Goal: Task Accomplishment & Management: Manage account settings

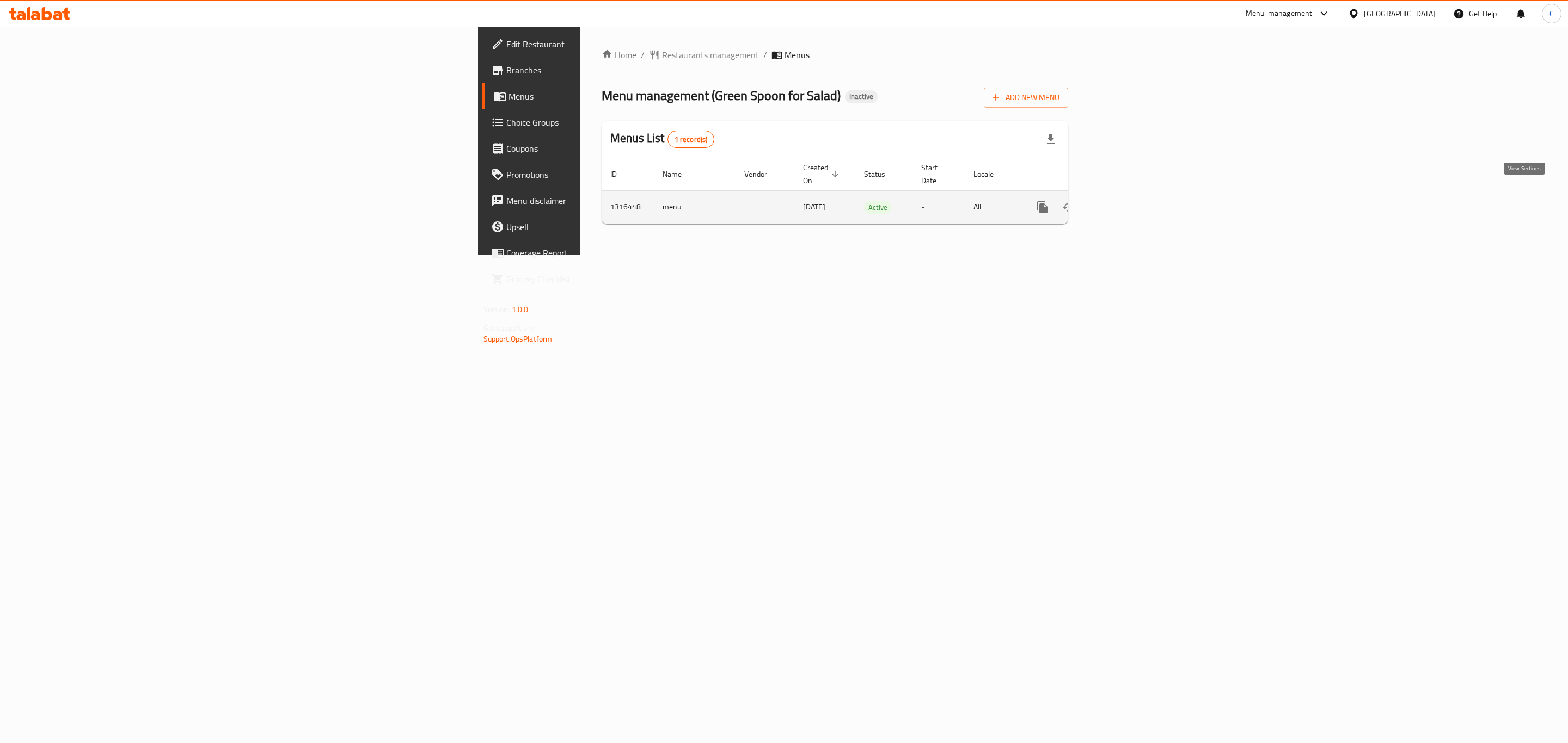
click at [1126, 202] on icon "enhanced table" at bounding box center [1122, 207] width 10 height 10
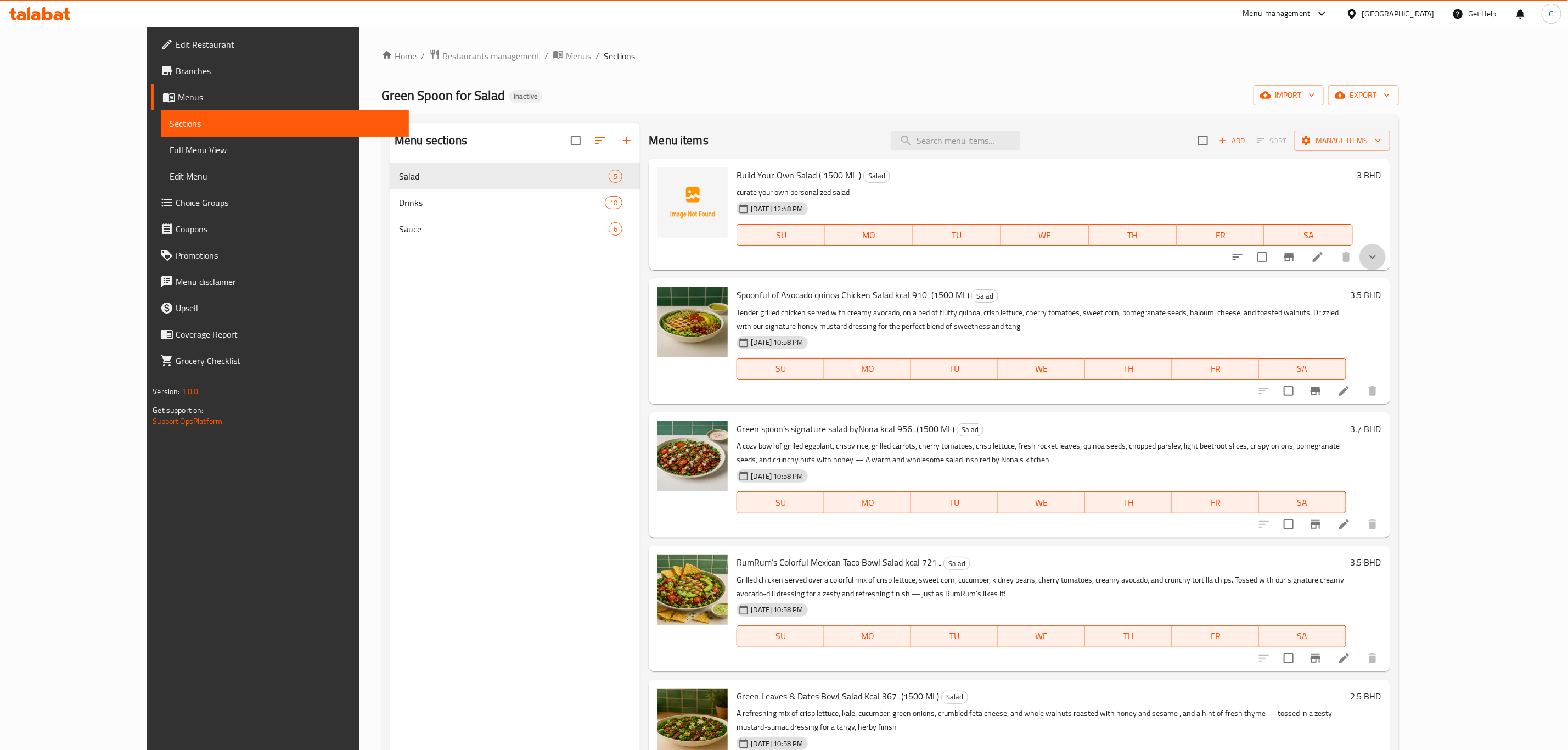
click at [1386, 252] on button "show more" at bounding box center [1372, 256] width 26 height 26
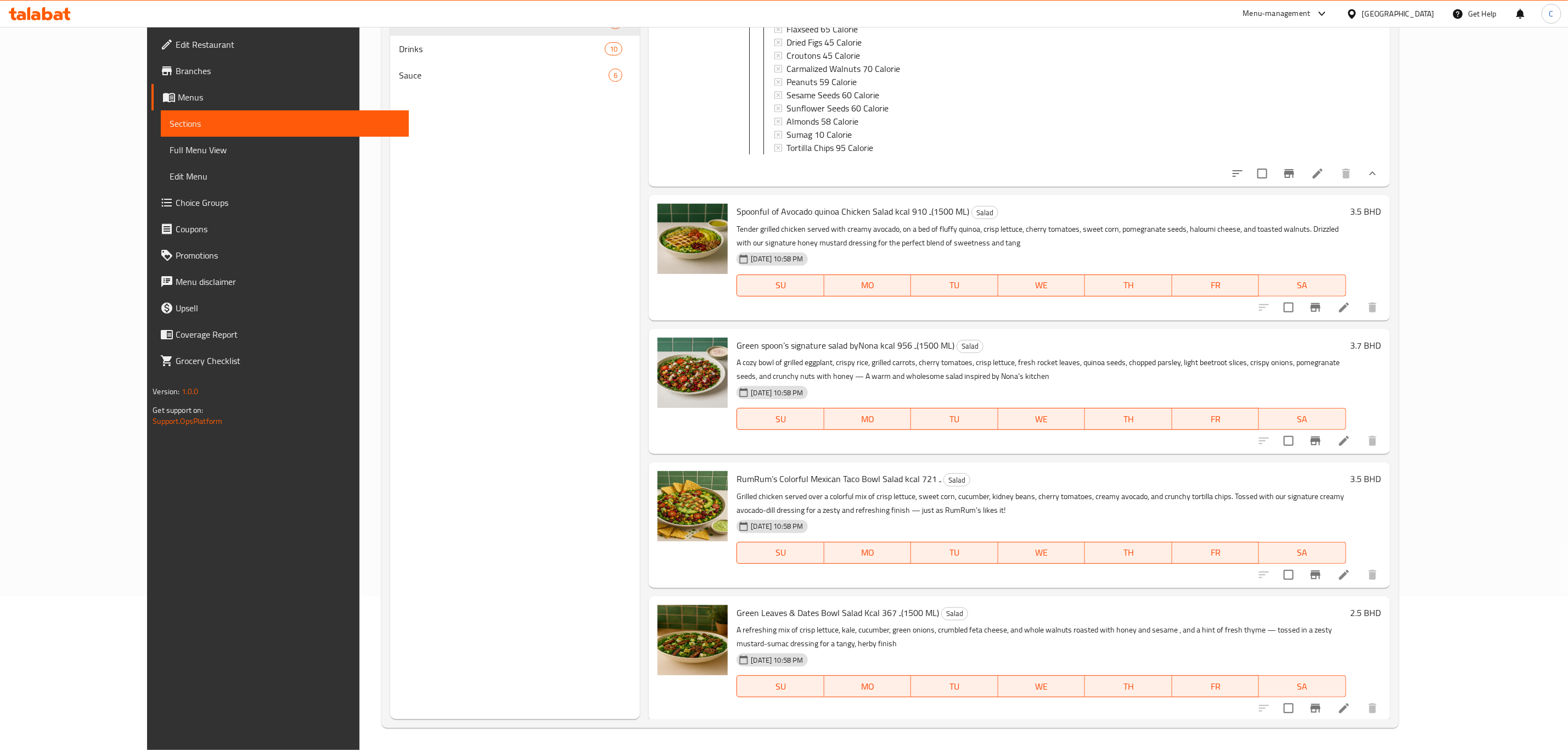
scroll to position [1905, 0]
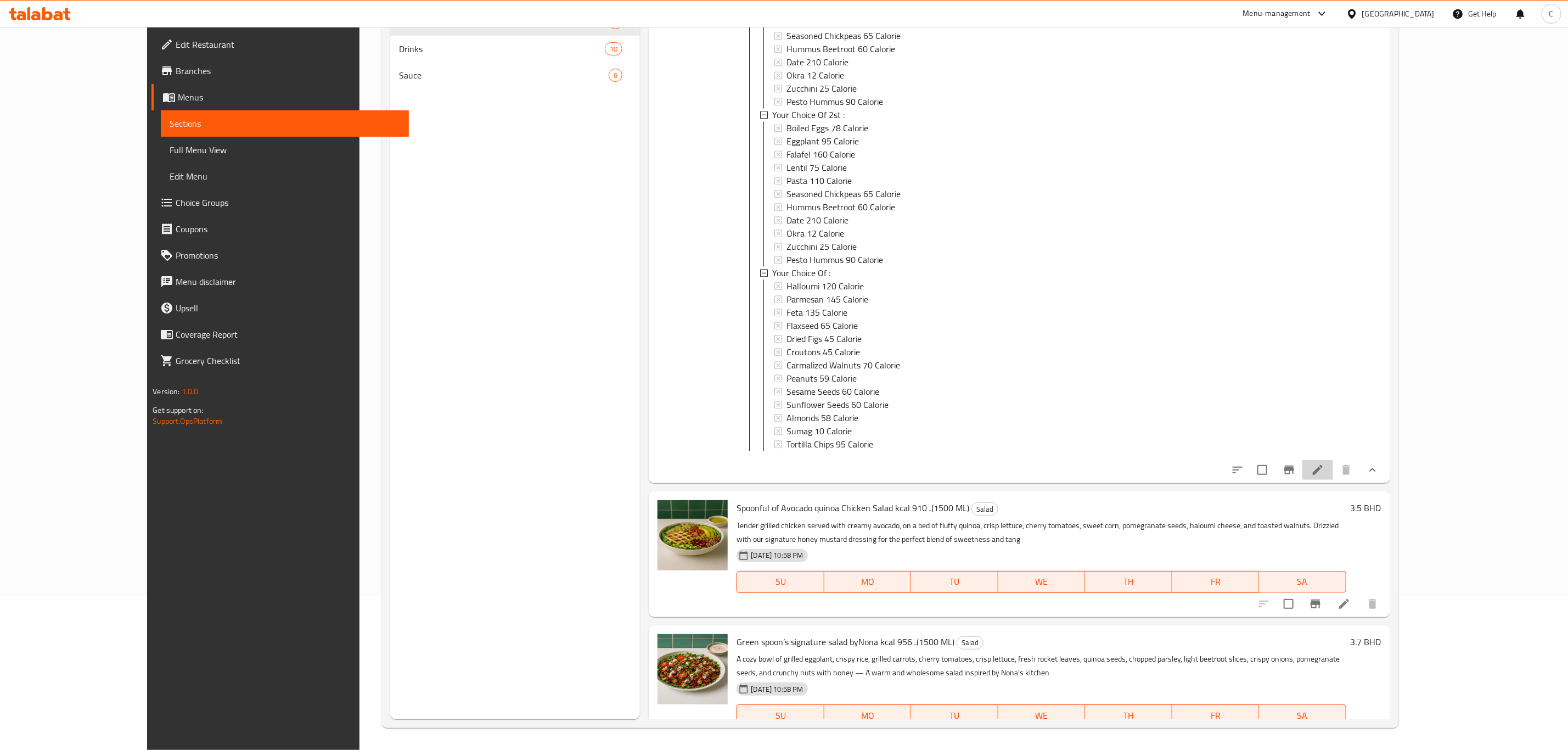
click at [1333, 480] on li at bounding box center [1318, 470] width 31 height 20
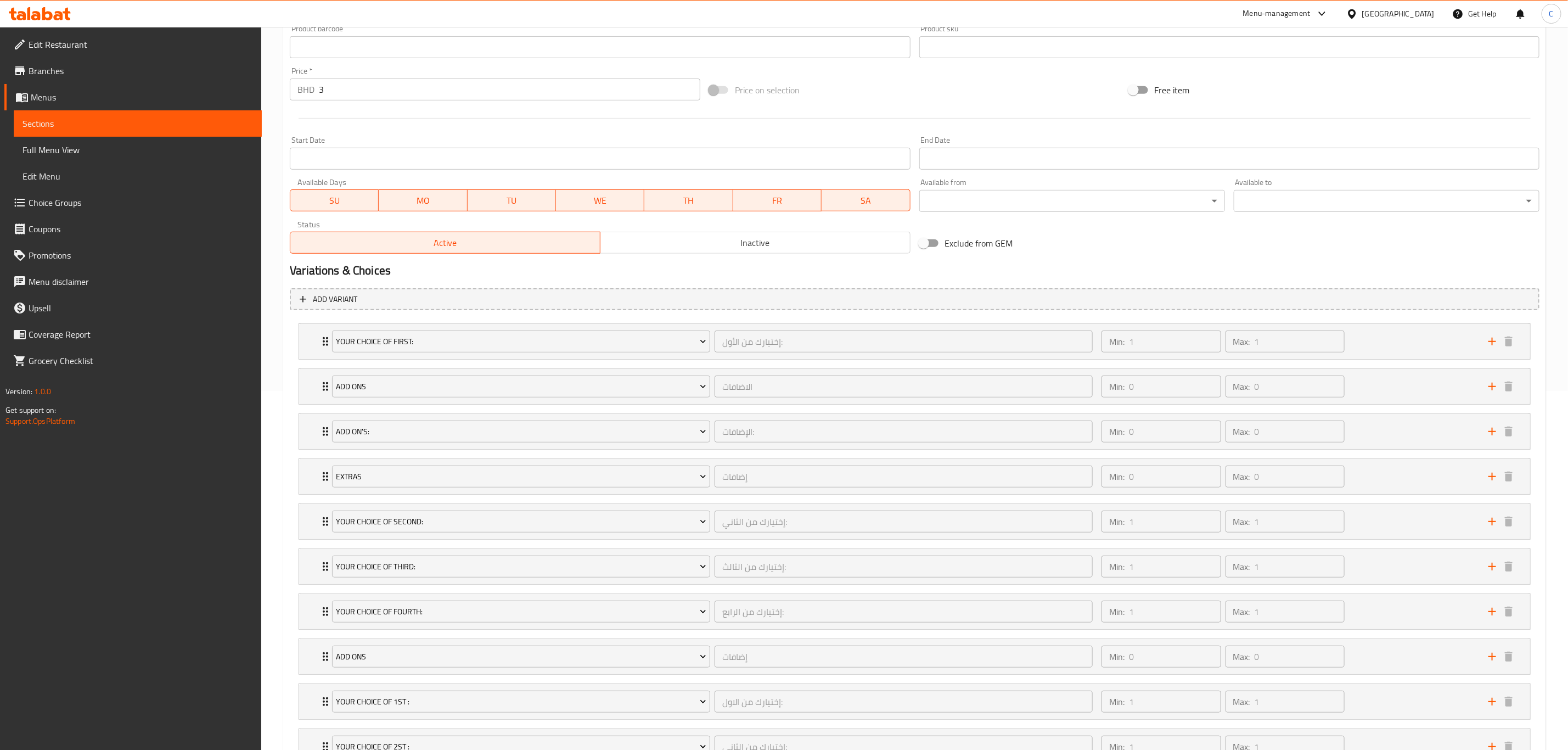
scroll to position [371, 0]
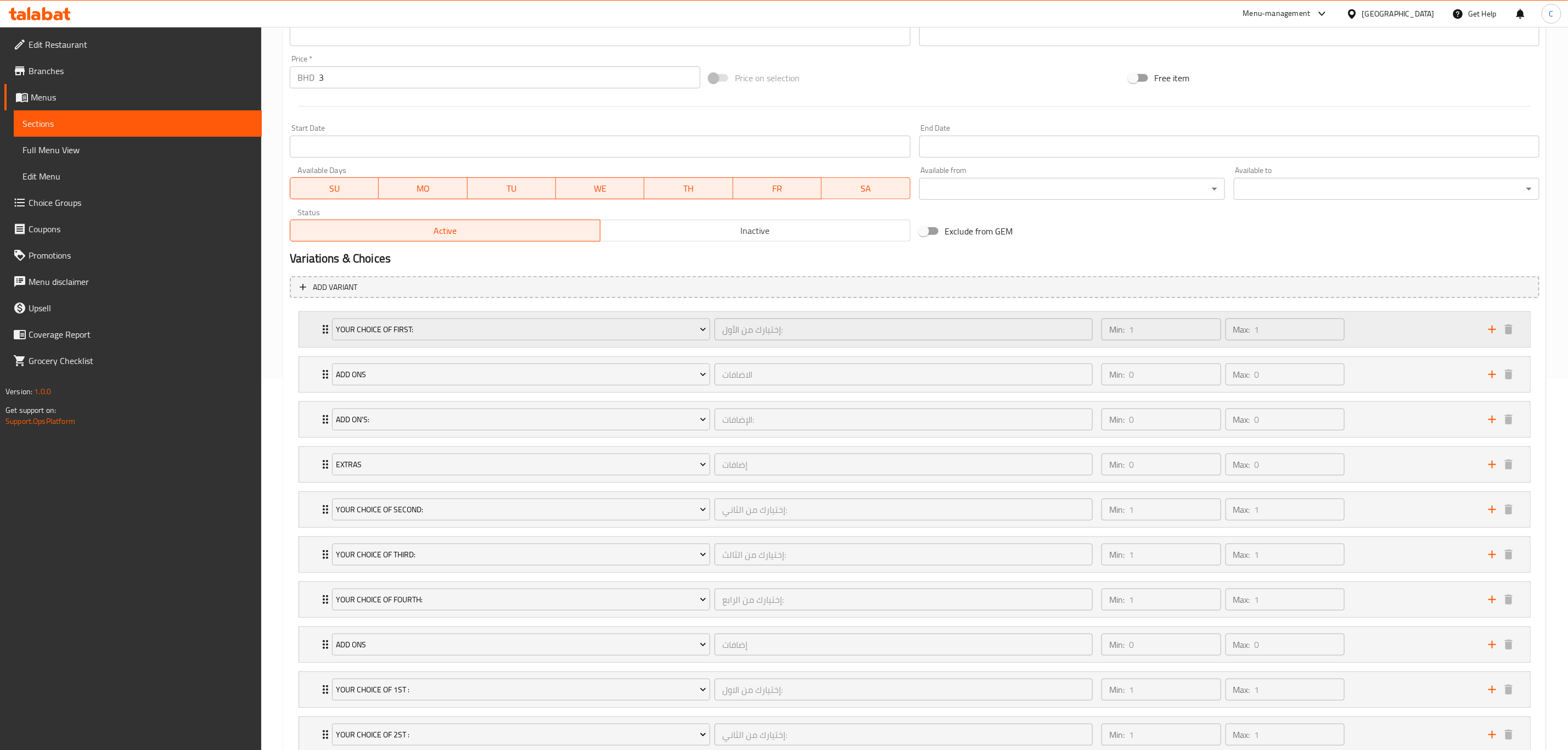
click at [1392, 331] on div "Min: 1 ​ Max: 1 ​" at bounding box center [1288, 329] width 387 height 35
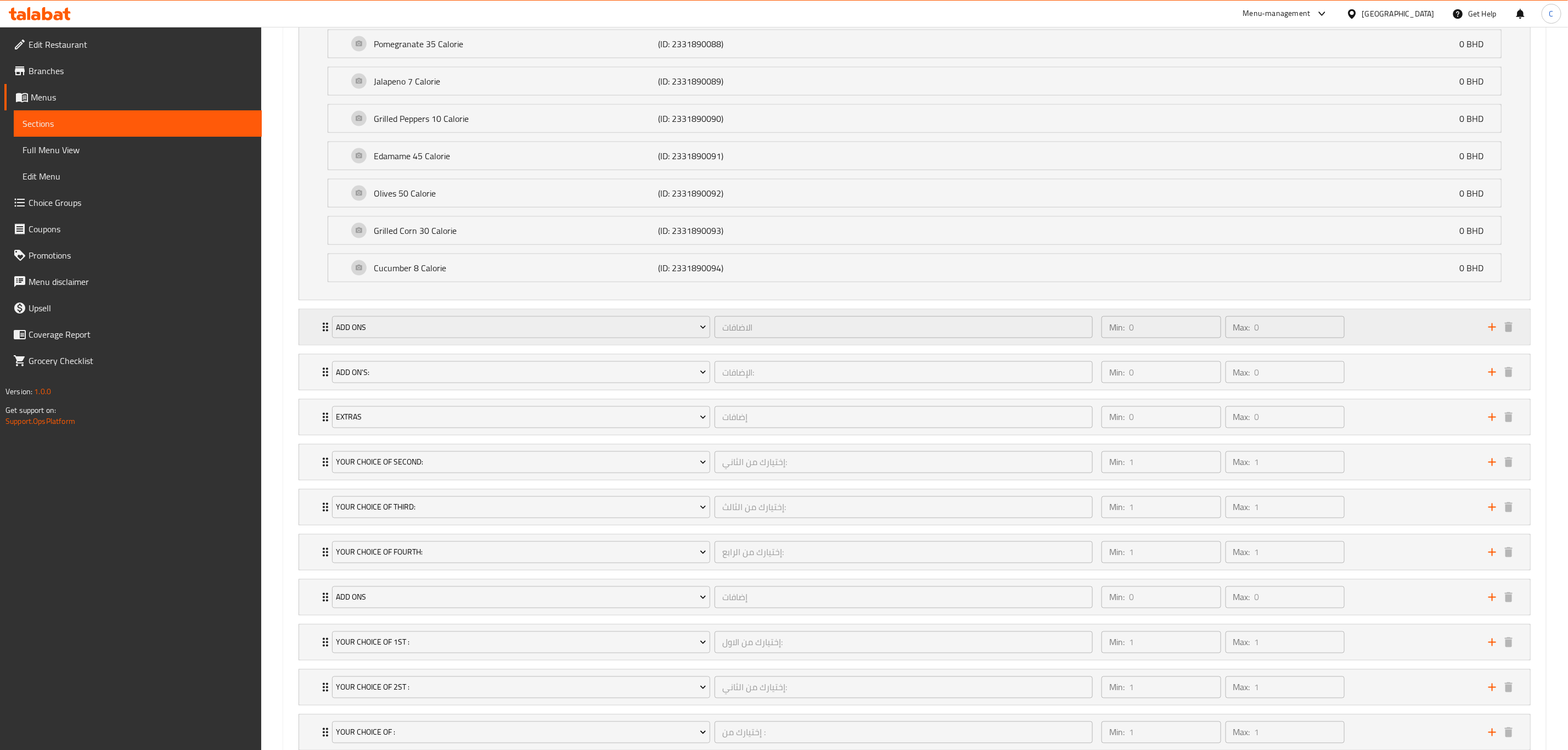
scroll to position [1246, 0]
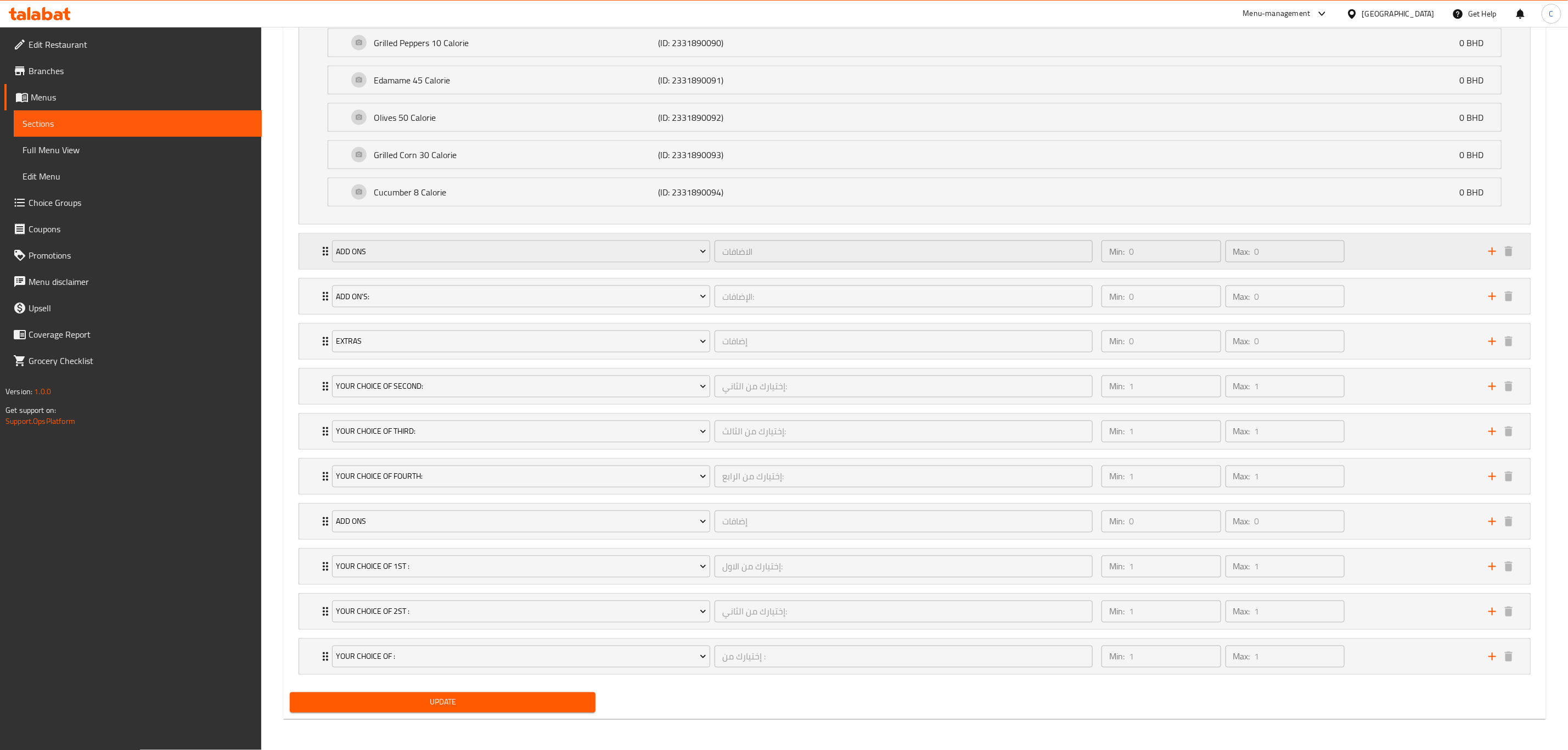
click at [1418, 234] on div "Min: 0 ​ Max: 0 ​" at bounding box center [1288, 251] width 387 height 35
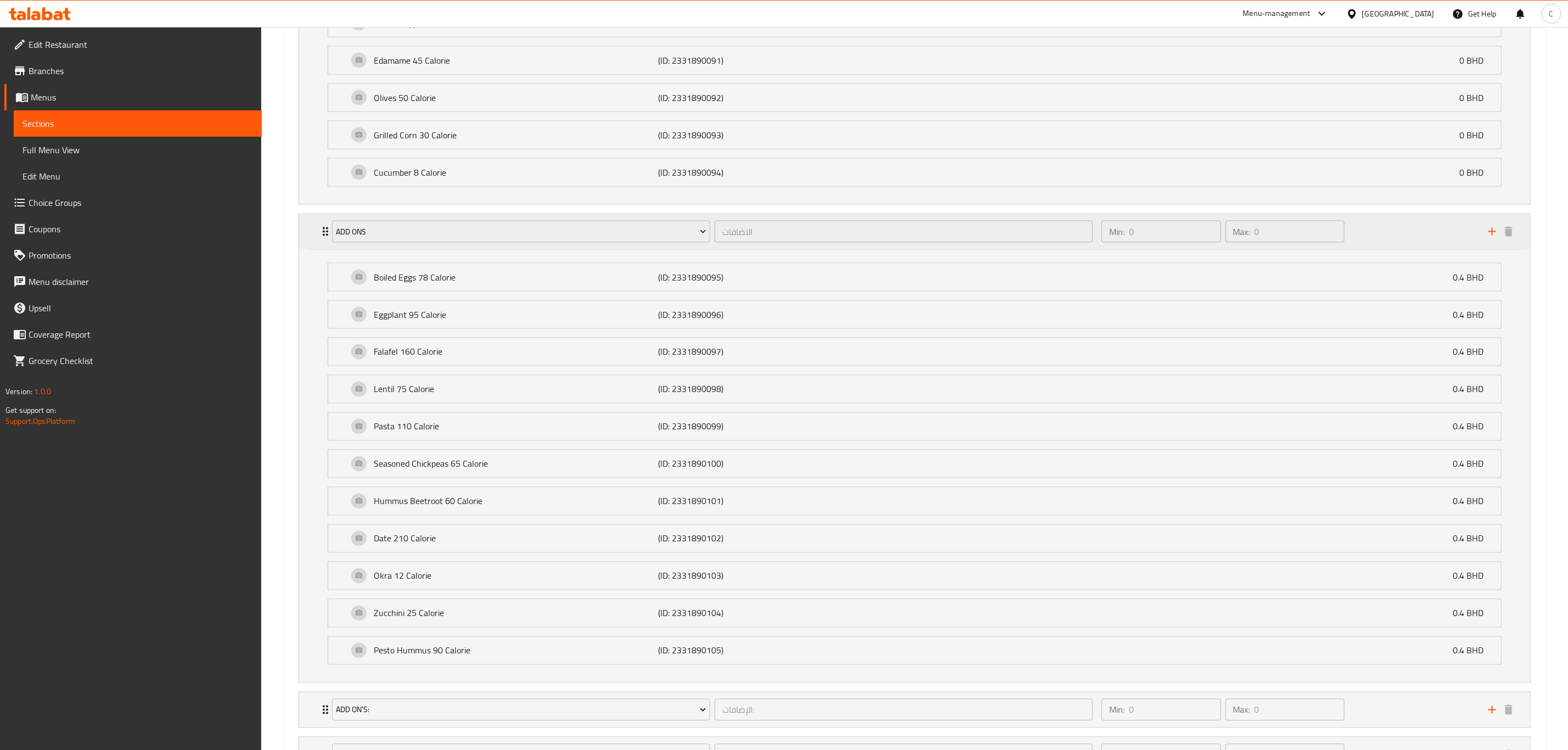
click at [1422, 239] on div "Min: 0 ​ Max: 0 ​" at bounding box center [1288, 232] width 387 height 35
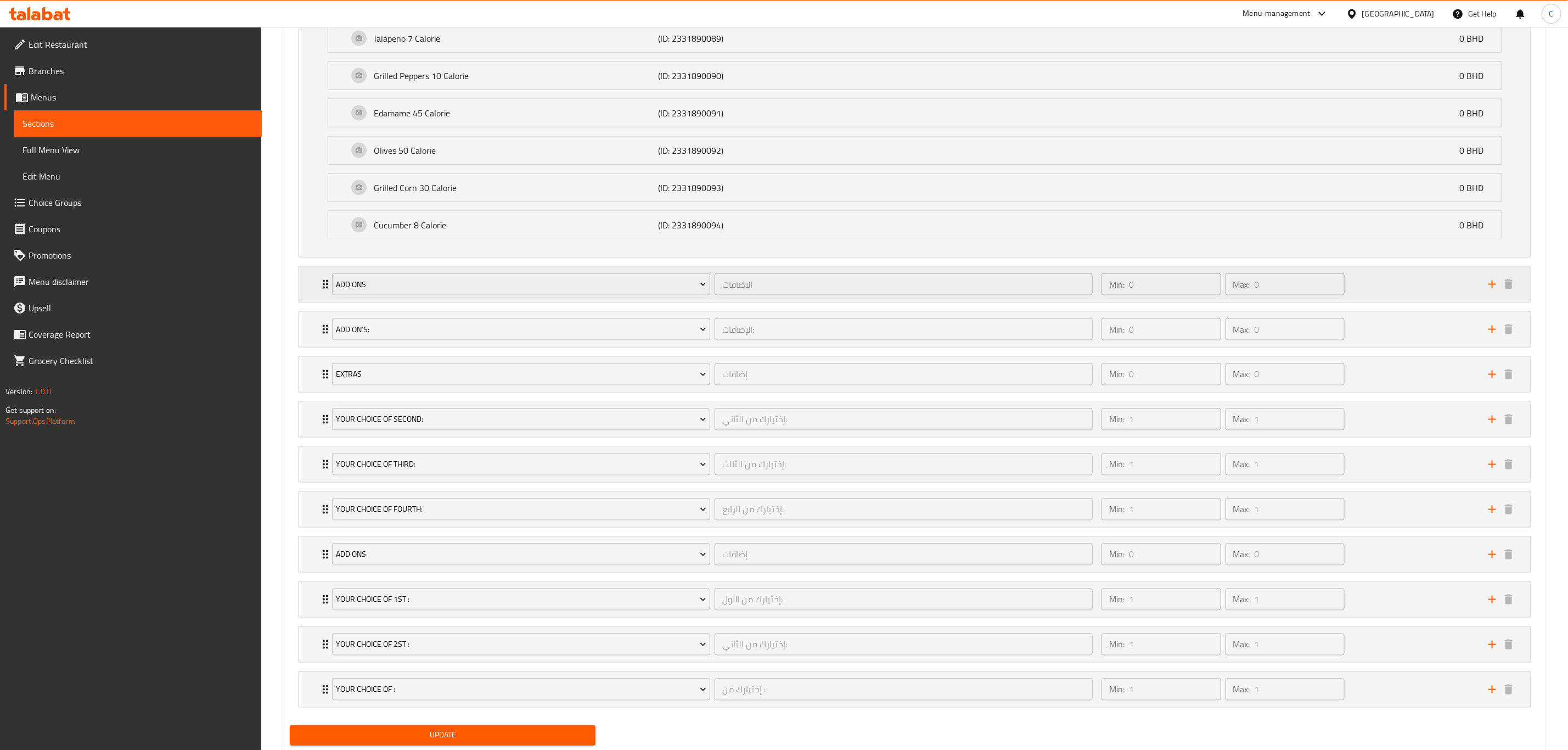
scroll to position [1193, 0]
drag, startPoint x: 1375, startPoint y: 387, endPoint x: 1418, endPoint y: 394, distance: 43.6
click at [1418, 392] on div "Min: 0 ​ Max: 0 ​" at bounding box center [1288, 375] width 387 height 35
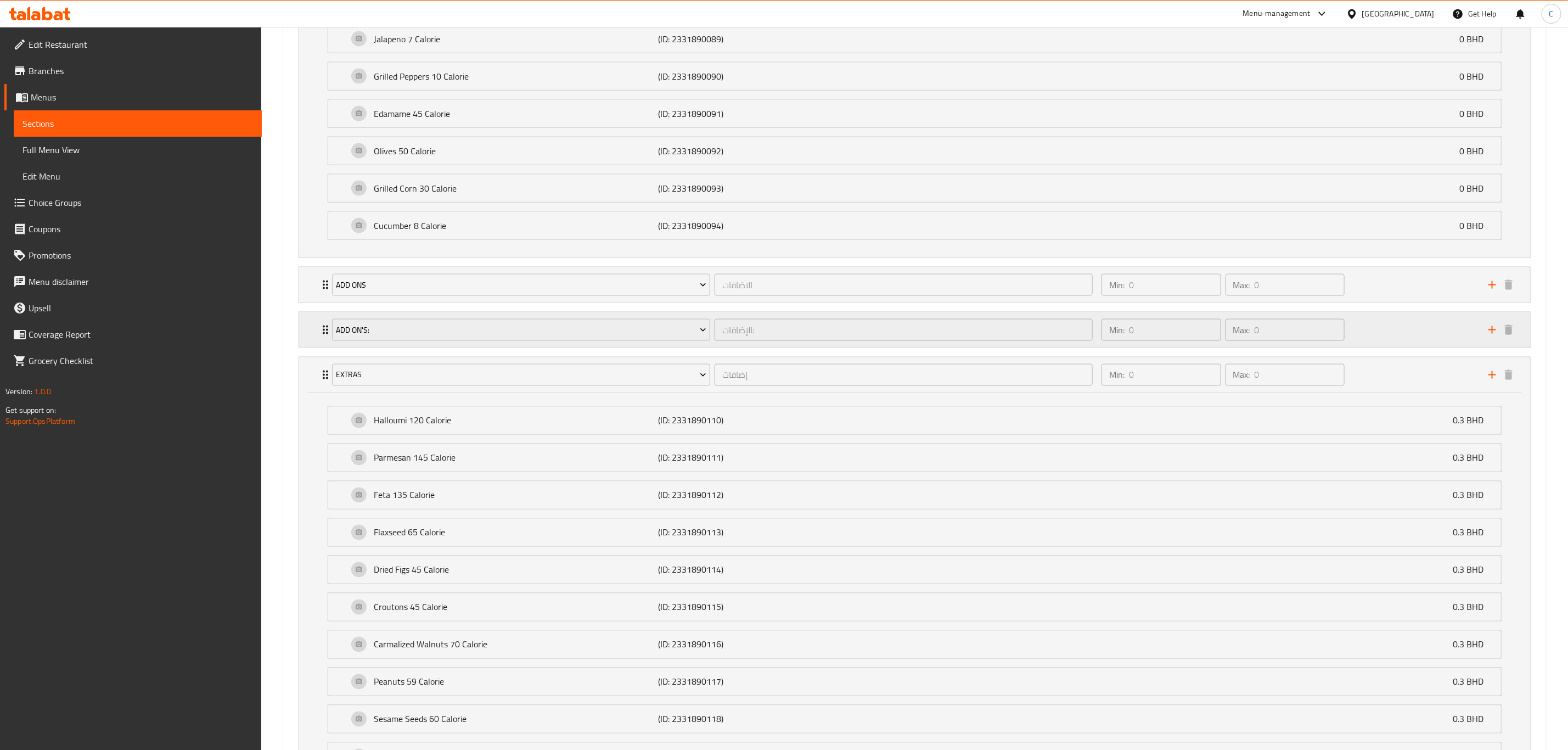
click at [1405, 343] on div "Min: 0 ​ Max: 0 ​" at bounding box center [1288, 329] width 387 height 35
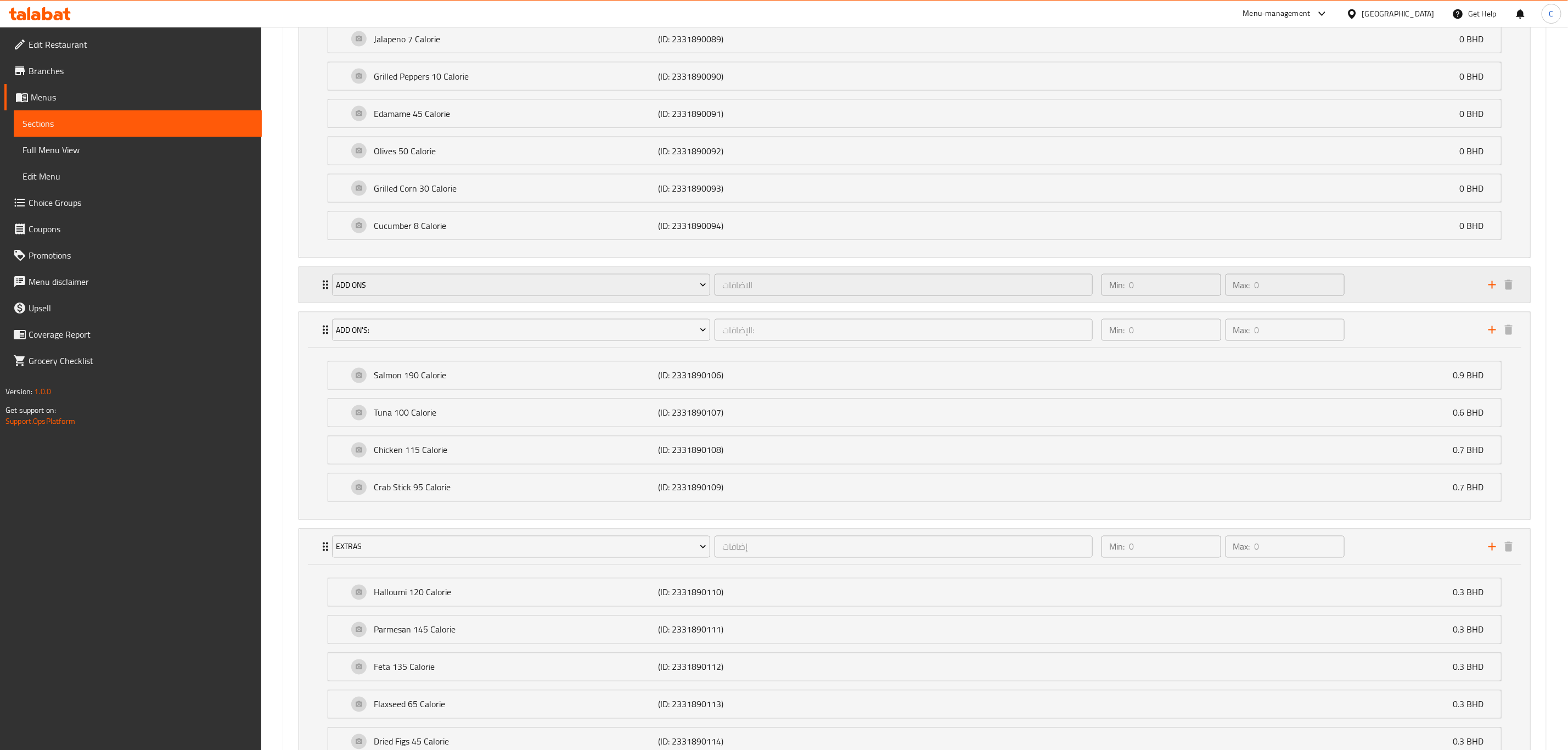
click at [1409, 303] on div "Min: 0 ​ Max: 0 ​" at bounding box center [1288, 284] width 387 height 35
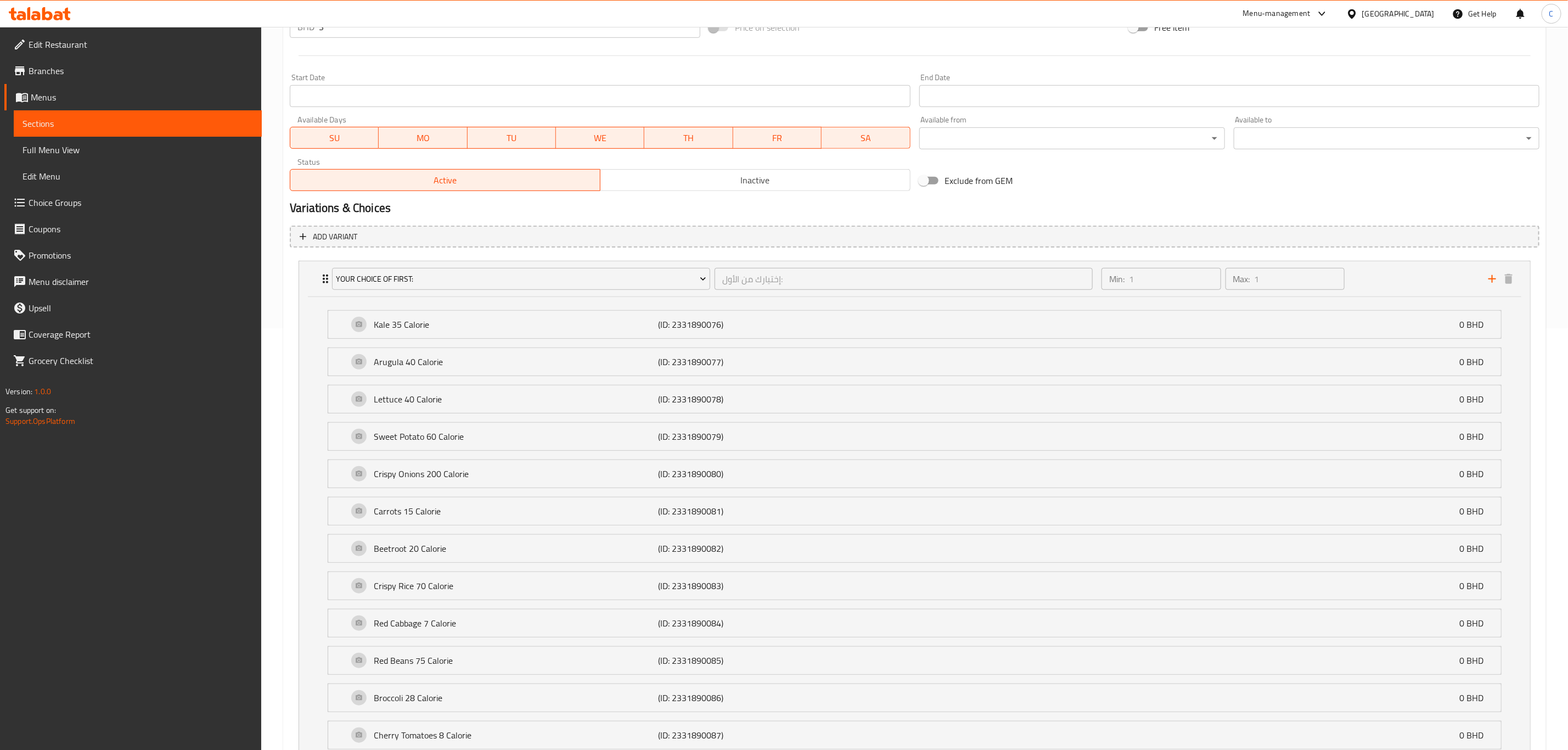
scroll to position [415, 0]
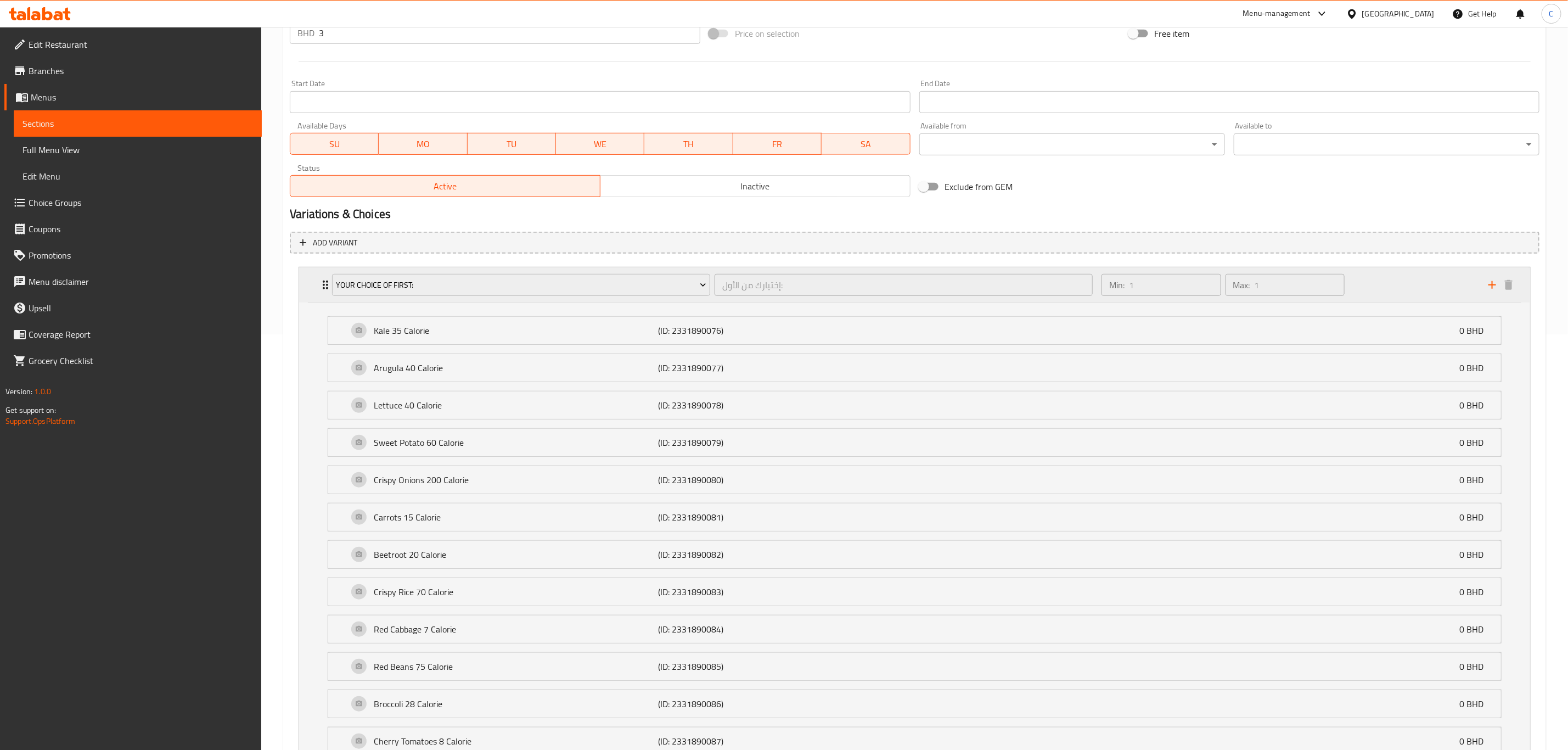
click at [1405, 284] on div "Min: 1 ​ Max: 1 ​" at bounding box center [1288, 284] width 387 height 35
click at [1403, 326] on div "Min: 0 ​ Max: 0 ​" at bounding box center [1288, 329] width 387 height 35
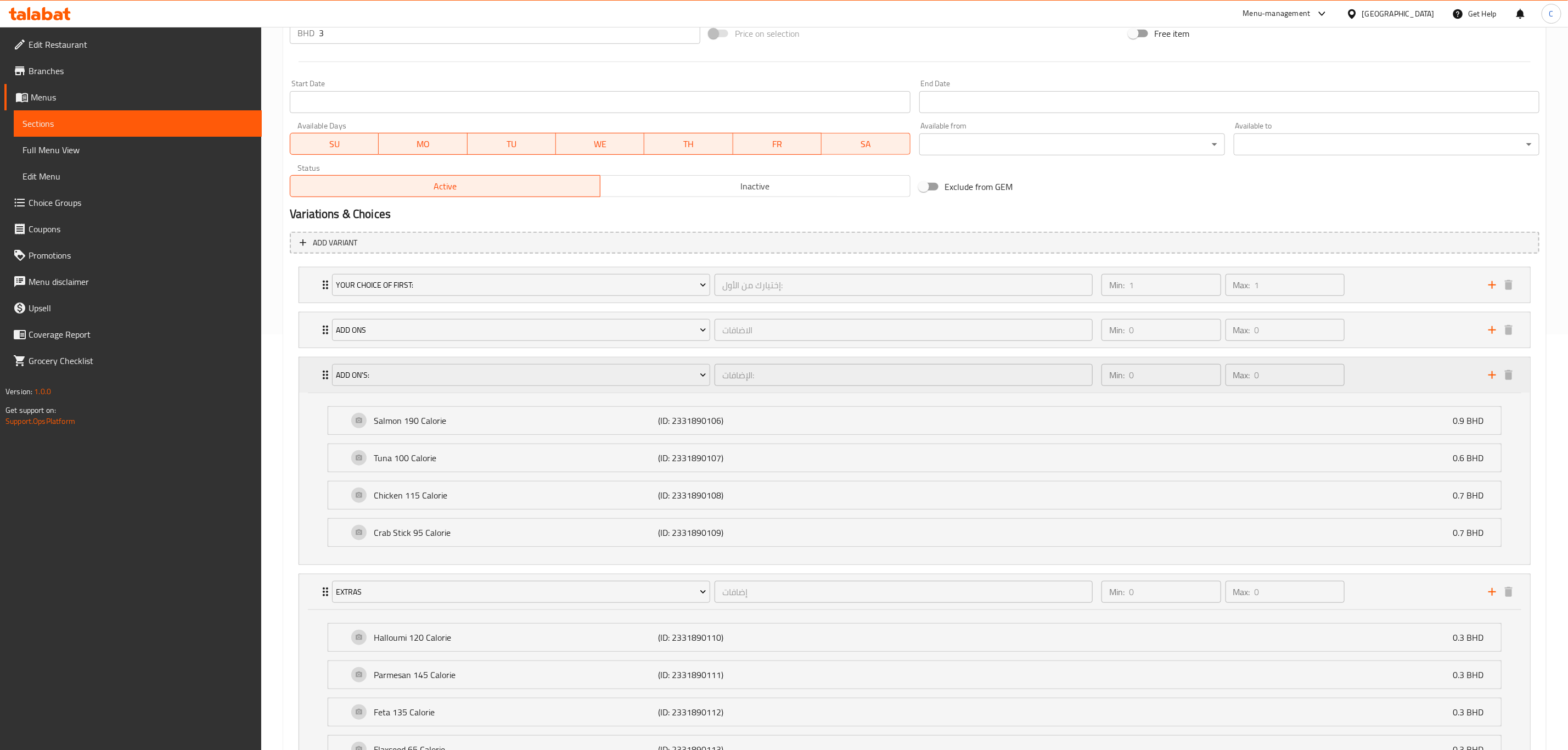
click at [1400, 368] on div "Min: 0 ​ Max: 0 ​" at bounding box center [1288, 375] width 387 height 35
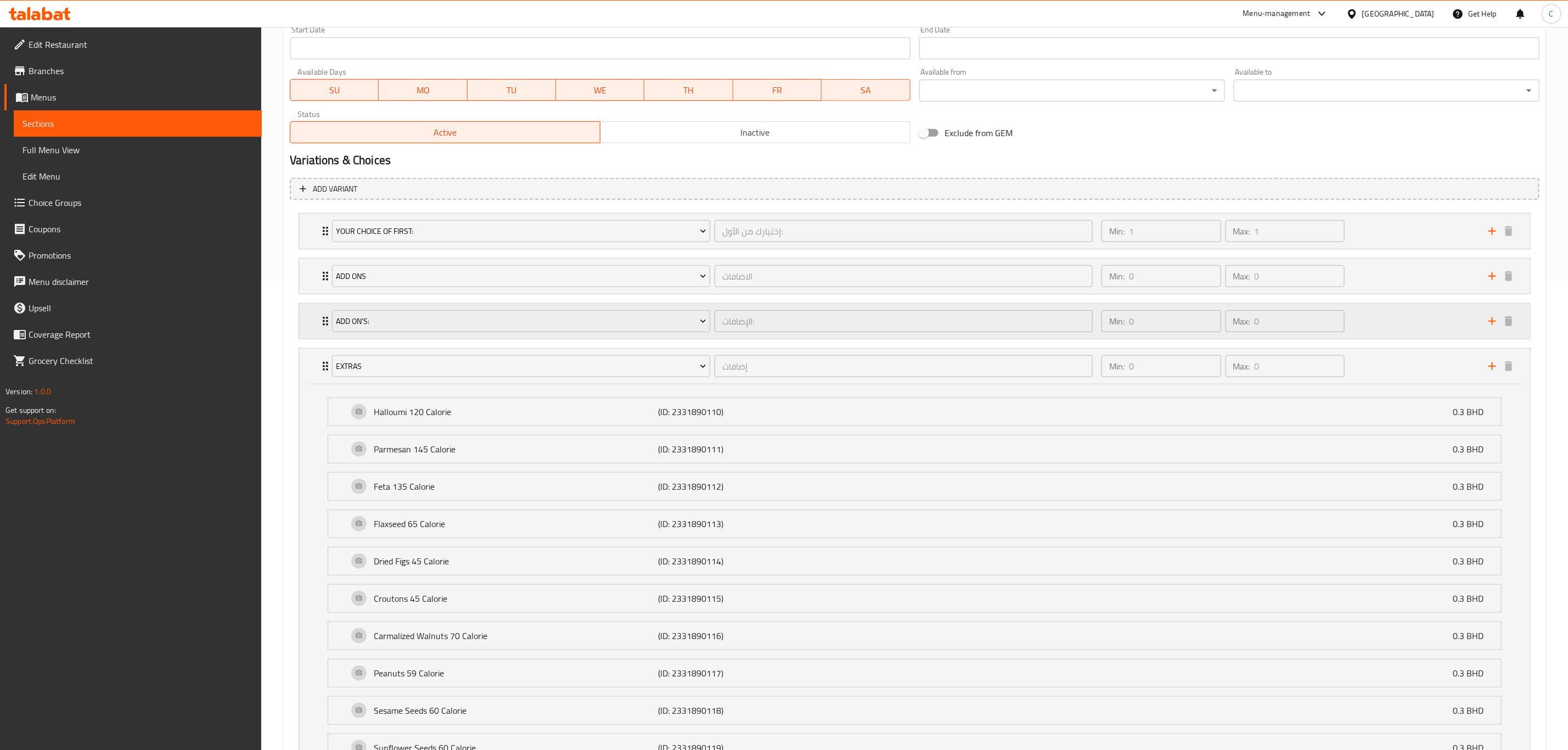
scroll to position [479, 0]
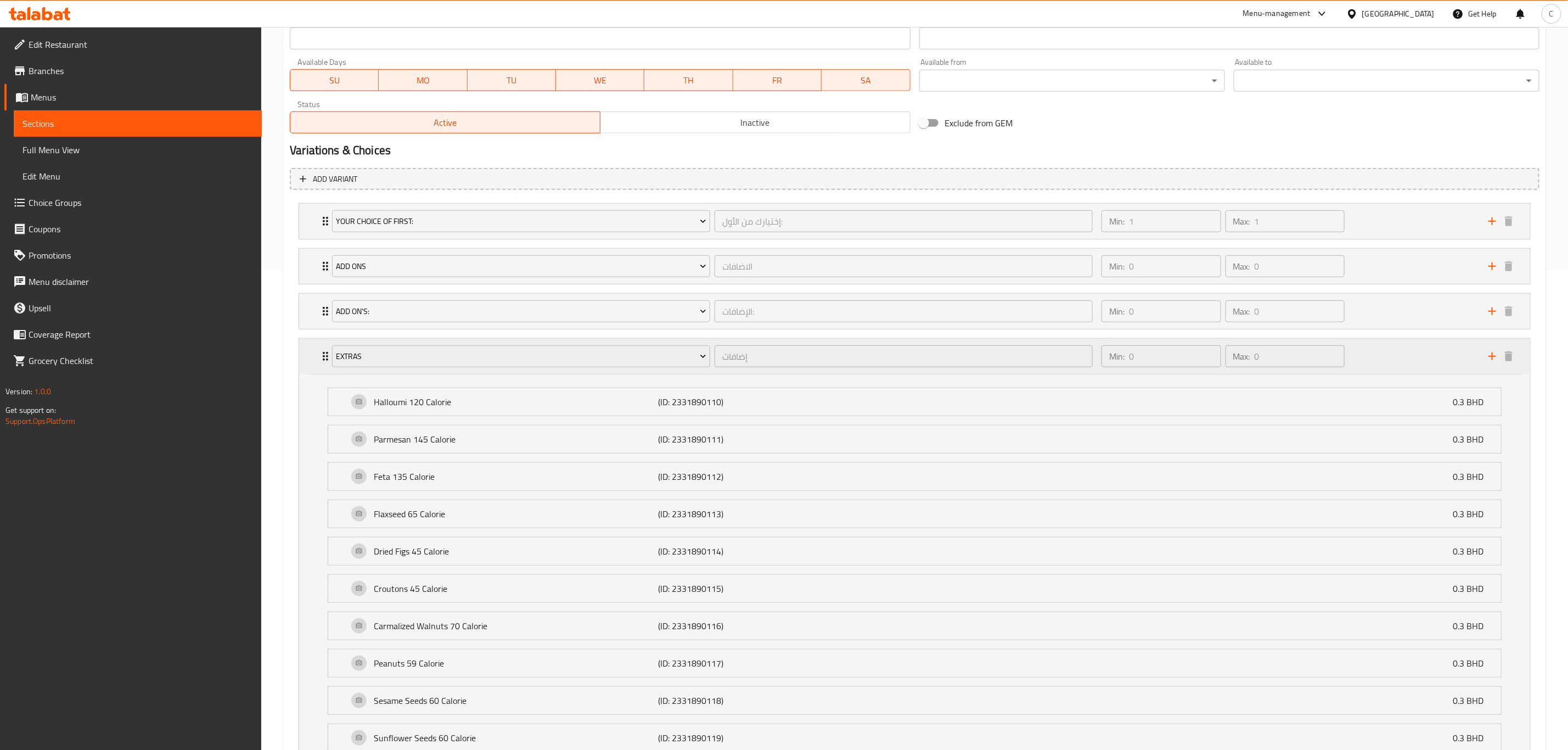
click at [1400, 368] on div "Min: 0 ​ Max: 0 ​" at bounding box center [1288, 356] width 387 height 35
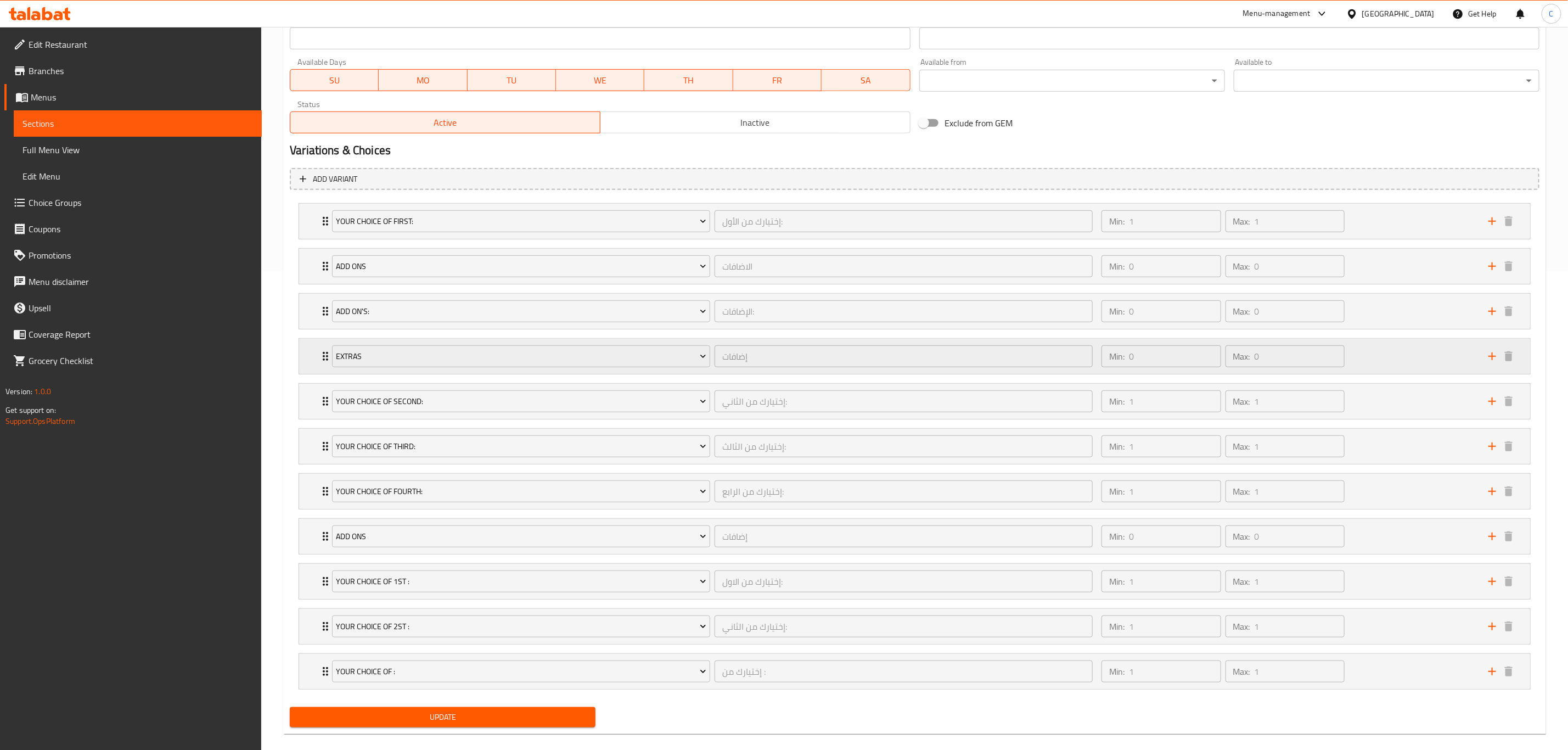
scroll to position [504, 0]
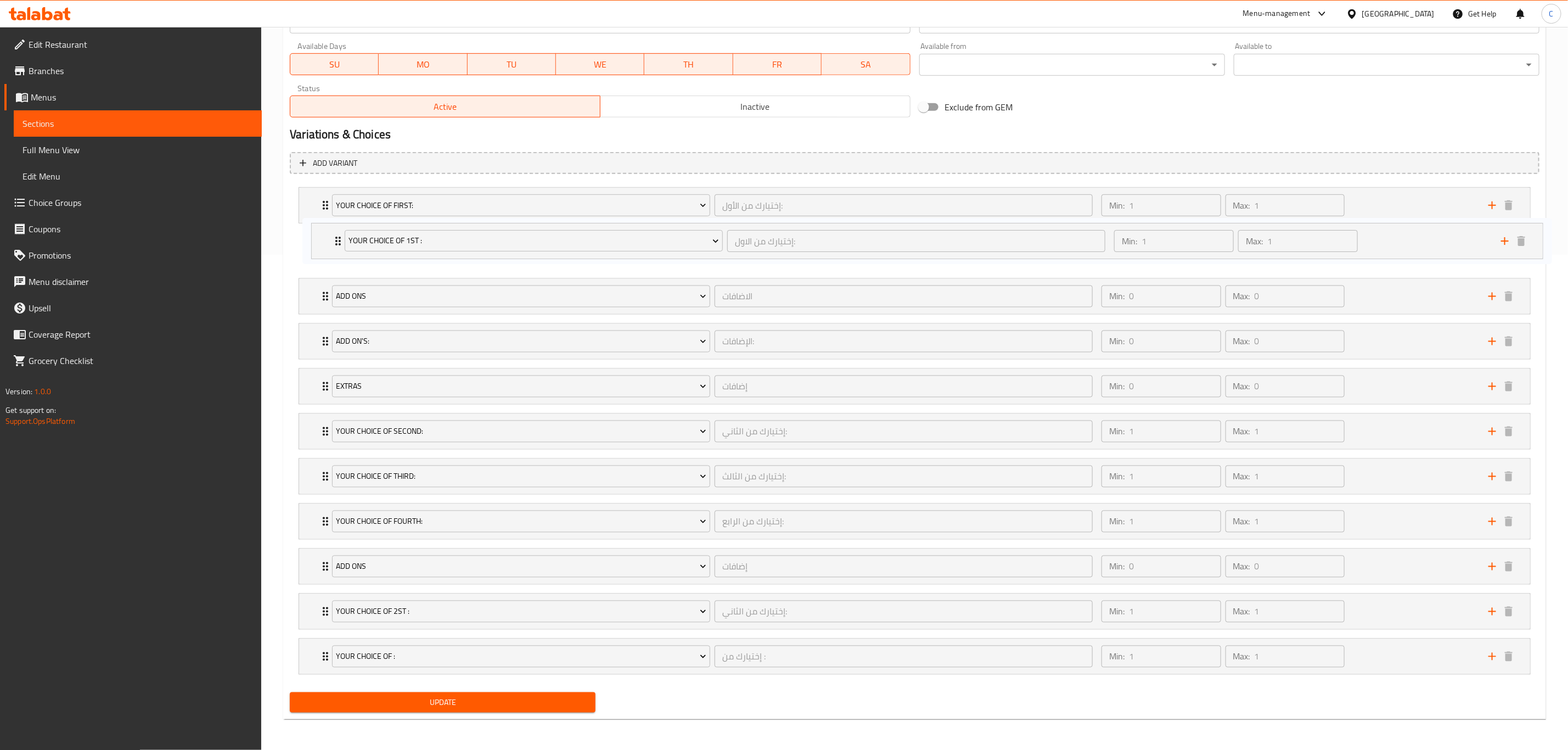
drag, startPoint x: 316, startPoint y: 563, endPoint x: 323, endPoint y: 231, distance: 332.1
click at [323, 231] on div "Your Choice Of first: إختيارك من الأول: ​ Min: 1 ​ Max: 1 ​ Kale 35 Calorie (ID…" at bounding box center [915, 431] width 1250 height 496
drag, startPoint x: 325, startPoint y: 421, endPoint x: 313, endPoint y: 270, distance: 151.5
click at [313, 270] on div "Your Choice Of first: إختيارك من الأول: ​ Min: 1 ​ Max: 1 ​ Kale 35 Calorie (ID…" at bounding box center [915, 431] width 1250 height 496
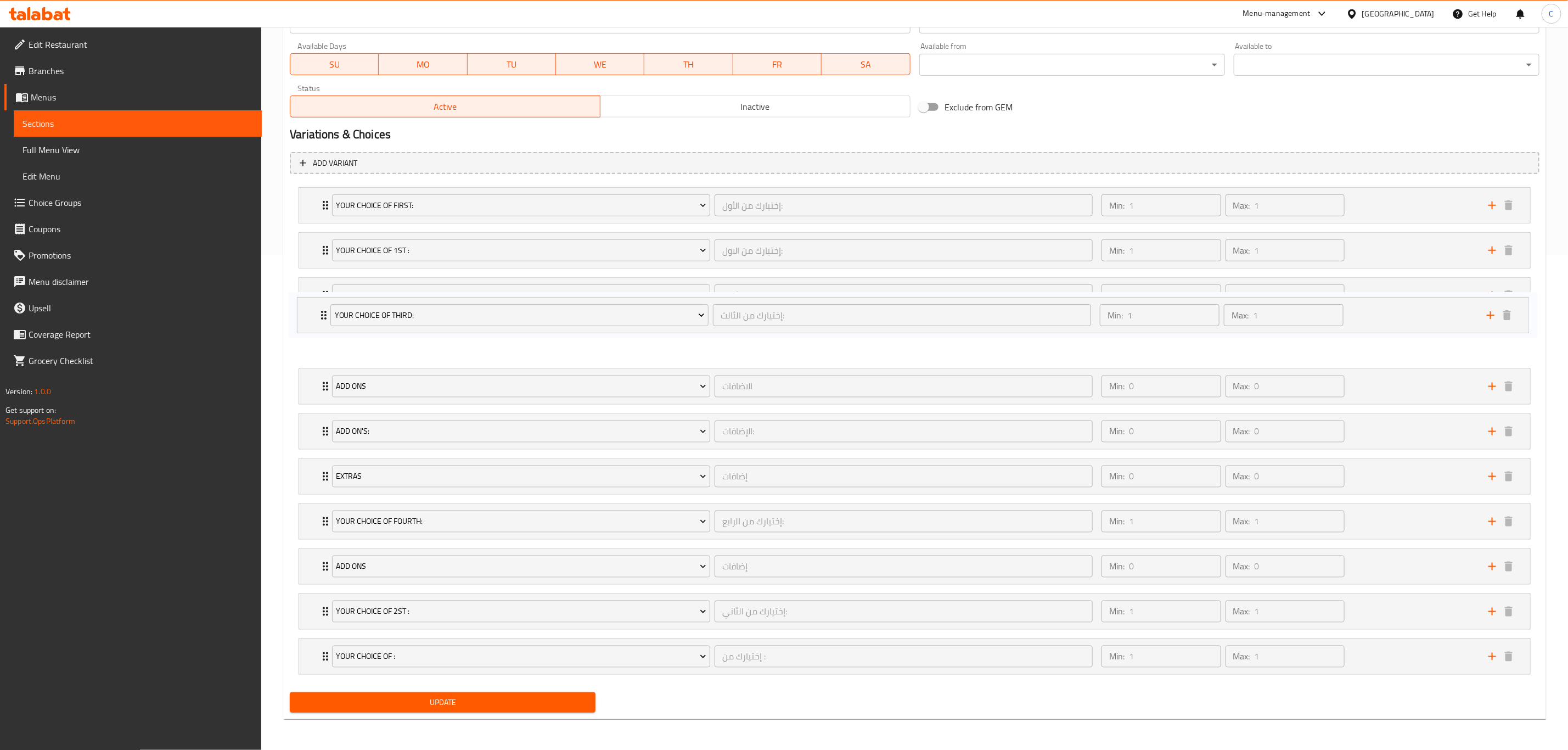
drag, startPoint x: 316, startPoint y: 475, endPoint x: 315, endPoint y: 323, distance: 152.0
click at [315, 323] on div "Your Choice Of first: إختيارك من الأول: ​ Min: 1 ​ Max: 1 ​ Kale 35 Calorie (ID…" at bounding box center [915, 431] width 1250 height 496
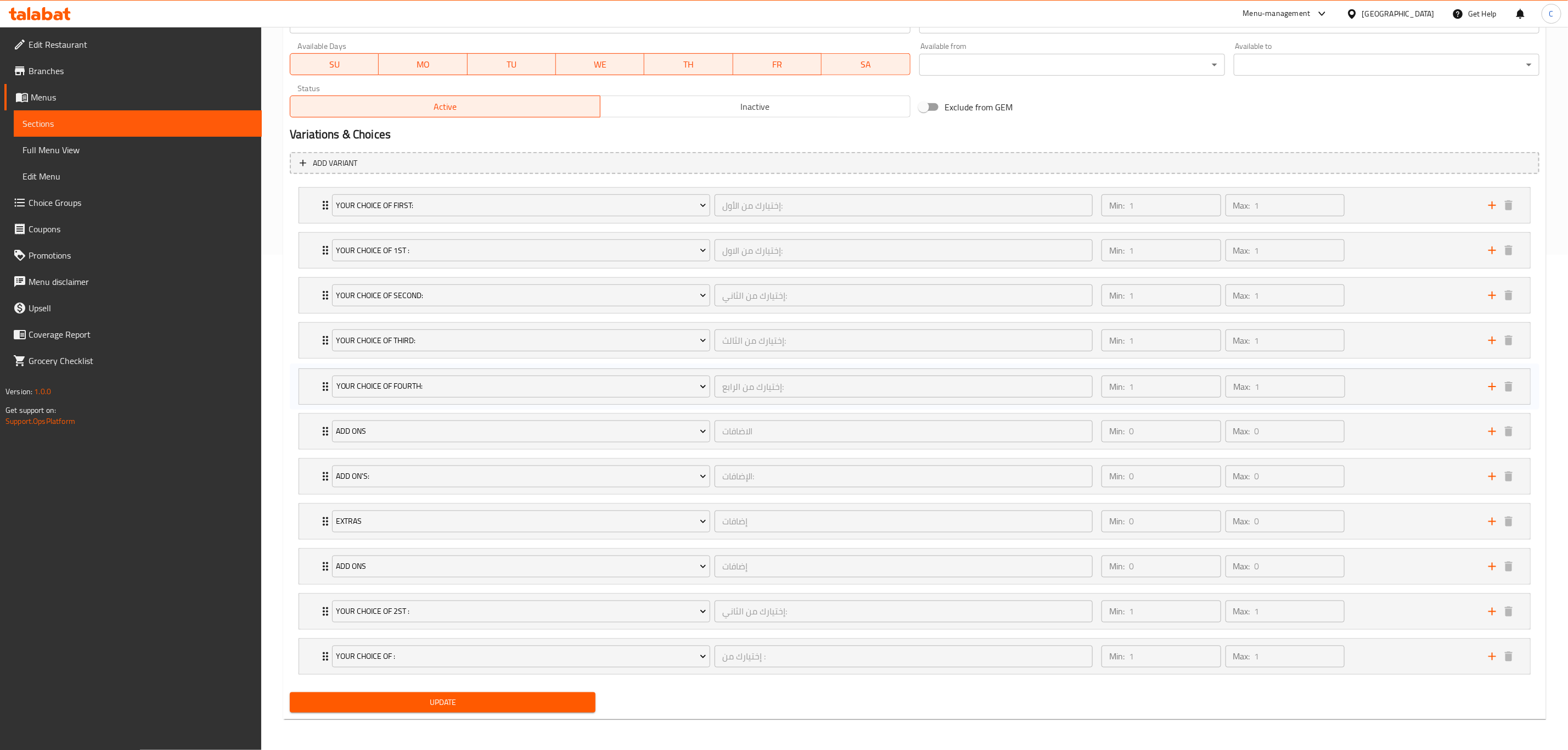
drag, startPoint x: 322, startPoint y: 512, endPoint x: 343, endPoint y: 408, distance: 106.1
click at [324, 338] on div "Your Choice Of first: إختيارك من الأول: ​ Min: 1 ​ Max: 1 ​ Kale 35 Calorie (ID…" at bounding box center [915, 431] width 1250 height 496
drag, startPoint x: 315, startPoint y: 610, endPoint x: 292, endPoint y: 327, distance: 283.9
click at [292, 327] on div "Your Choice Of first: إختيارك من الأول: ​ Min: 1 ​ Max: 1 ​ Kale 35 Calorie (ID…" at bounding box center [915, 431] width 1250 height 496
click at [318, 653] on div "Your Choice Of : إختيارك من : ​ Min: 1 ​ Max: 1 ​" at bounding box center [915, 656] width 1231 height 35
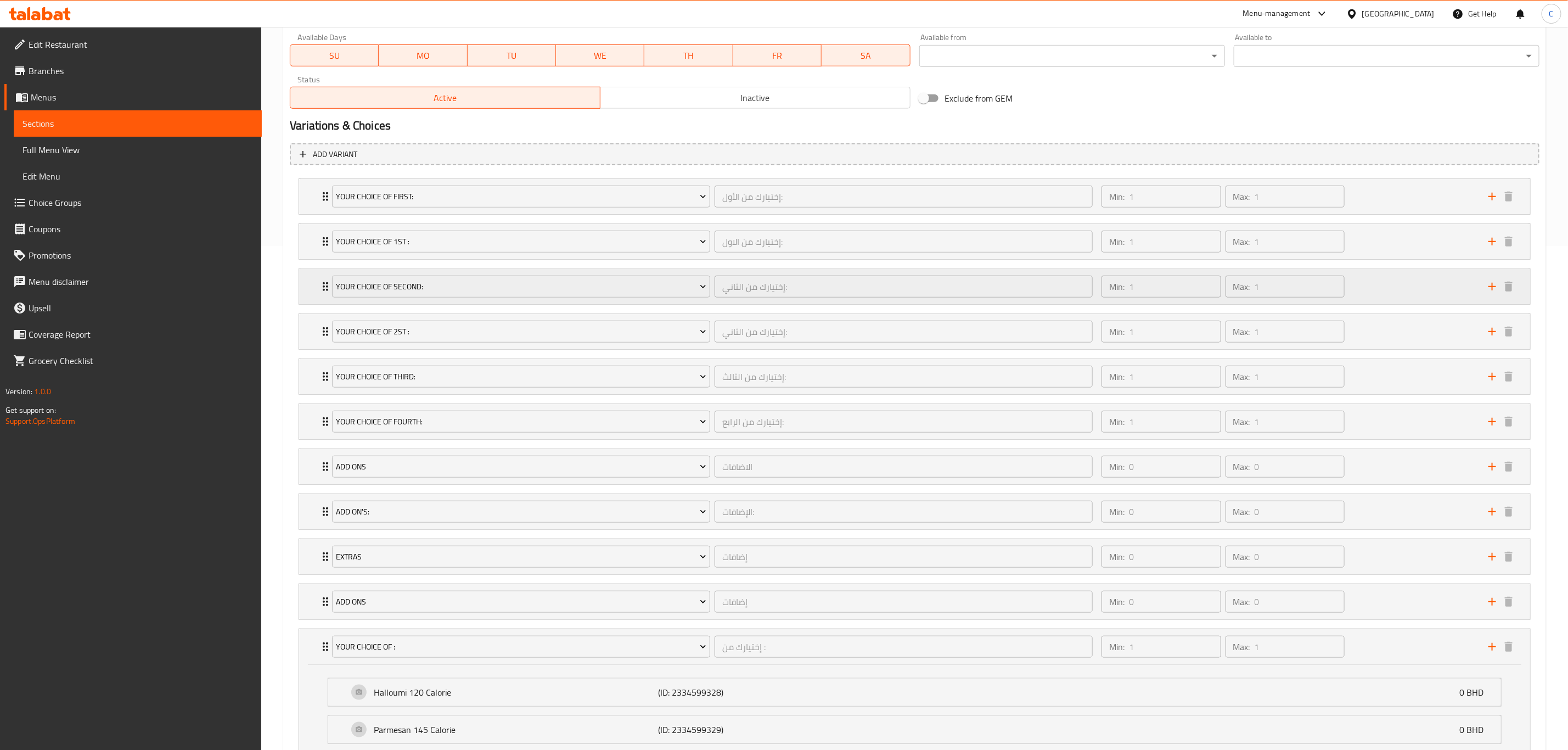
click at [313, 295] on div "Your Choice Of second: إختيارك من الثاني: ​ Min: 1 ​ Max: 1 ​" at bounding box center [915, 286] width 1231 height 35
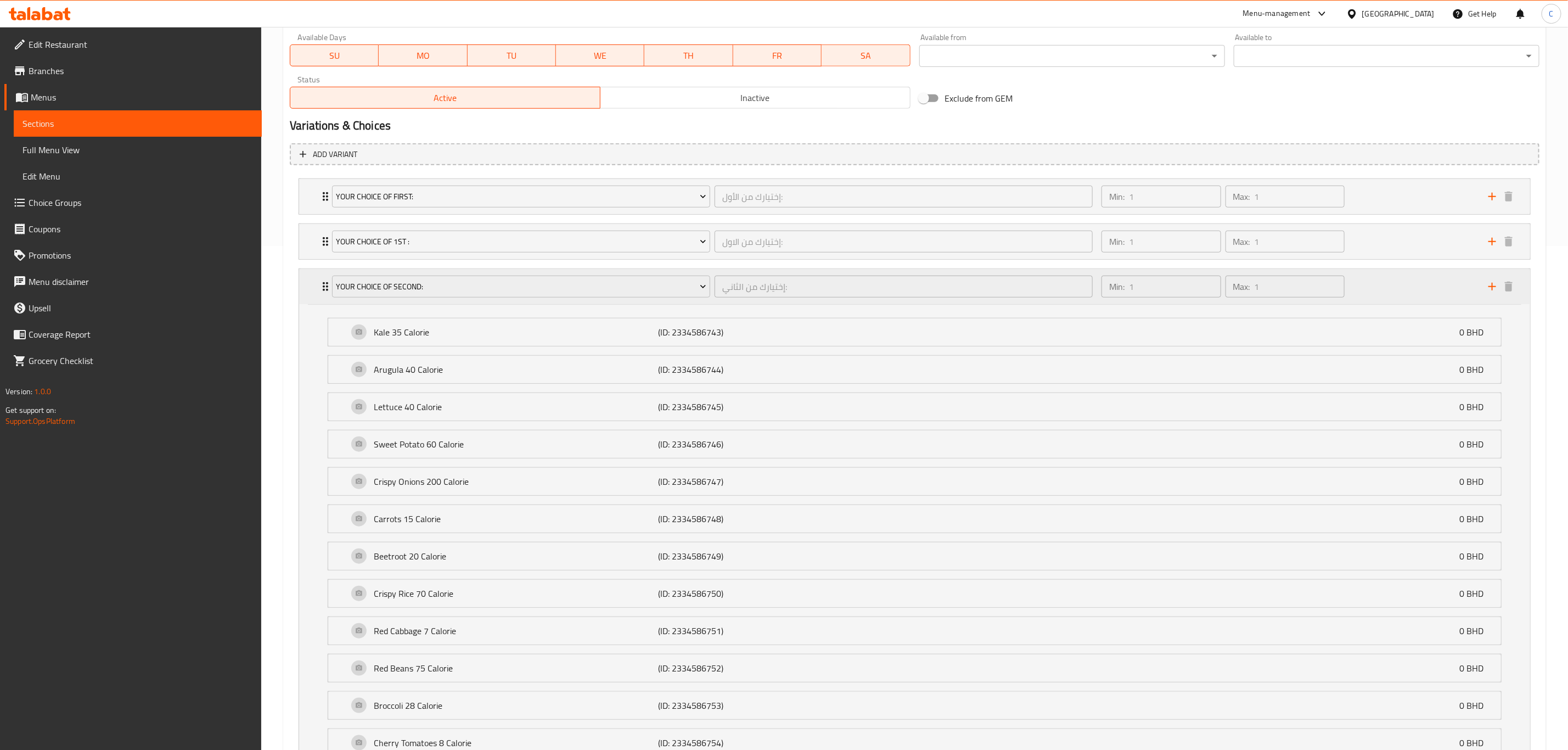
click at [313, 295] on div "Your Choice Of second: إختيارك من الثاني: ​ Min: 1 ​ Max: 1 ​" at bounding box center [915, 286] width 1231 height 35
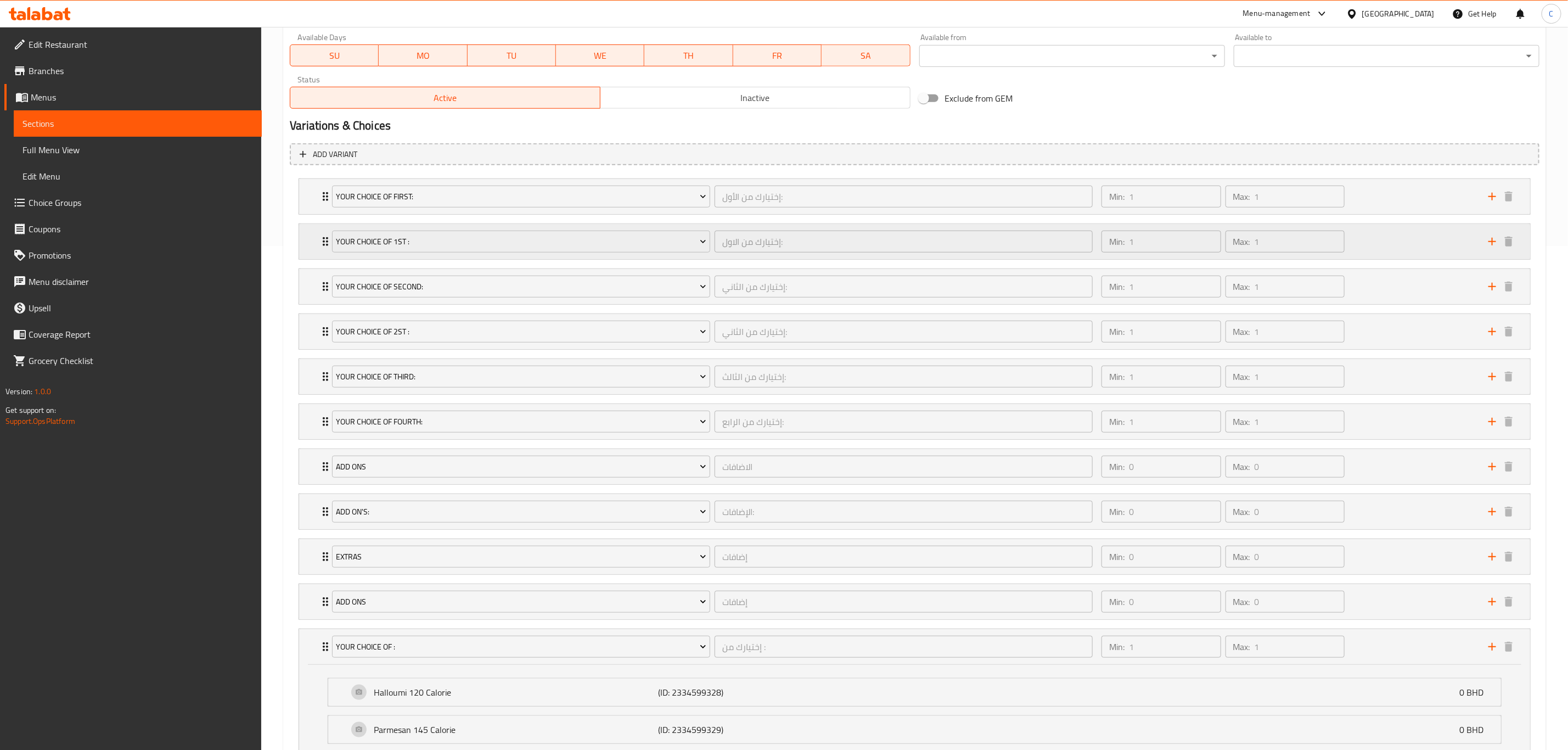
click at [320, 239] on icon "Expand" at bounding box center [325, 241] width 13 height 13
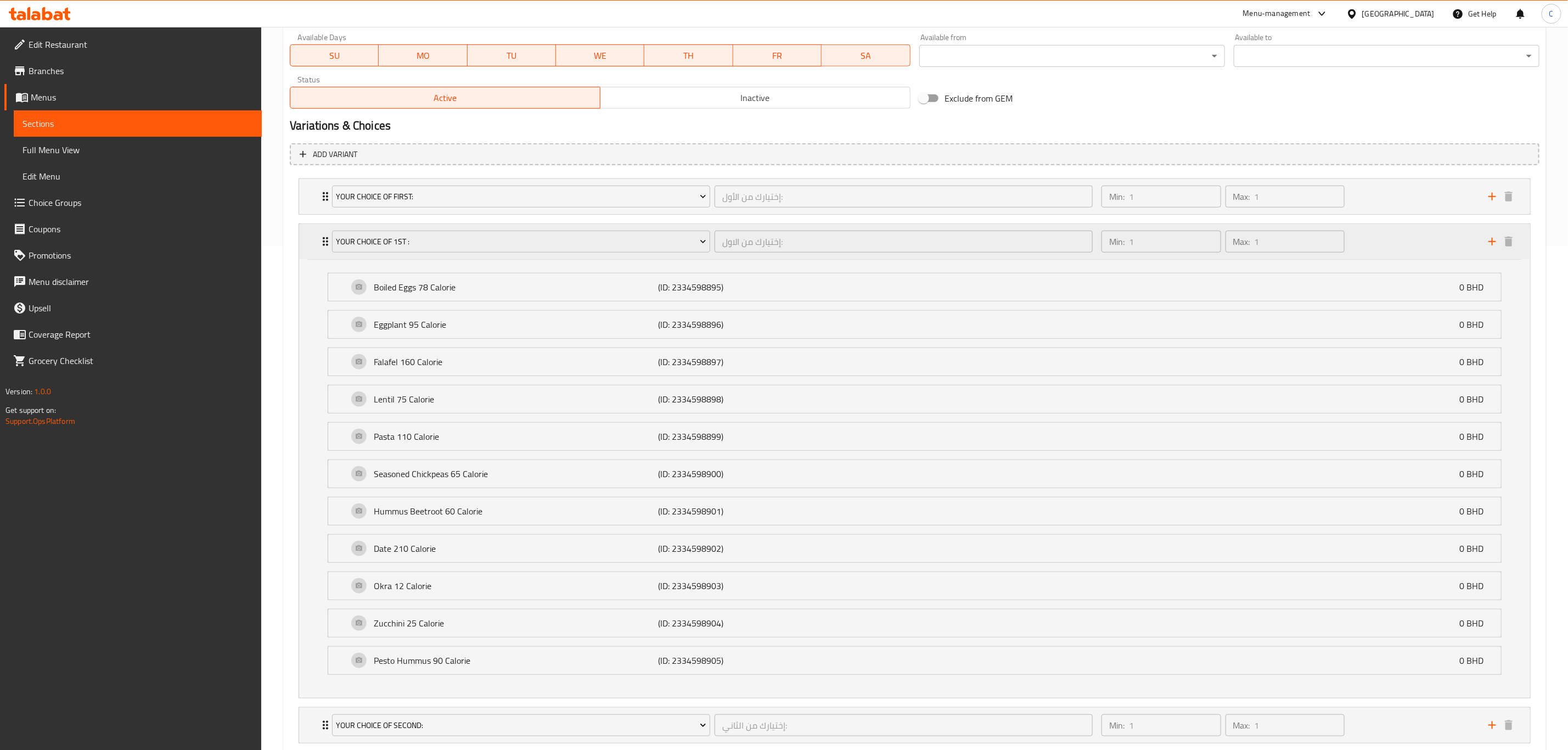
click at [320, 239] on icon "Expand" at bounding box center [325, 241] width 13 height 13
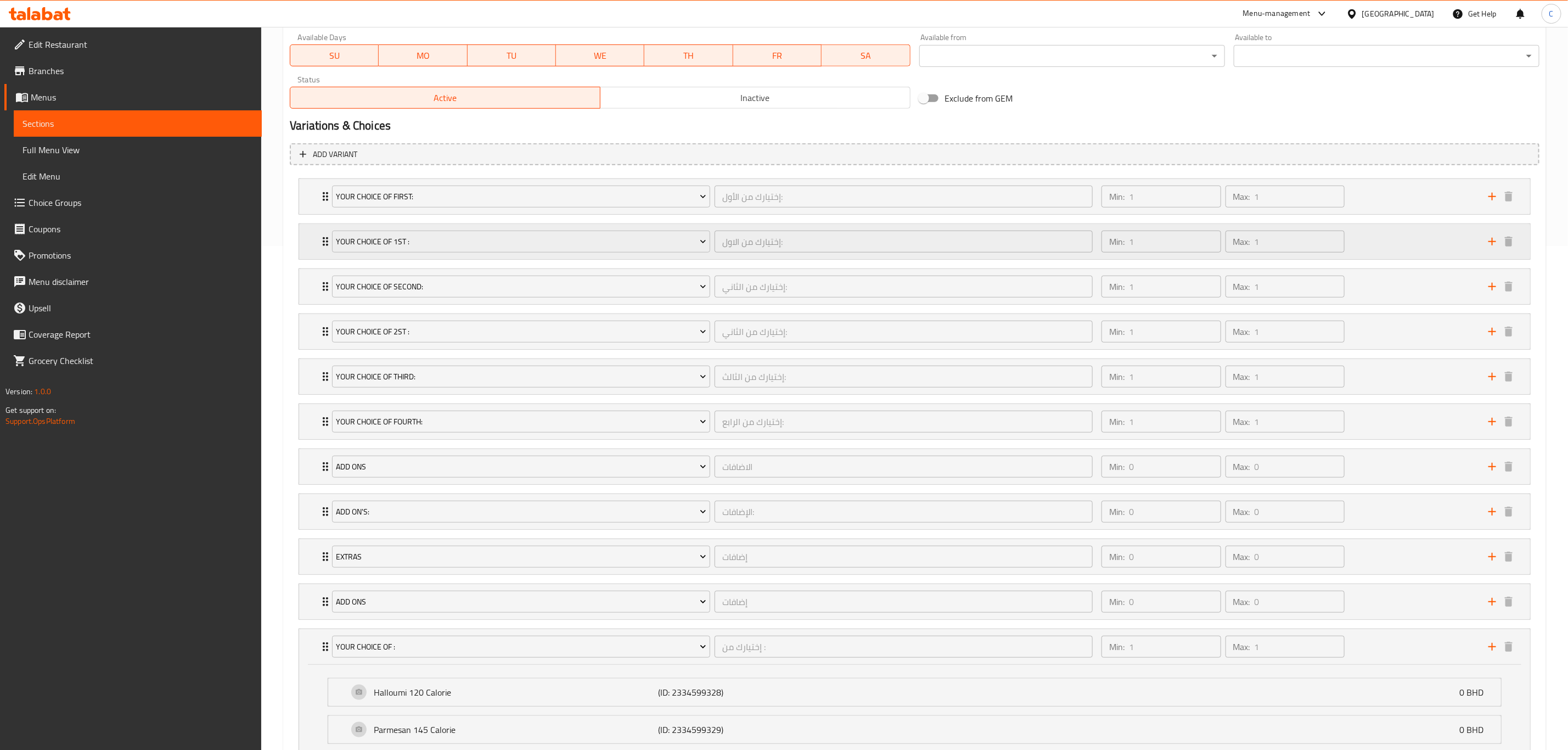
click at [320, 239] on icon "Expand" at bounding box center [325, 241] width 13 height 13
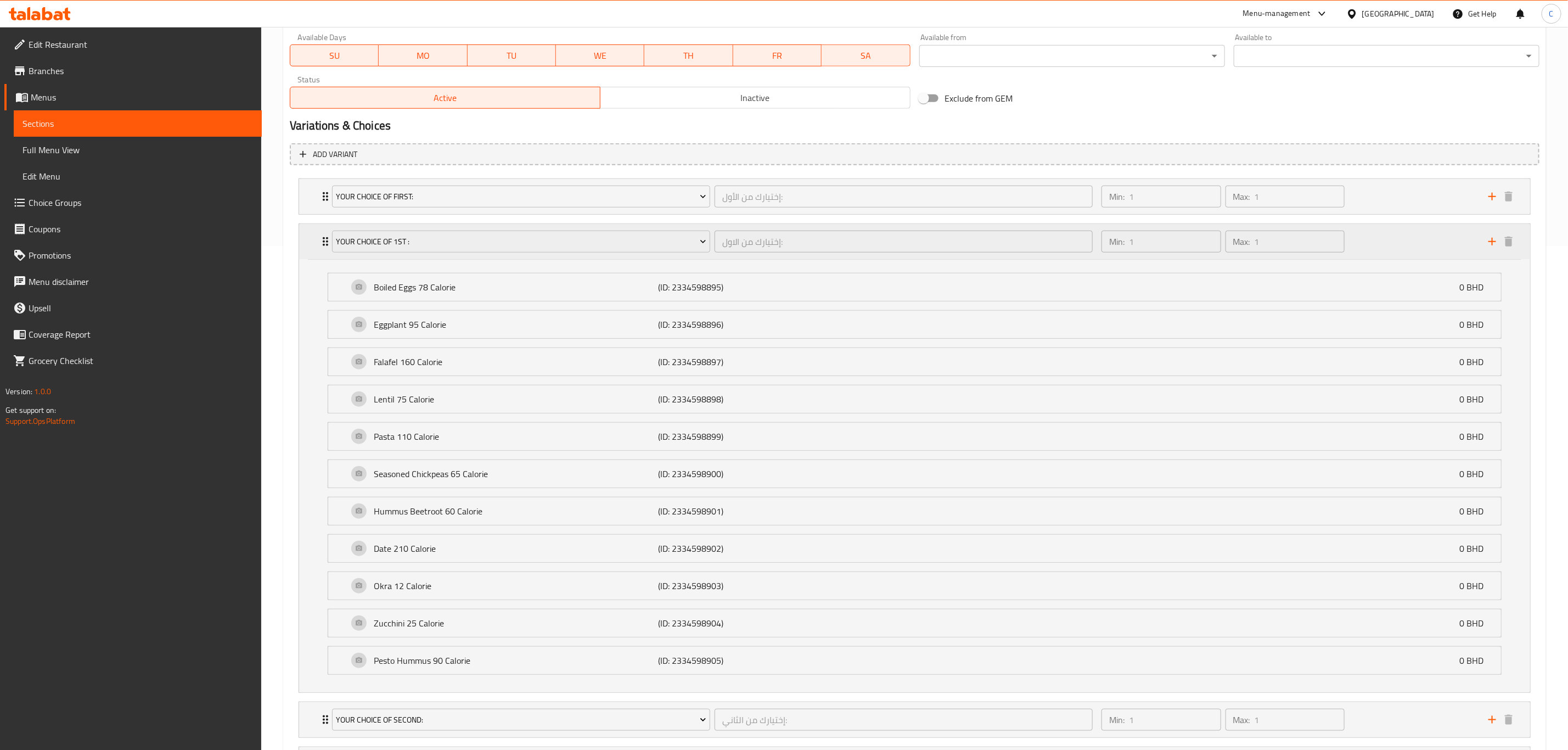
click at [320, 239] on icon "Expand" at bounding box center [325, 241] width 13 height 13
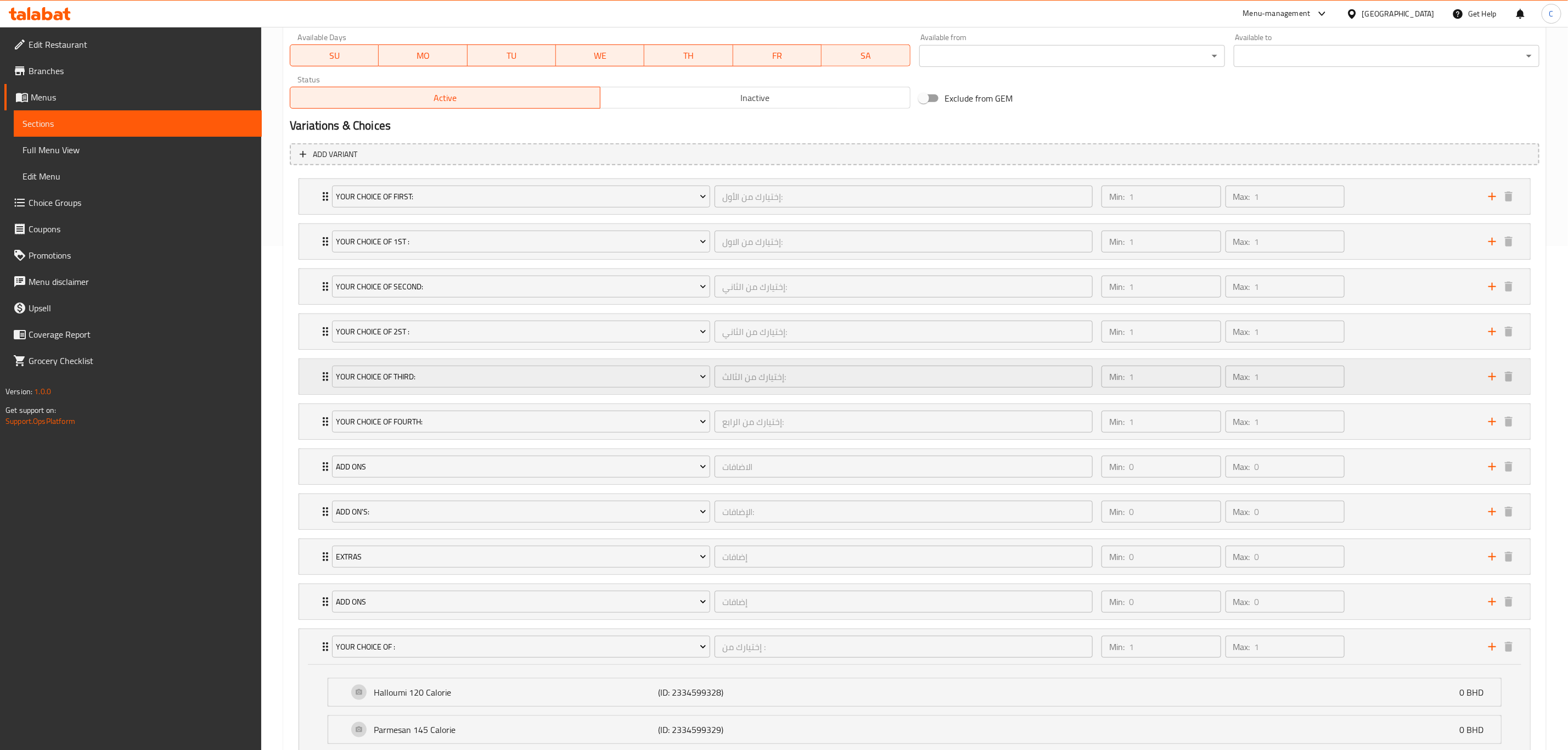
click at [322, 382] on icon "Expand" at bounding box center [325, 376] width 13 height 13
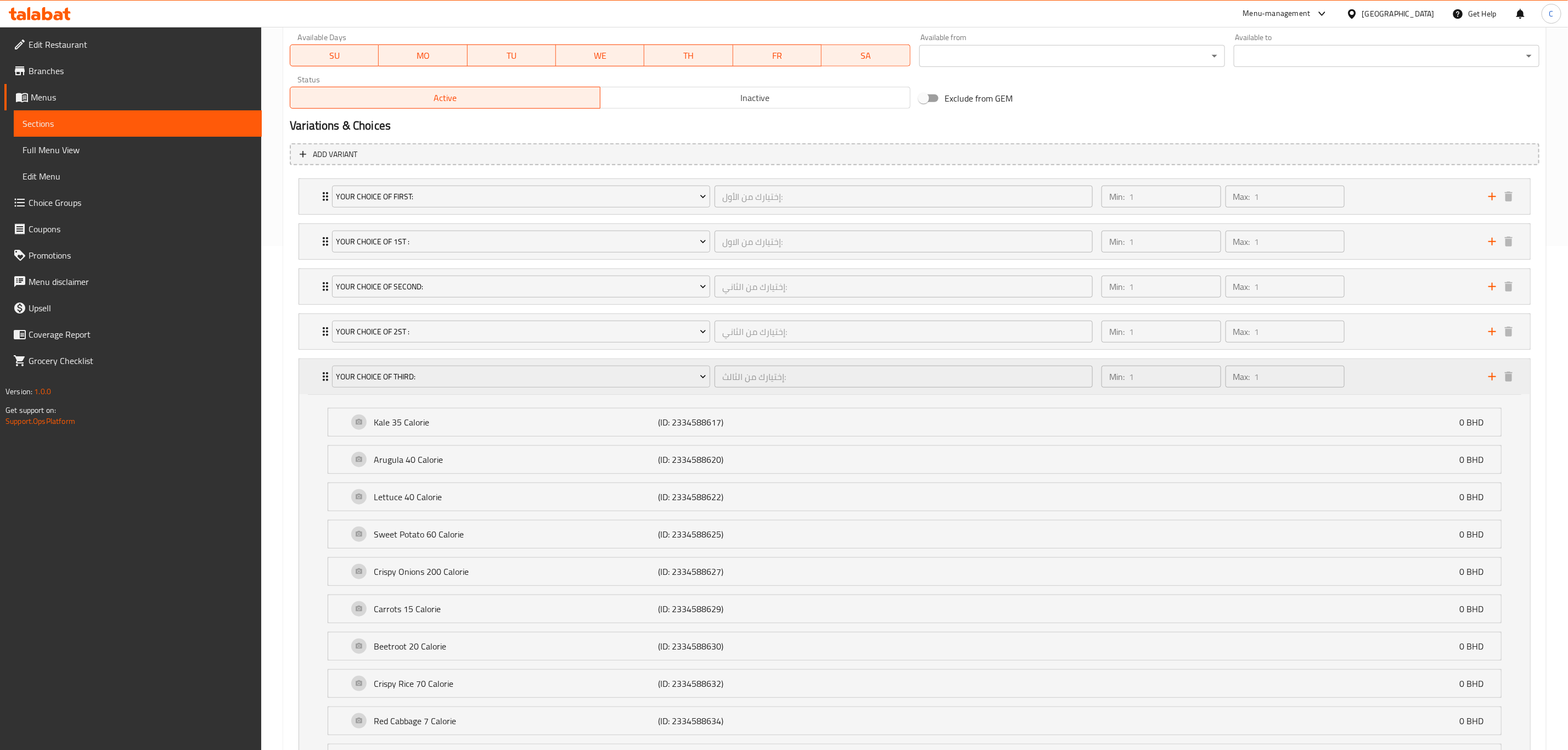
click at [322, 382] on icon "Expand" at bounding box center [325, 376] width 13 height 13
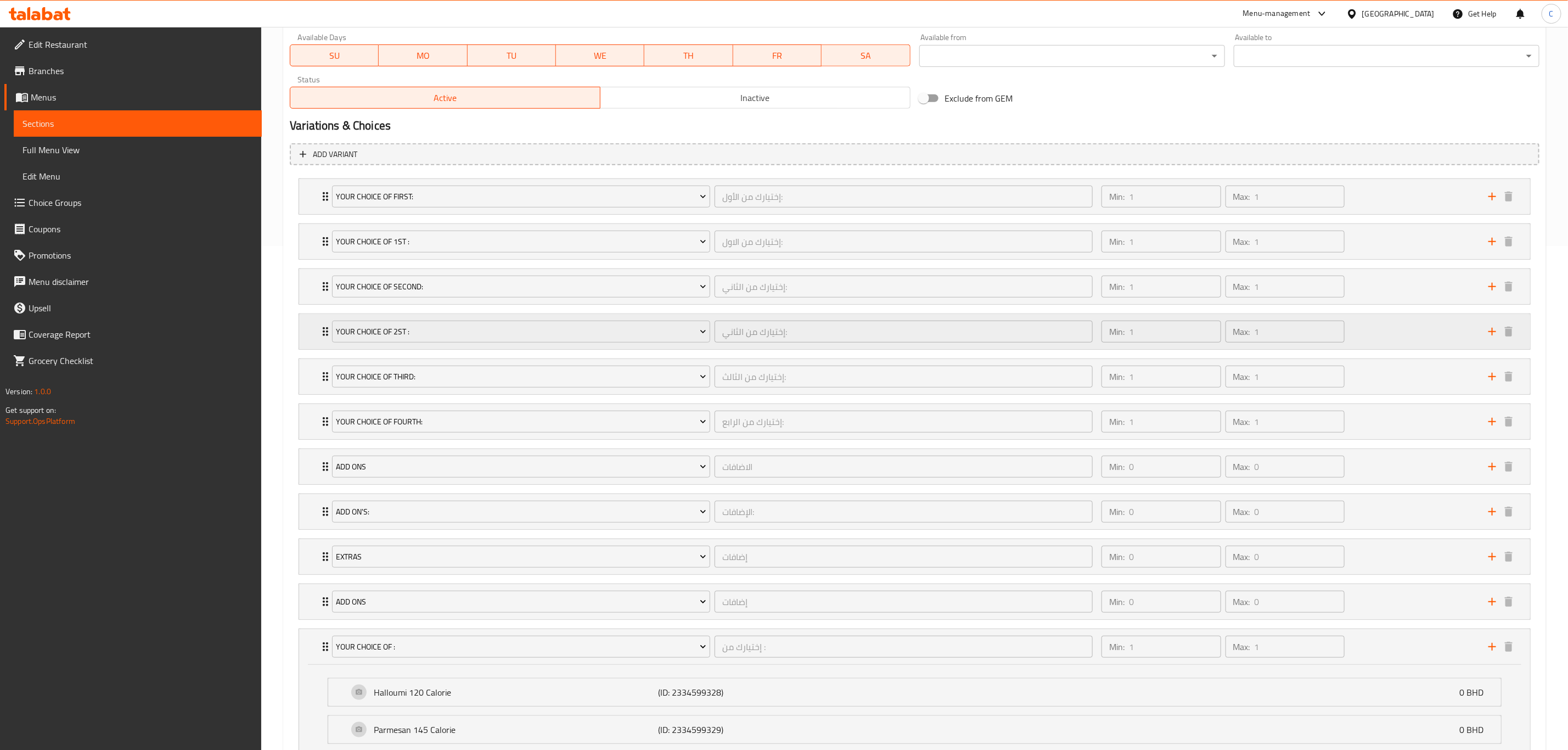
click at [320, 328] on icon "Expand" at bounding box center [325, 331] width 13 height 13
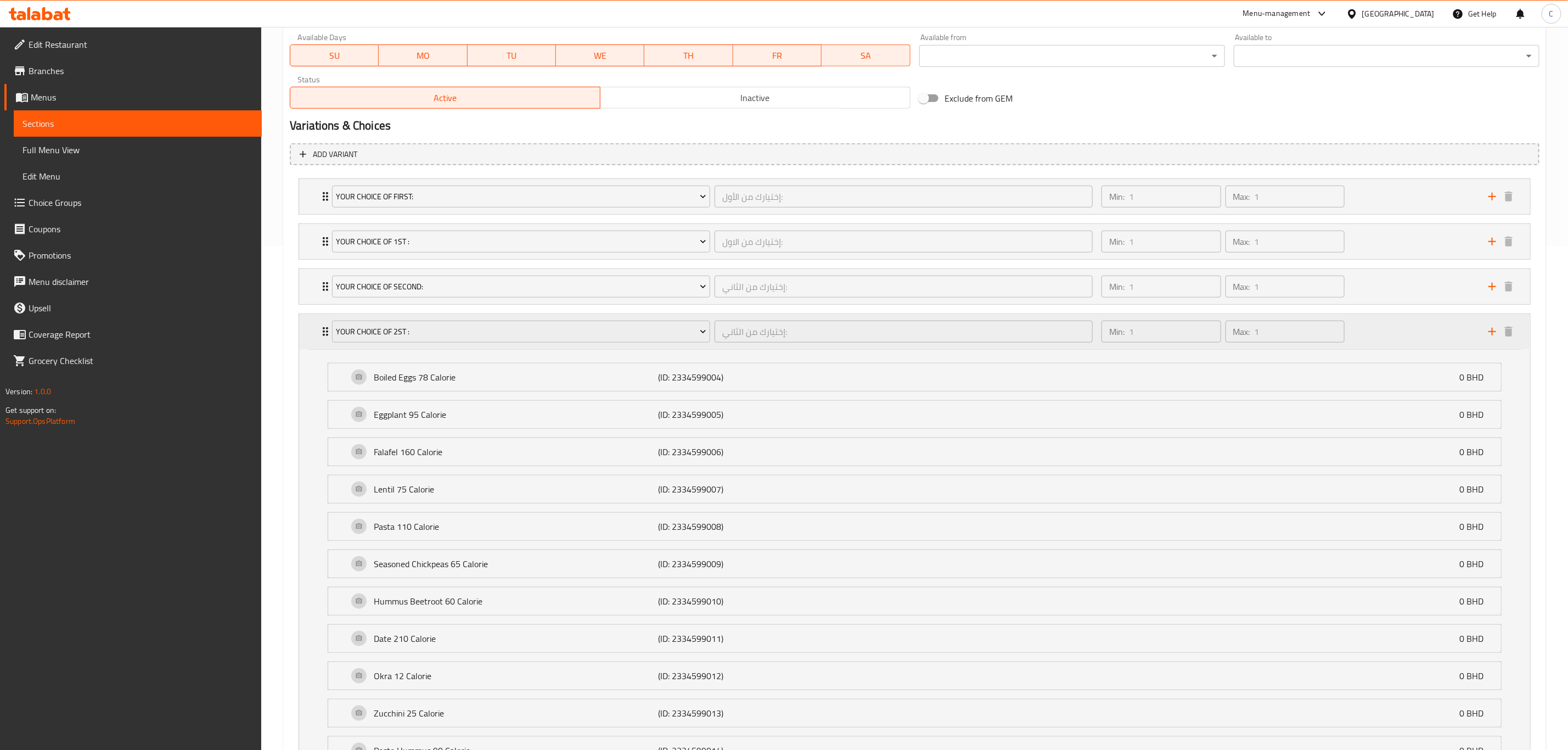
click at [320, 328] on icon "Expand" at bounding box center [325, 331] width 13 height 13
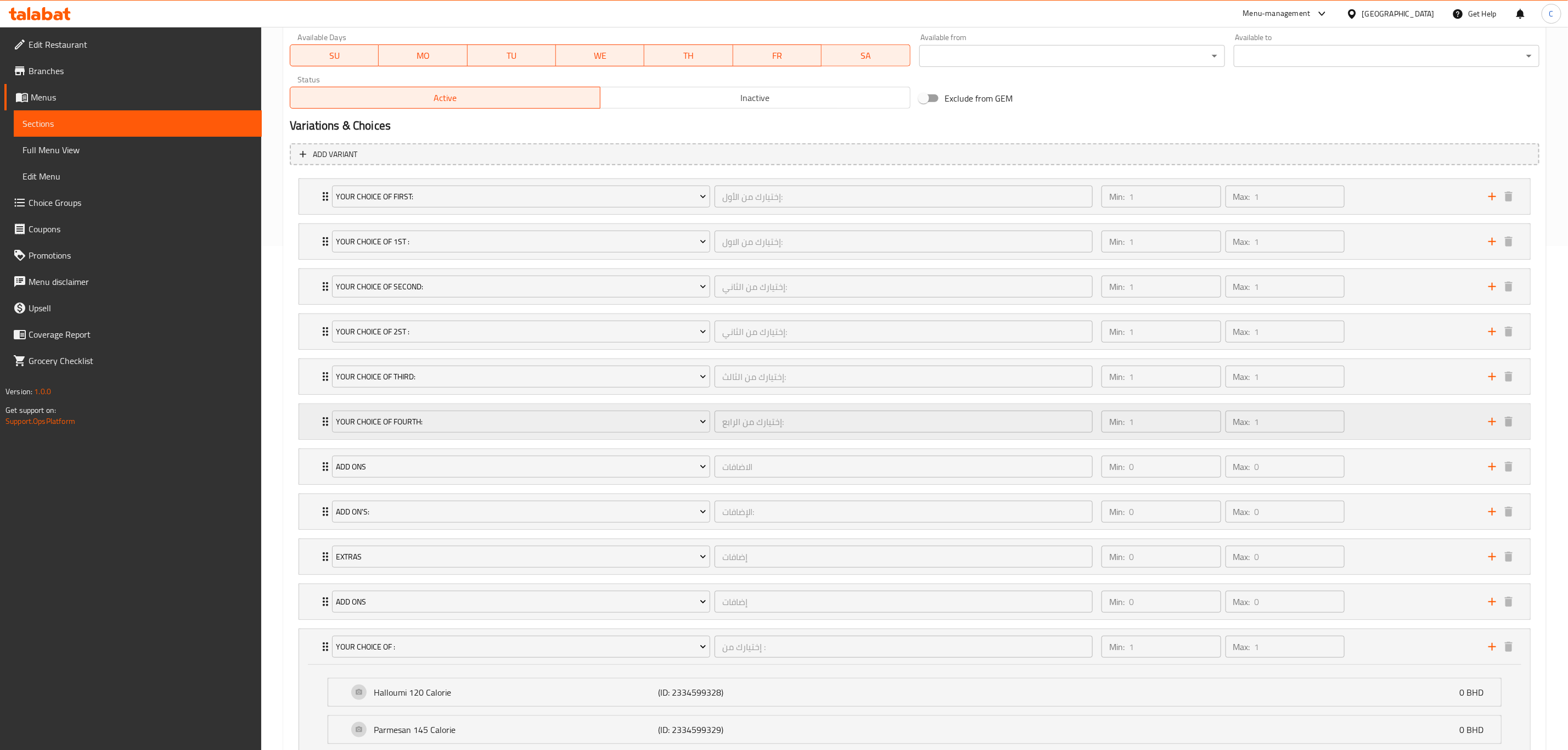
click at [320, 438] on div "Your Choice Of Fourth: إختيارك من الرابع: ​ Min: 1 ​ Max: 1 ​" at bounding box center [918, 421] width 1199 height 35
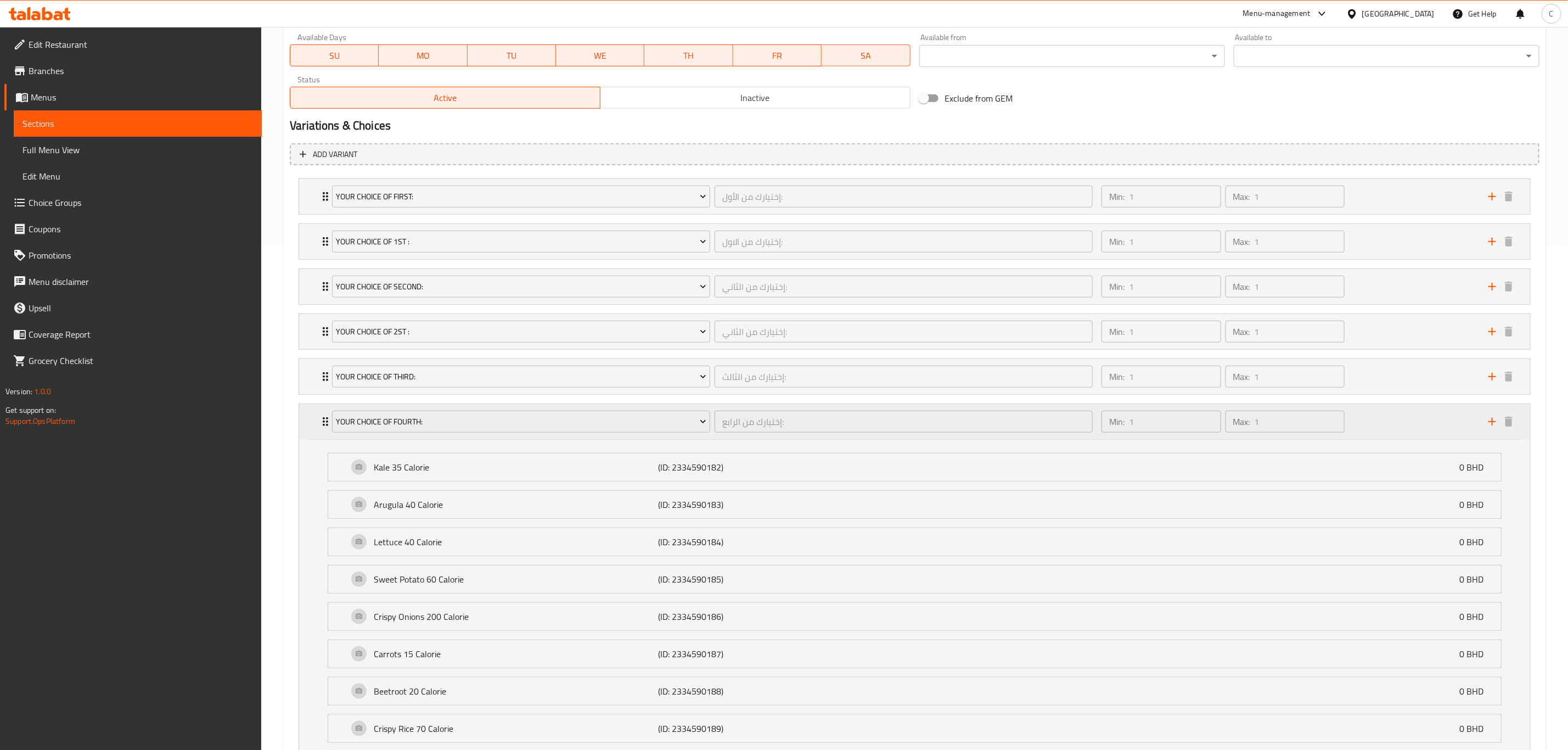
click at [320, 438] on div "Your Choice Of Fourth: إختيارك من الرابع: ​ Min: 1 ​ Max: 1 ​" at bounding box center [918, 421] width 1199 height 35
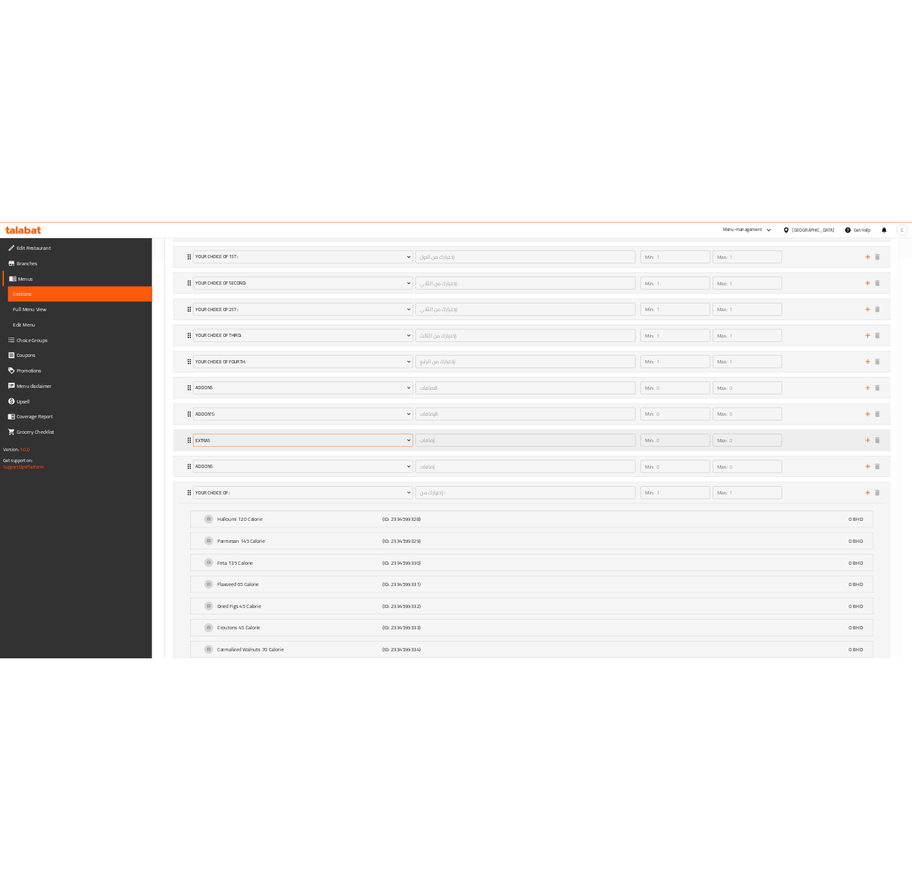
scroll to position [805, 0]
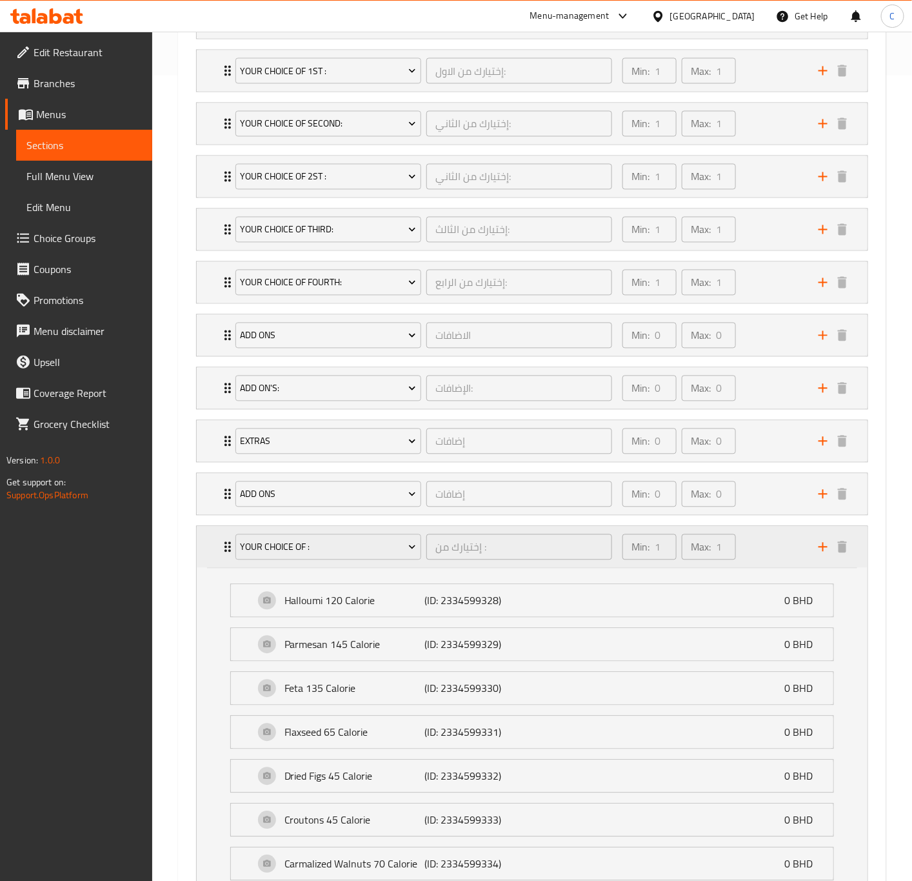
click at [207, 554] on div "Your Choice Of : إختيارك من : ​ Min: 1 ​ Max: 1 ​" at bounding box center [532, 547] width 671 height 41
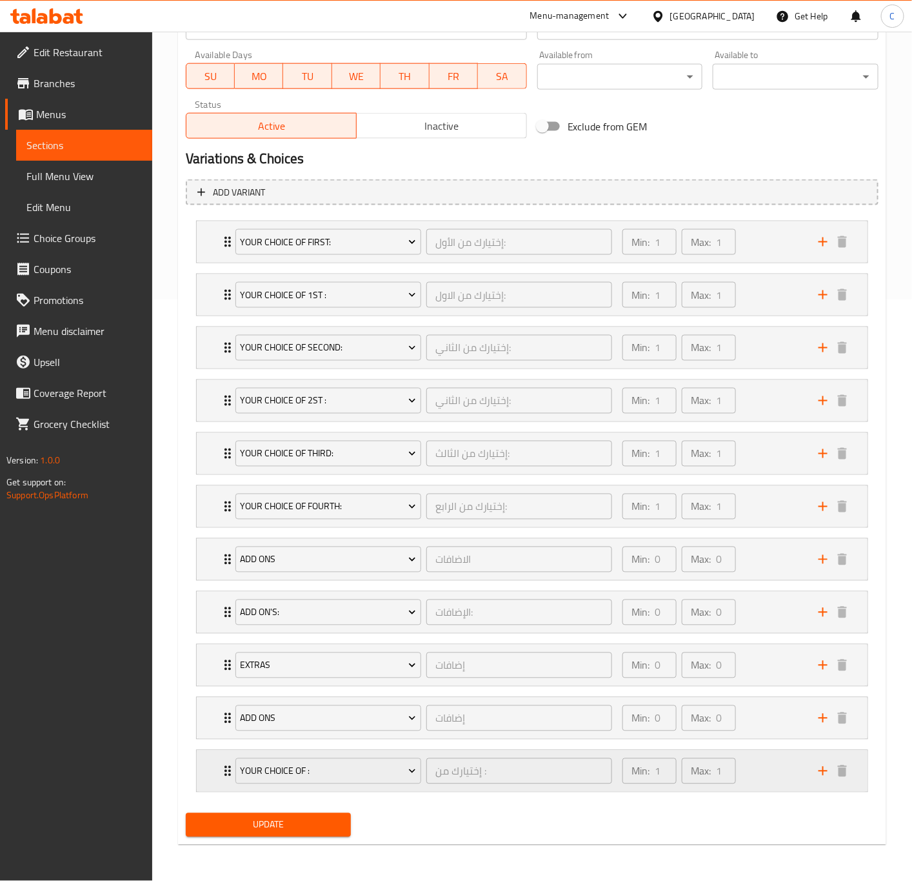
scroll to position [593, 0]
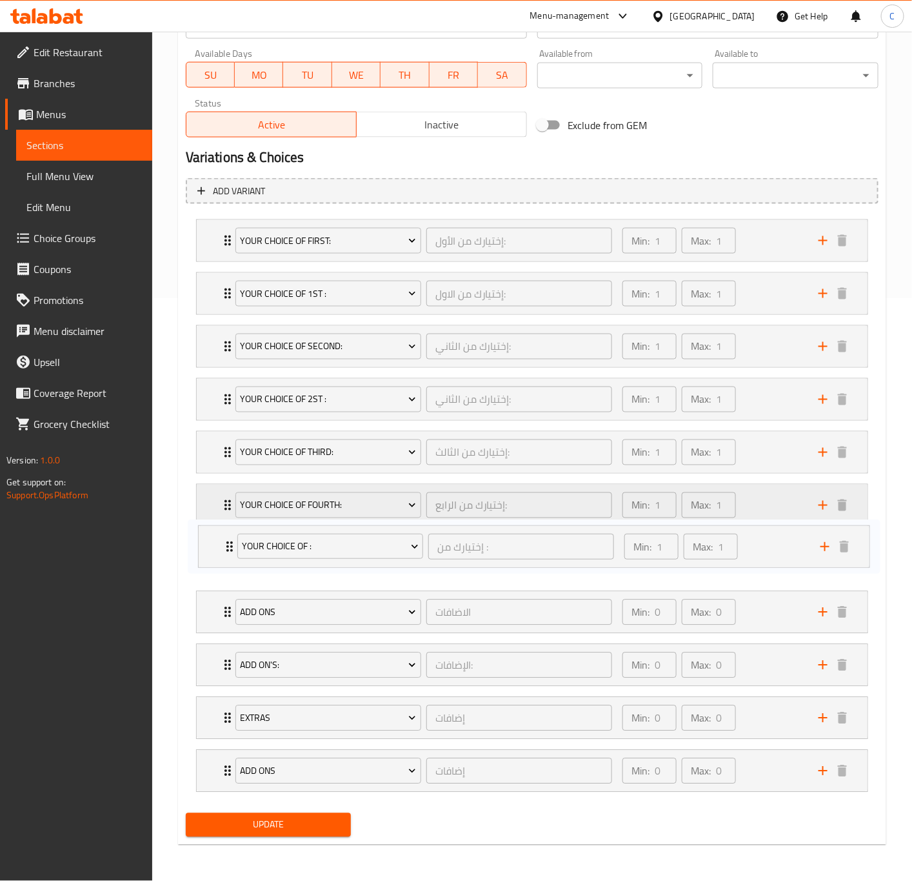
drag, startPoint x: 217, startPoint y: 767, endPoint x: 217, endPoint y: 521, distance: 246.5
click at [217, 521] on div "Your Choice Of first: إختيارك من الأول: ​ Min: 1 ​ Max: 1 ​ Kale 35 Calorie (ID…" at bounding box center [532, 505] width 693 height 583
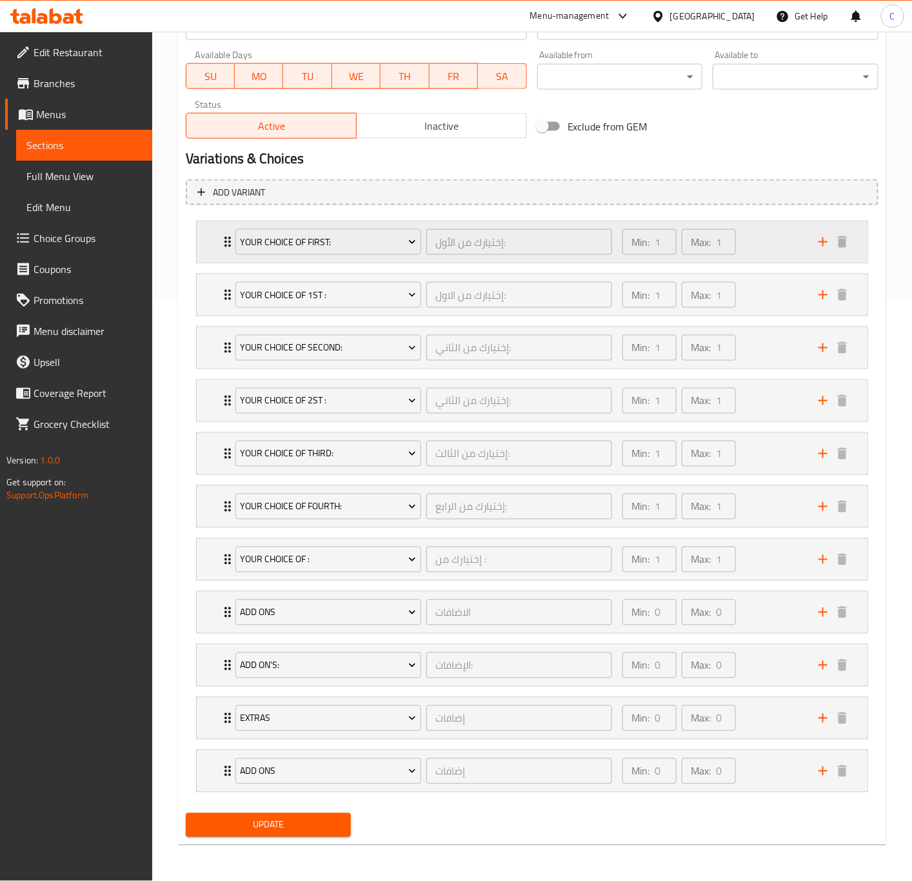
click at [213, 226] on div "Your Choice Of first: إختيارك من الأول: ​ Min: 1 ​ Max: 1 ​" at bounding box center [532, 241] width 671 height 41
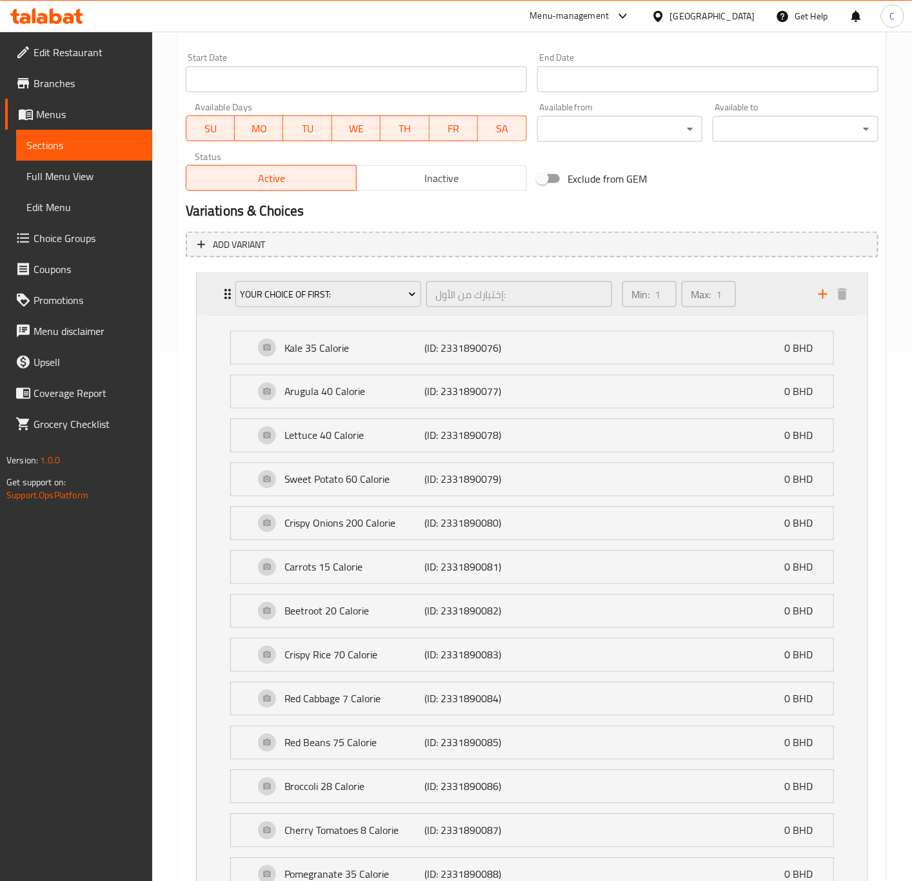
scroll to position [528, 0]
click at [230, 301] on div "Your Choice Of first: إختيارك من الأول: ​" at bounding box center [424, 294] width 392 height 41
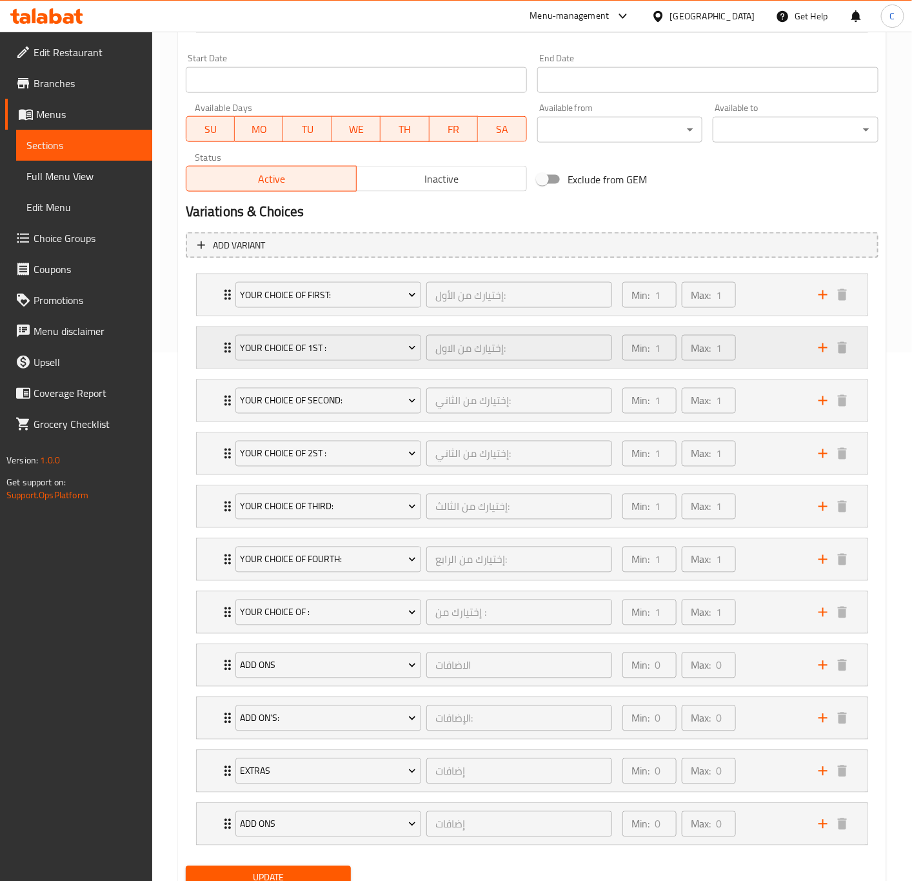
click at [217, 360] on div "Your Choice Of 1st : إختيارك من الاول: ​ Min: 1 ​ Max: 1 ​" at bounding box center [532, 347] width 671 height 41
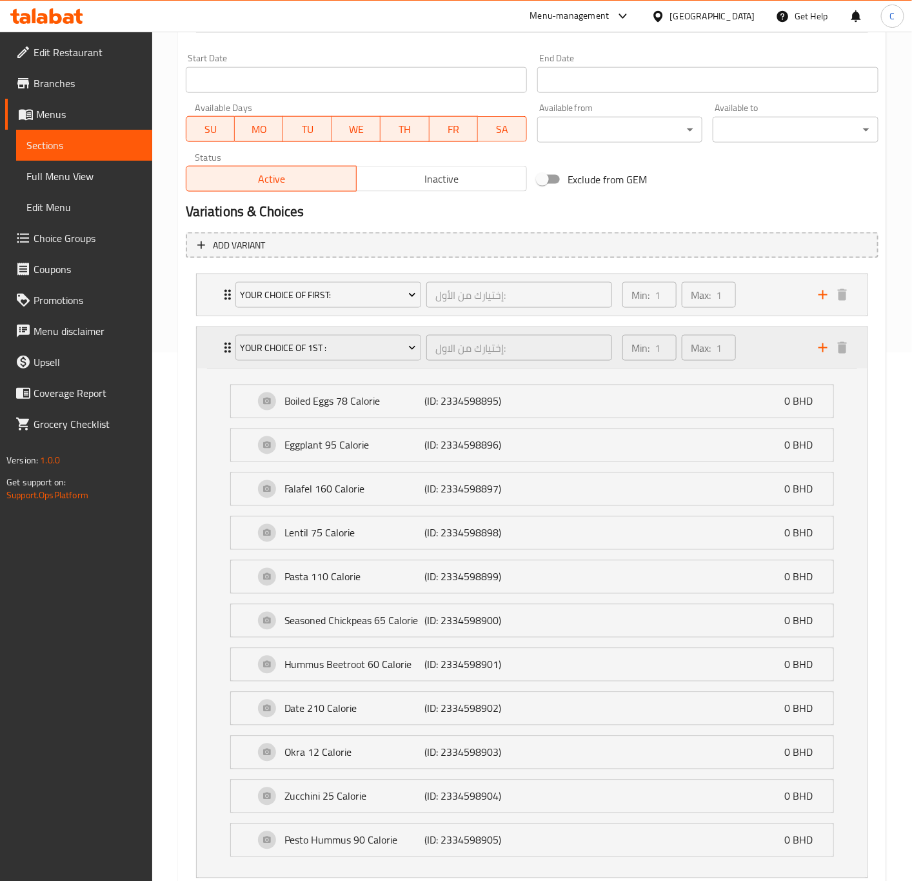
click at [217, 360] on div "Your Choice Of 1st : إختيارك من الاول: ​ Min: 1 ​ Max: 1 ​" at bounding box center [532, 347] width 671 height 41
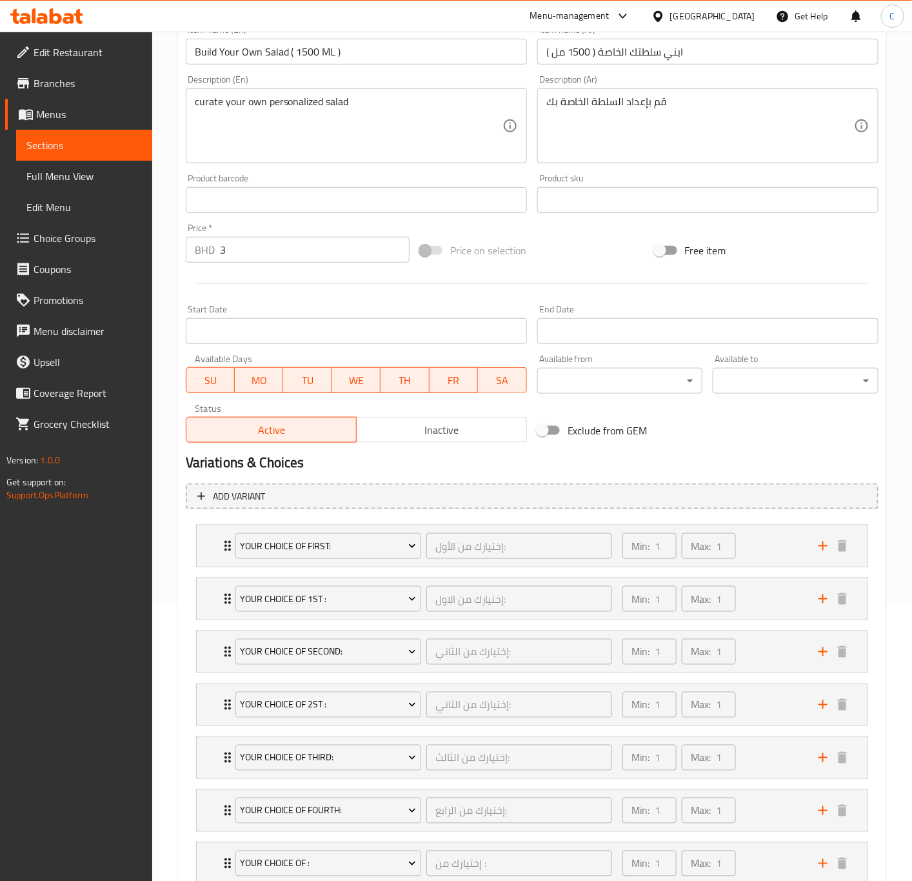
scroll to position [277, 0]
click at [68, 116] on span "Menus" at bounding box center [89, 113] width 106 height 15
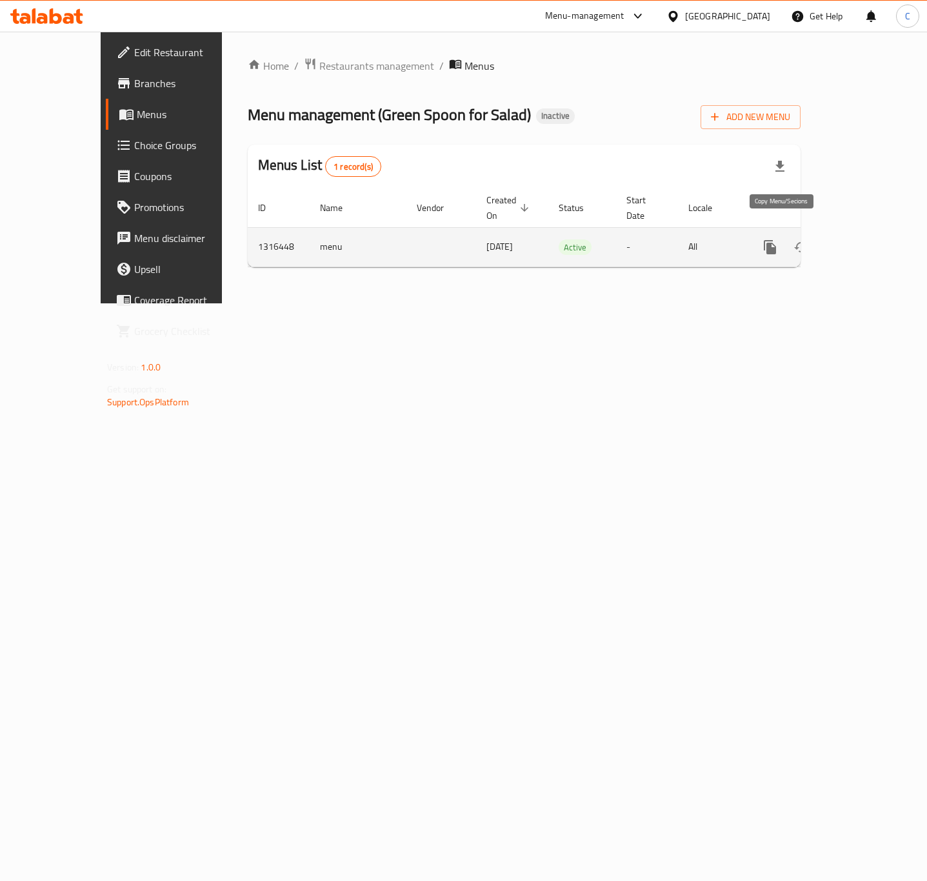
click at [776, 240] on icon "more" at bounding box center [770, 247] width 12 height 14
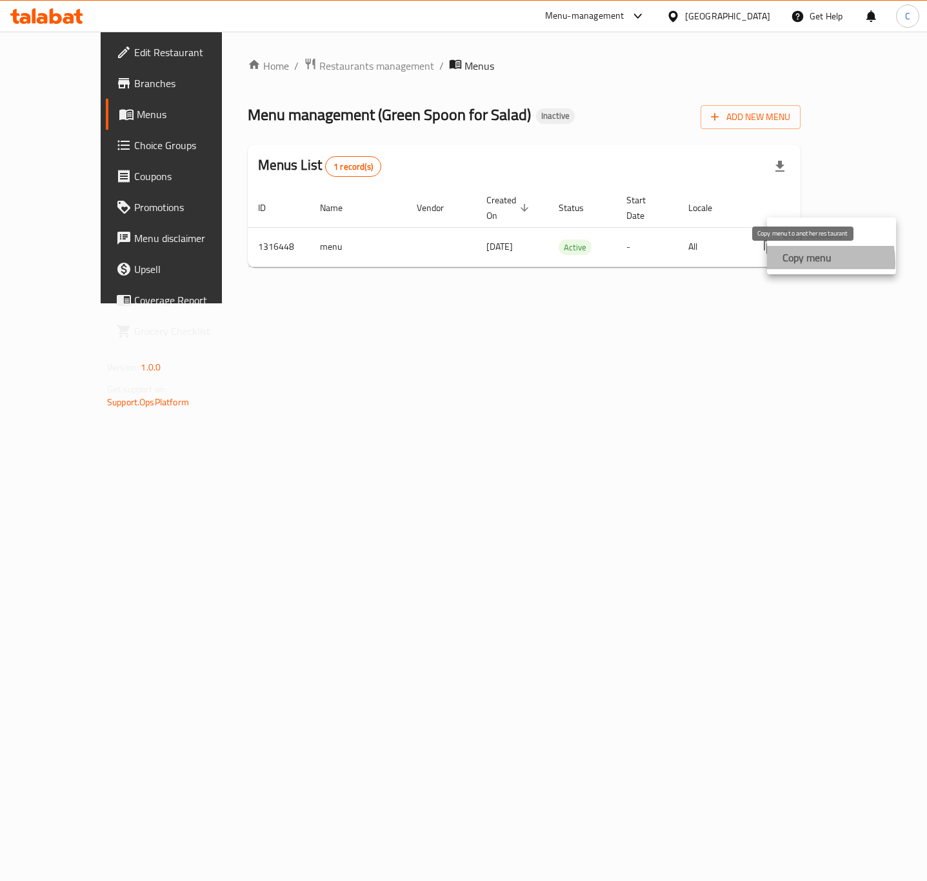
click at [807, 262] on strong "Copy menu" at bounding box center [807, 257] width 49 height 15
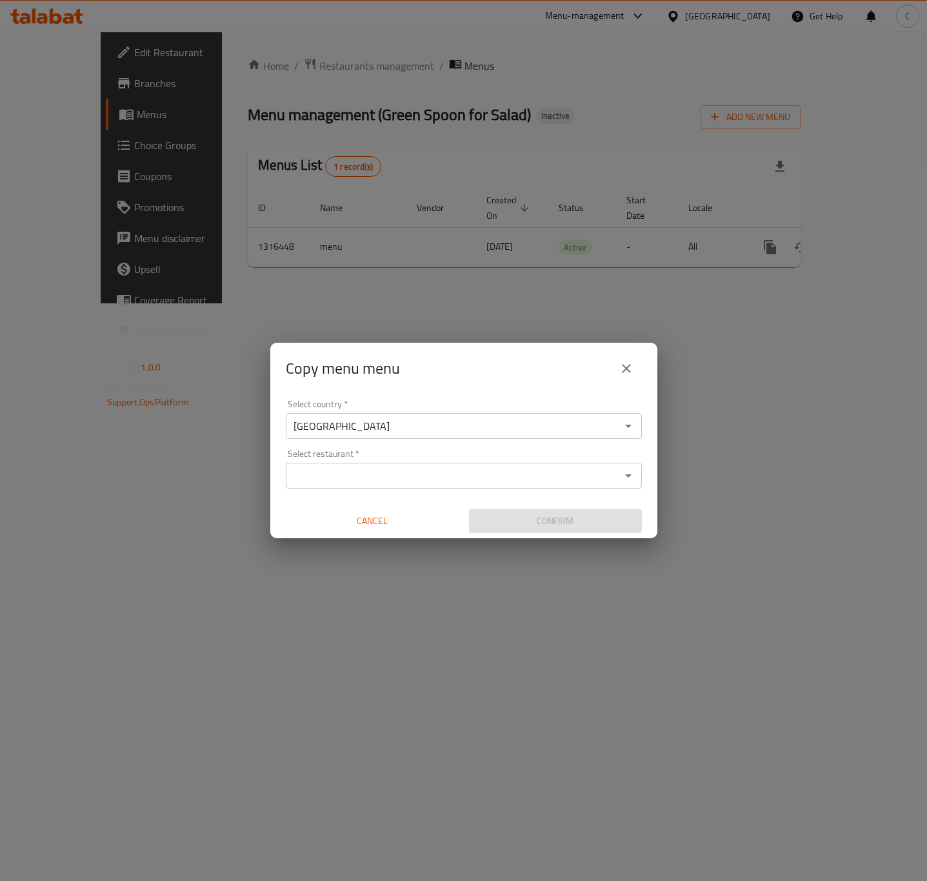
click at [387, 473] on input "Select restaurant   *" at bounding box center [453, 475] width 327 height 18
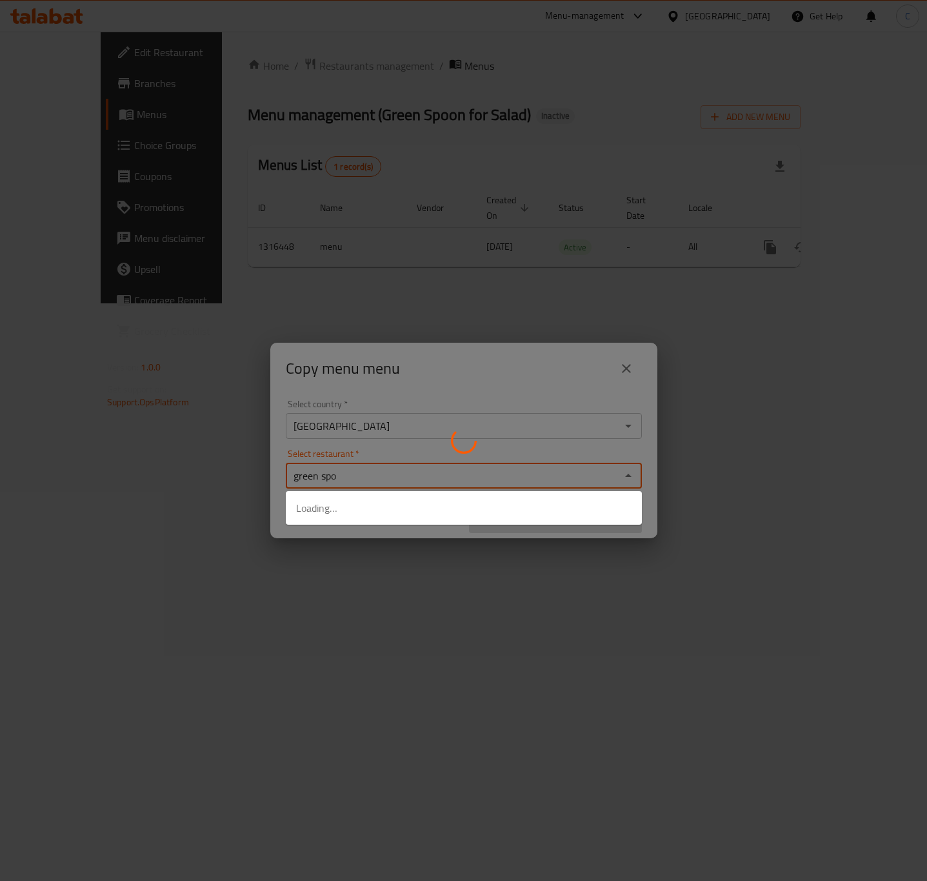
type input "green spoo"
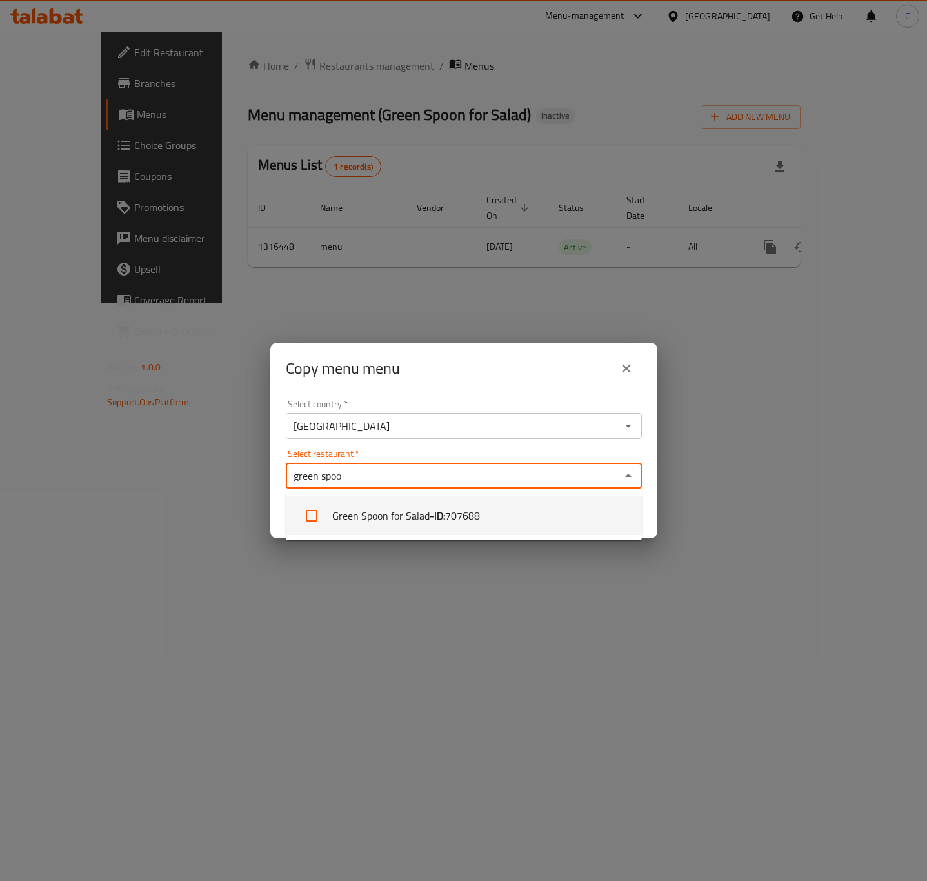
click at [374, 510] on li "Green Spoon for Salad - ID: 707688" at bounding box center [464, 515] width 356 height 39
checkbox input "true"
click at [543, 437] on div "[GEOGRAPHIC_DATA] Select country *" at bounding box center [464, 426] width 356 height 26
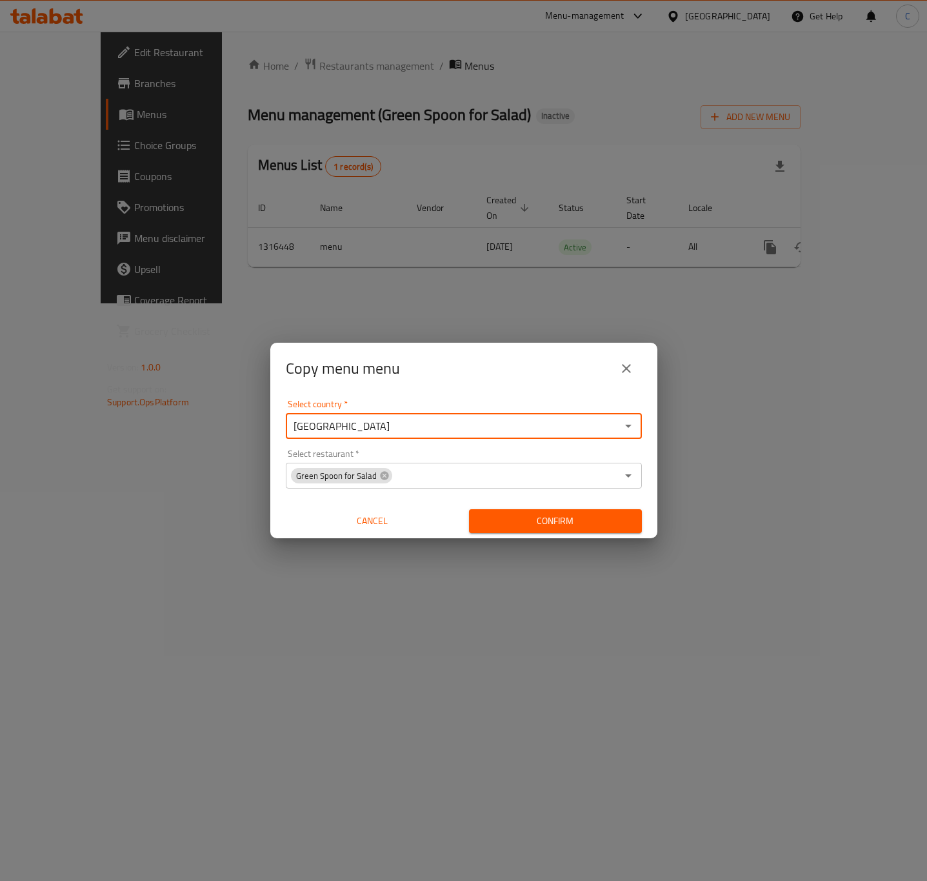
click at [542, 403] on div "Select country   * [GEOGRAPHIC_DATA] Select country *" at bounding box center [464, 418] width 356 height 39
click at [588, 523] on span "Confirm" at bounding box center [555, 521] width 152 height 16
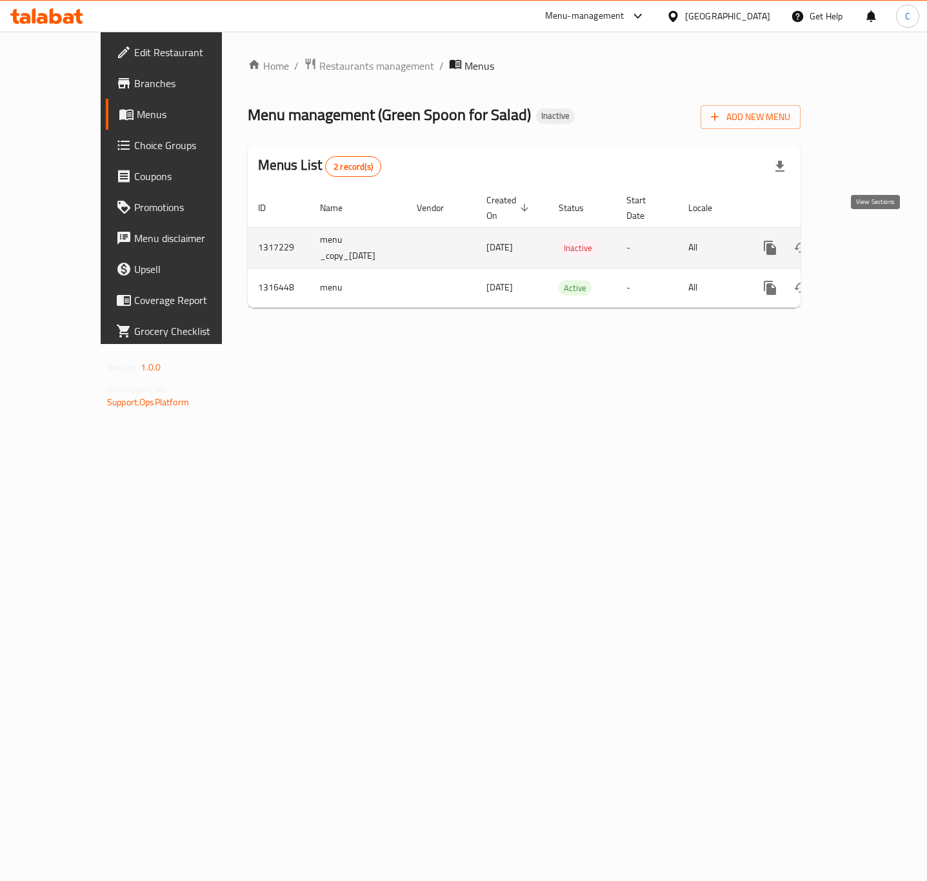
click at [871, 240] on icon "enhanced table" at bounding box center [863, 247] width 15 height 15
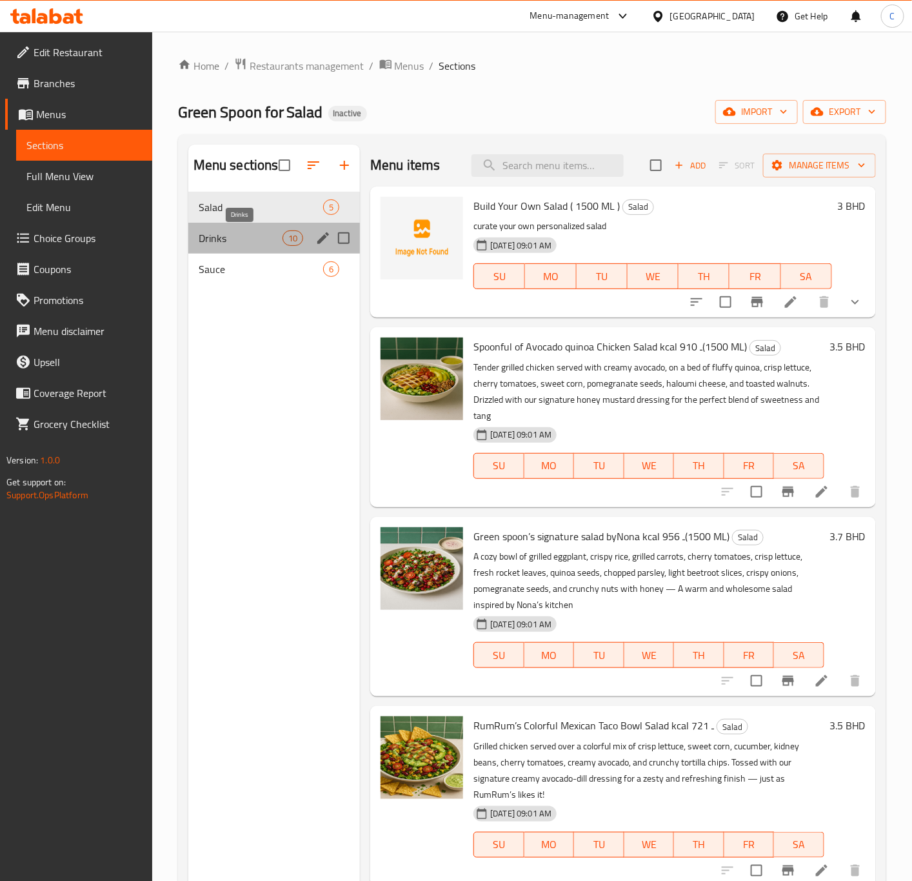
click at [236, 244] on span "Drinks" at bounding box center [241, 237] width 84 height 15
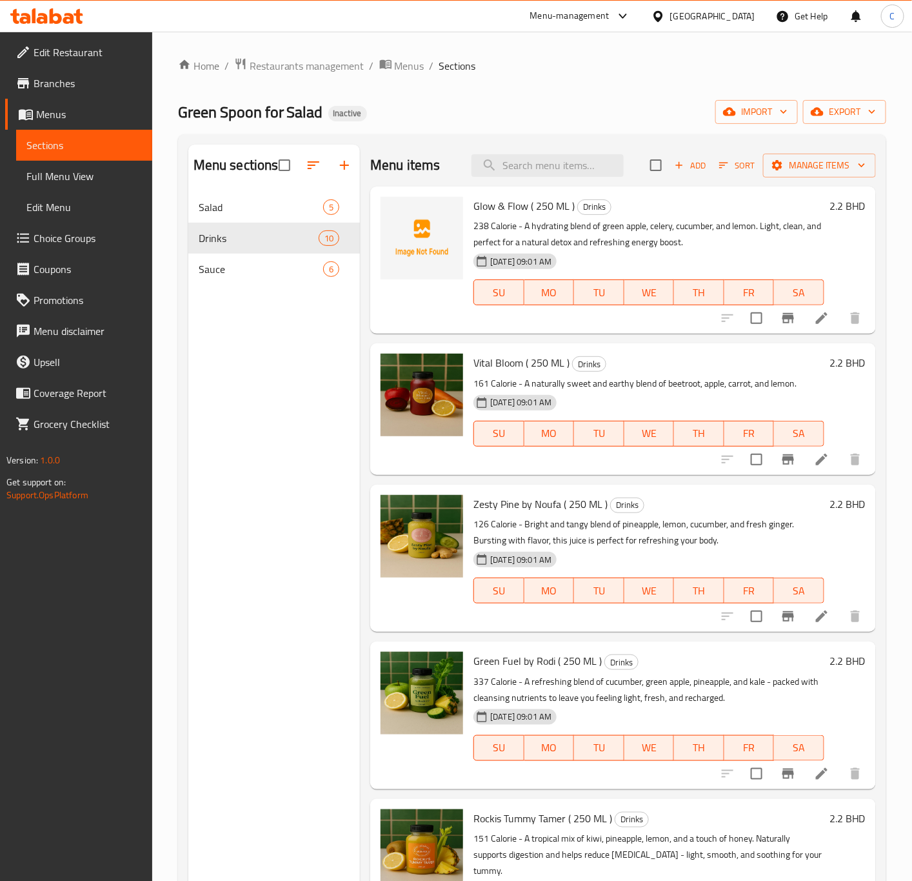
scroll to position [1, 0]
click at [252, 275] on span "Sauce" at bounding box center [243, 268] width 88 height 15
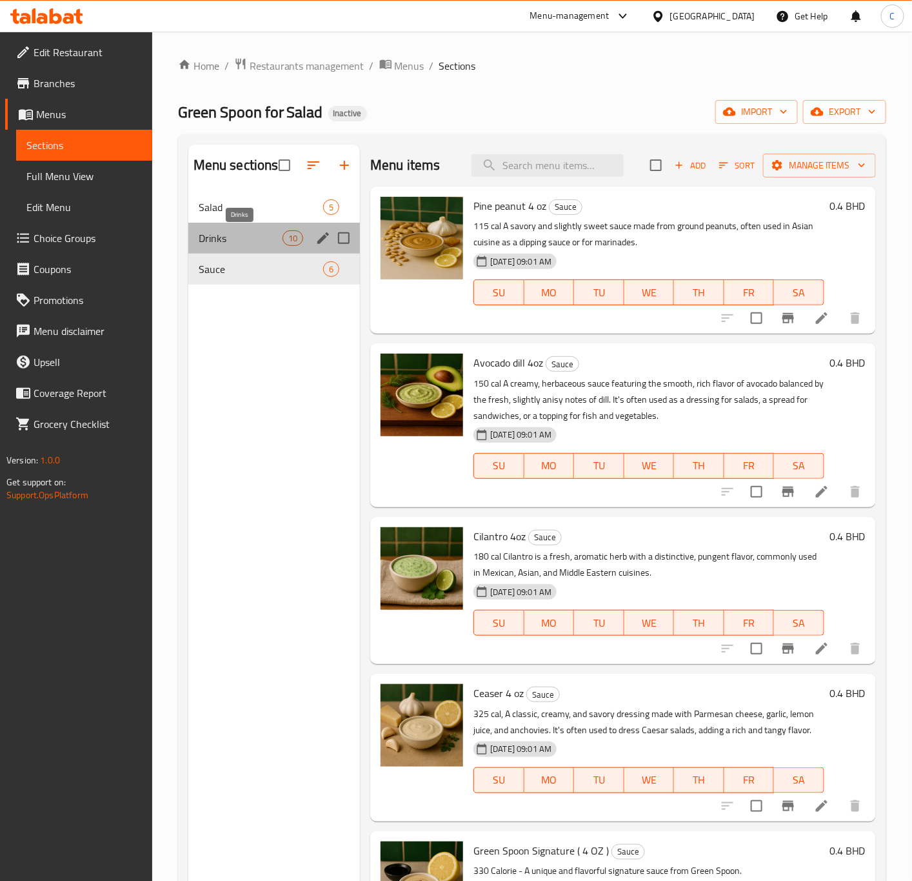
click at [225, 237] on span "Drinks" at bounding box center [241, 237] width 84 height 15
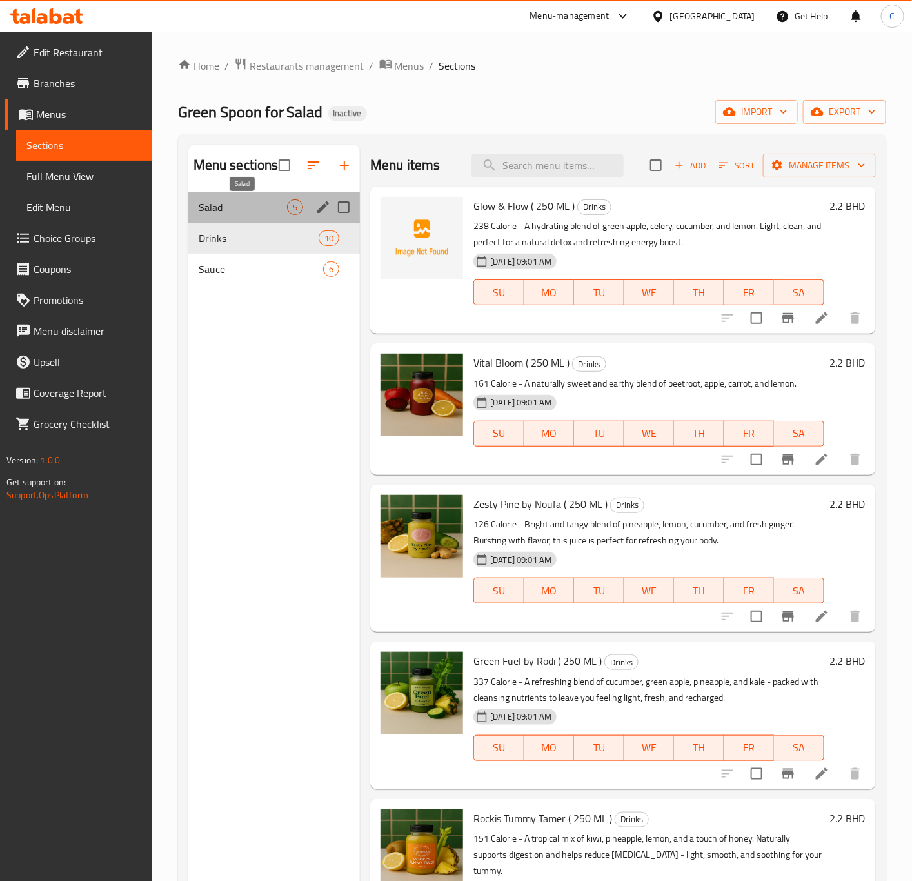
click at [252, 202] on span "Salad" at bounding box center [243, 206] width 88 height 15
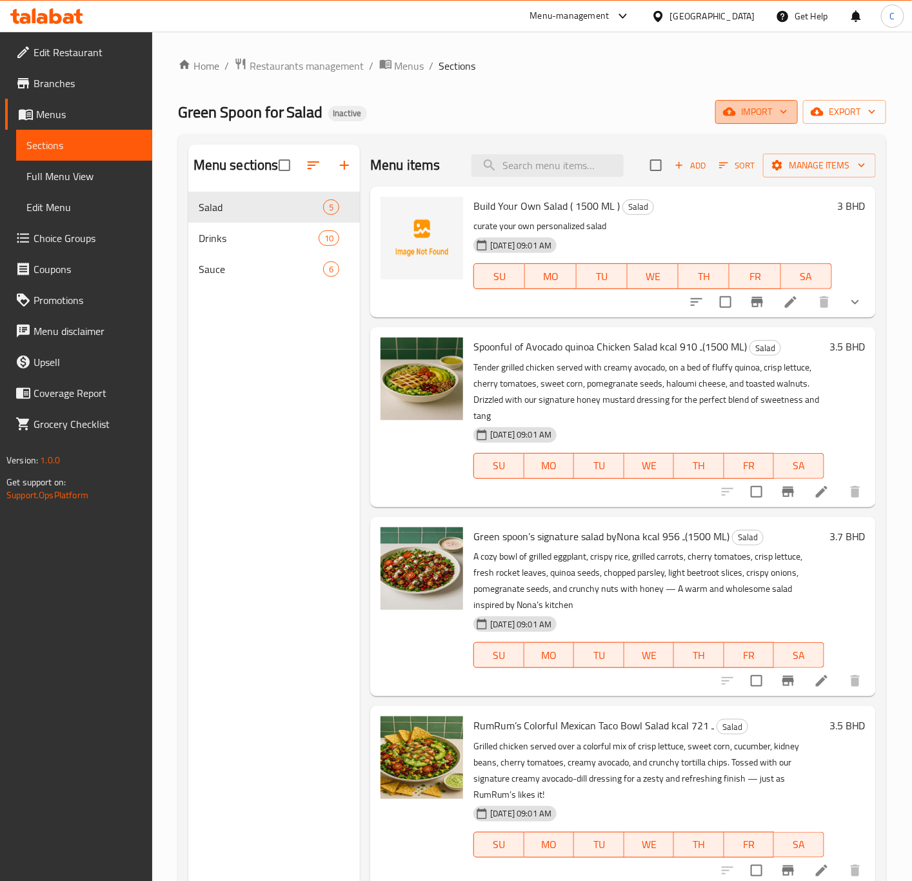
click at [751, 107] on span "import" at bounding box center [757, 112] width 62 height 16
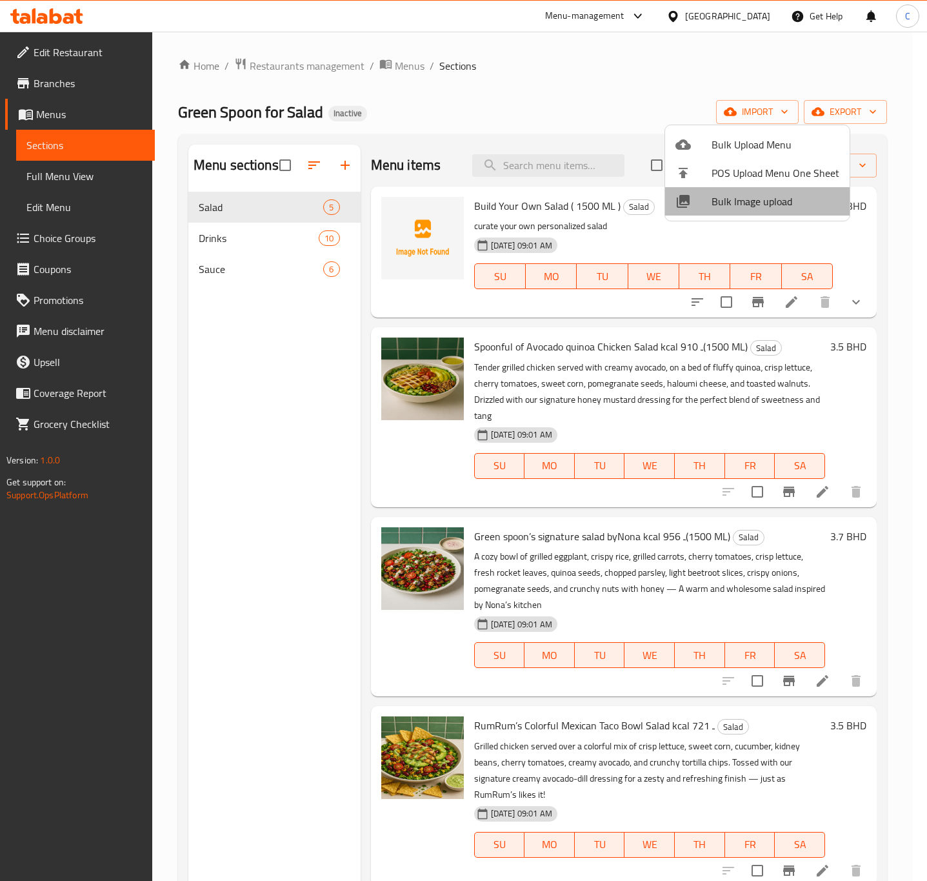
click at [763, 197] on span "Bulk Image upload" at bounding box center [776, 201] width 128 height 15
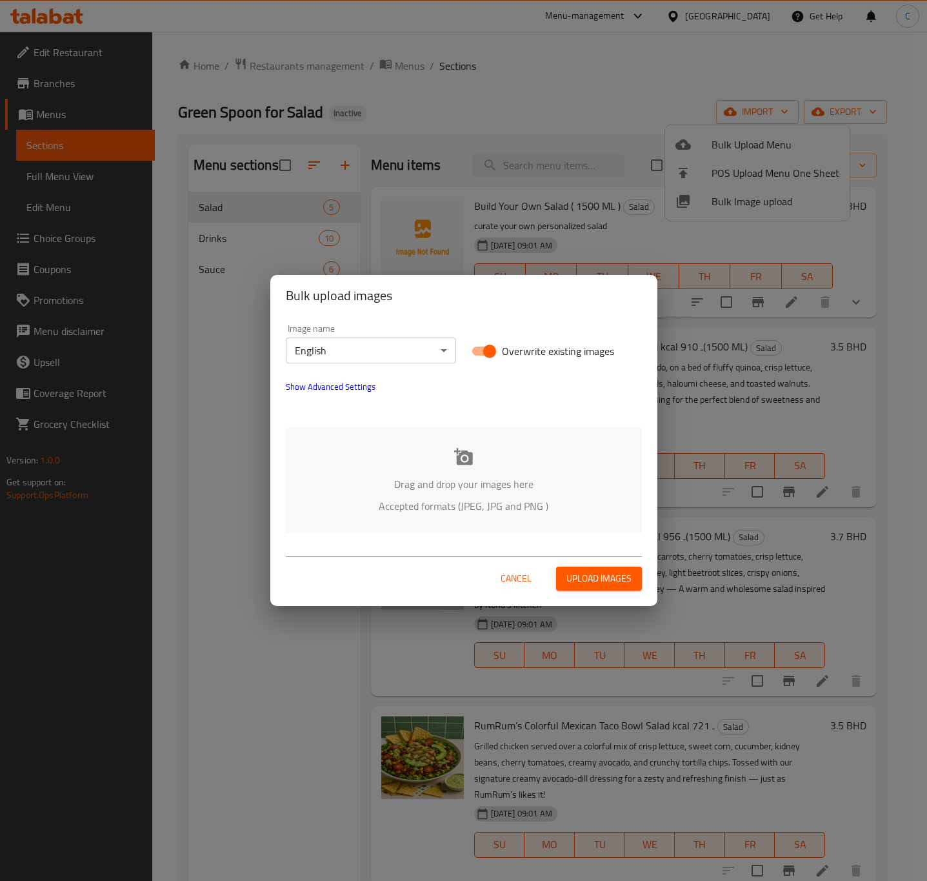
click at [448, 457] on div "Drag and drop your images here Accepted formats (JPEG, JPG and PNG )" at bounding box center [464, 480] width 356 height 105
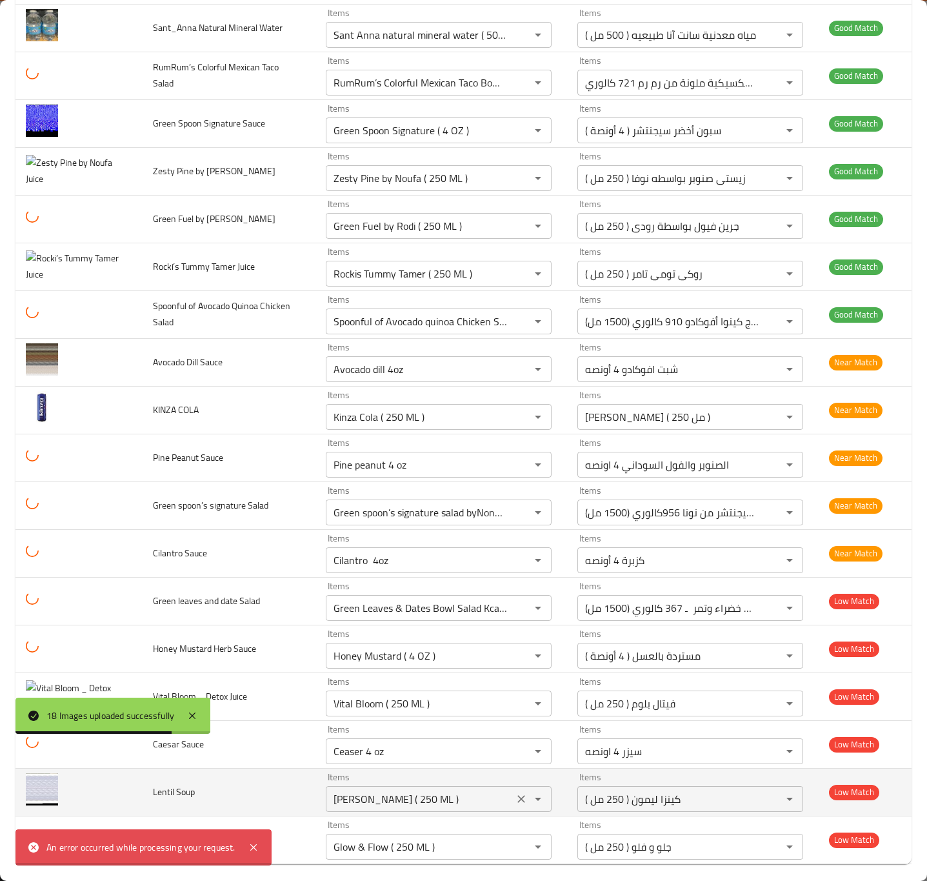
scroll to position [223, 0]
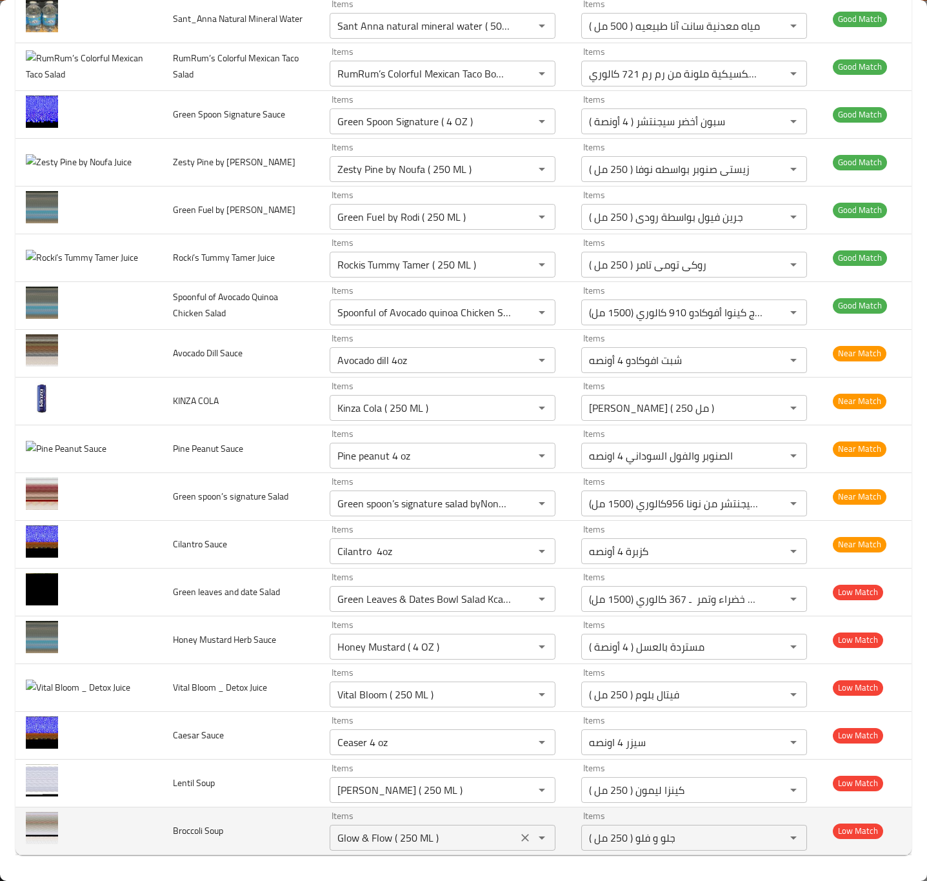
click at [372, 839] on Soup "Glow & Flow ( 250 ML )" at bounding box center [424, 837] width 180 height 18
click at [534, 833] on icon "Open" at bounding box center [541, 837] width 15 height 15
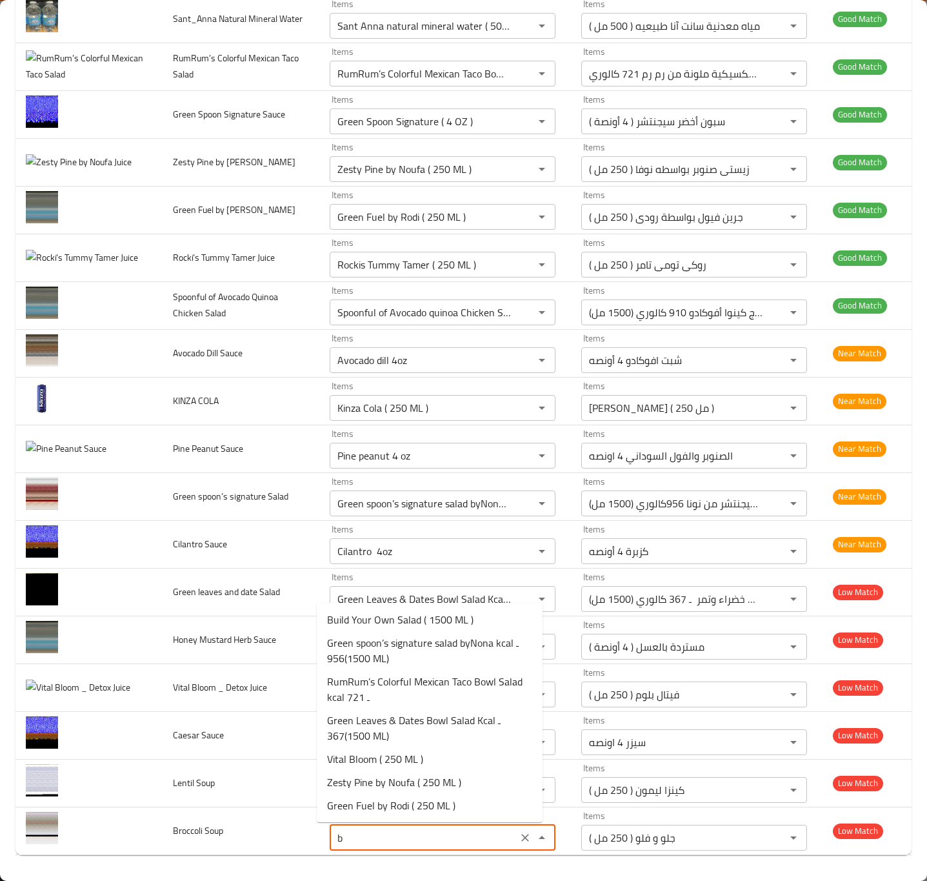
scroll to position [0, 0]
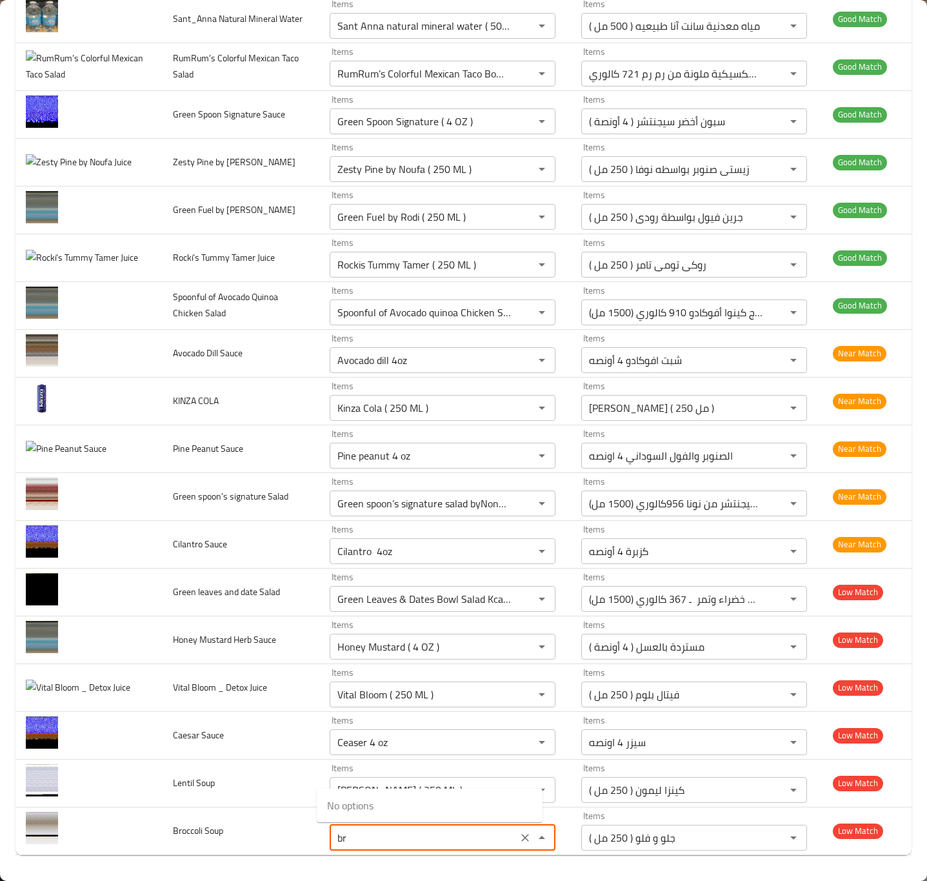
type Soup "b"
type Soup "soup"
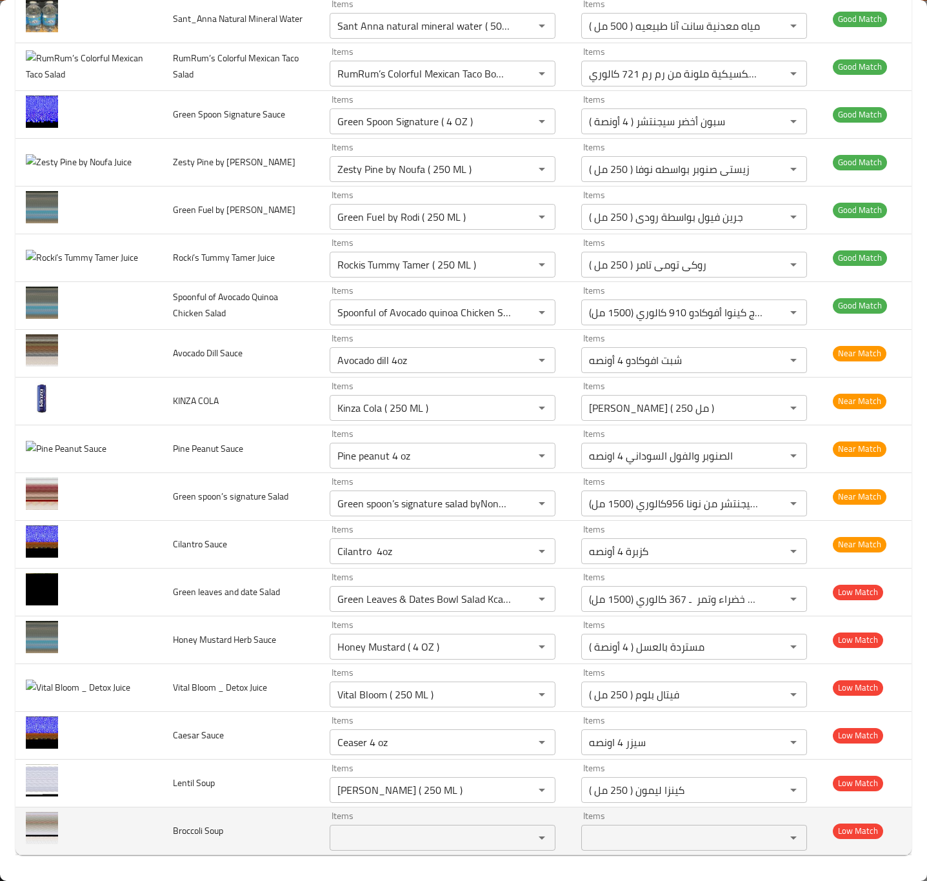
click at [242, 846] on td "Broccoli Soup" at bounding box center [241, 831] width 157 height 48
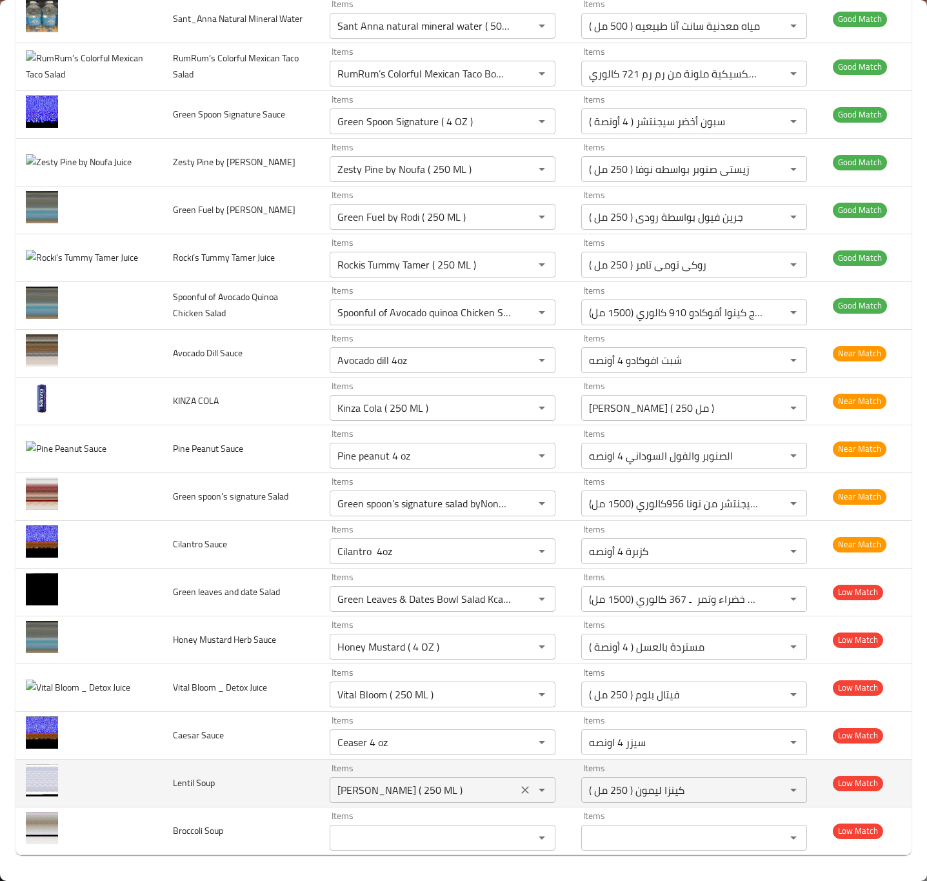
click at [438, 790] on Soup "[PERSON_NAME] ( 250 ML )" at bounding box center [424, 790] width 180 height 18
type Soup "soup"
click at [519, 790] on icon "Clear" at bounding box center [525, 789] width 13 height 13
click at [443, 790] on Soup "Items" at bounding box center [424, 790] width 180 height 18
type Soup "soup"
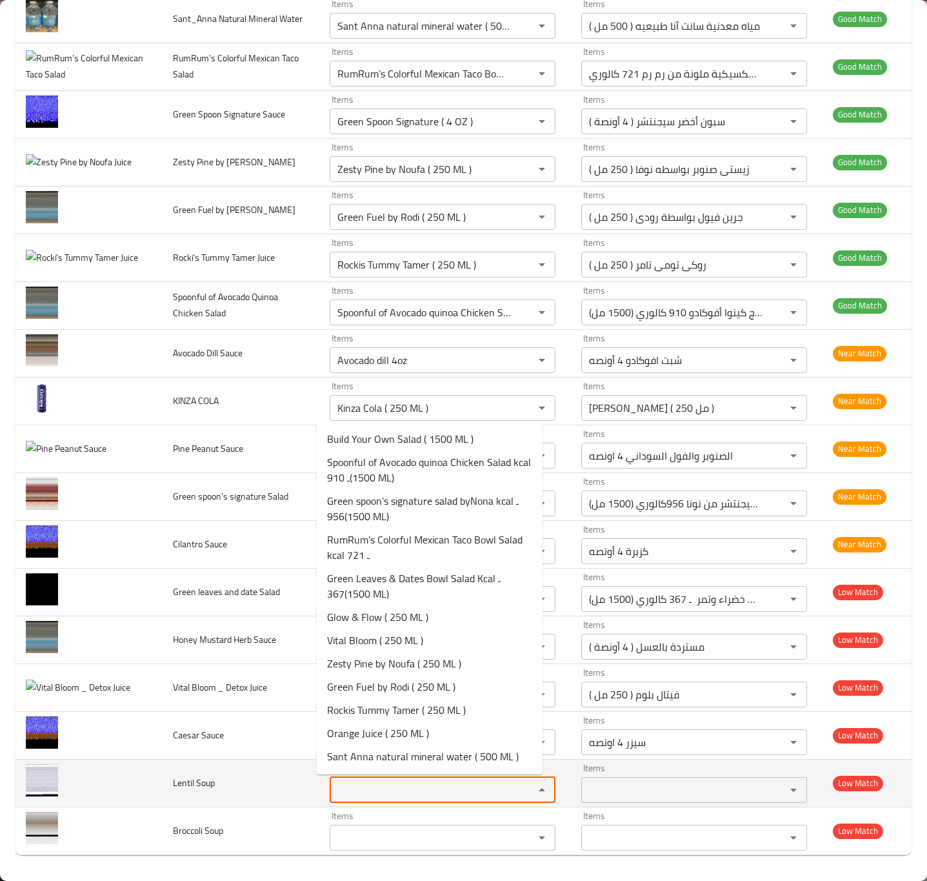
click at [254, 800] on td "Lentil Soup" at bounding box center [241, 783] width 157 height 48
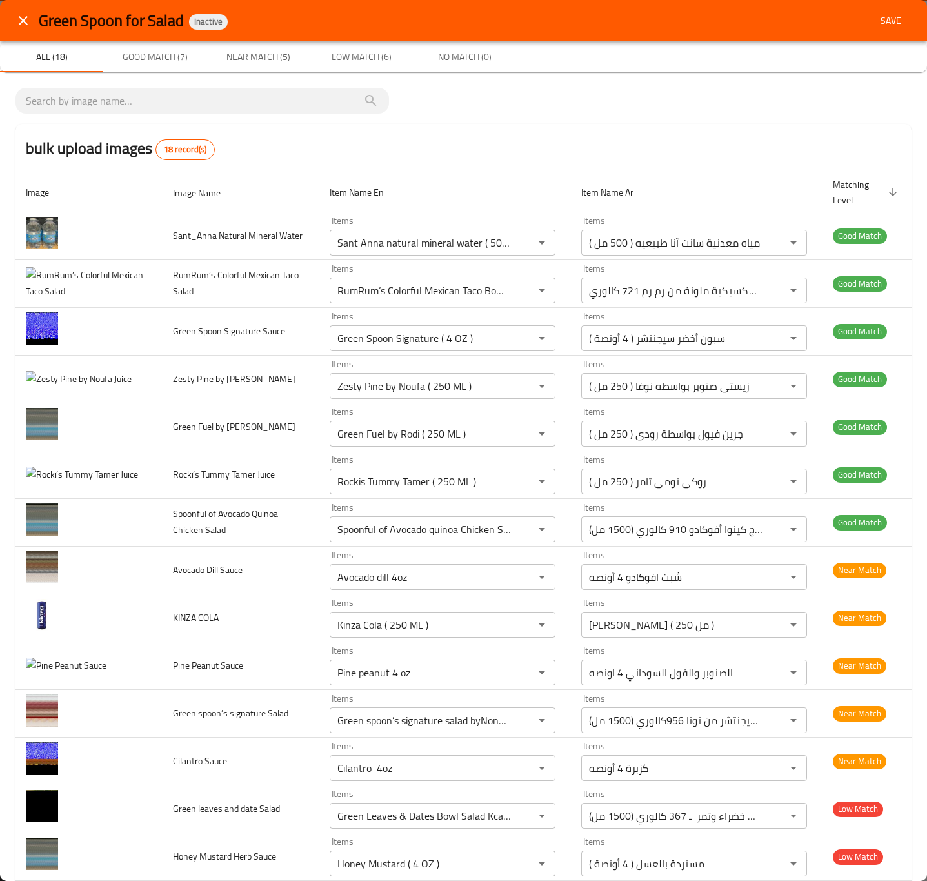
click at [881, 14] on span "Save" at bounding box center [891, 21] width 31 height 16
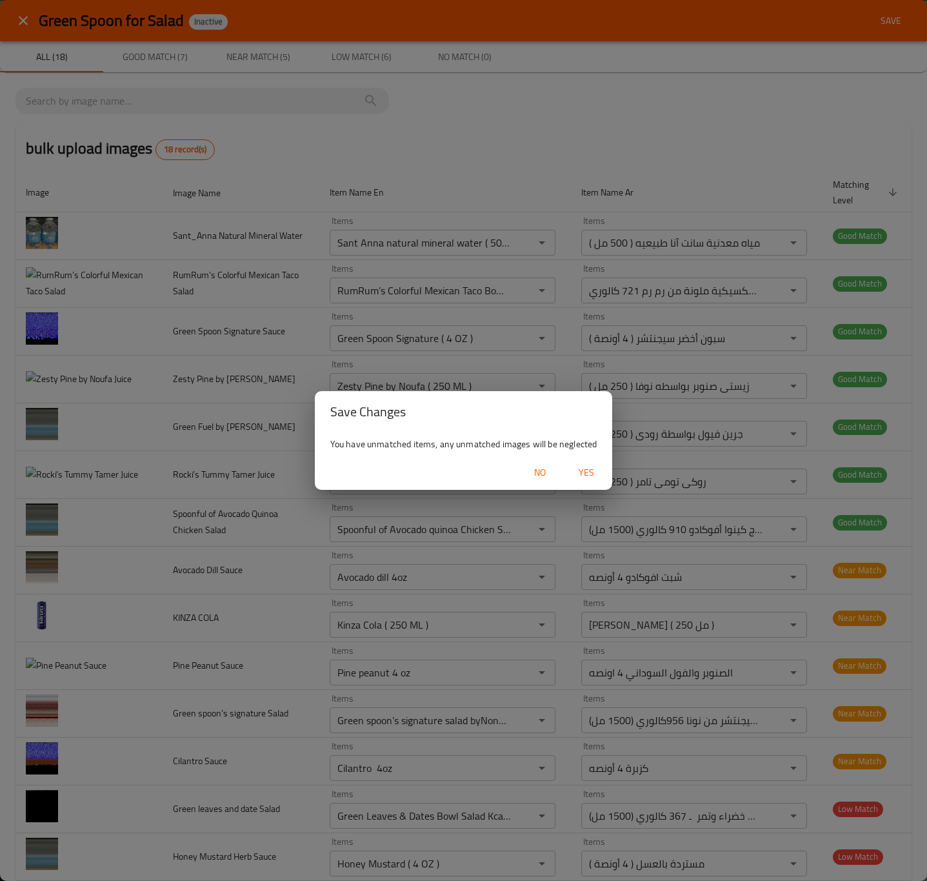
click at [587, 478] on span "Yes" at bounding box center [586, 473] width 31 height 16
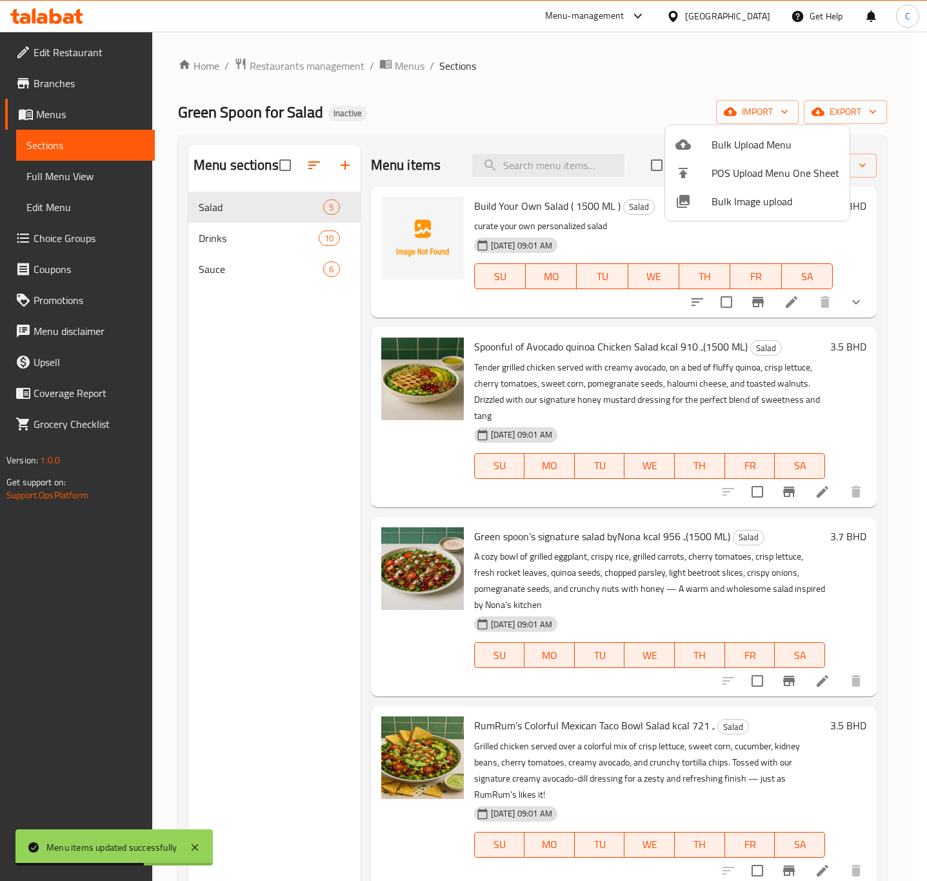
click at [37, 240] on div at bounding box center [463, 440] width 927 height 881
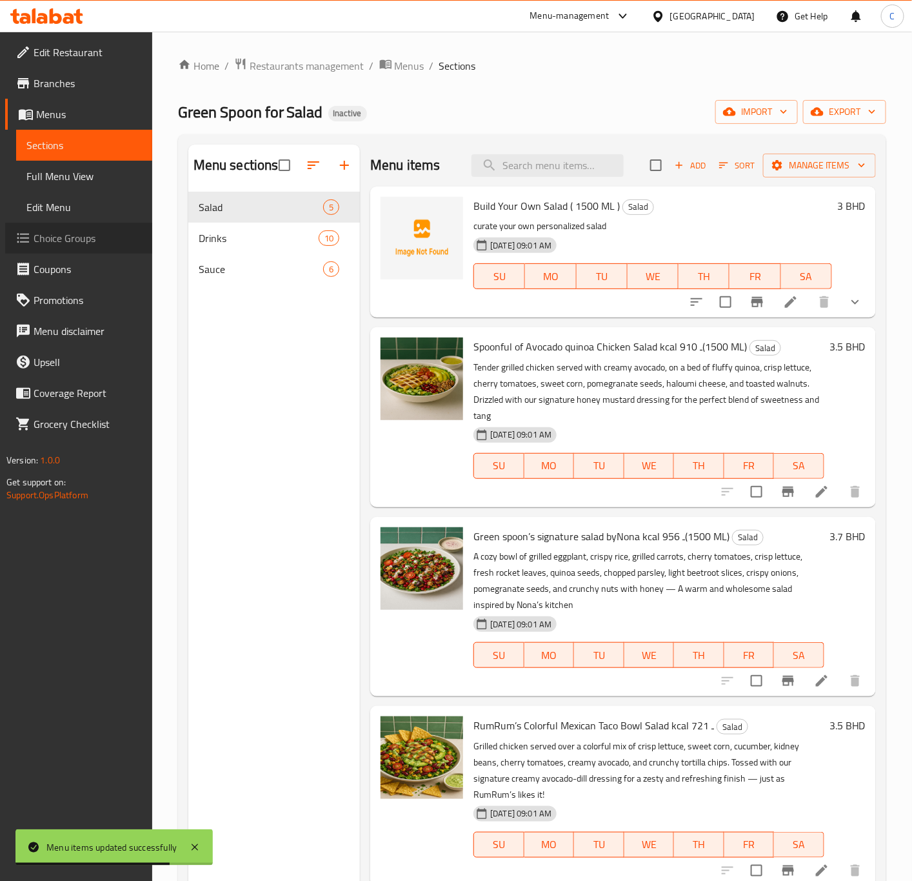
click at [37, 240] on span "Choice Groups" at bounding box center [88, 237] width 108 height 15
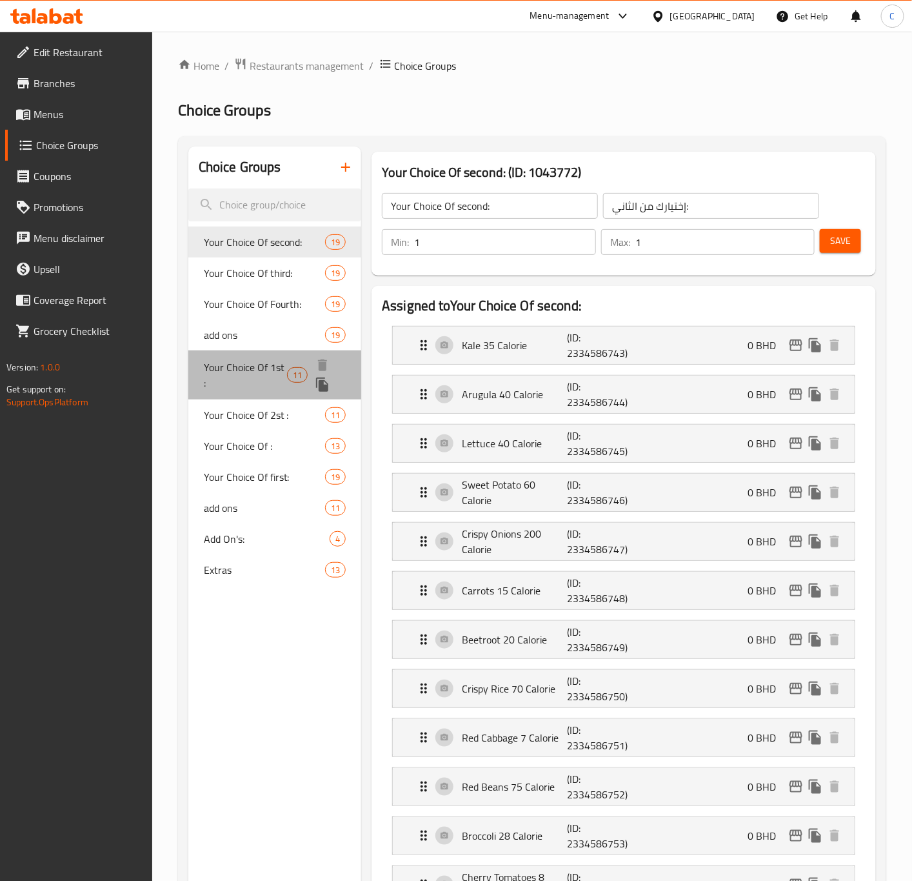
click at [252, 365] on span "Your Choice Of 1st :" at bounding box center [245, 374] width 83 height 31
type input "Your Choice Of 1st :"
type input "إختيارك من الاول:"
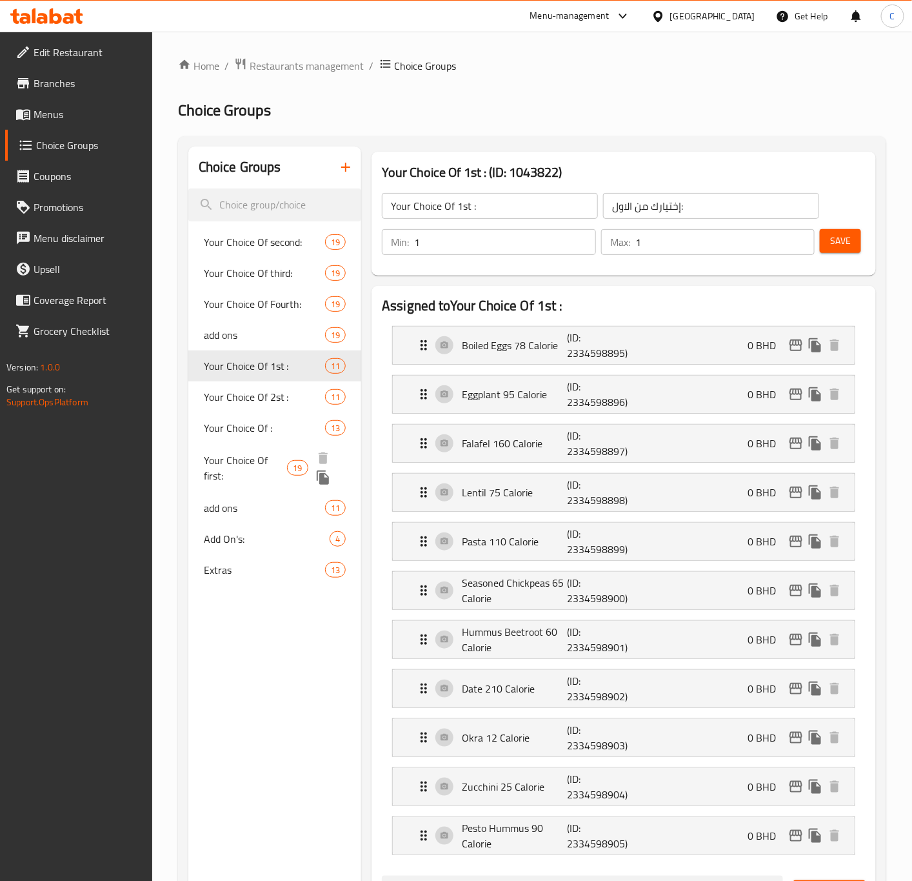
click at [258, 465] on span "Your Choice Of first:" at bounding box center [246, 467] width 84 height 31
type input "Your Choice Of first:"
type input "إختيارك من الأول:"
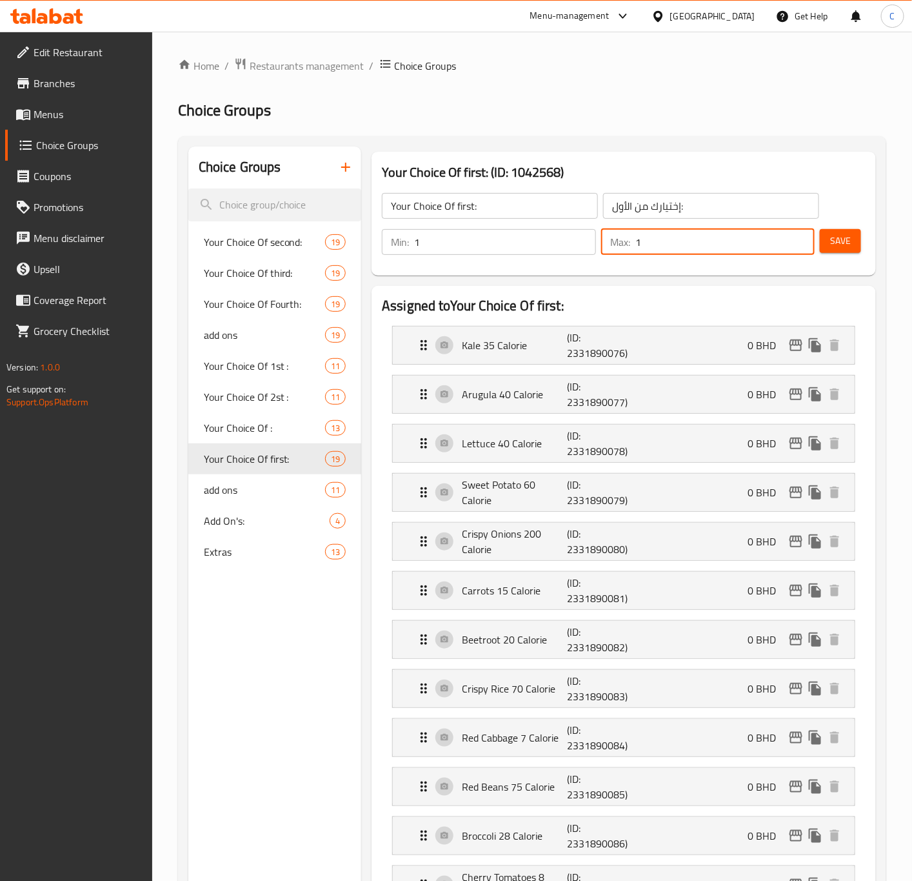
click at [676, 246] on input "1" at bounding box center [726, 242] width 180 height 26
type input "4"
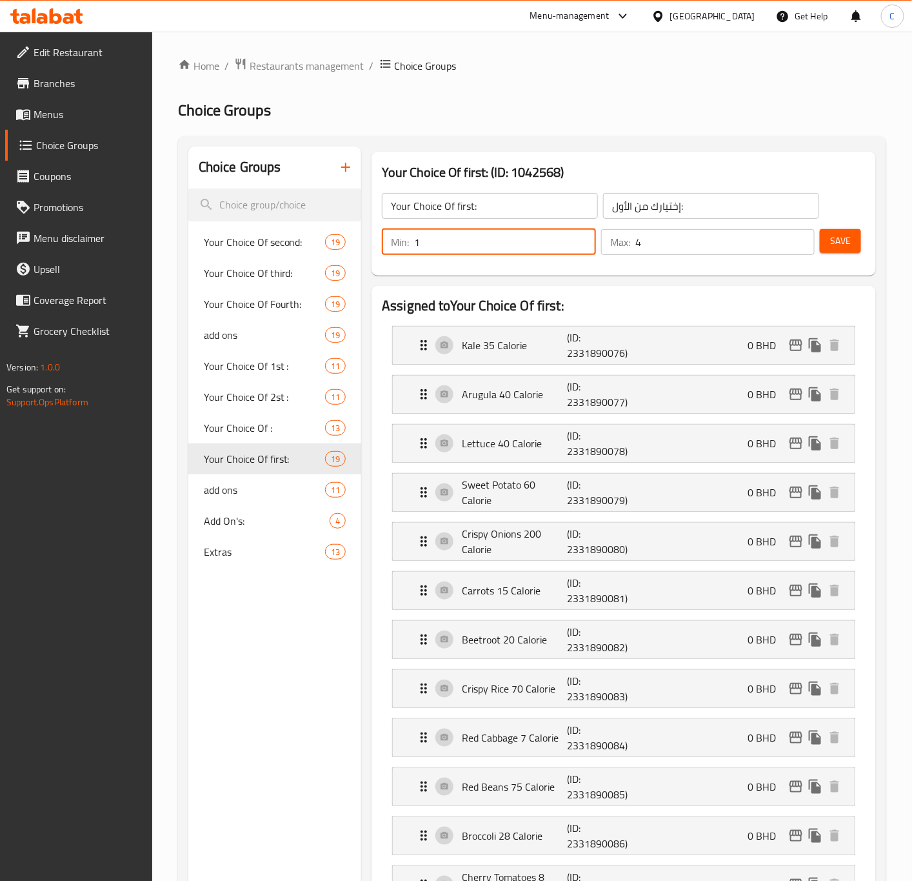
click at [481, 242] on input "1" at bounding box center [505, 242] width 182 height 26
type input "4"
type input "1"
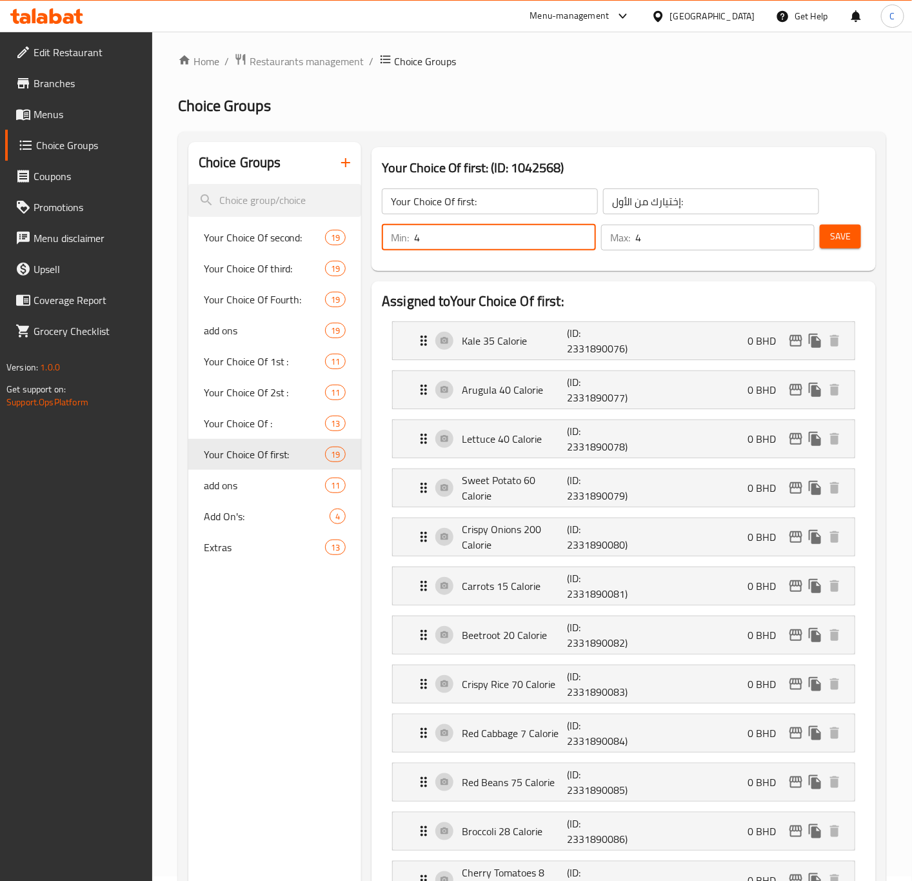
scroll to position [43, 0]
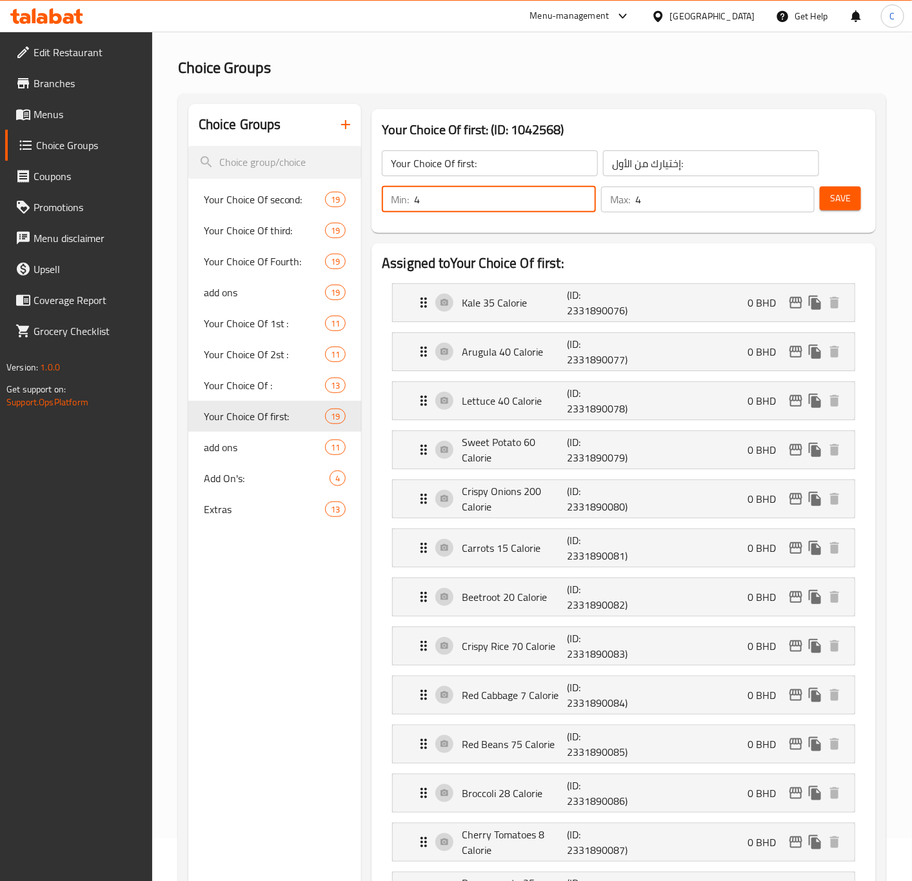
type input "4"
click at [848, 198] on span "Save" at bounding box center [840, 198] width 21 height 16
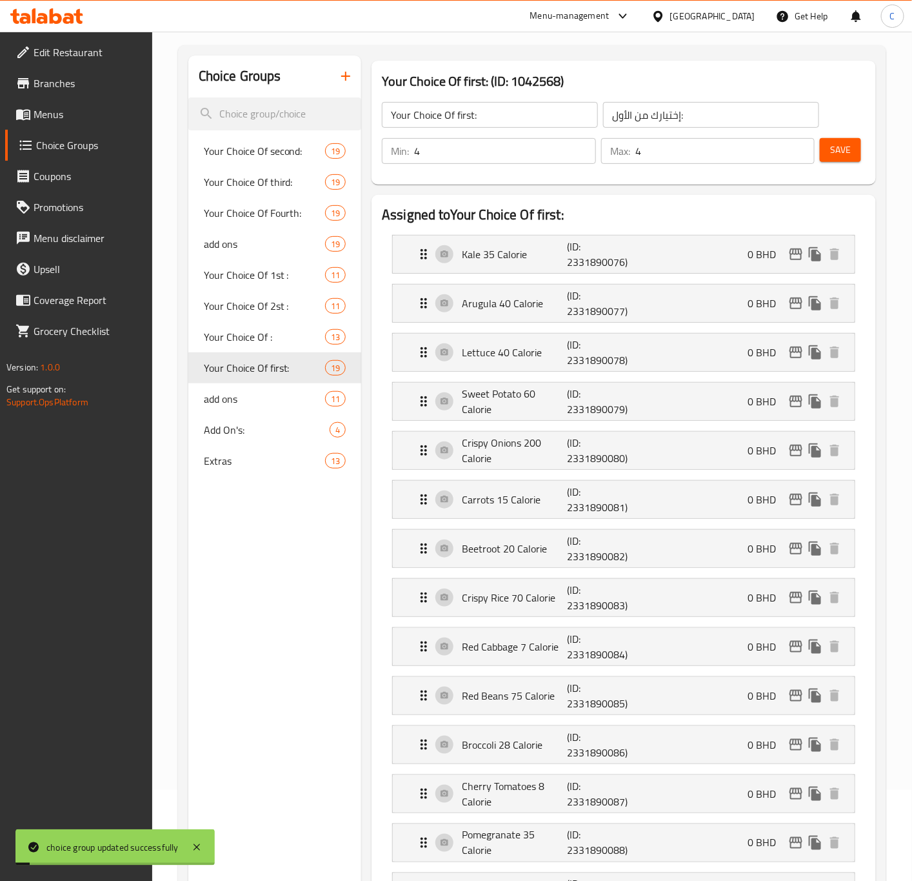
scroll to position [90, 0]
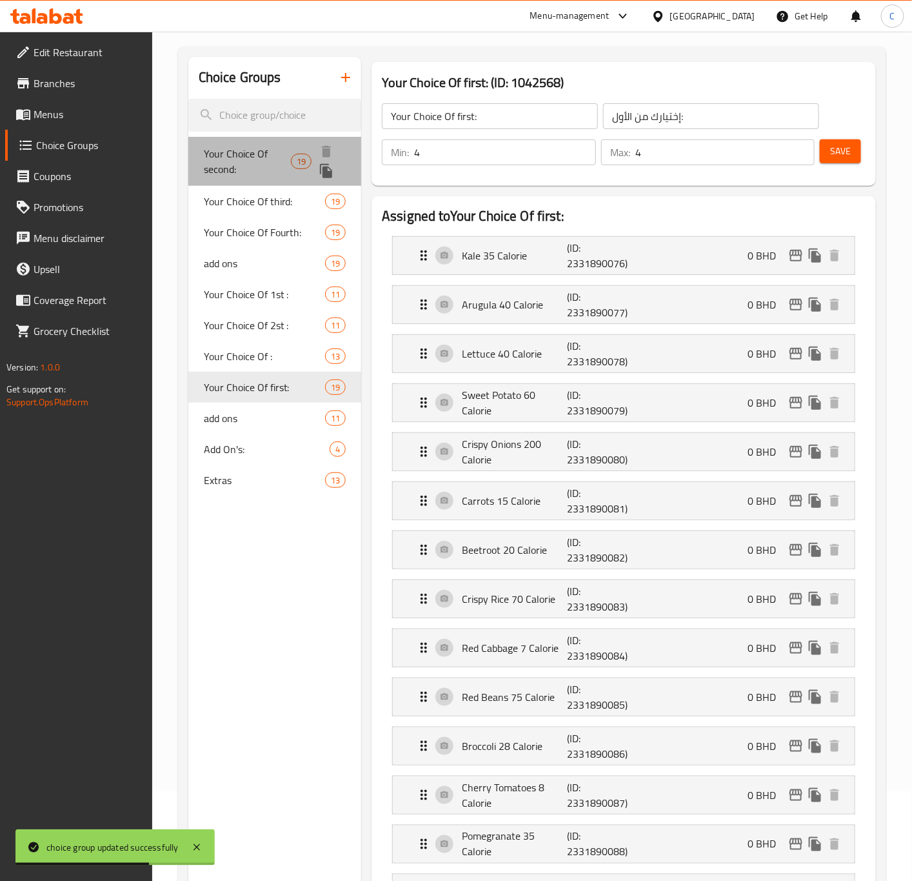
click at [259, 165] on span "Your Choice Of second:" at bounding box center [247, 161] width 87 height 31
type input "Your Choice Of second:"
type input "إختيارك من الثاني:"
type input "1"
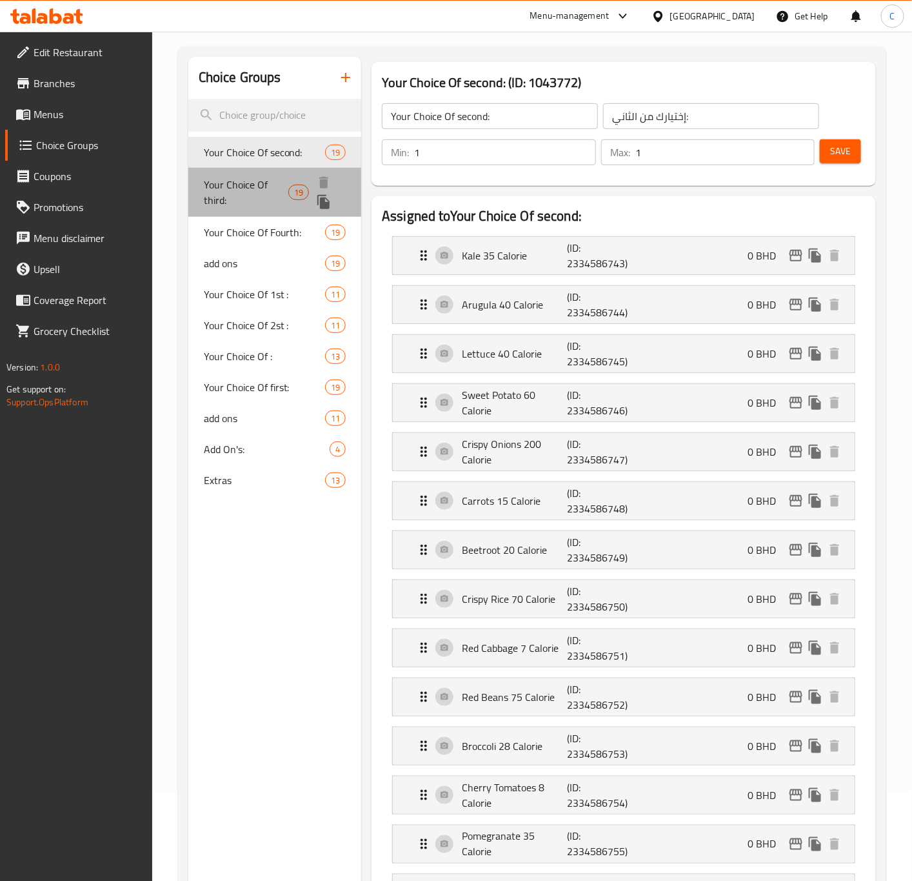
click at [248, 196] on span "Your Choice Of third:" at bounding box center [246, 192] width 85 height 31
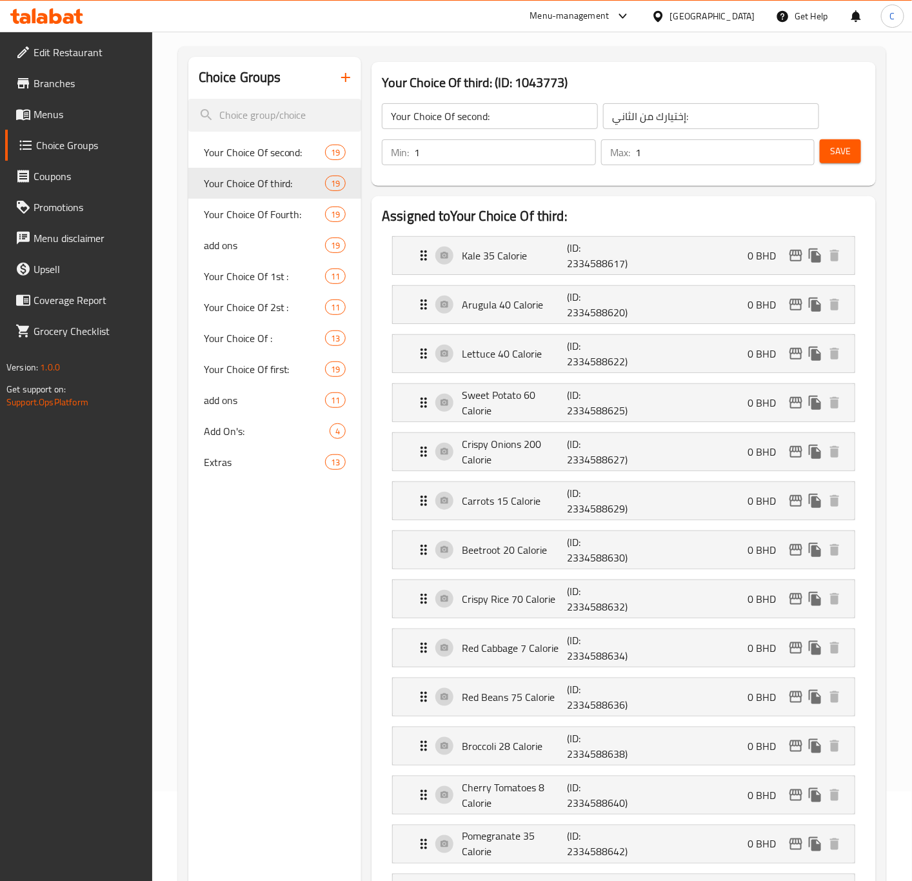
type input "Your Choice Of third:"
type input "إختيارك من الثالث:"
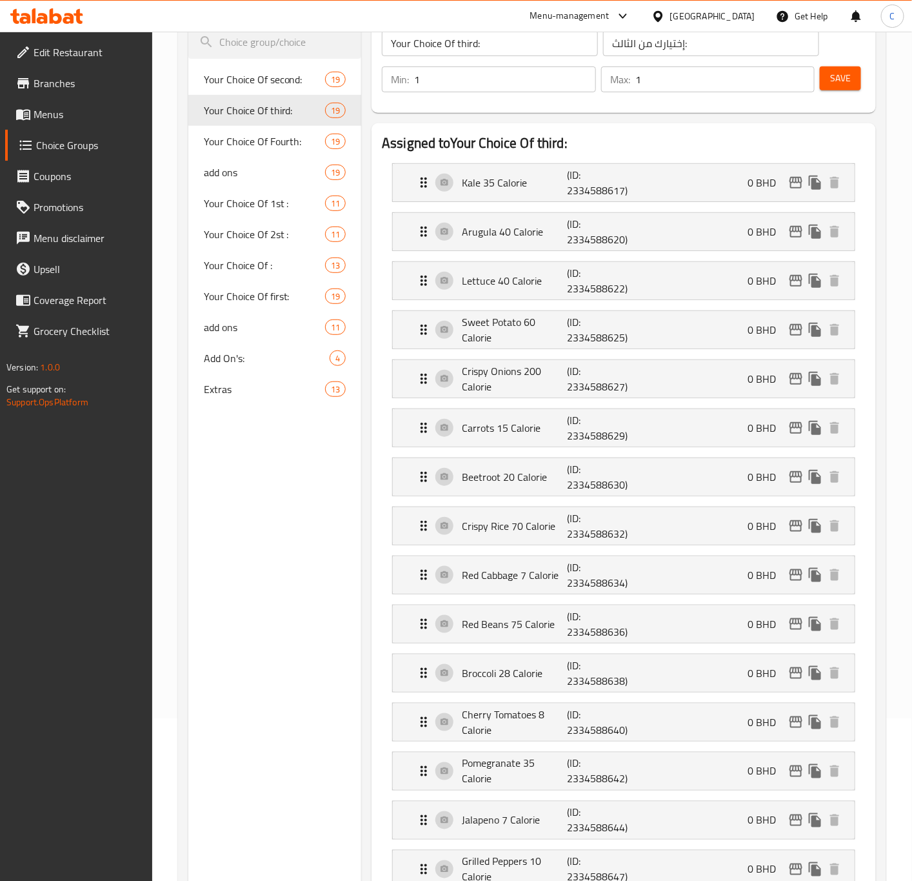
scroll to position [0, 0]
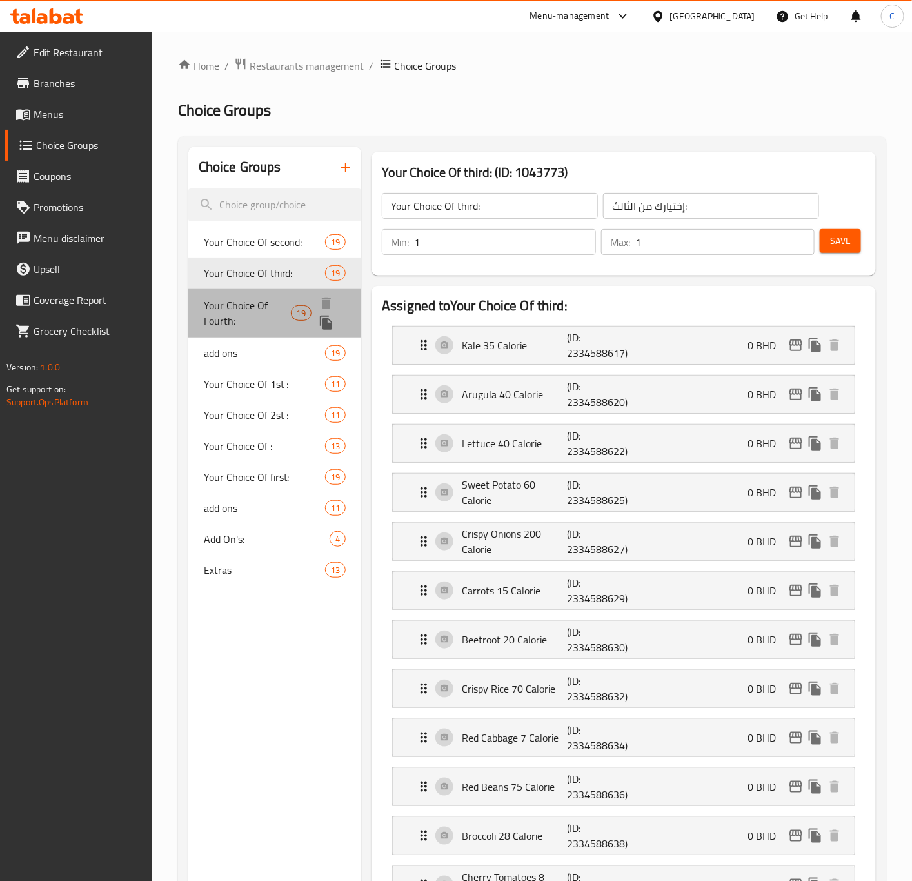
click at [264, 310] on span "Your Choice Of Fourth:" at bounding box center [247, 312] width 87 height 31
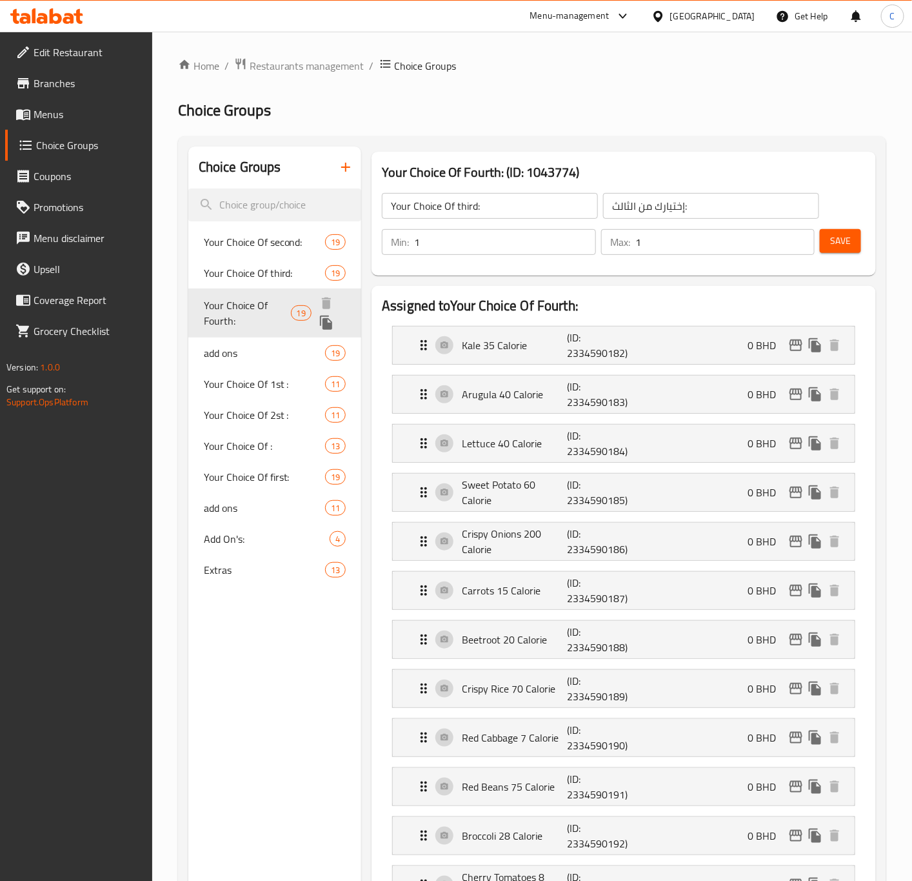
type input "Your Choice Of Fourth:"
type input "إختيارك من الرابع:"
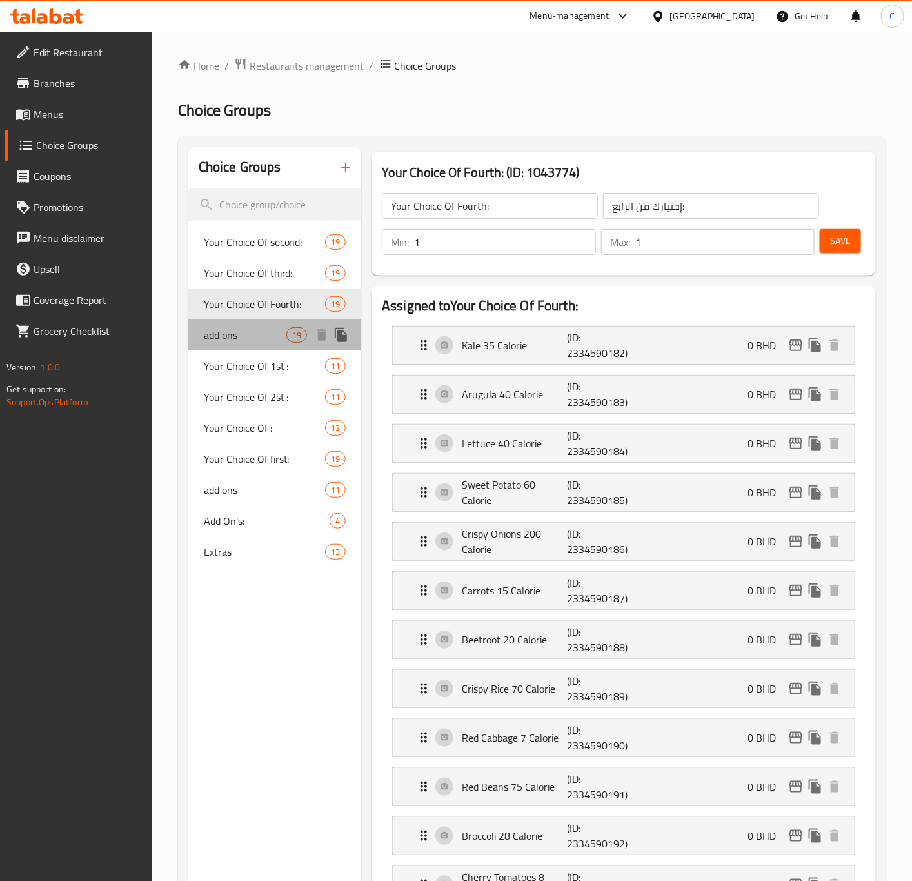
click at [248, 347] on div "add ons 19" at bounding box center [275, 334] width 174 height 31
type input "add ons"
type input "إضافات"
type input "0"
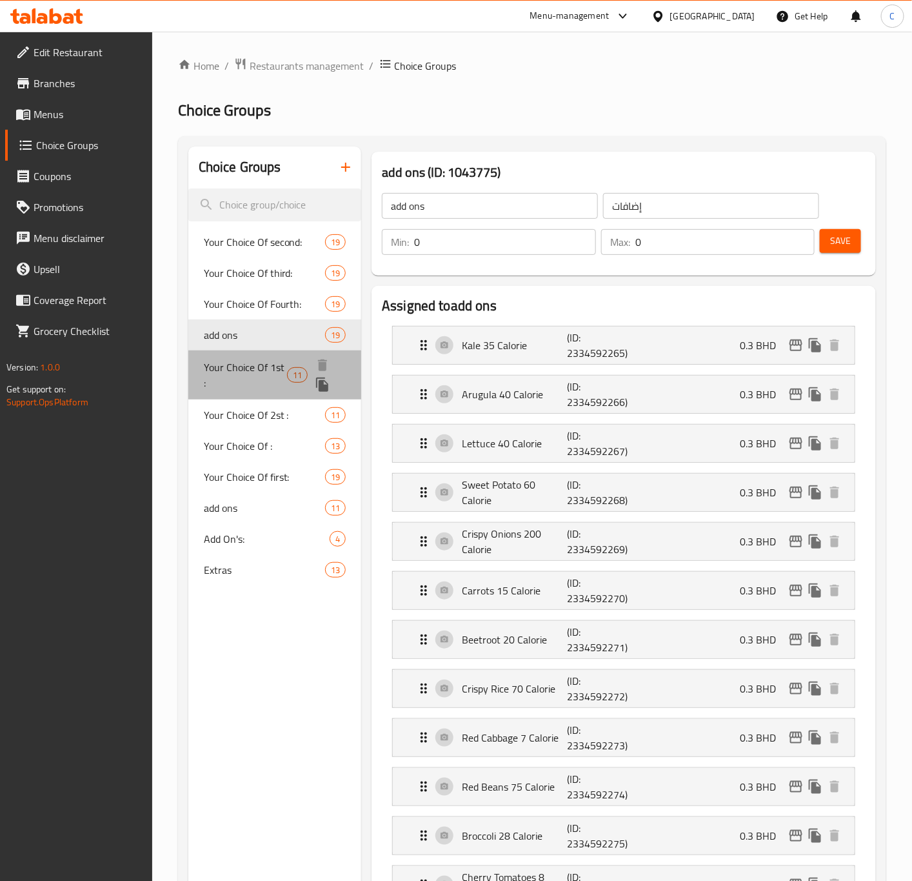
click at [252, 359] on span "Your Choice Of 1st :" at bounding box center [245, 374] width 83 height 31
type input "Your Choice Of 1st :"
type input "إختيارك من الاول:"
type input "1"
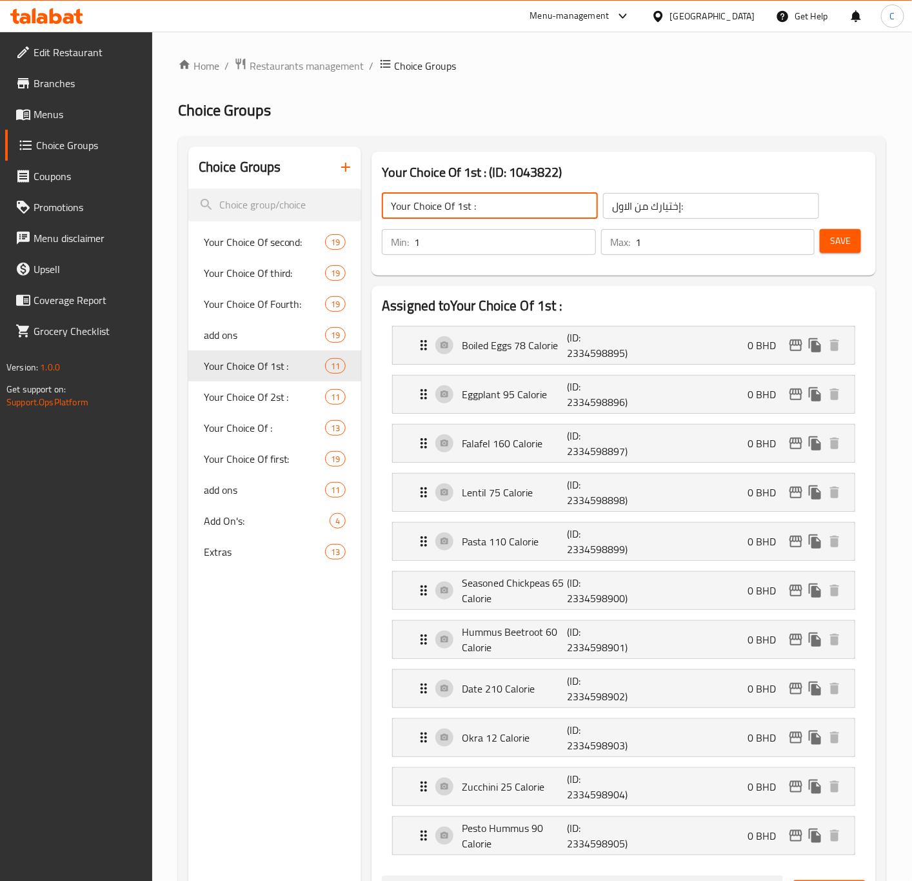
click at [504, 203] on input "Your Choice Of 1st :" at bounding box center [490, 206] width 216 height 26
click at [465, 208] on input "Your Choice Of 1st :" at bounding box center [490, 206] width 216 height 26
type input "Your Choice Of :"
click at [512, 244] on input "1" at bounding box center [505, 242] width 182 height 26
type input "2"
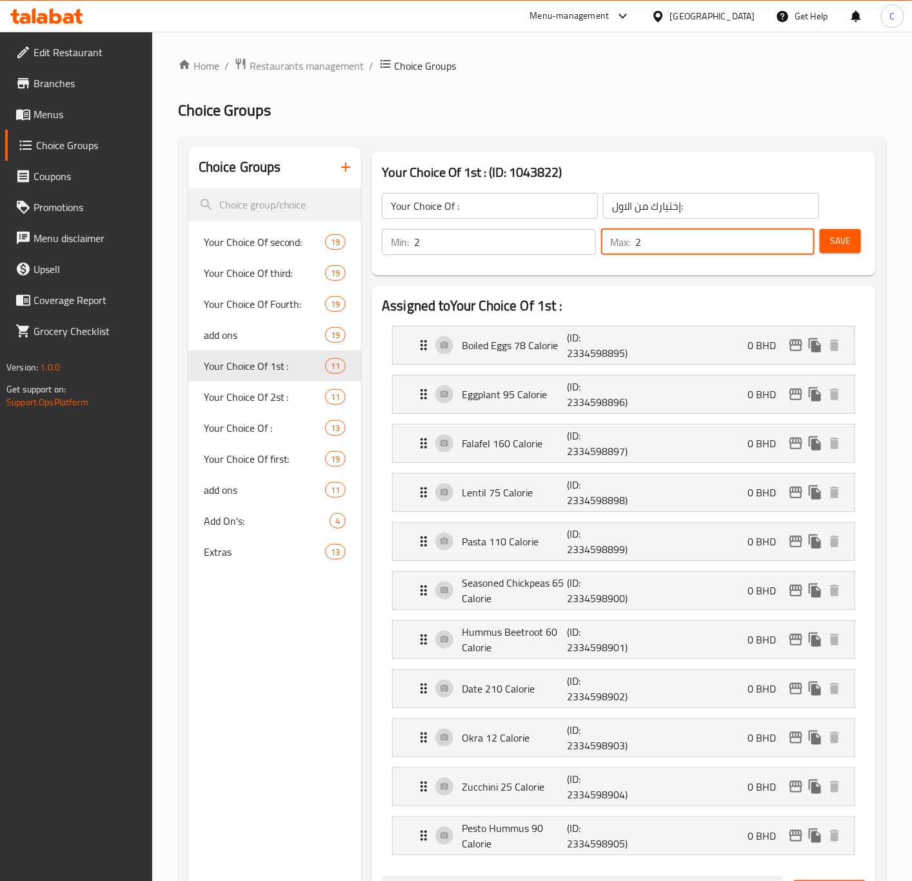
type input "2"
click at [858, 246] on button "Save" at bounding box center [840, 241] width 41 height 24
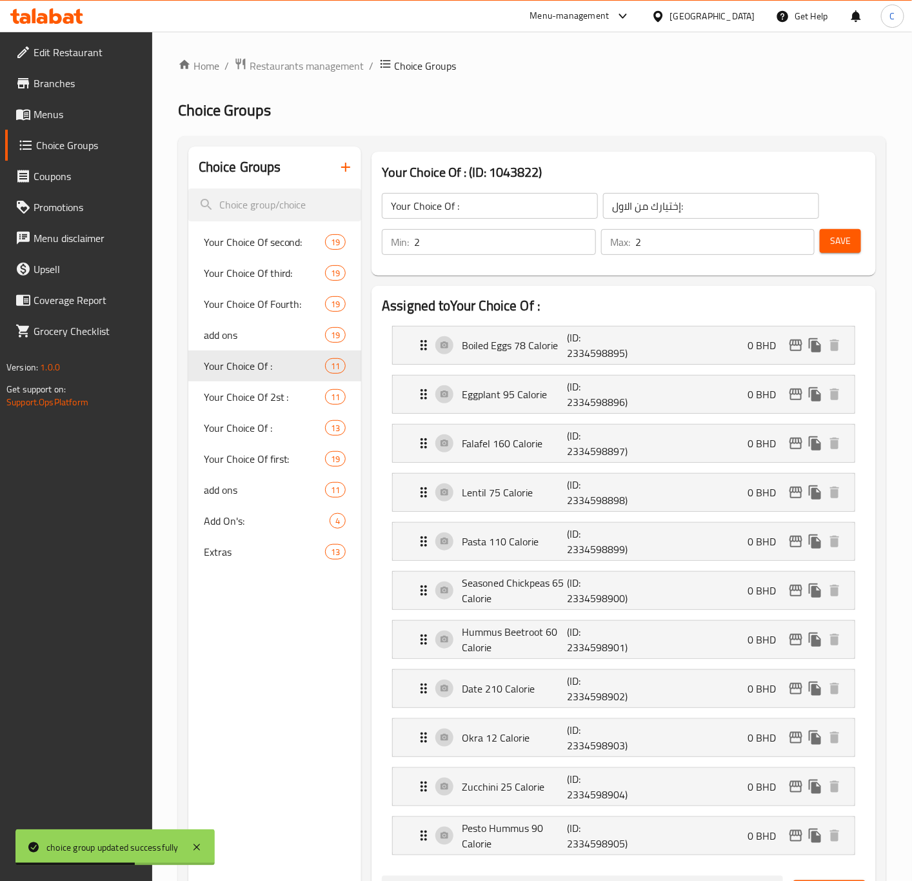
scroll to position [1, 0]
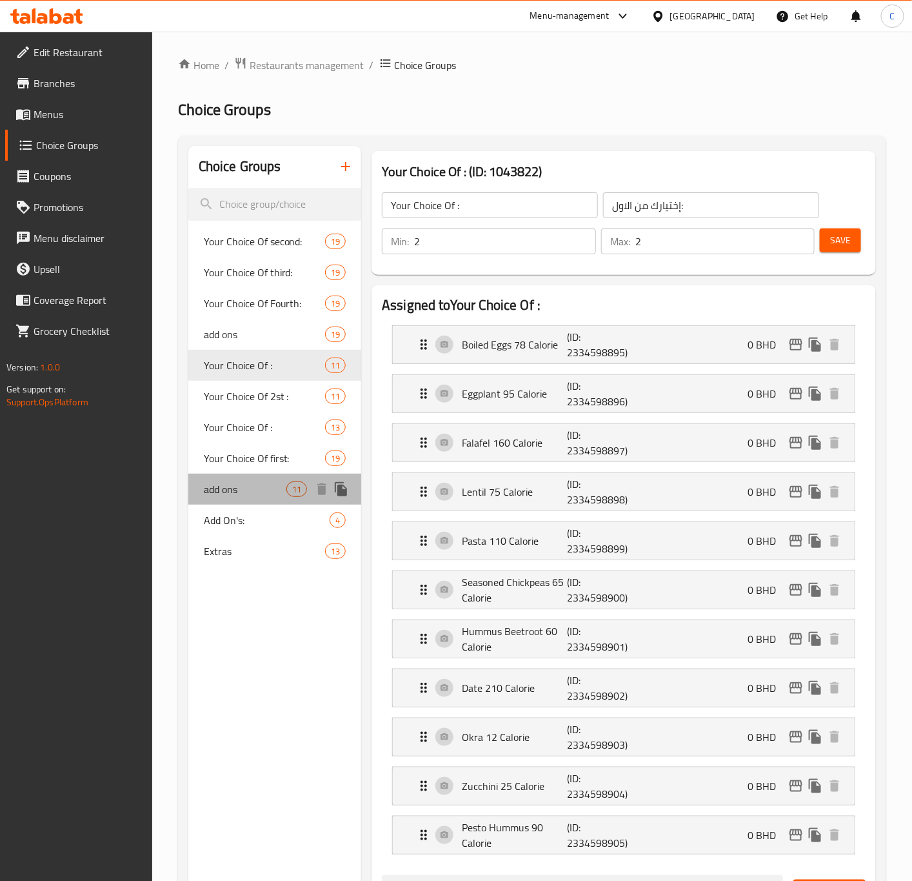
click at [208, 494] on span "add ons" at bounding box center [245, 488] width 83 height 15
type input "add ons"
type input "الاضافات"
type input "0"
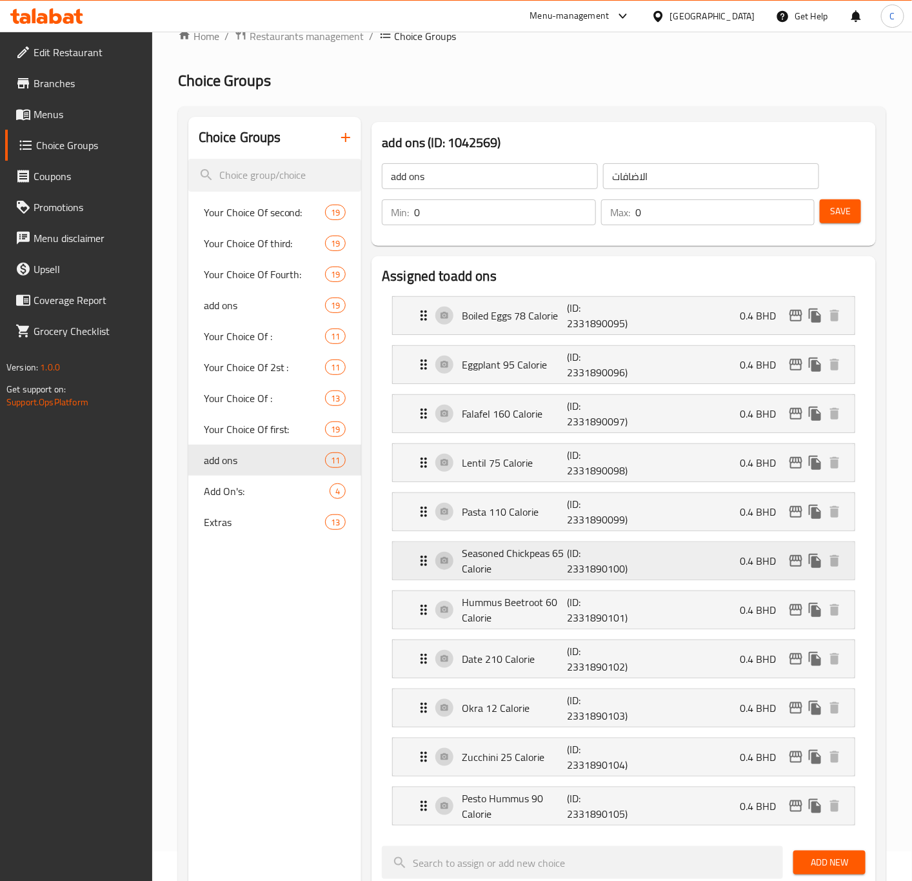
scroll to position [27, 0]
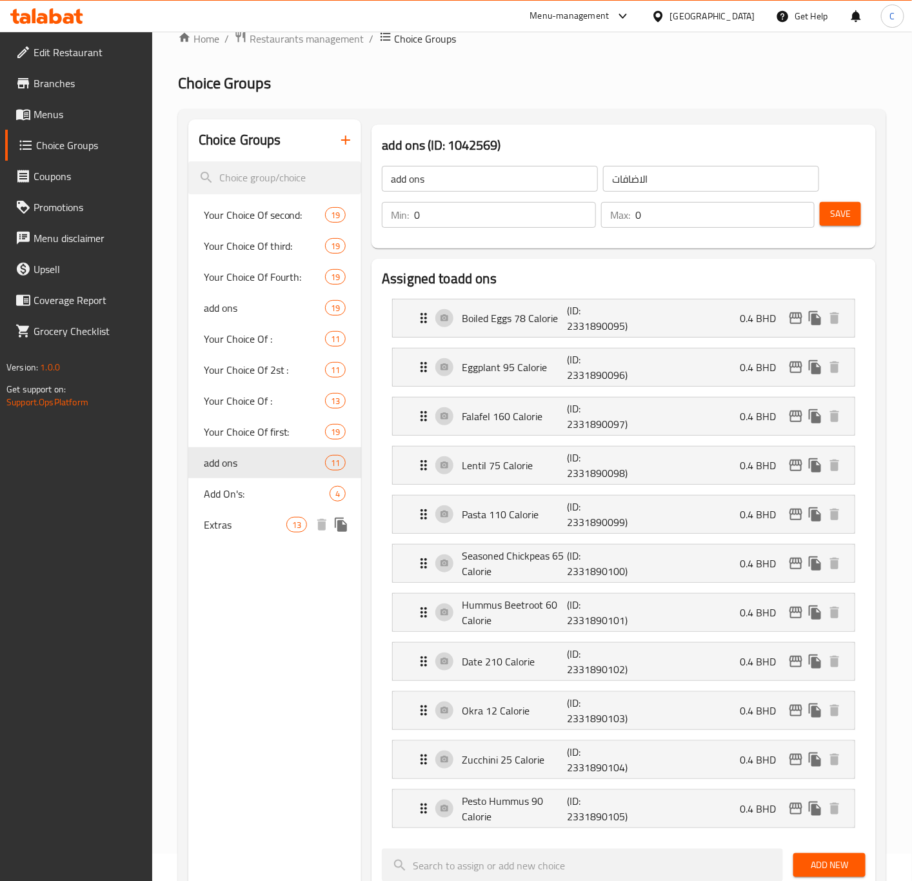
click at [223, 527] on span "Extras" at bounding box center [245, 524] width 83 height 15
type input "Extras"
type input "إضافات"
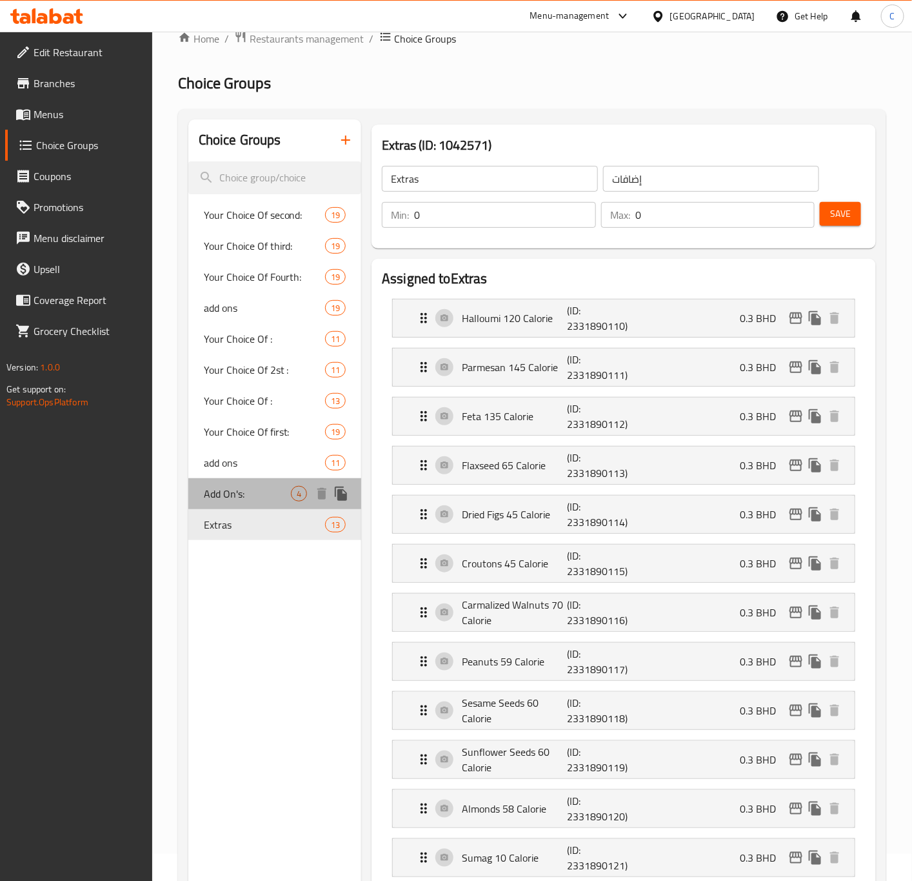
click at [223, 492] on span "Add On's:" at bounding box center [247, 493] width 87 height 15
type input "Add On's:"
type input "الإضافات:"
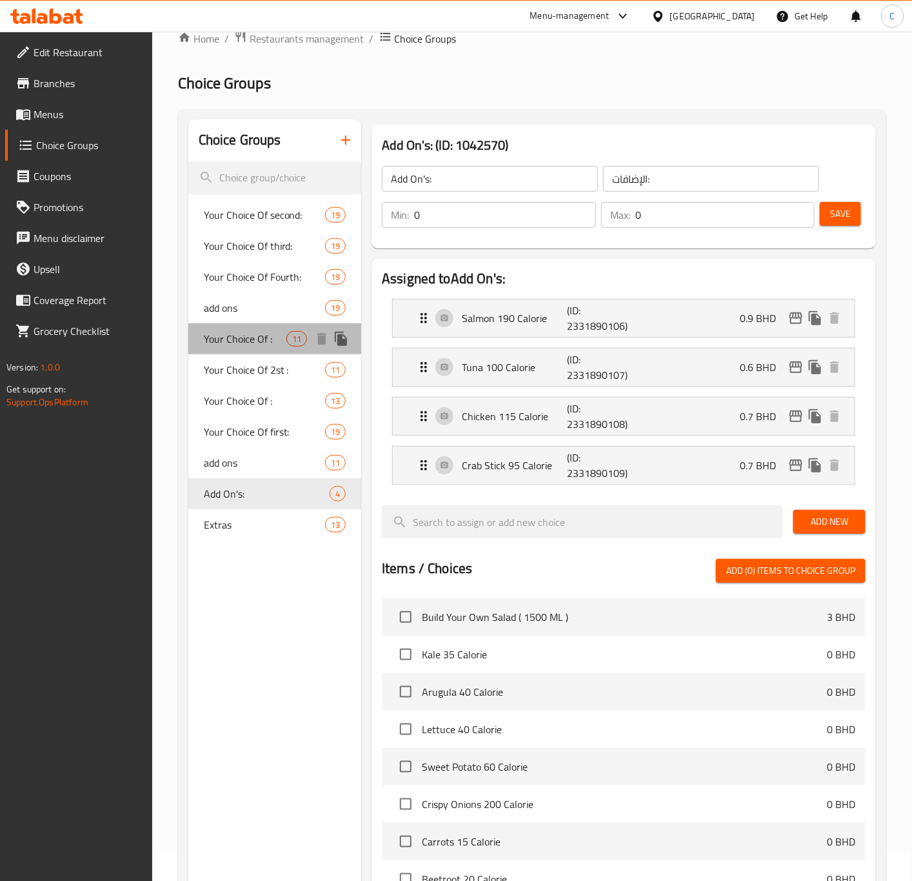
click at [261, 335] on span "Your Choice Of :" at bounding box center [245, 338] width 83 height 15
type input "Your Choice Of :"
type input "إختيارك من الاول:"
type input "2"
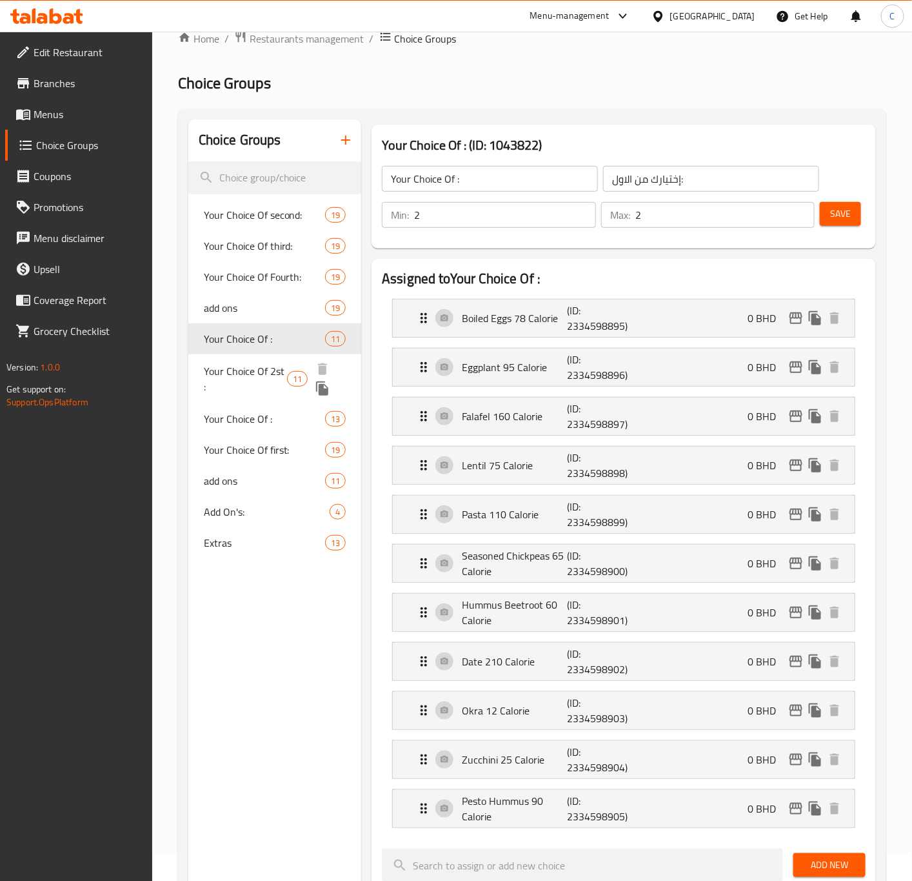
click at [250, 370] on span "Your Choice Of 2st :" at bounding box center [245, 378] width 83 height 31
type input "Your Choice Of 2st :"
type input "إختيارك من الثاني:"
type input "1"
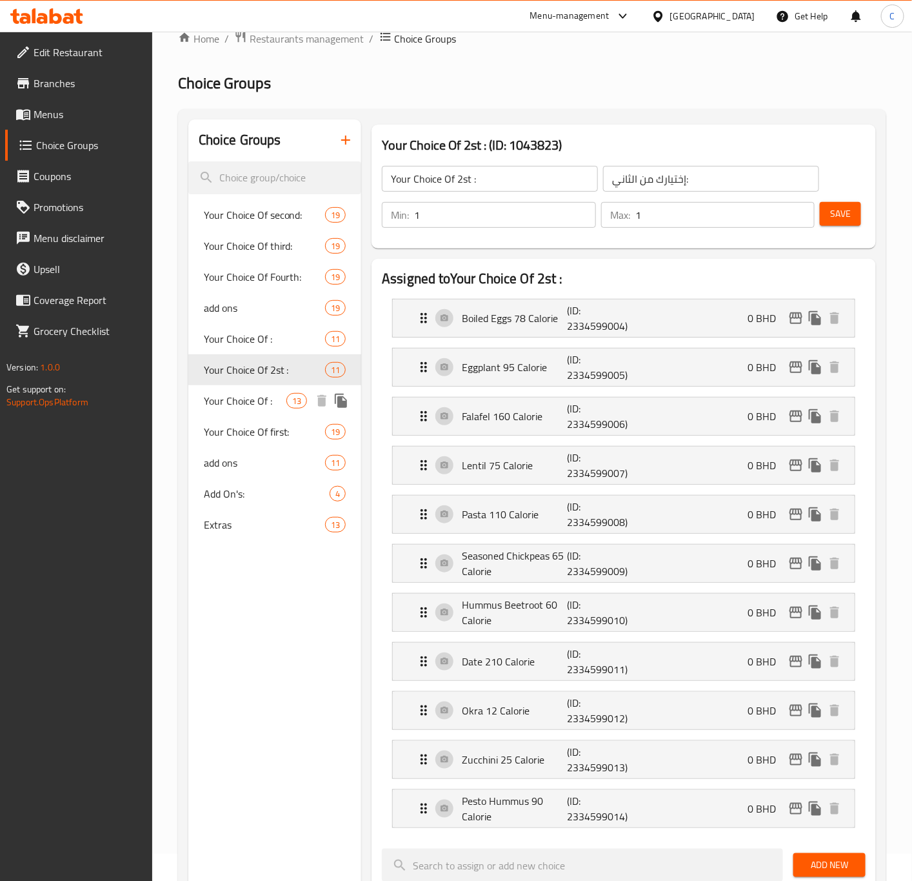
click at [242, 407] on span "Your Choice Of :" at bounding box center [245, 400] width 83 height 15
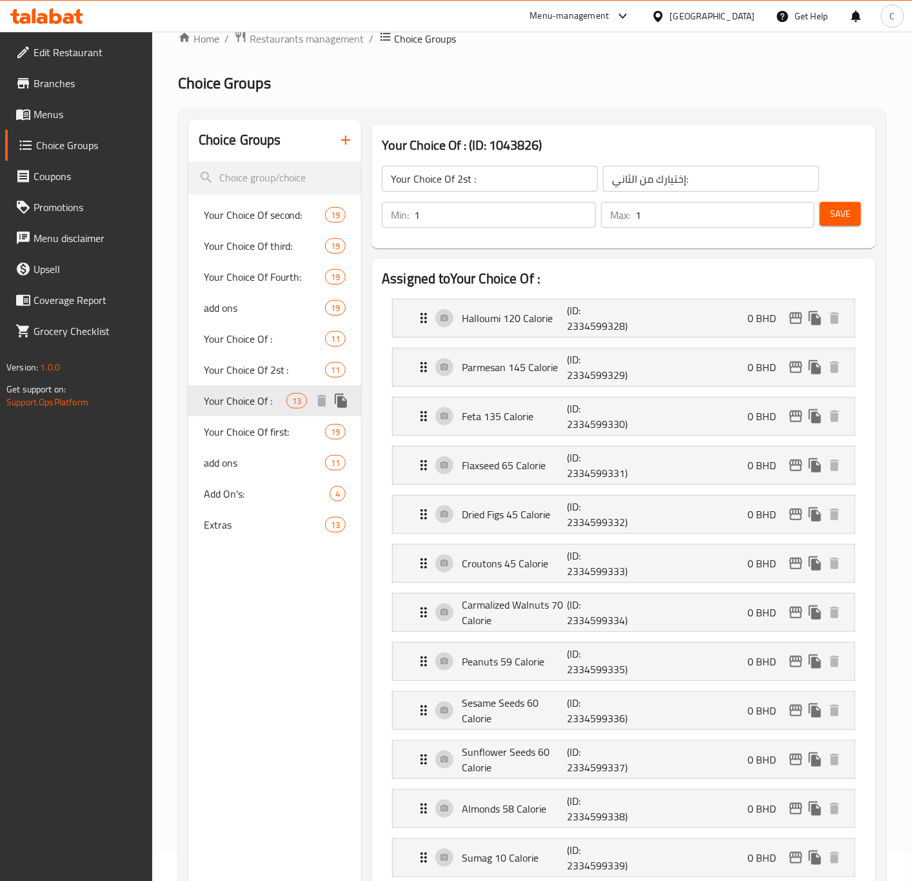
type input "Your Choice Of :"
type input "إختيارك من :"
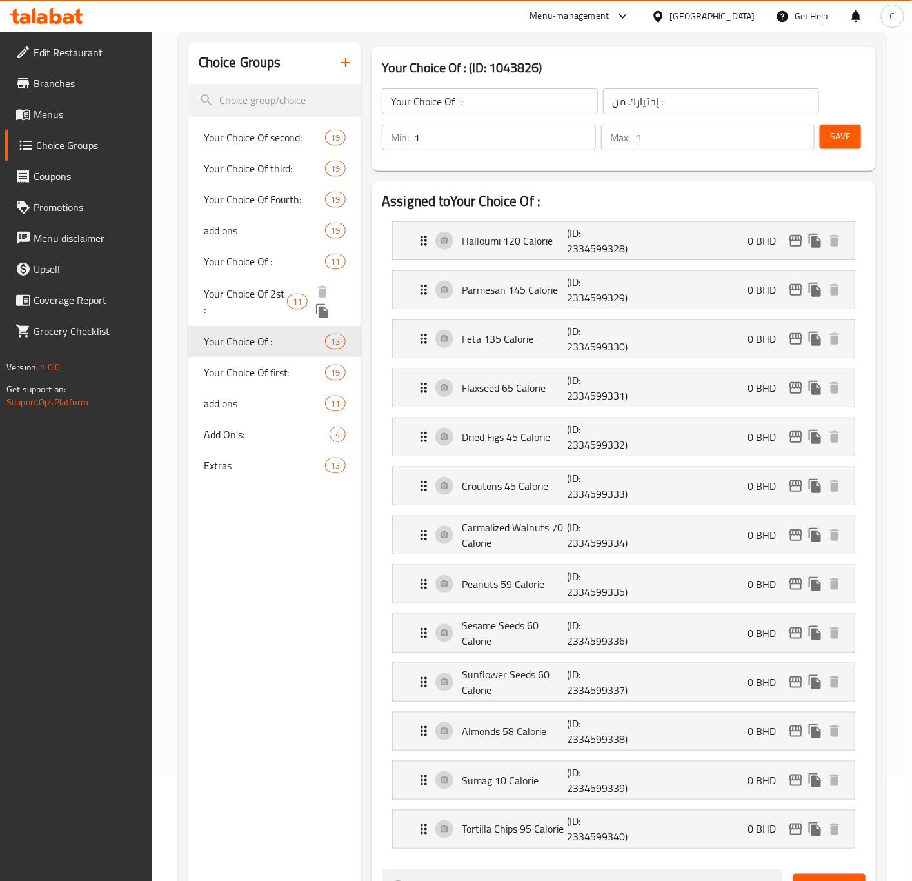
scroll to position [12, 0]
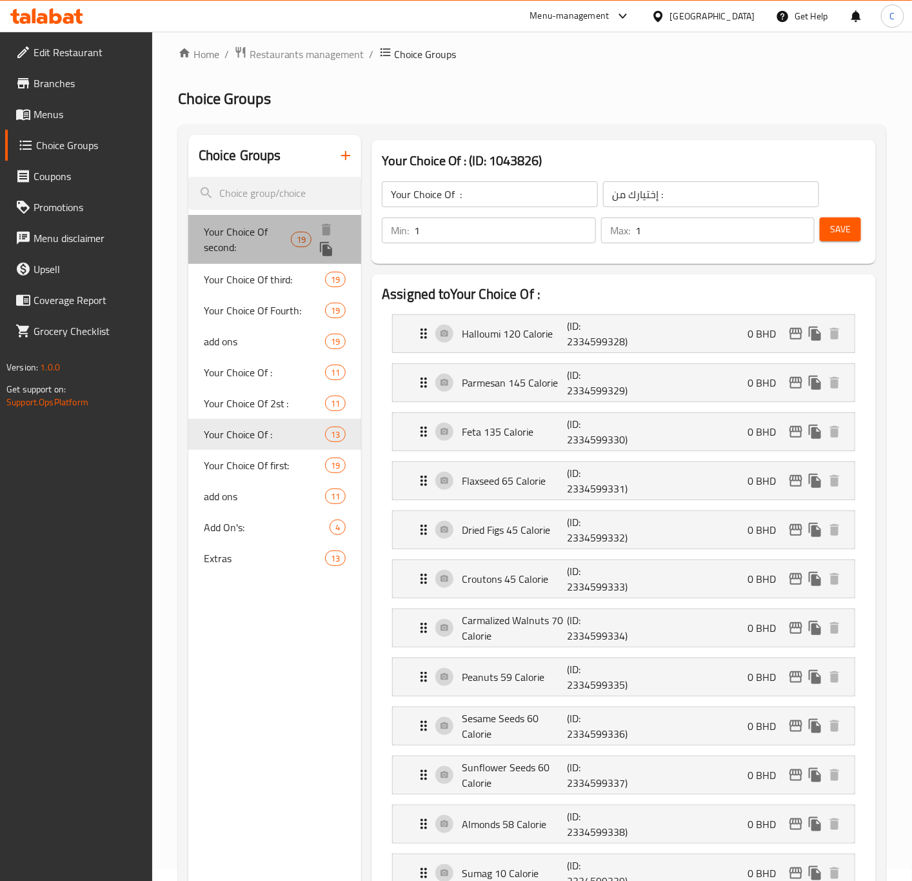
click at [246, 248] on span "Your Choice Of second:" at bounding box center [247, 239] width 87 height 31
type input "Your Choice Of second:"
type input "إختيارك من الثاني:"
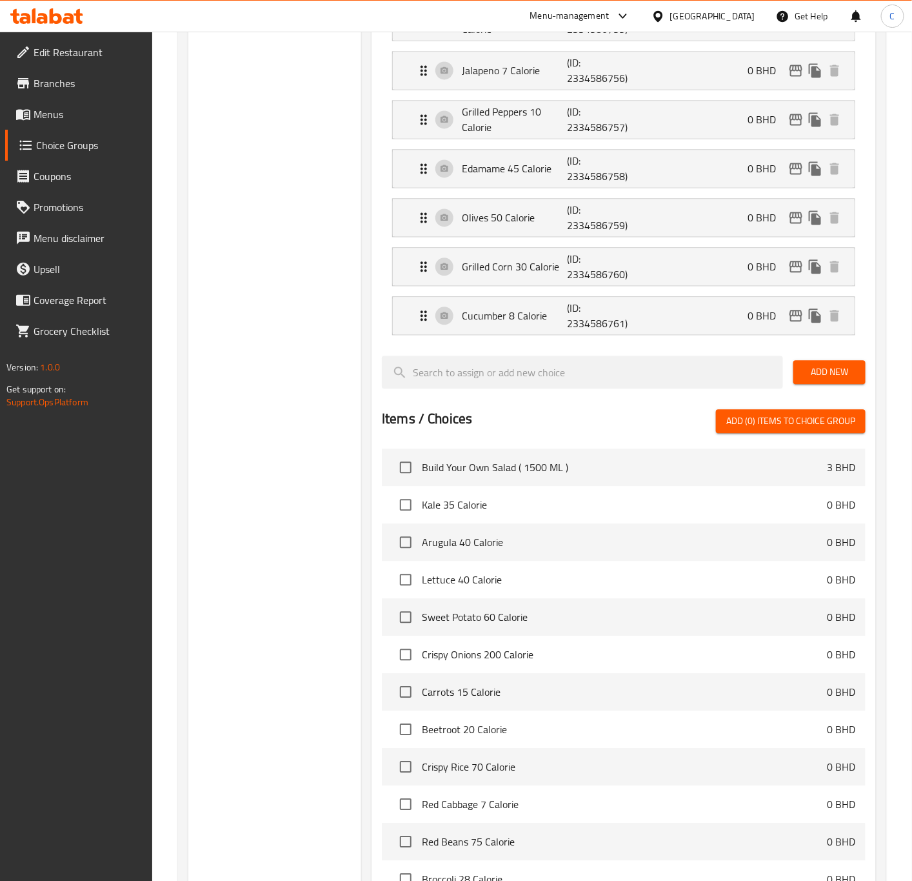
scroll to position [1156, 0]
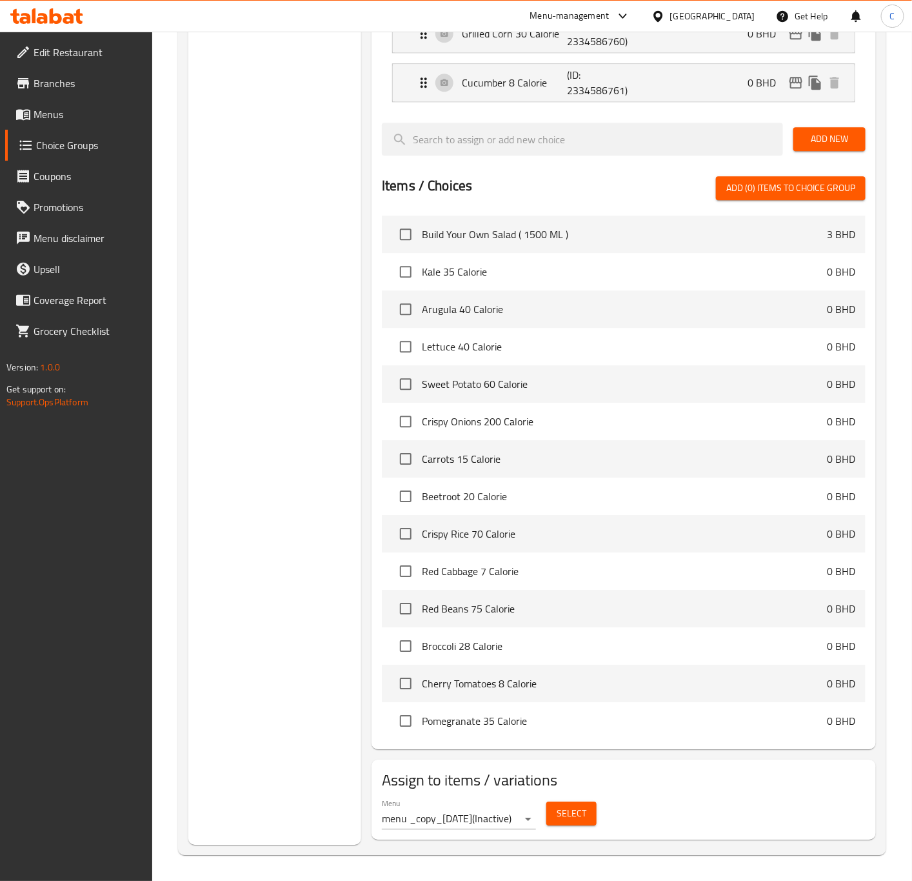
click at [556, 810] on button "Select" at bounding box center [572, 813] width 50 height 24
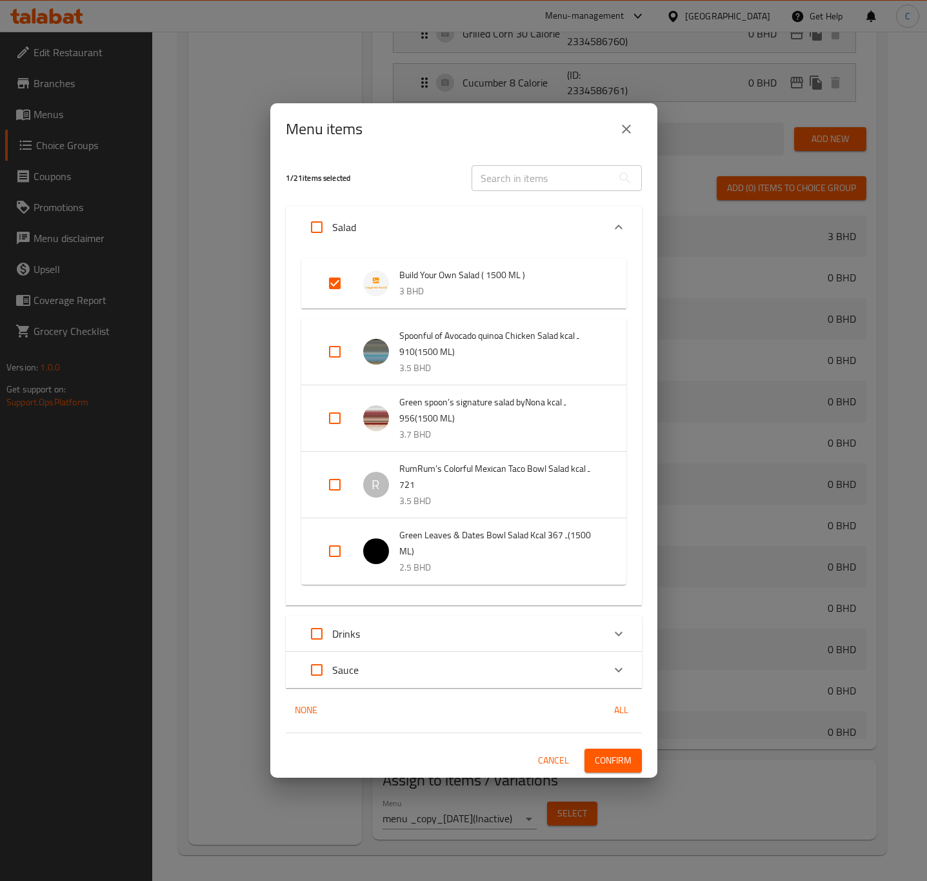
click at [331, 281] on input "Expand" at bounding box center [334, 283] width 31 height 31
checkbox input "false"
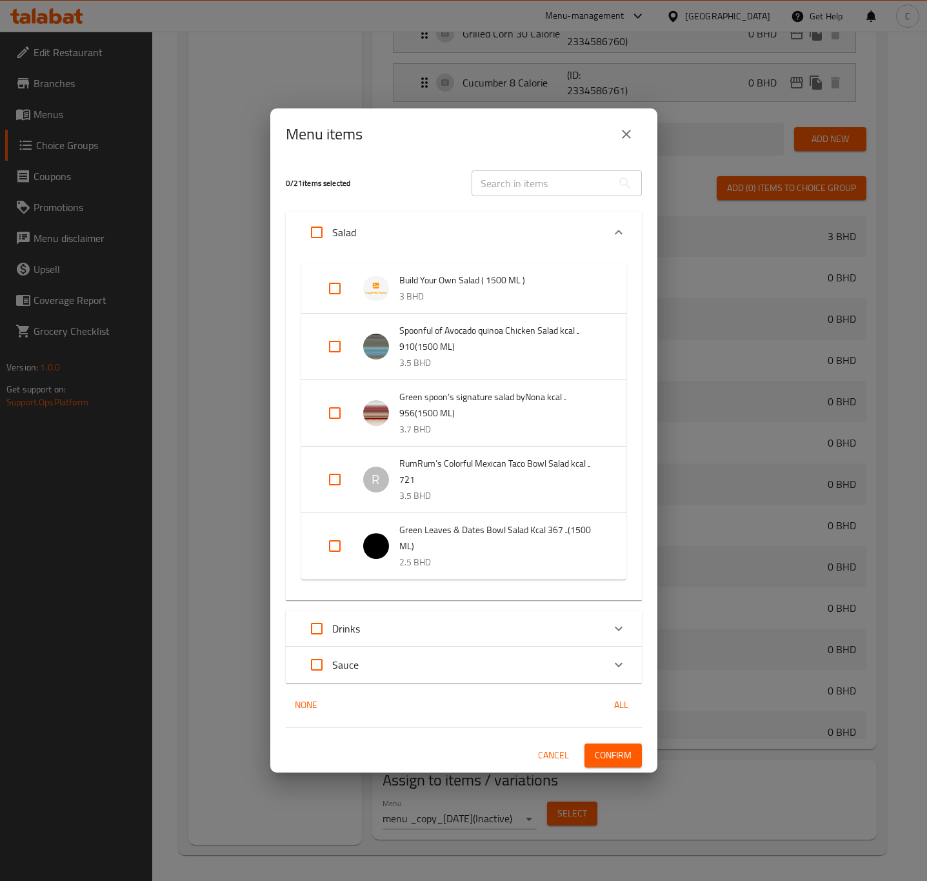
click at [607, 751] on span "Confirm" at bounding box center [613, 755] width 37 height 16
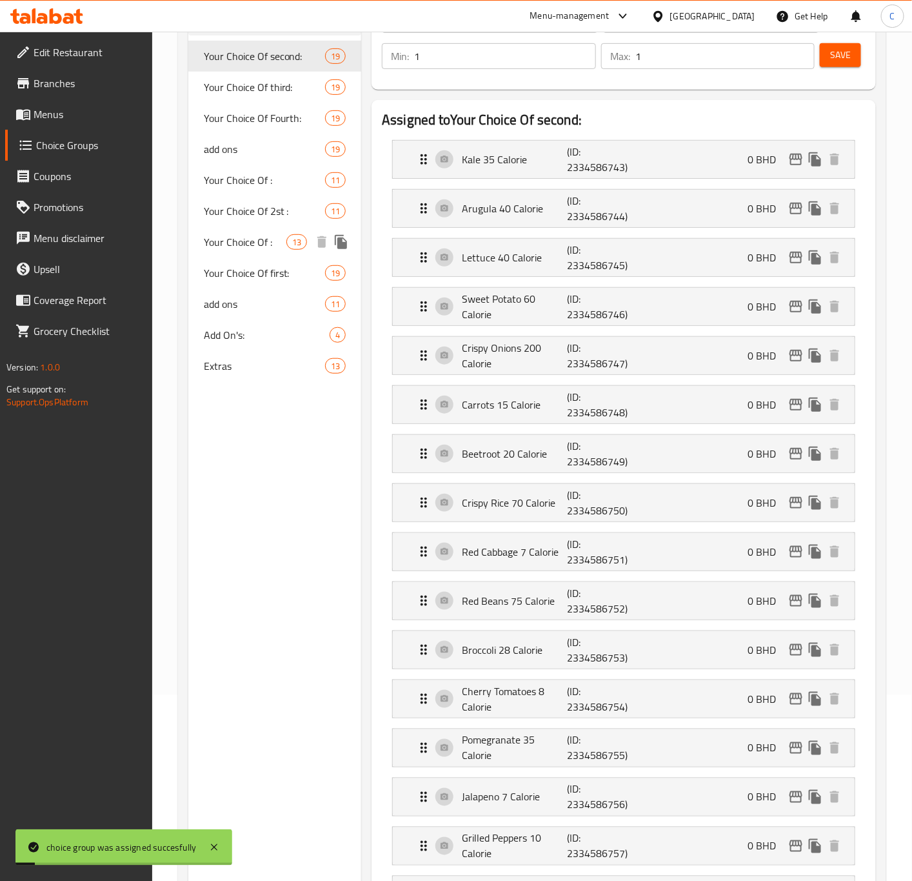
scroll to position [0, 0]
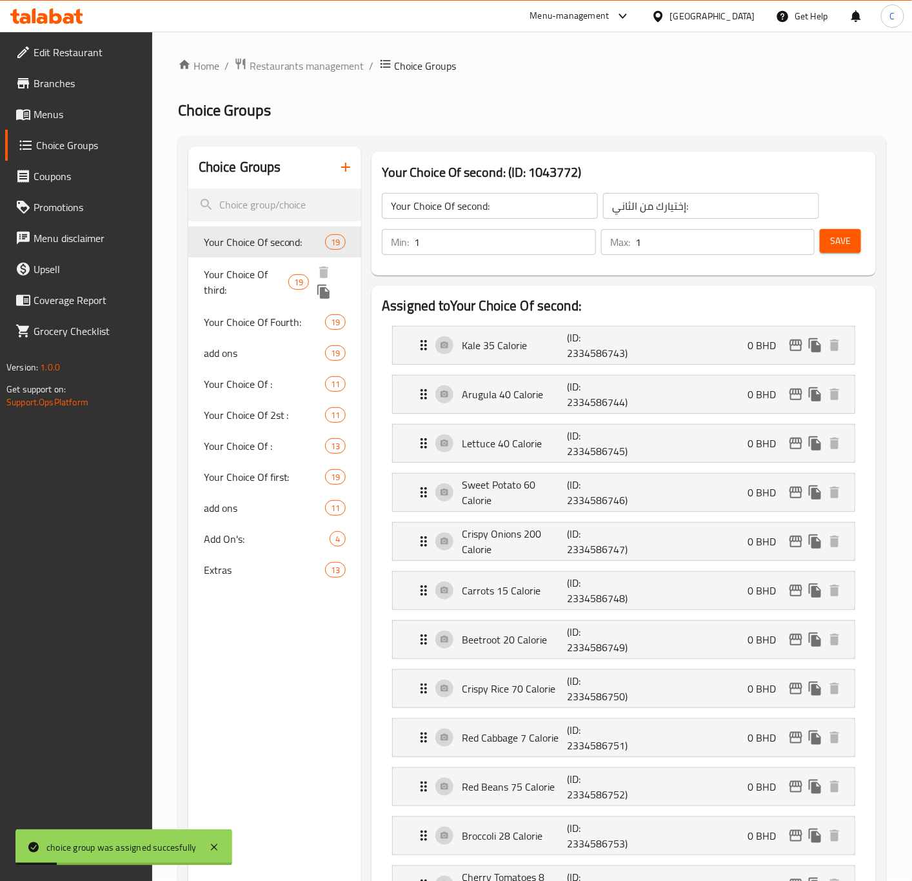
click at [265, 277] on span "Your Choice Of third:" at bounding box center [246, 281] width 85 height 31
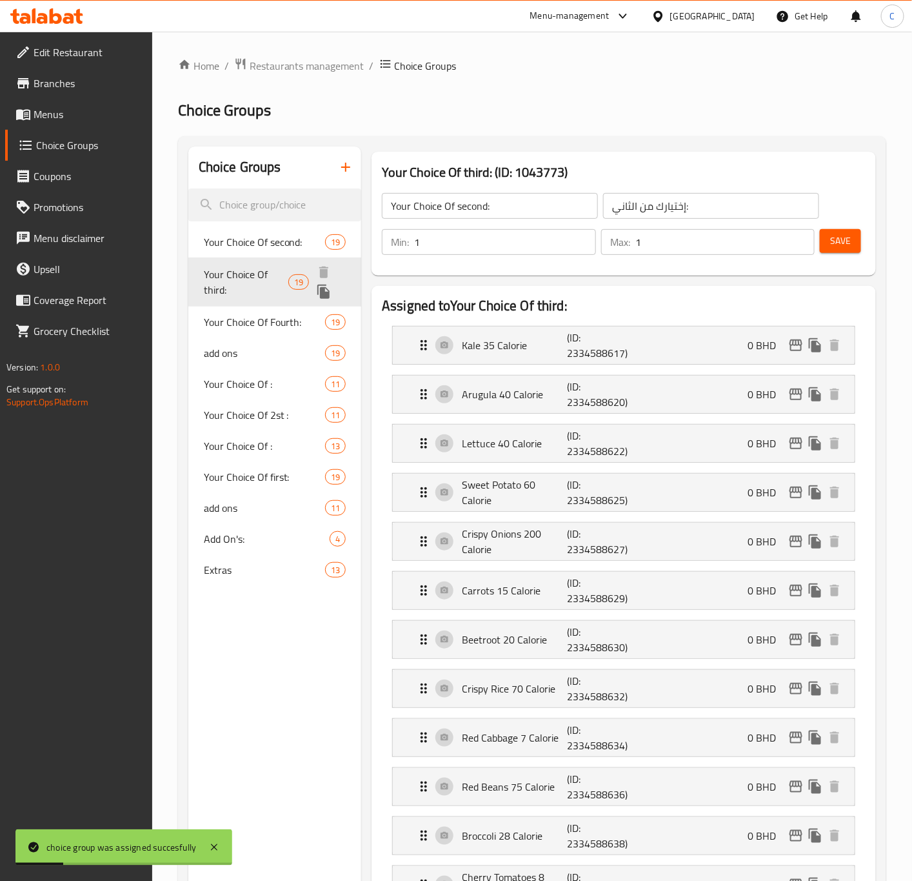
type input "Your Choice Of third:"
type input "إختيارك من الثالث:"
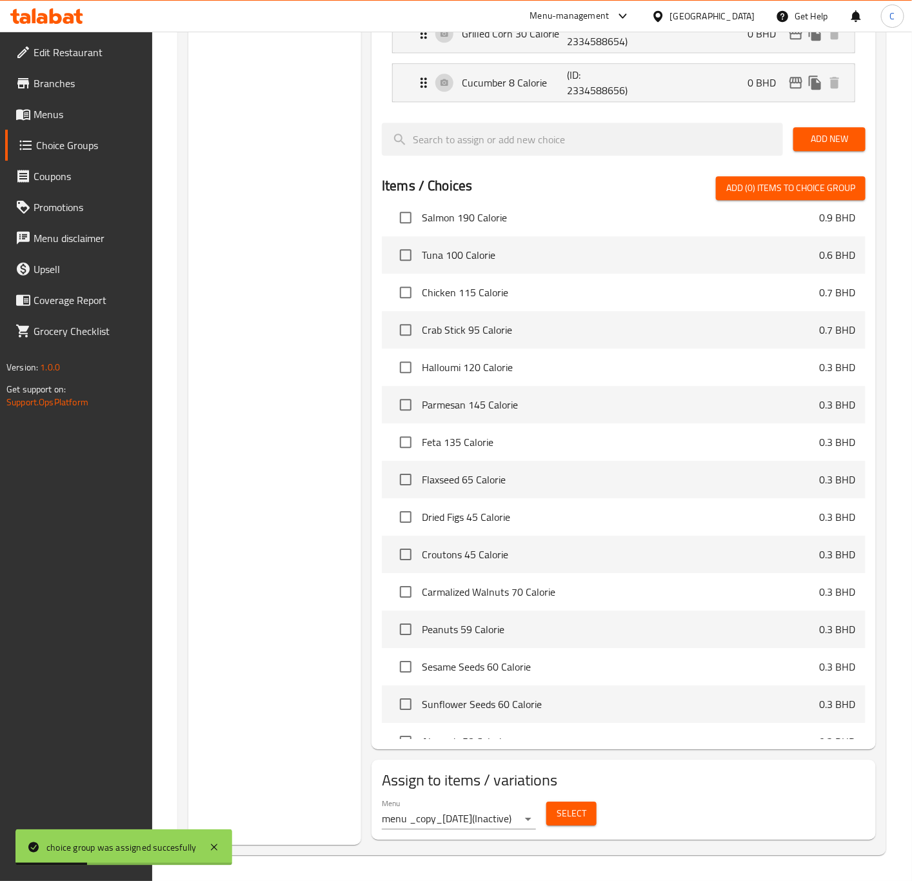
scroll to position [1380, 0]
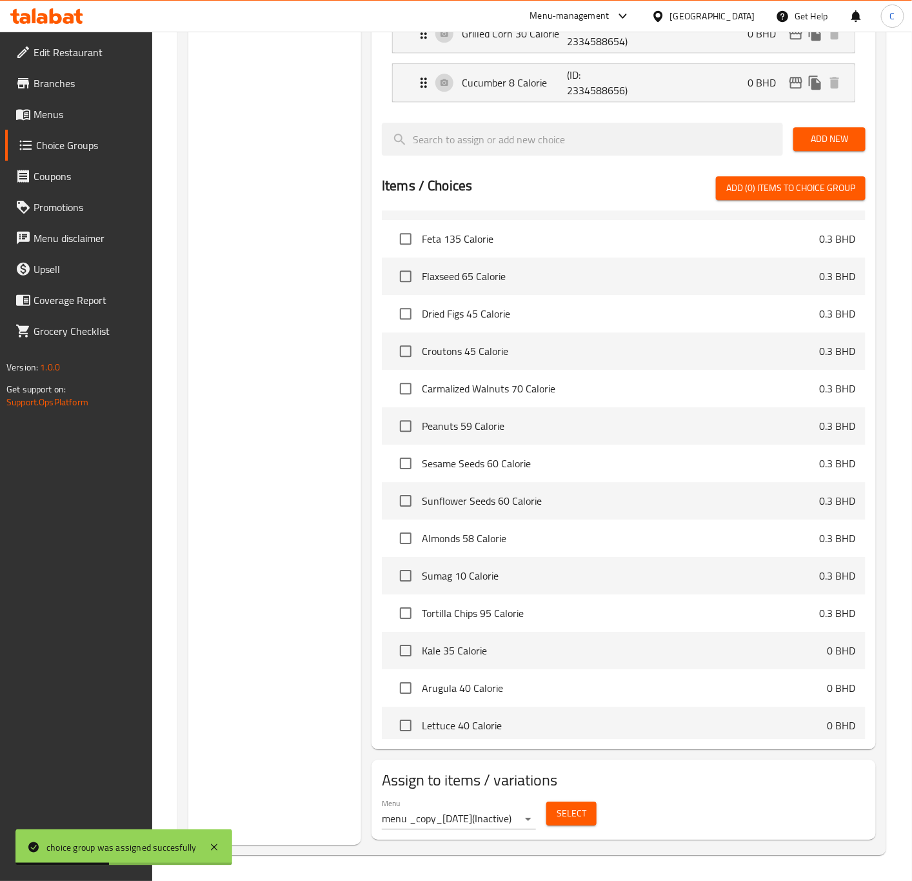
click at [573, 813] on span "Select" at bounding box center [572, 813] width 30 height 16
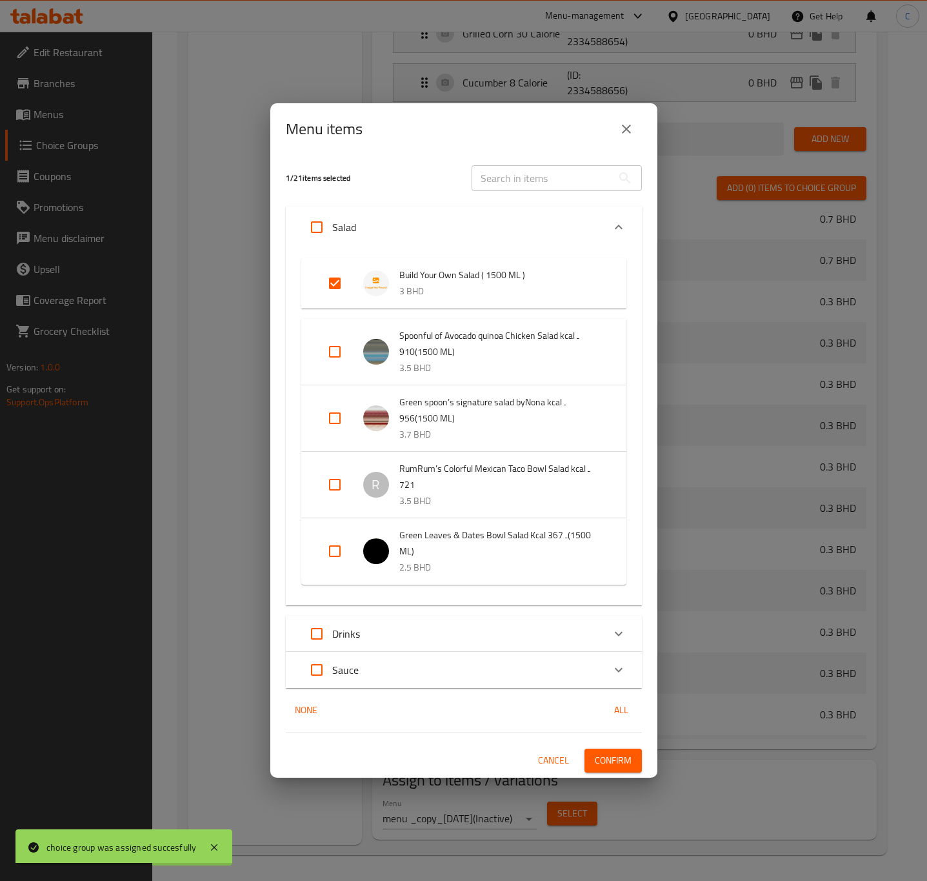
click at [332, 283] on input "Expand" at bounding box center [334, 283] width 31 height 31
checkbox input "false"
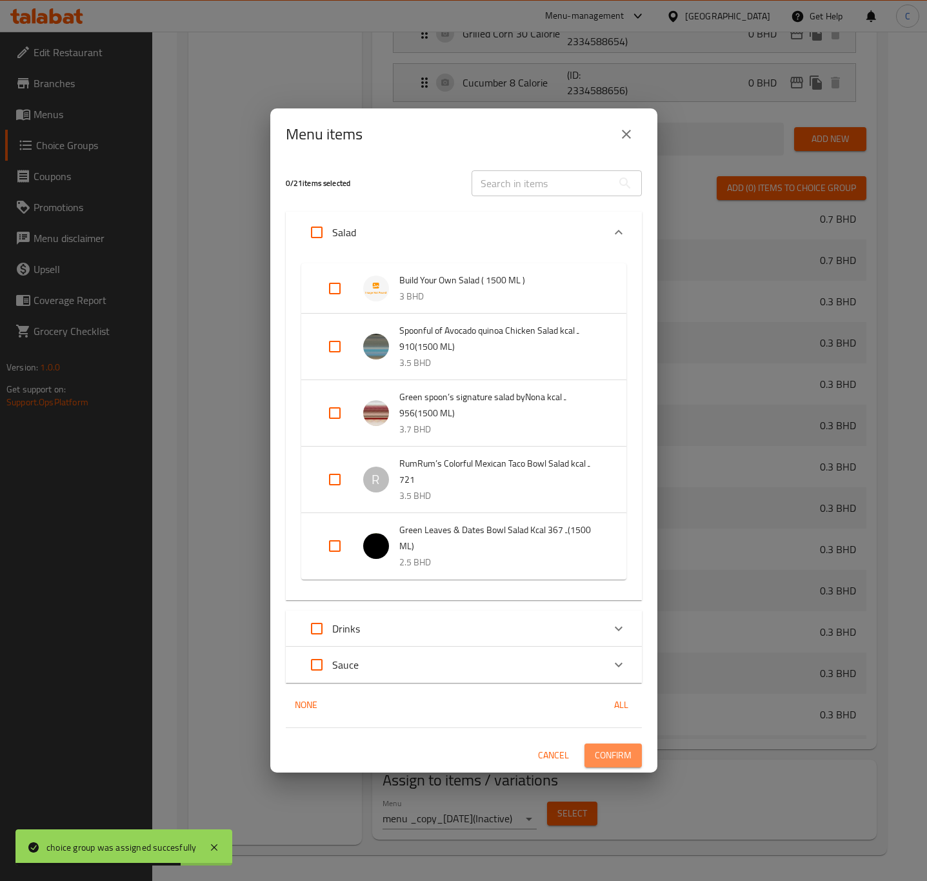
click at [616, 751] on span "Confirm" at bounding box center [613, 755] width 37 height 16
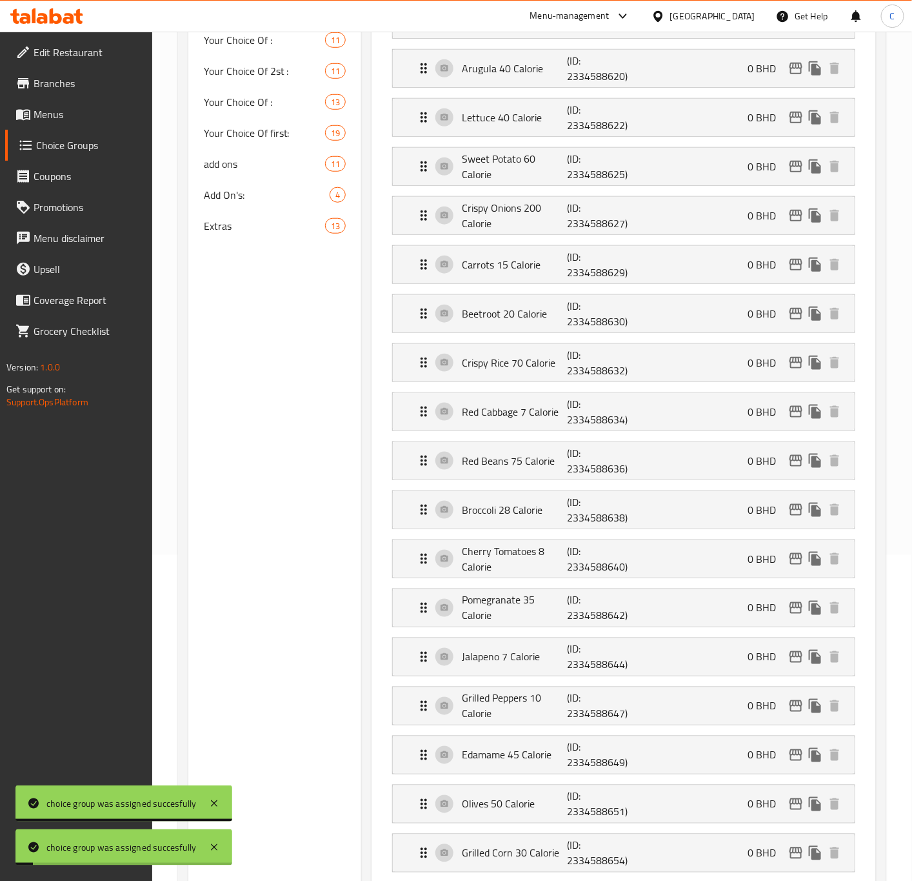
scroll to position [0, 0]
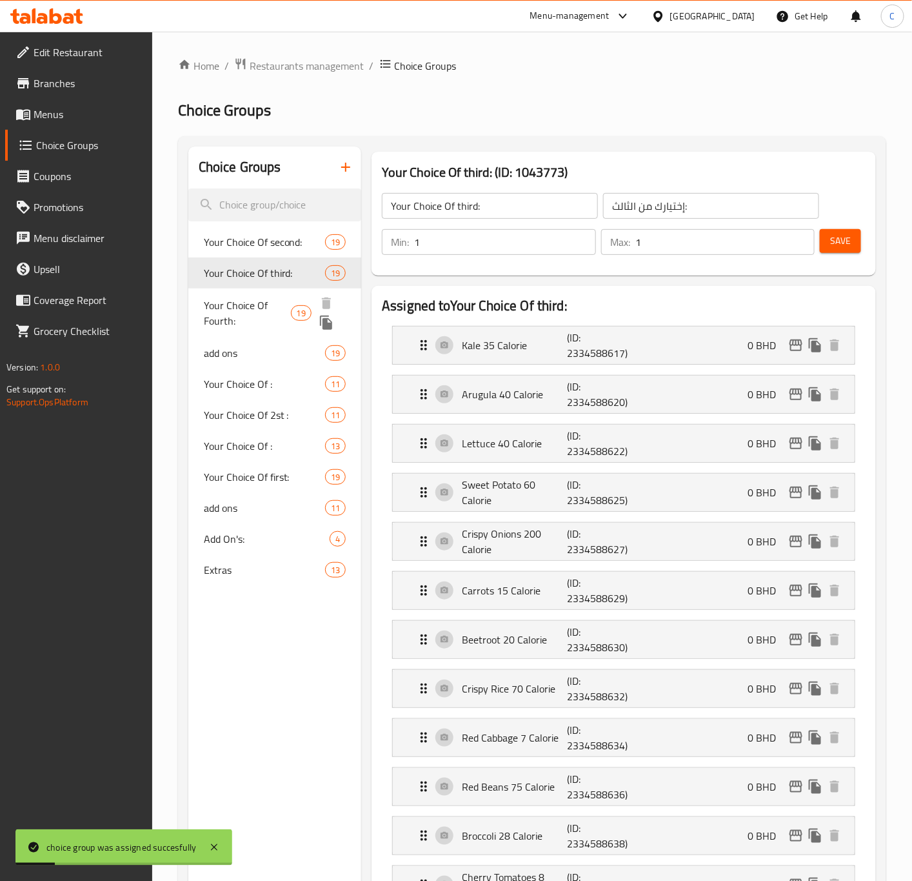
click at [250, 310] on span "Your Choice Of Fourth:" at bounding box center [247, 312] width 87 height 31
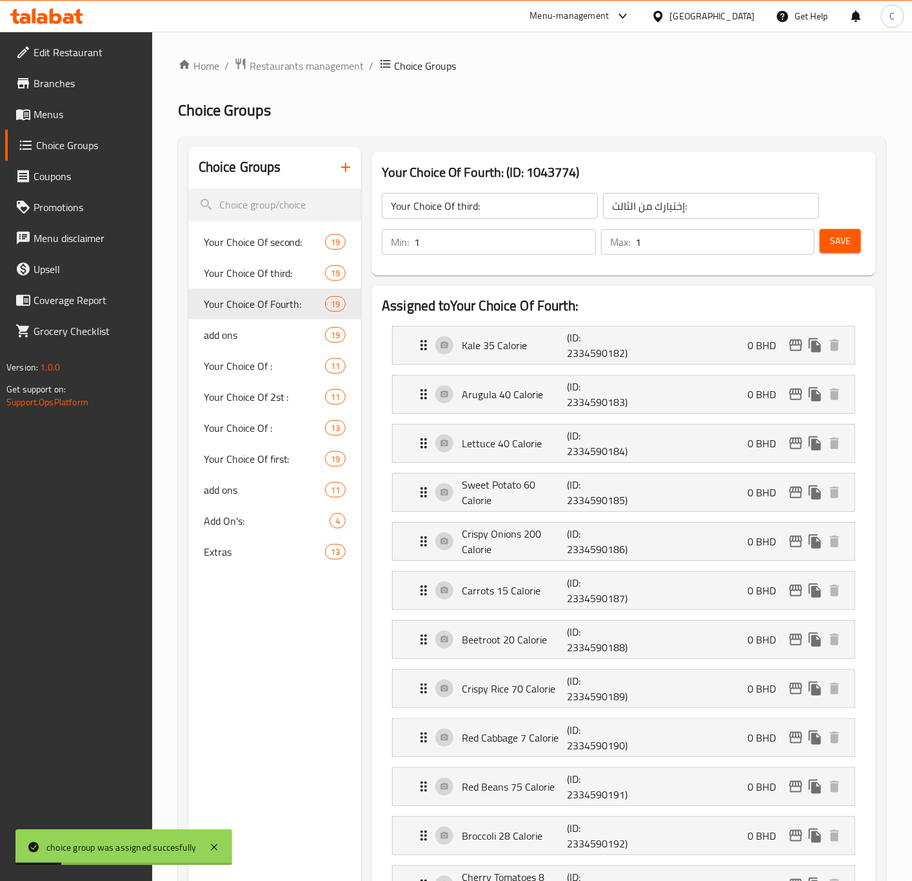
type input "Your Choice Of Fourth:"
type input "إختيارك من الرابع:"
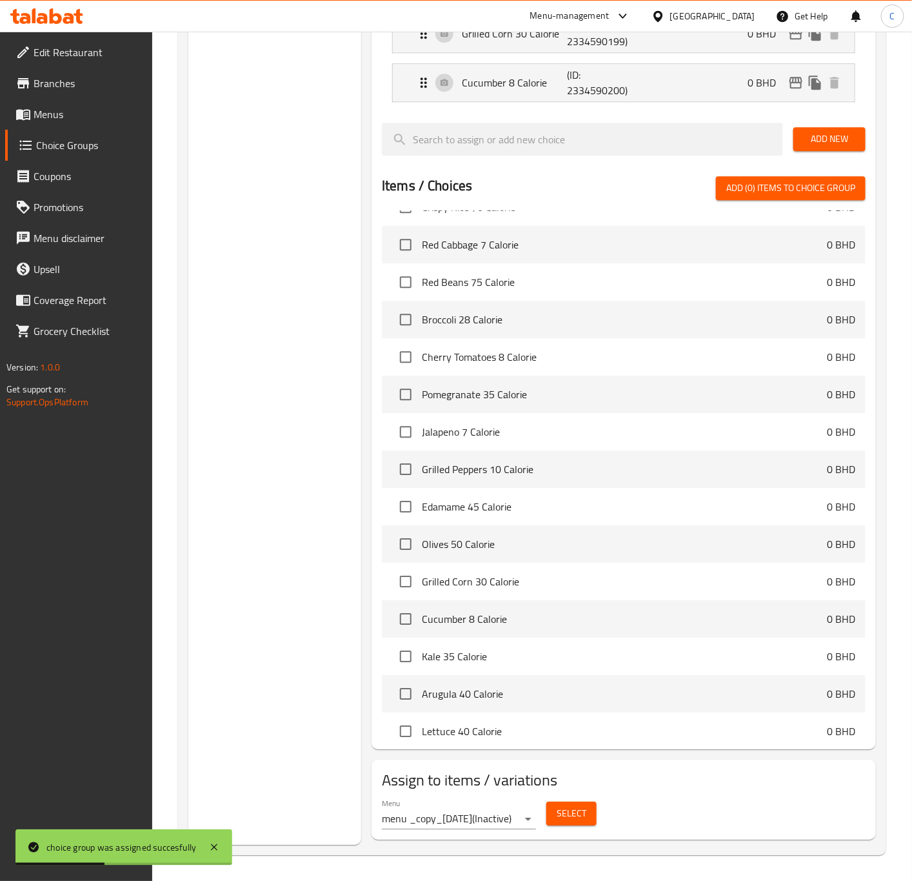
scroll to position [2149, 0]
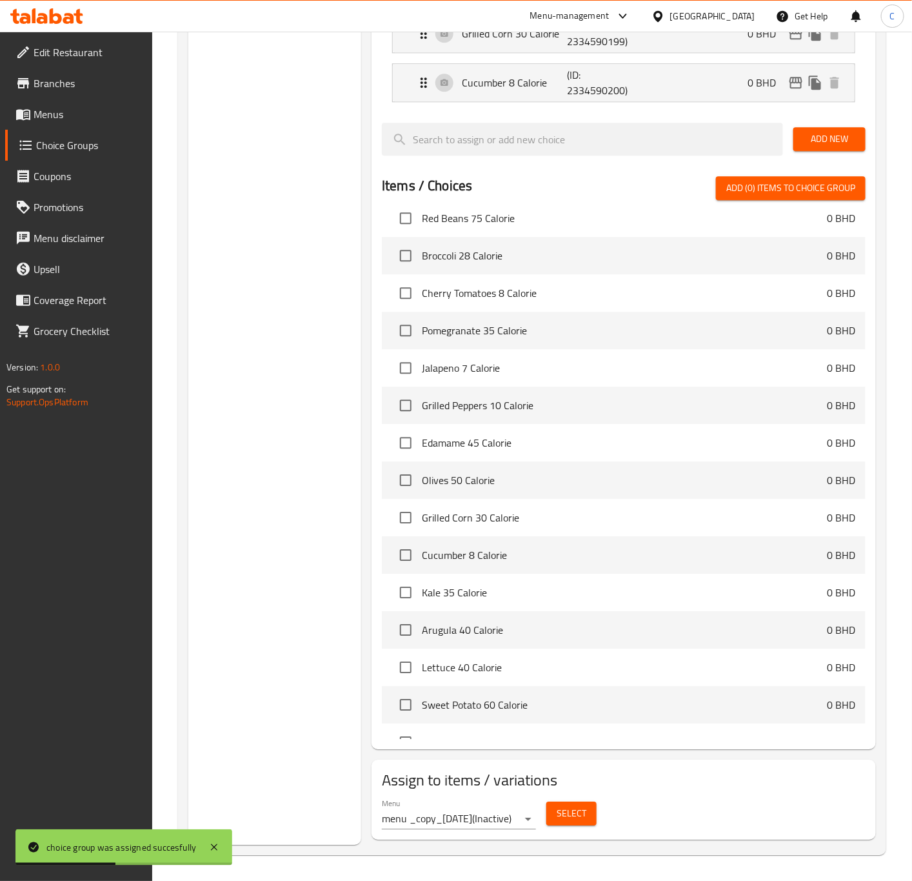
click at [569, 809] on span "Select" at bounding box center [572, 813] width 30 height 16
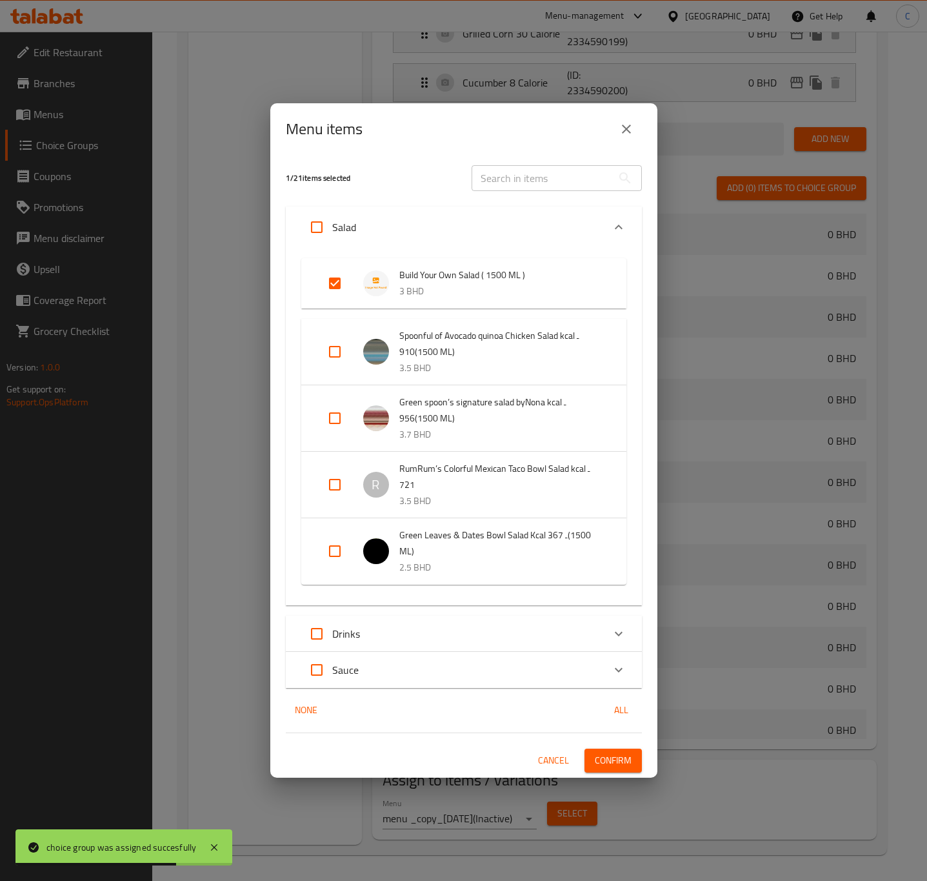
click at [343, 281] on input "Expand" at bounding box center [334, 283] width 31 height 31
checkbox input "false"
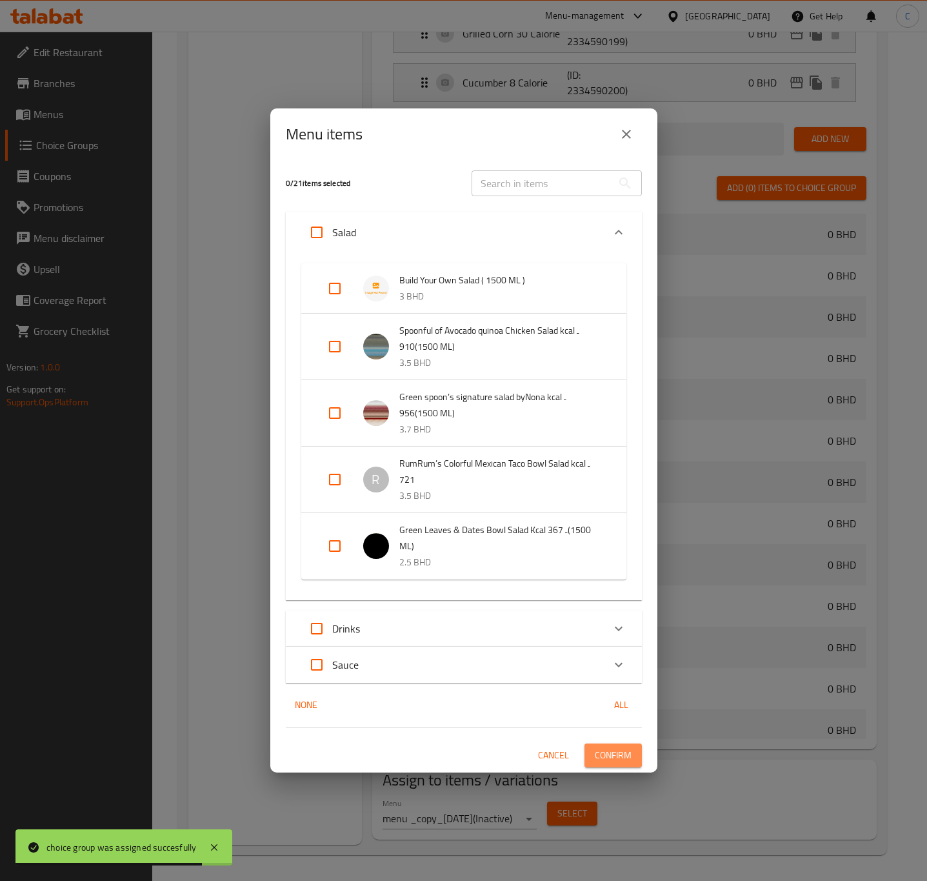
click at [614, 752] on span "Confirm" at bounding box center [613, 755] width 37 height 16
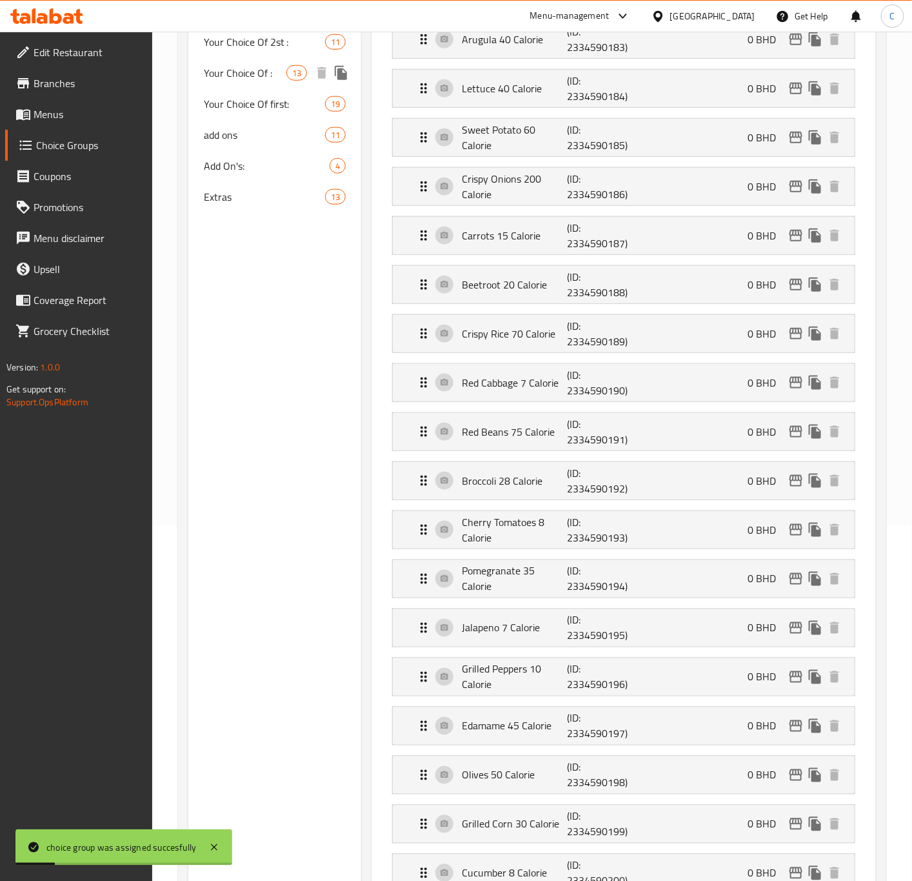
scroll to position [0, 0]
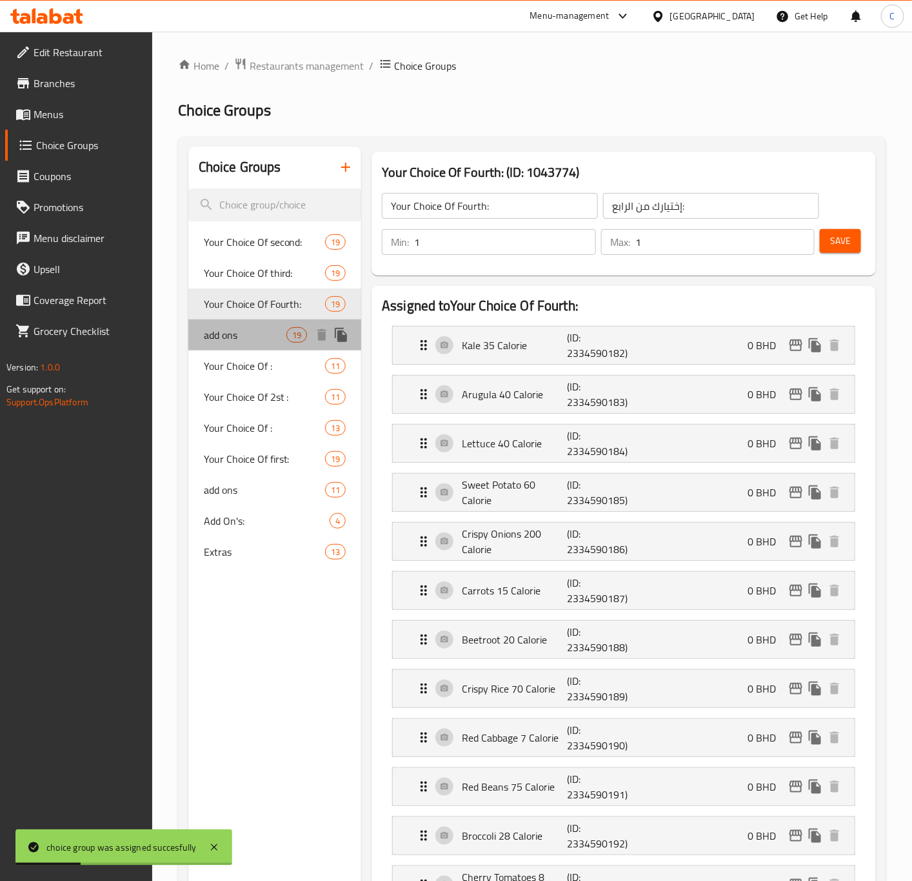
click at [267, 330] on span "add ons" at bounding box center [245, 334] width 83 height 15
type input "add ons"
type input "إضافات"
type input "0"
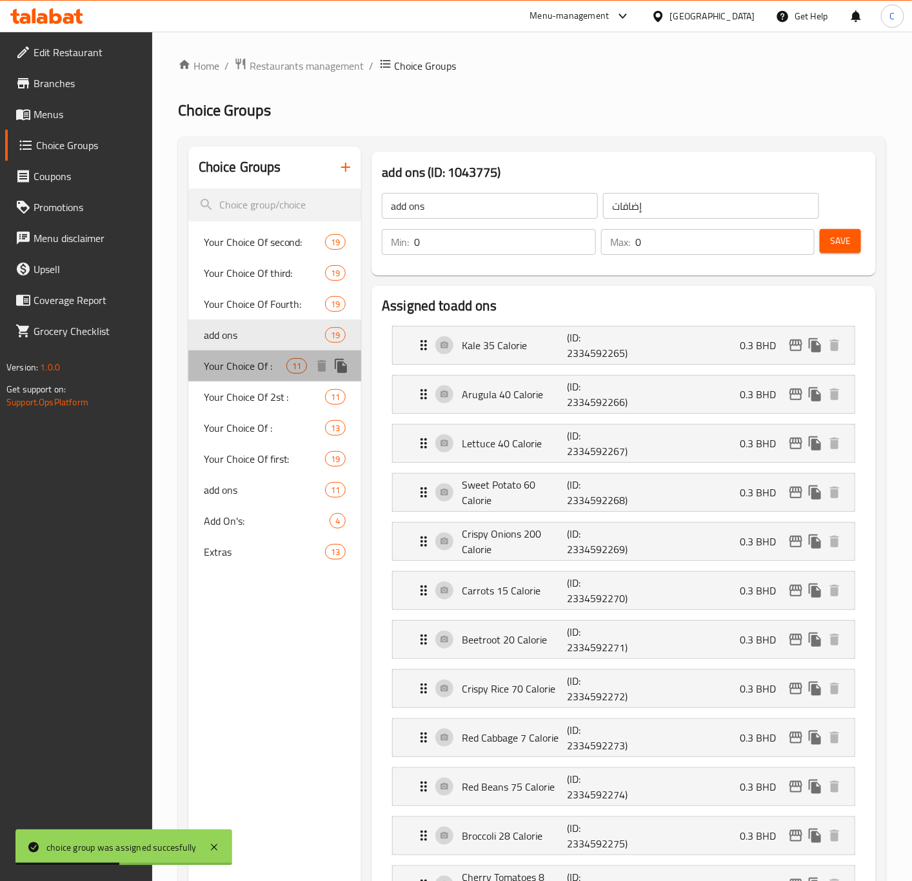
click at [250, 355] on div "Your Choice Of : 11" at bounding box center [275, 365] width 174 height 31
type input "Your Choice Of :"
type input "إختيارك من الاول:"
type input "2"
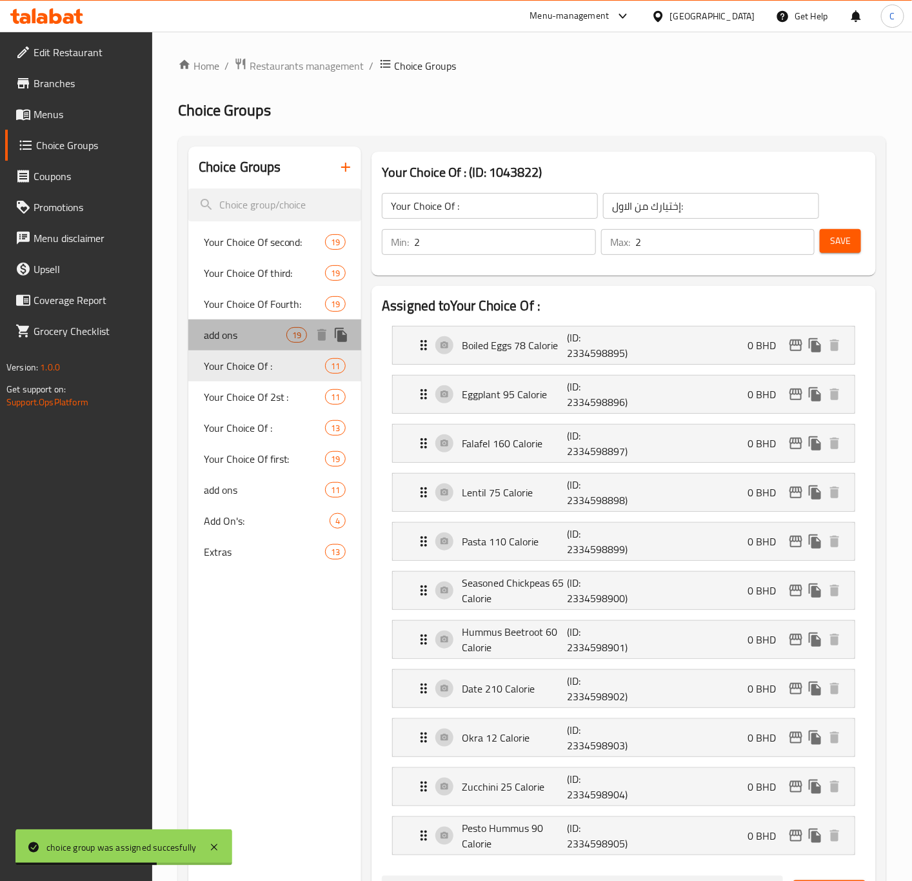
click at [254, 336] on span "add ons" at bounding box center [245, 334] width 83 height 15
type input "add ons"
type input "إضافات"
type input "0"
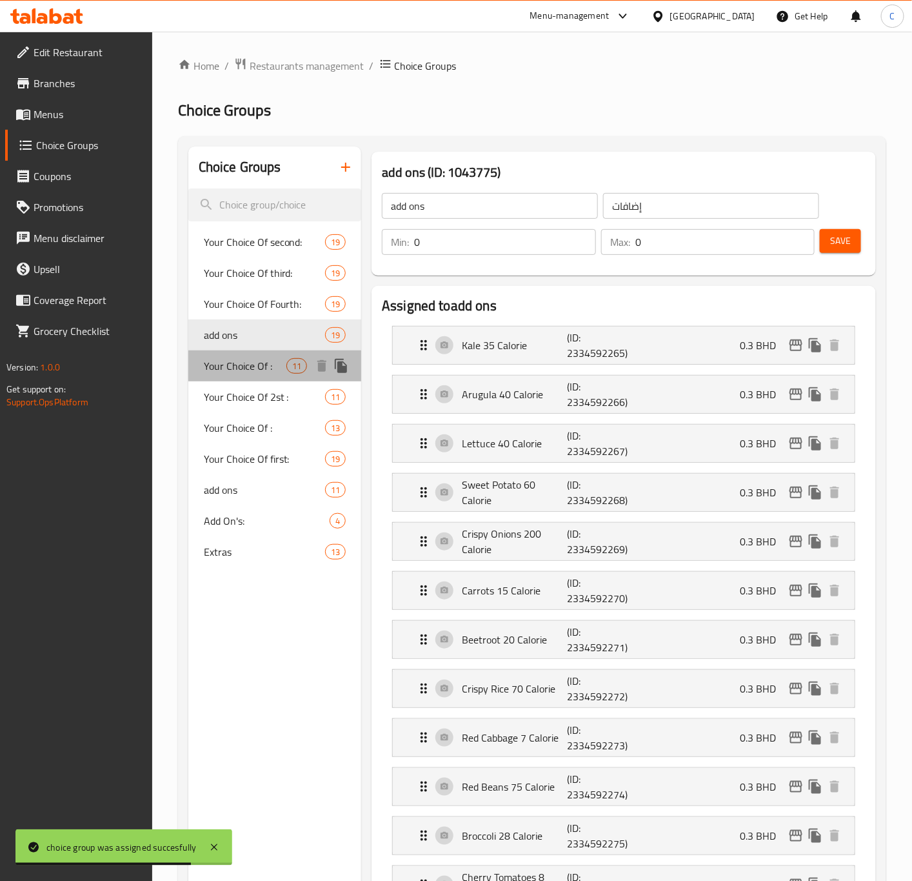
click at [256, 374] on span "Your Choice Of :" at bounding box center [245, 365] width 83 height 15
type input "Your Choice Of :"
type input "إختيارك من الاول:"
type input "2"
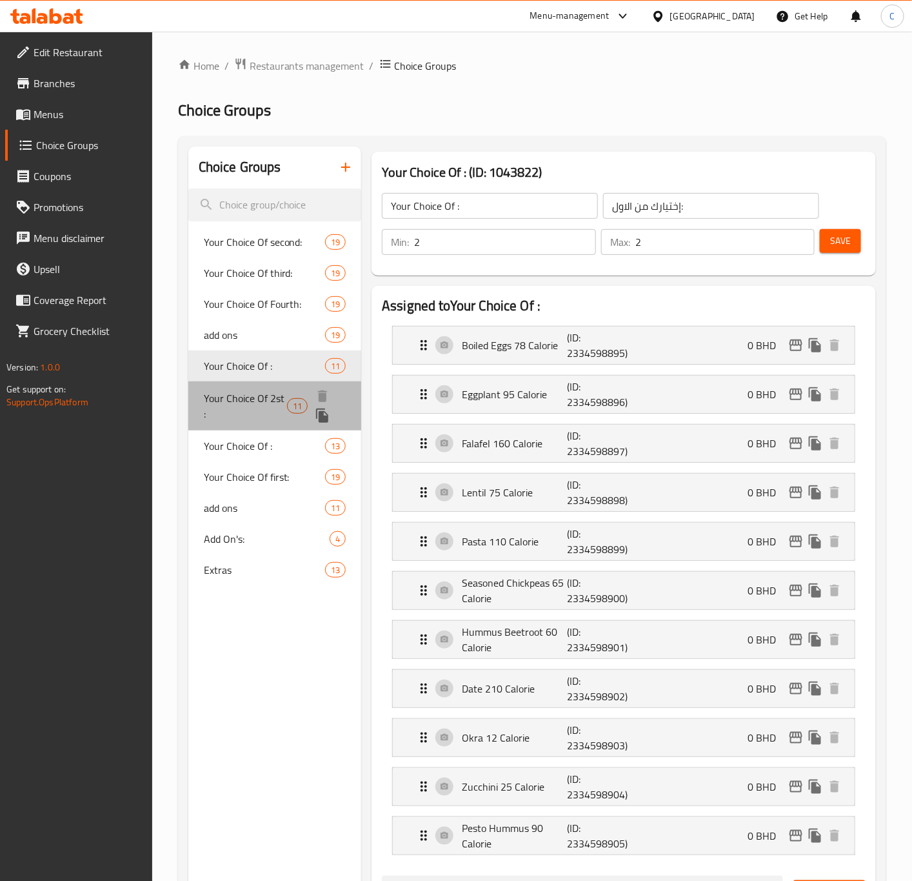
click at [243, 407] on span "Your Choice Of 2st :" at bounding box center [245, 405] width 83 height 31
type input "Your Choice Of 2st :"
type input "إختيارك من الثاني:"
type input "1"
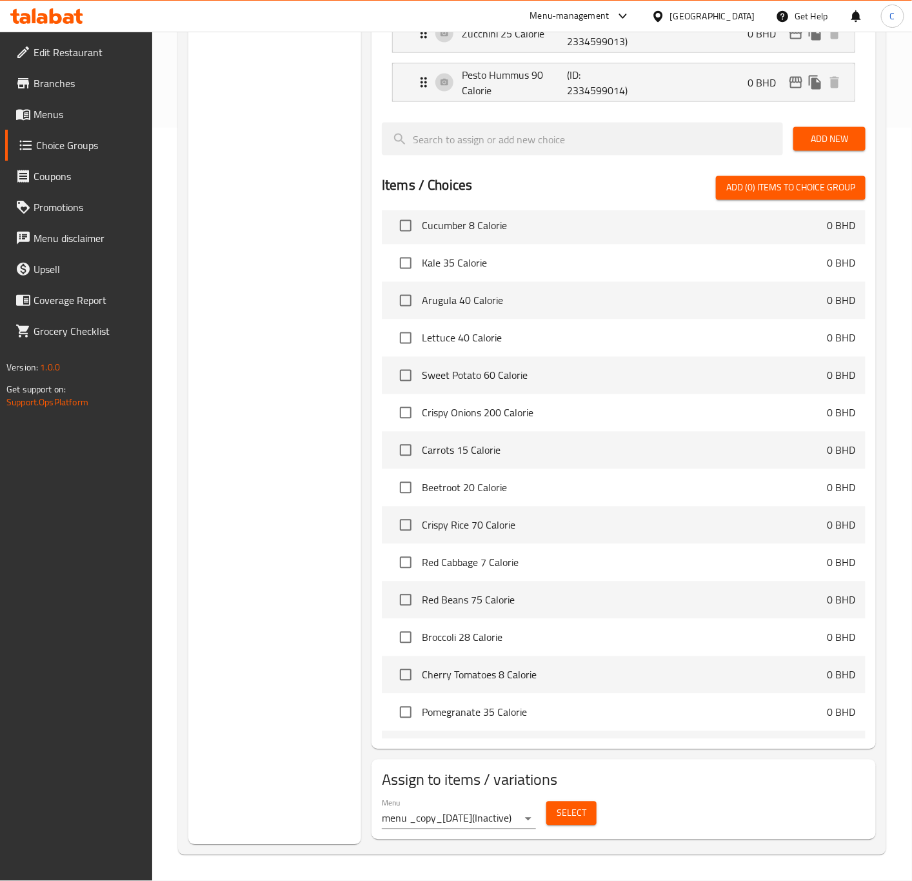
scroll to position [2578, 0]
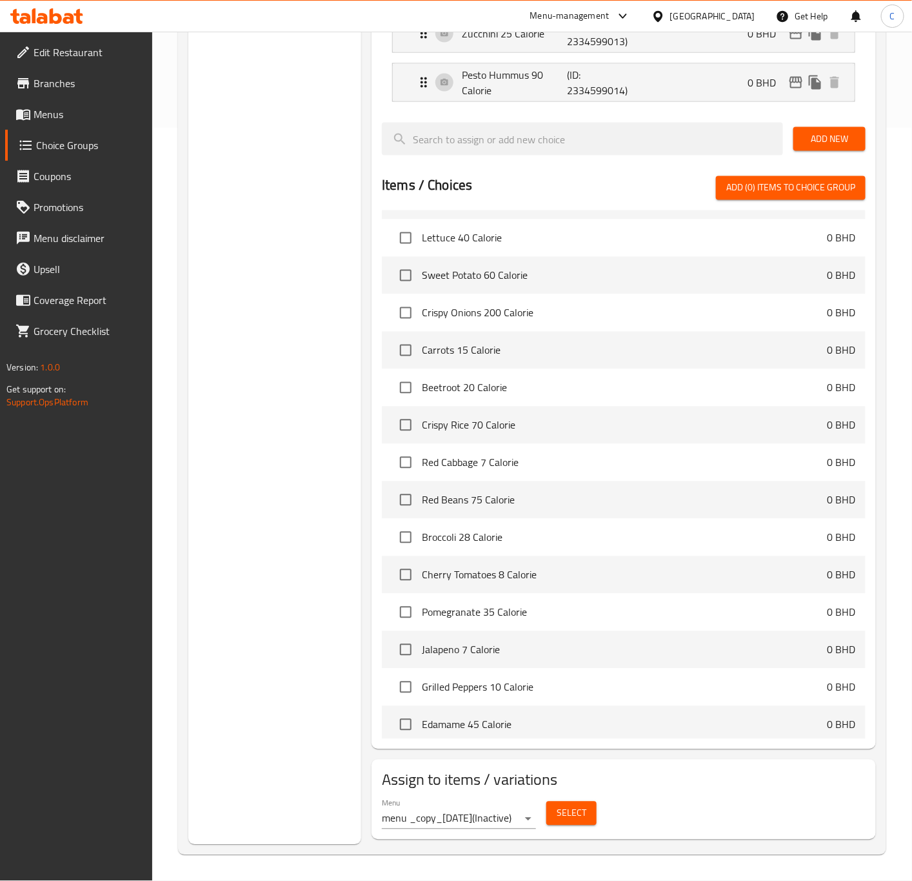
click at [543, 801] on div "Select" at bounding box center [571, 813] width 61 height 34
click at [559, 805] on span "Select" at bounding box center [572, 813] width 30 height 16
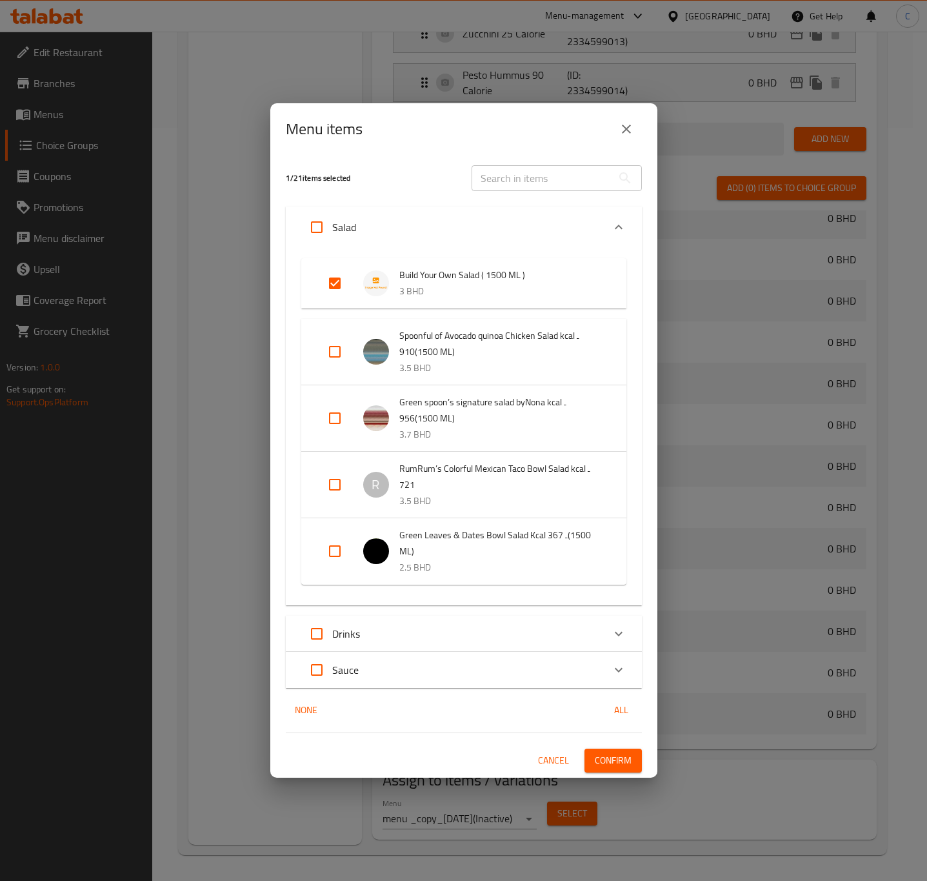
click at [334, 285] on input "Expand" at bounding box center [334, 283] width 31 height 31
checkbox input "false"
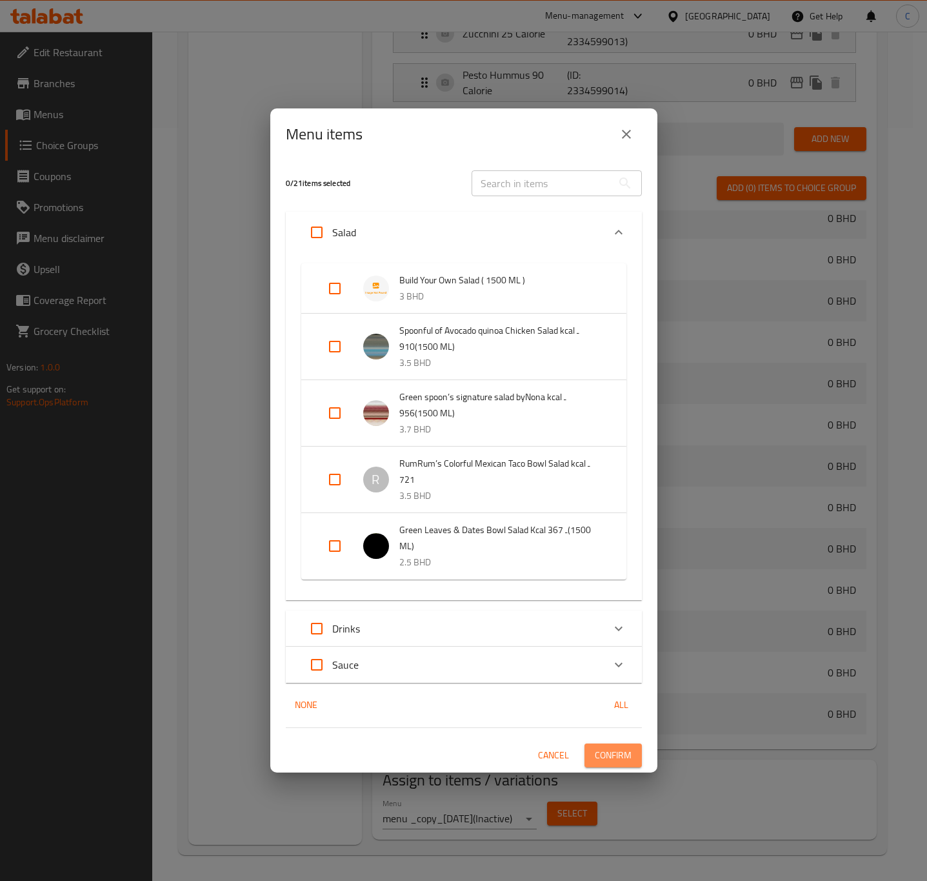
click at [639, 751] on button "Confirm" at bounding box center [613, 755] width 57 height 24
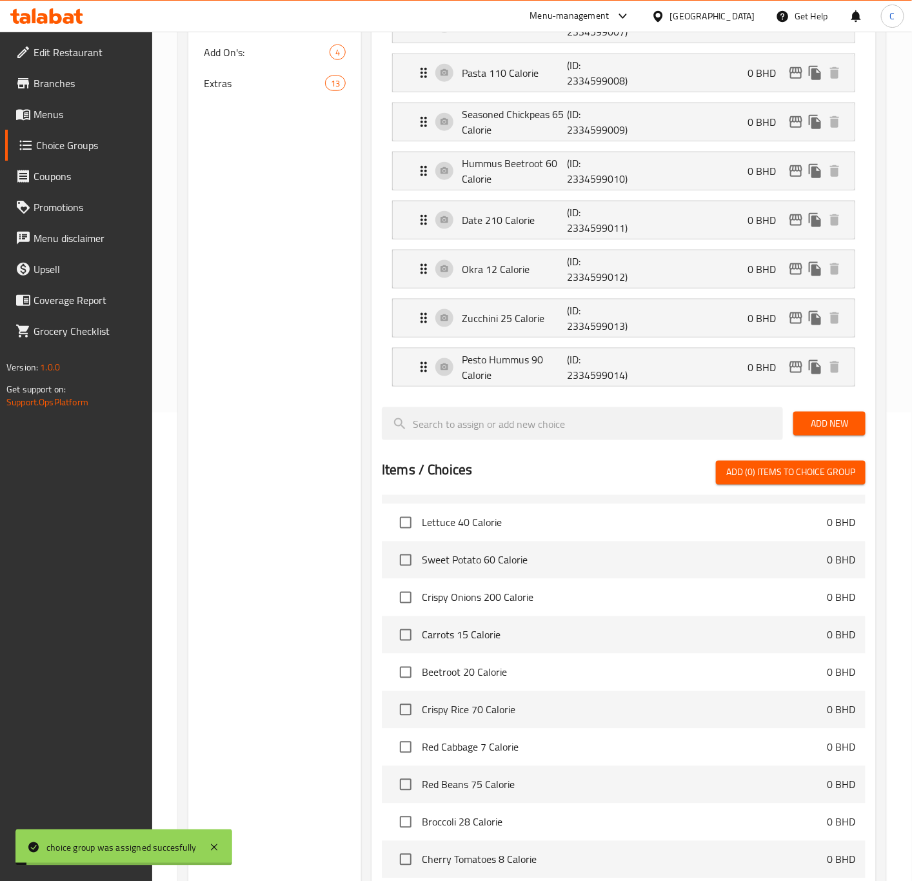
scroll to position [0, 0]
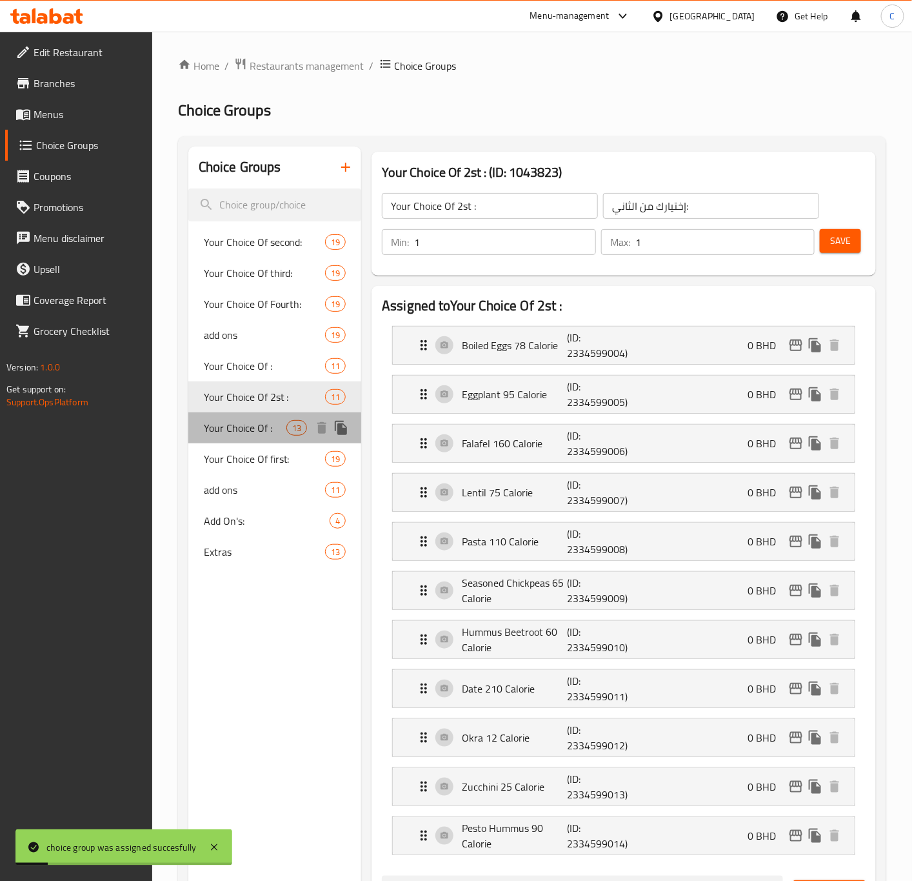
click at [243, 420] on span "Your Choice Of :" at bounding box center [245, 427] width 83 height 15
type input "Your Choice Of :"
type input "إختيارك من :"
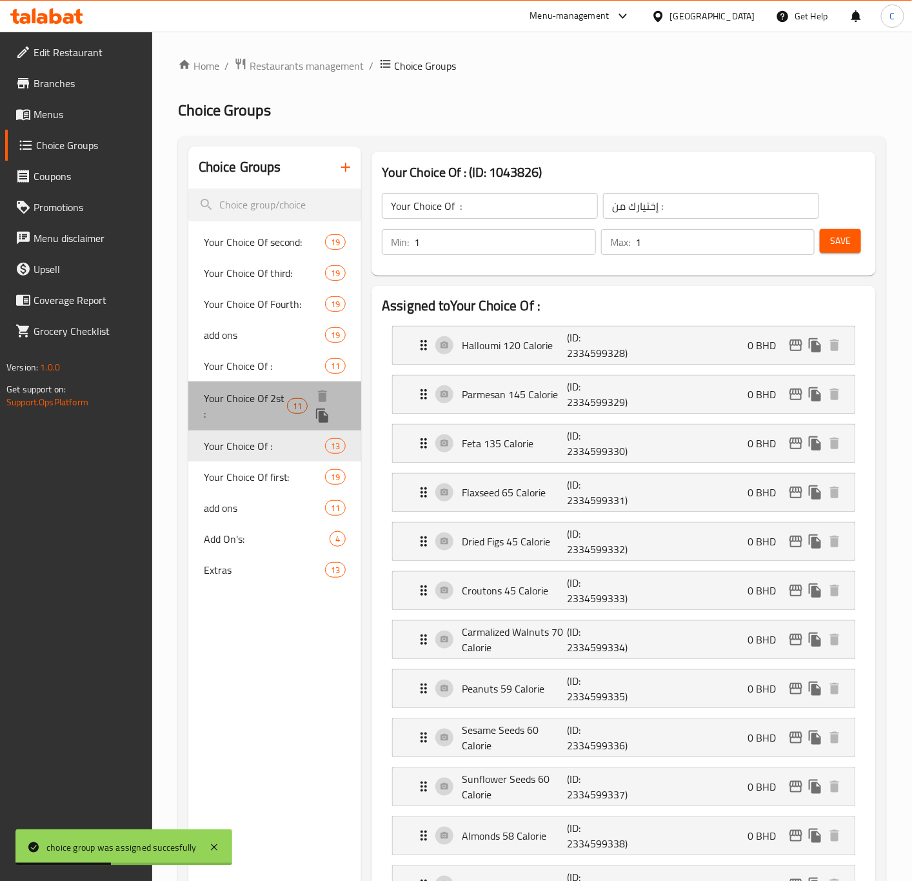
click at [246, 401] on span "Your Choice Of 2st :" at bounding box center [245, 405] width 83 height 31
type input "Your Choice Of 2st :"
type input "إختيارك من الثاني:"
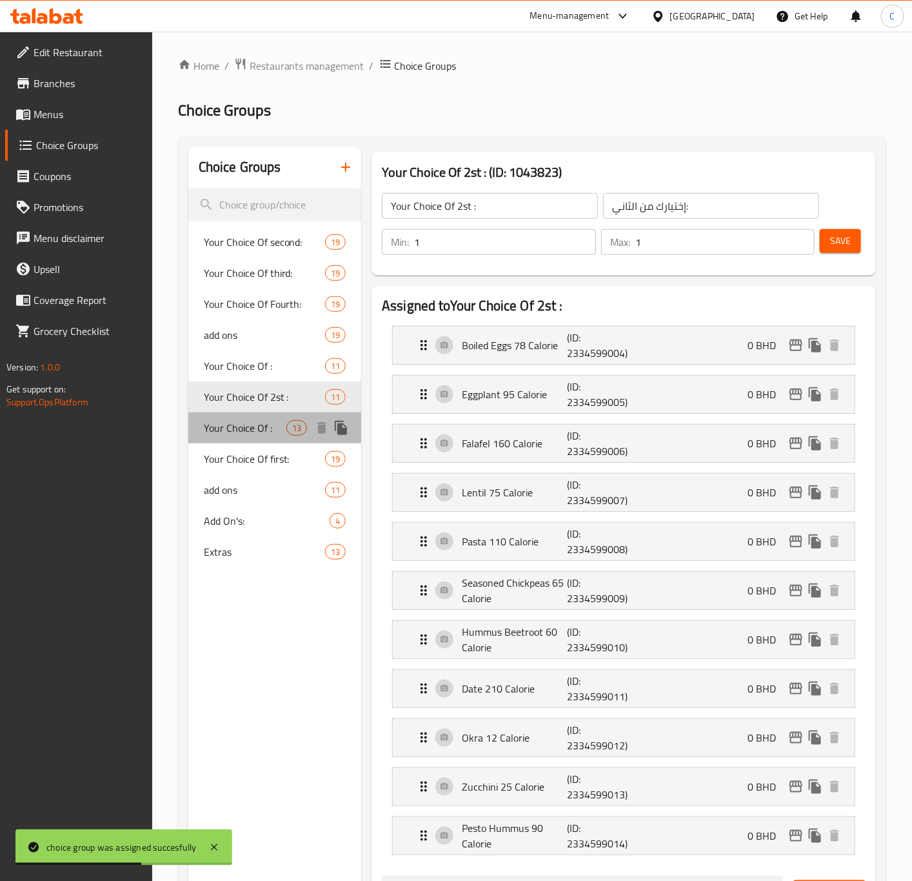
click at [252, 428] on span "Your Choice Of :" at bounding box center [245, 427] width 83 height 15
type input "Your Choice Of :"
type input "إختيارك من :"
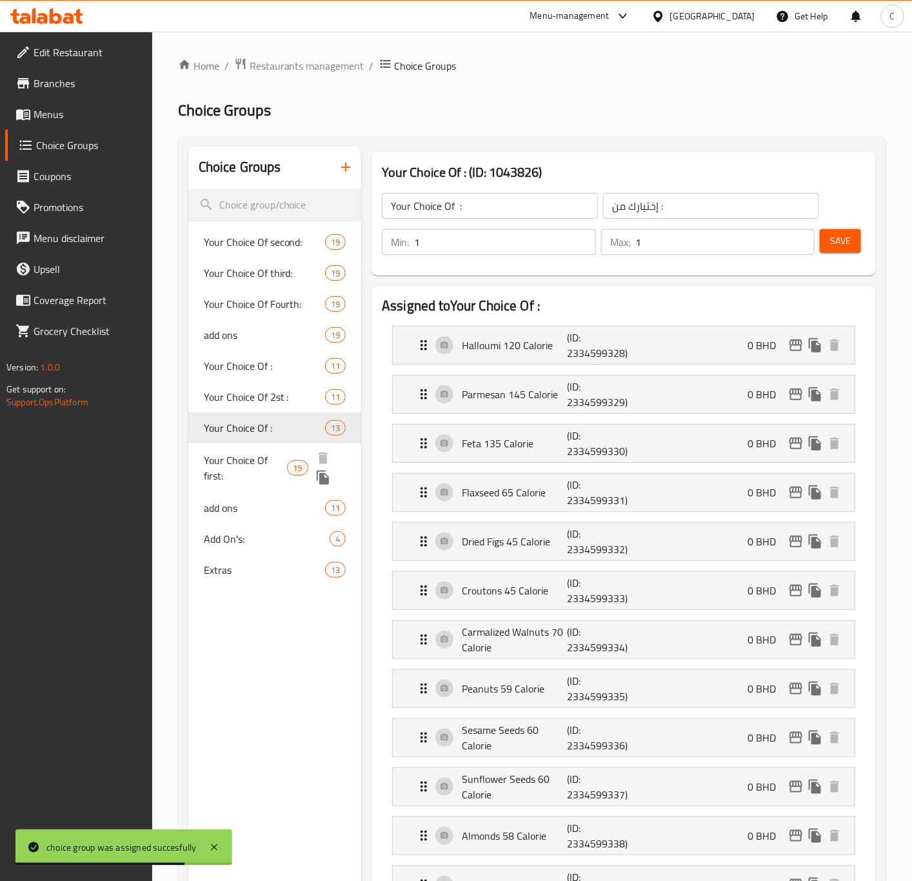
click at [248, 470] on span "Your Choice Of first:" at bounding box center [246, 467] width 84 height 31
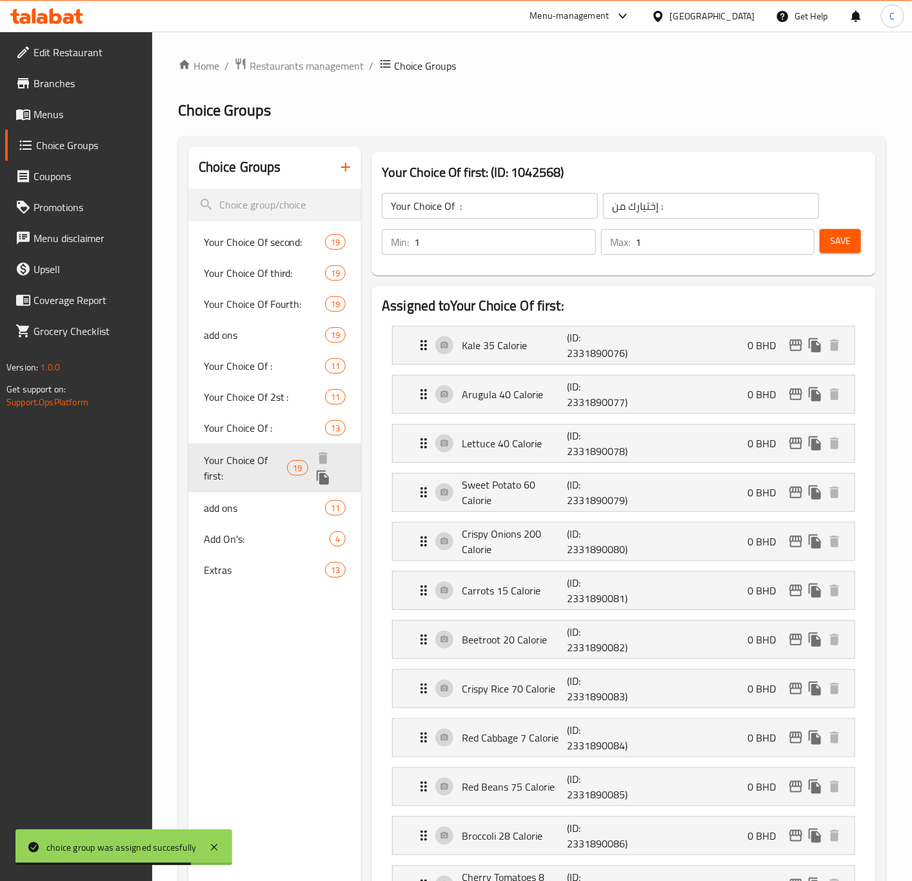
type input "Your Choice Of first:"
type input "إختيارك من الأول:"
type input "4"
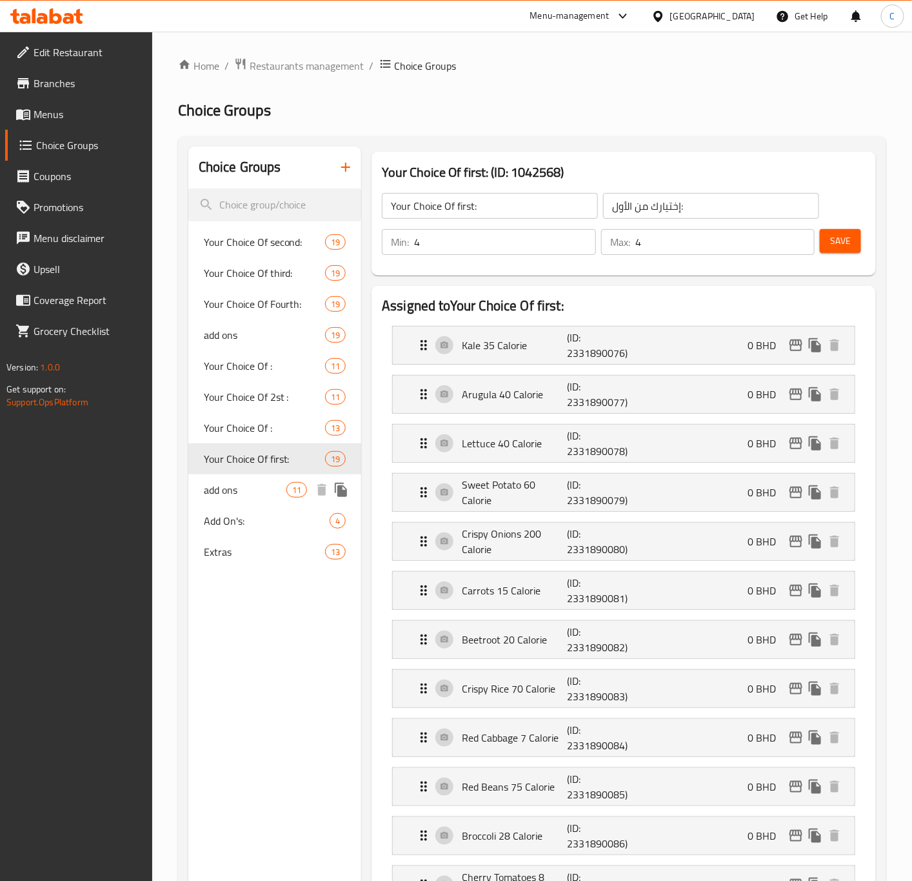
click at [254, 484] on span "add ons" at bounding box center [245, 489] width 83 height 15
type input "add ons"
type input "الاضافات"
type input "0"
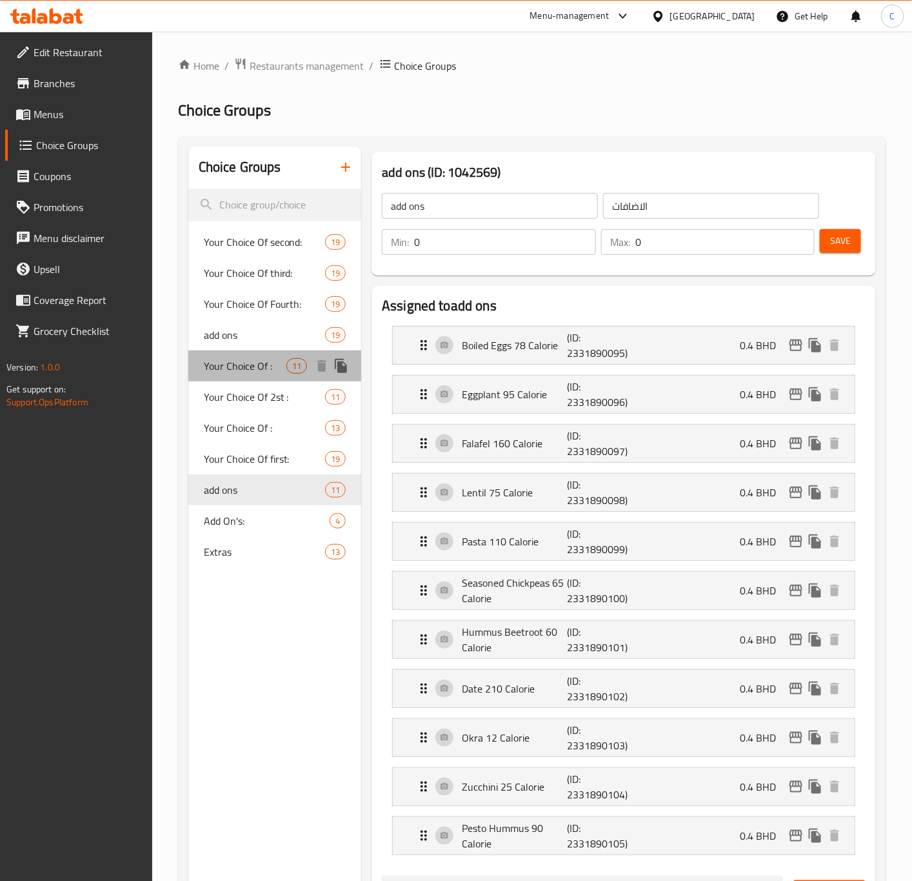
click at [232, 350] on div "Your Choice Of : 11" at bounding box center [275, 365] width 174 height 31
type input "Your Choice Of :"
type input "إختيارك من الاول:"
type input "2"
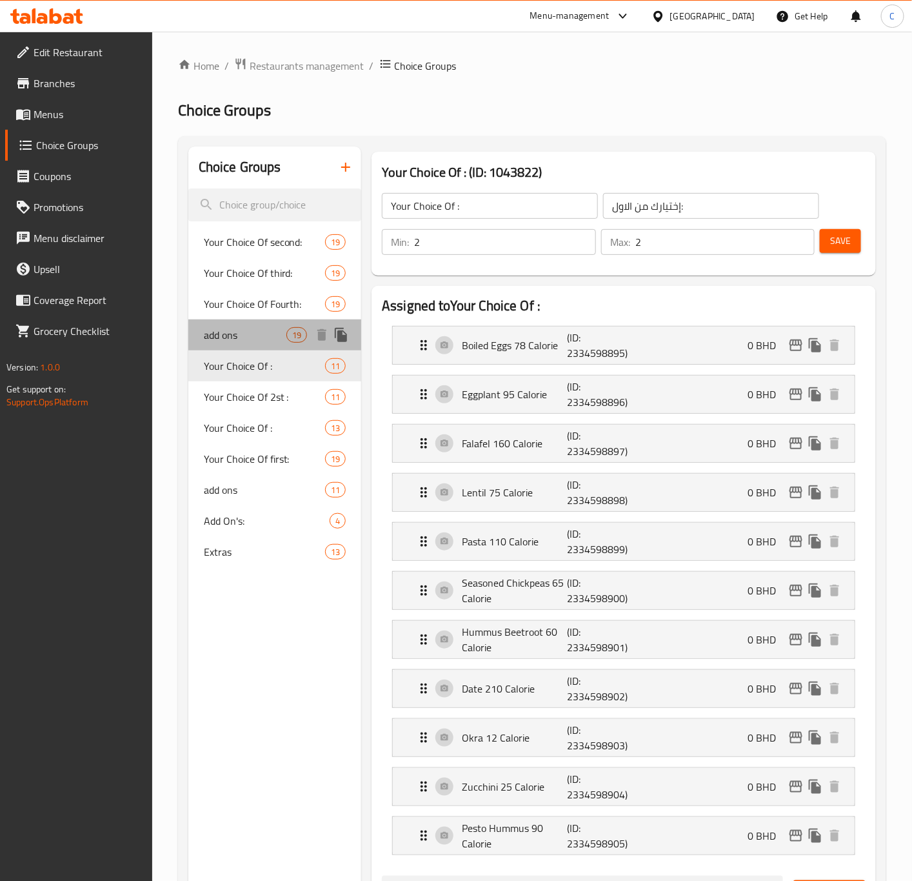
click at [250, 328] on span "add ons" at bounding box center [245, 334] width 83 height 15
type input "add ons"
type input "إضافات"
type input "0"
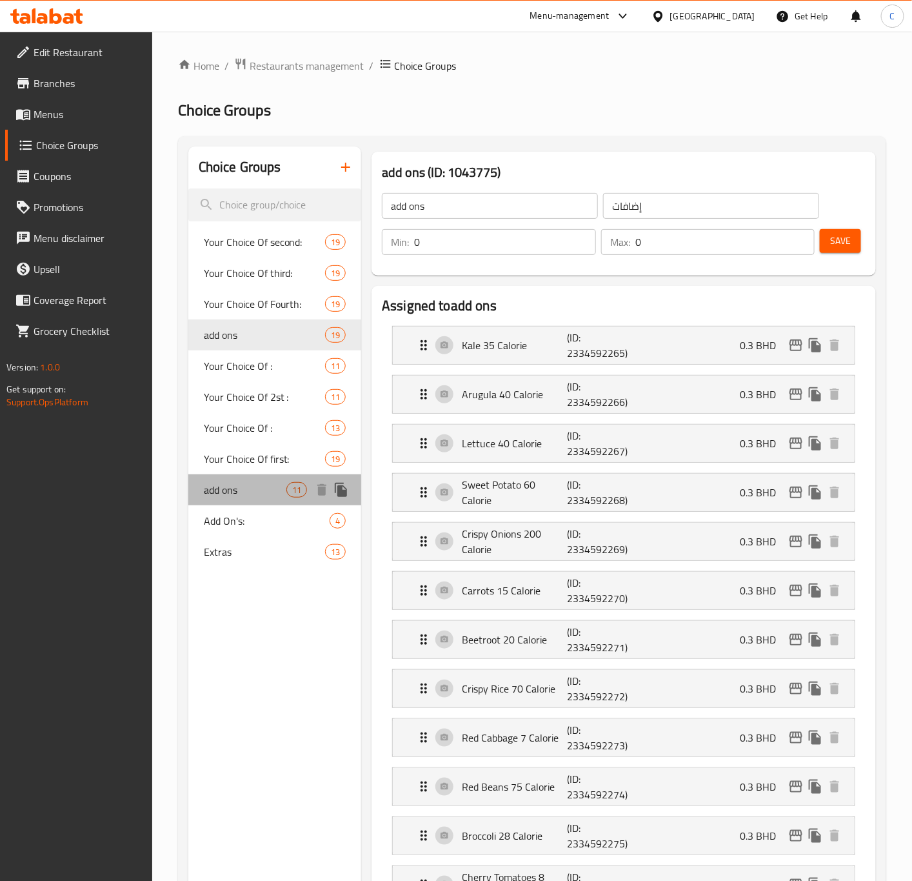
click at [252, 494] on span "add ons" at bounding box center [245, 489] width 83 height 15
type input "الاضافات"
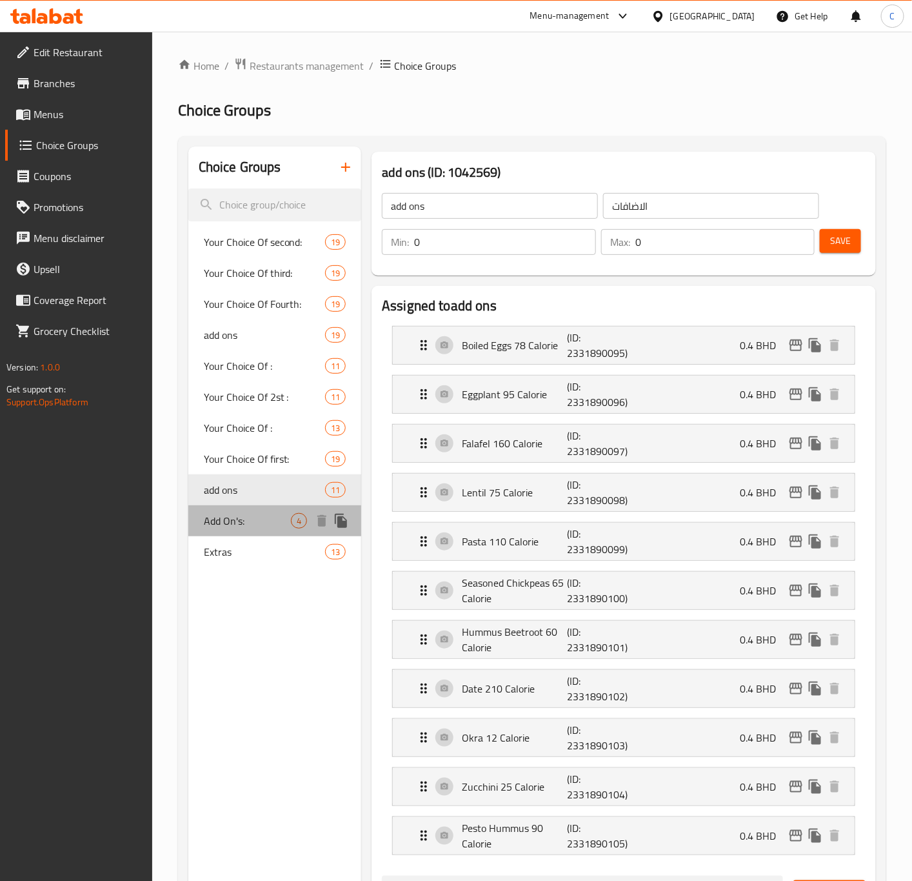
click at [246, 521] on span "Add On's:" at bounding box center [247, 520] width 87 height 15
type input "Add On's:"
type input "الإضافات:"
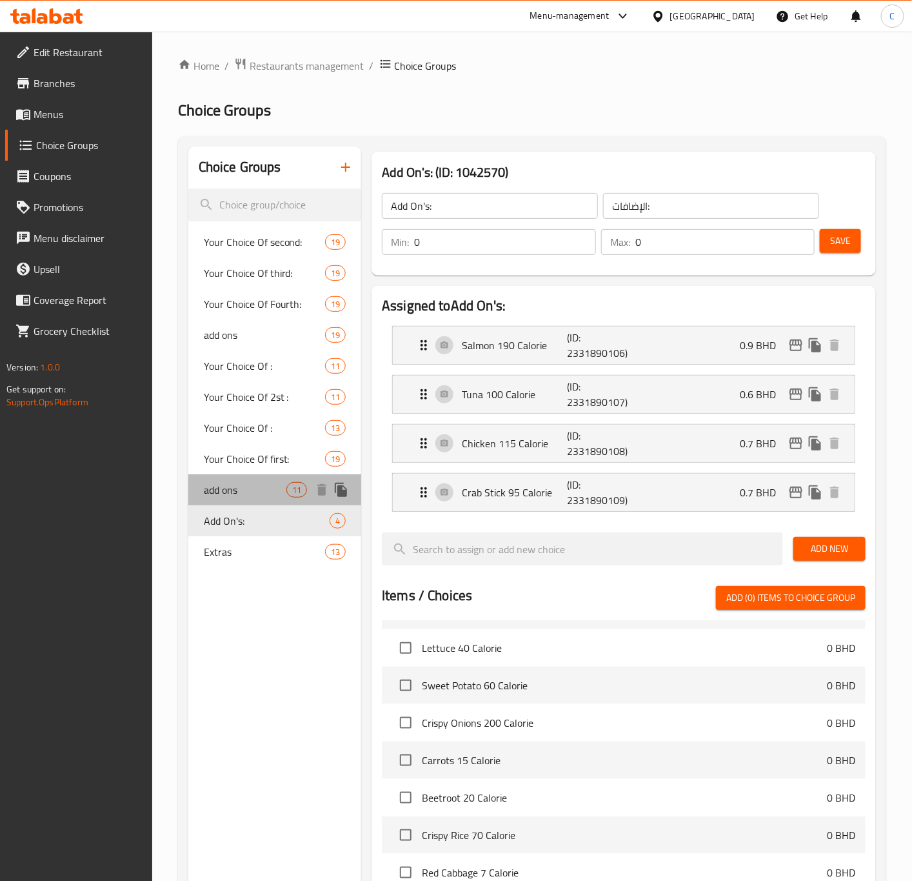
click at [248, 490] on span "add ons" at bounding box center [245, 489] width 83 height 15
type input "add ons"
type input "الاضافات"
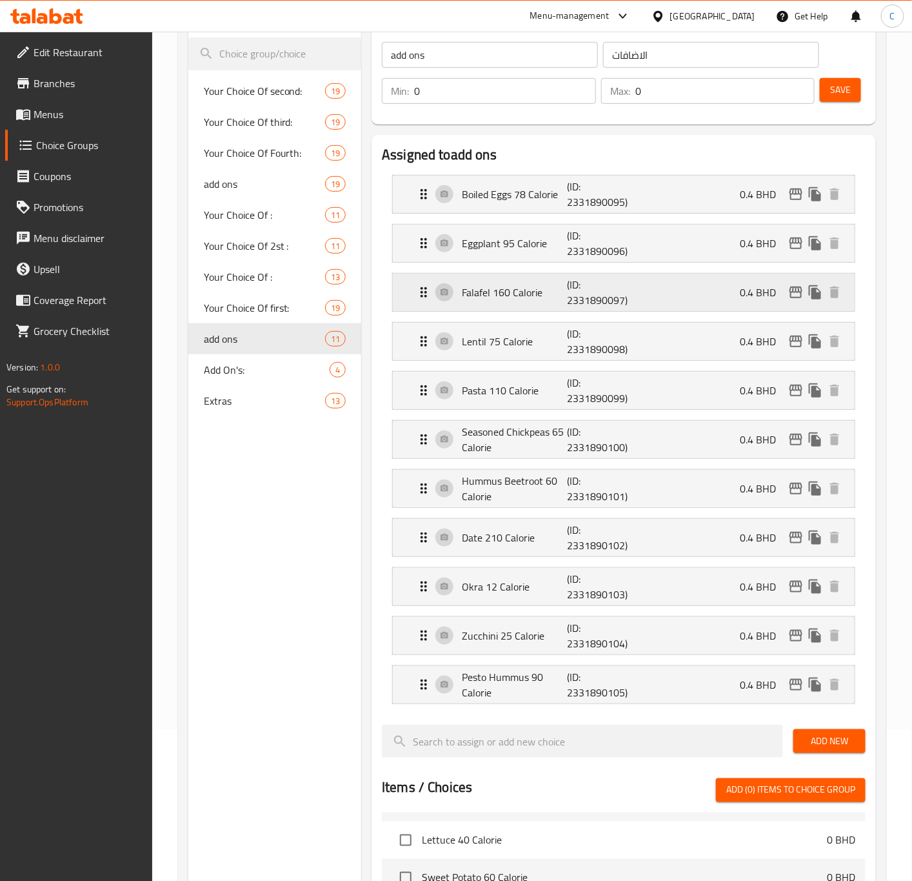
scroll to position [155, 0]
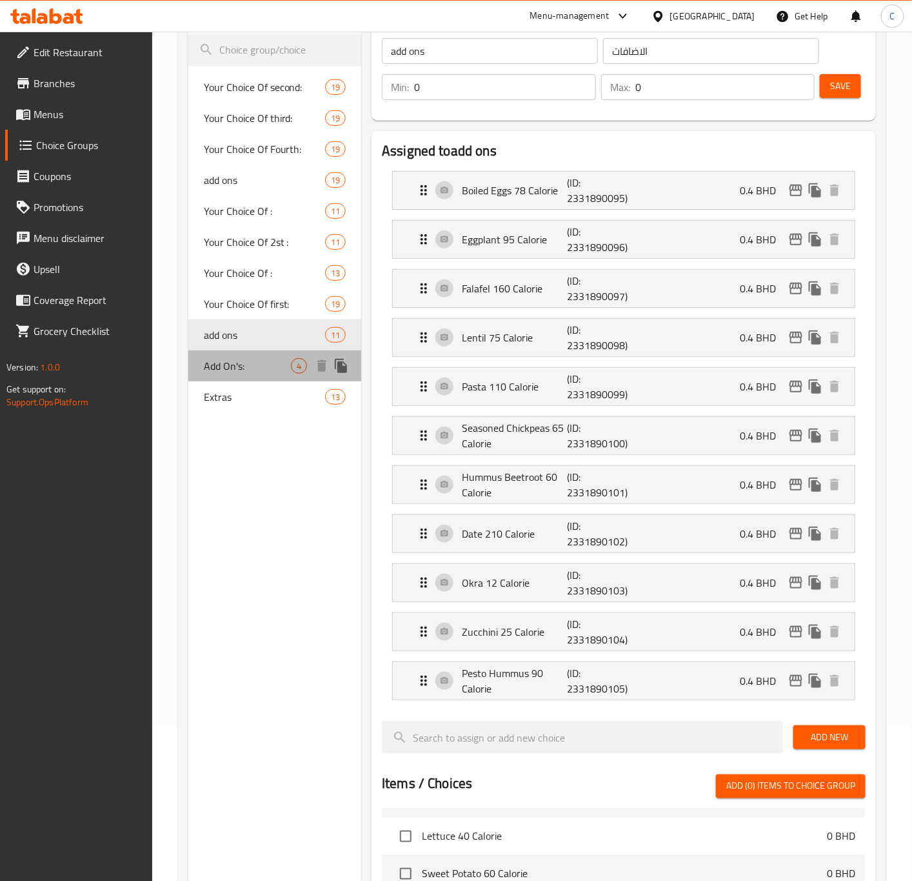
click at [234, 377] on div "Add On's: 4" at bounding box center [275, 365] width 174 height 31
type input "Add On's:"
type input "الإضافات:"
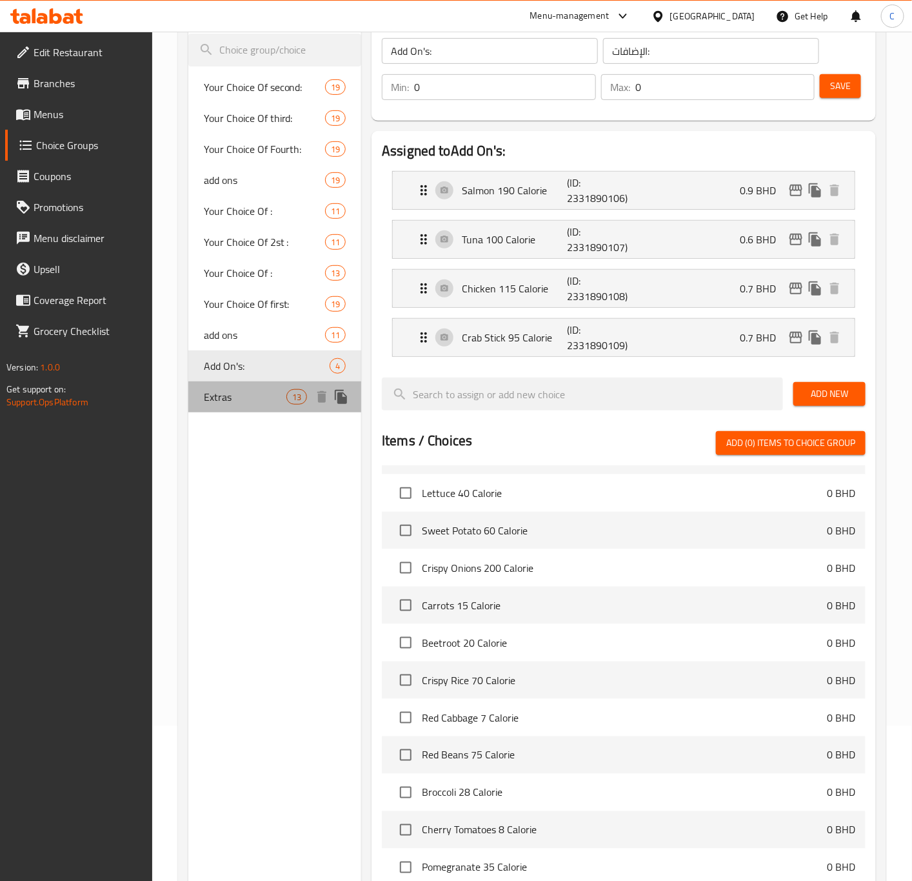
click at [227, 401] on span "Extras" at bounding box center [245, 396] width 83 height 15
type input "Extras"
type input "إضافات"
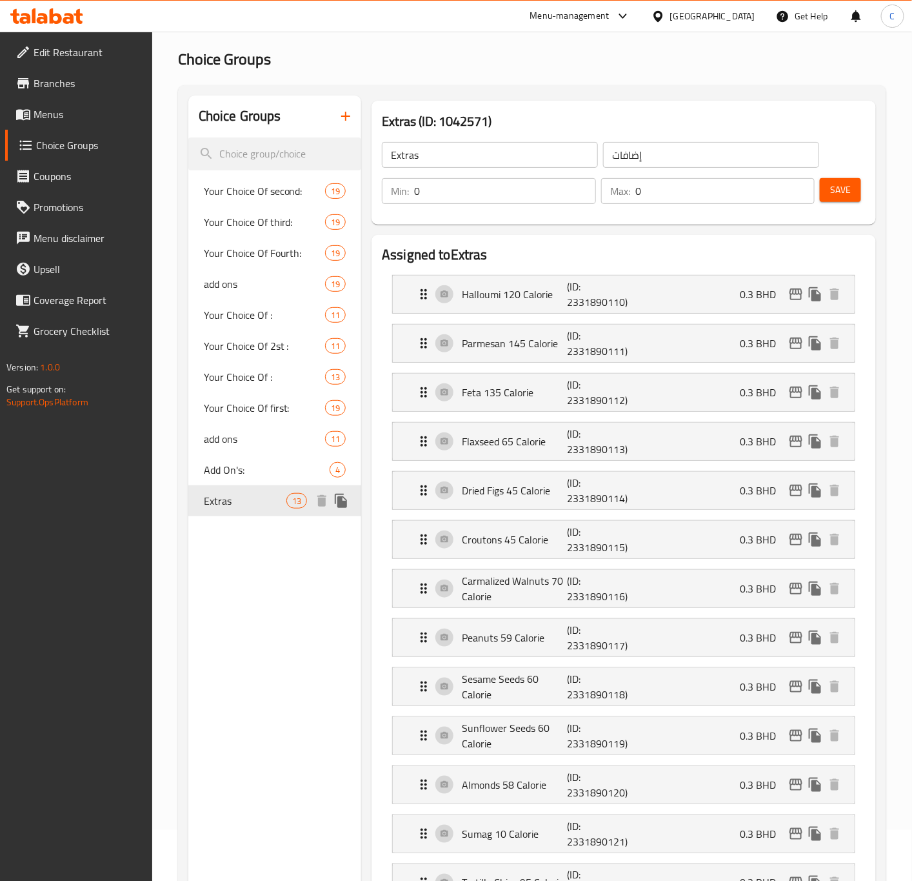
scroll to position [0, 0]
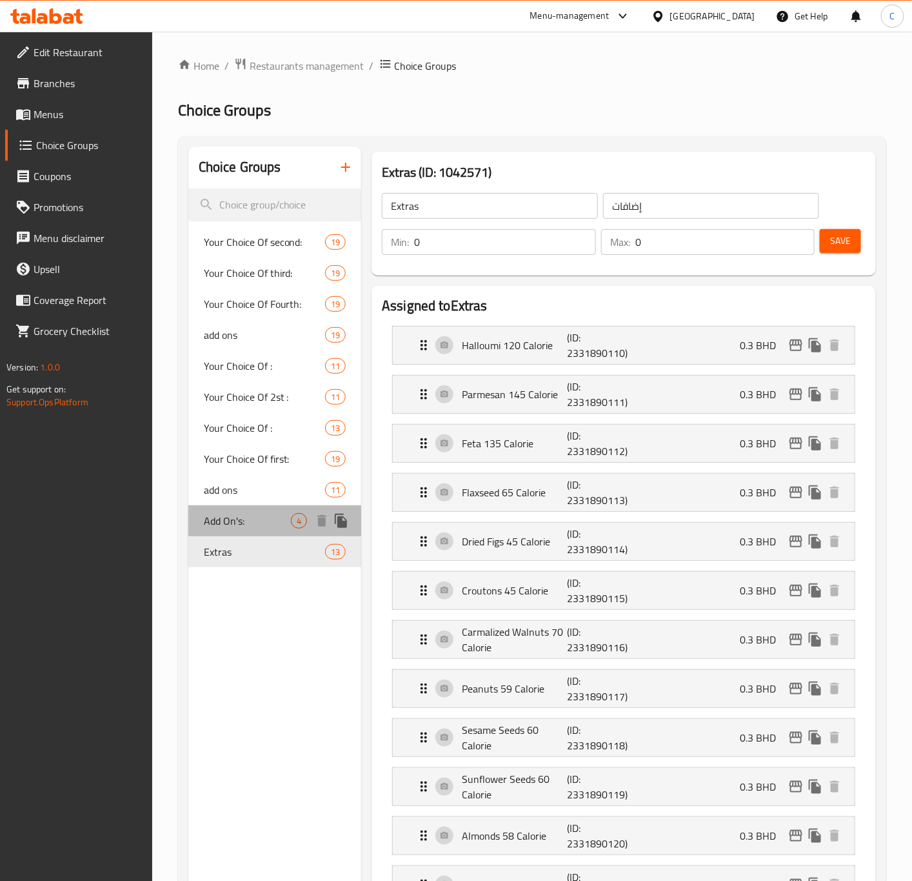
click at [240, 513] on span "Add On's:" at bounding box center [247, 520] width 87 height 15
type input "Add On's:"
type input "الإضافات:"
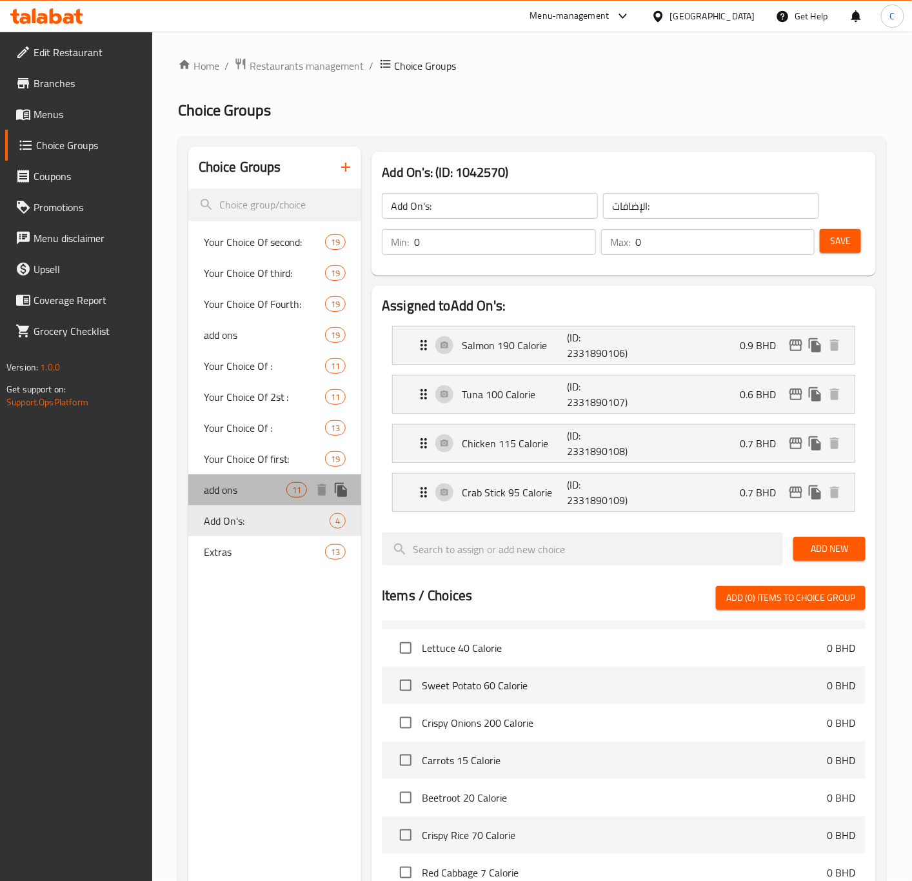
click at [244, 488] on span "add ons" at bounding box center [245, 489] width 83 height 15
type input "add ons"
type input "الاضافات"
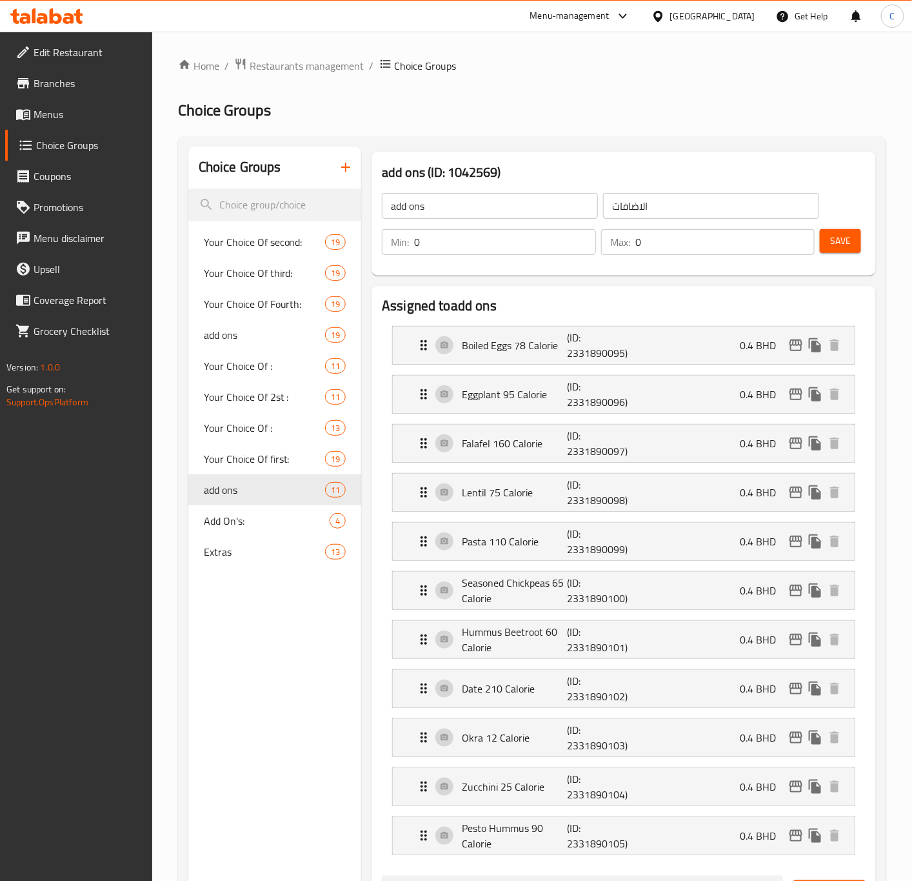
click at [842, 236] on span "Save" at bounding box center [840, 241] width 21 height 16
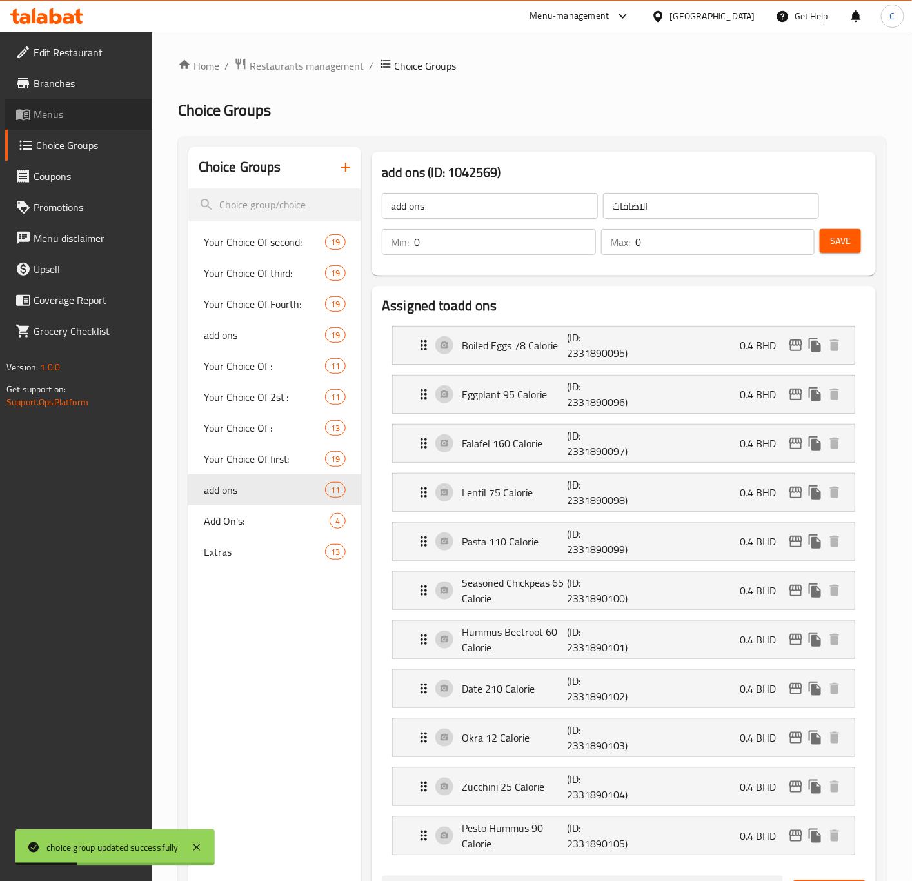
click at [62, 110] on span "Menus" at bounding box center [88, 113] width 108 height 15
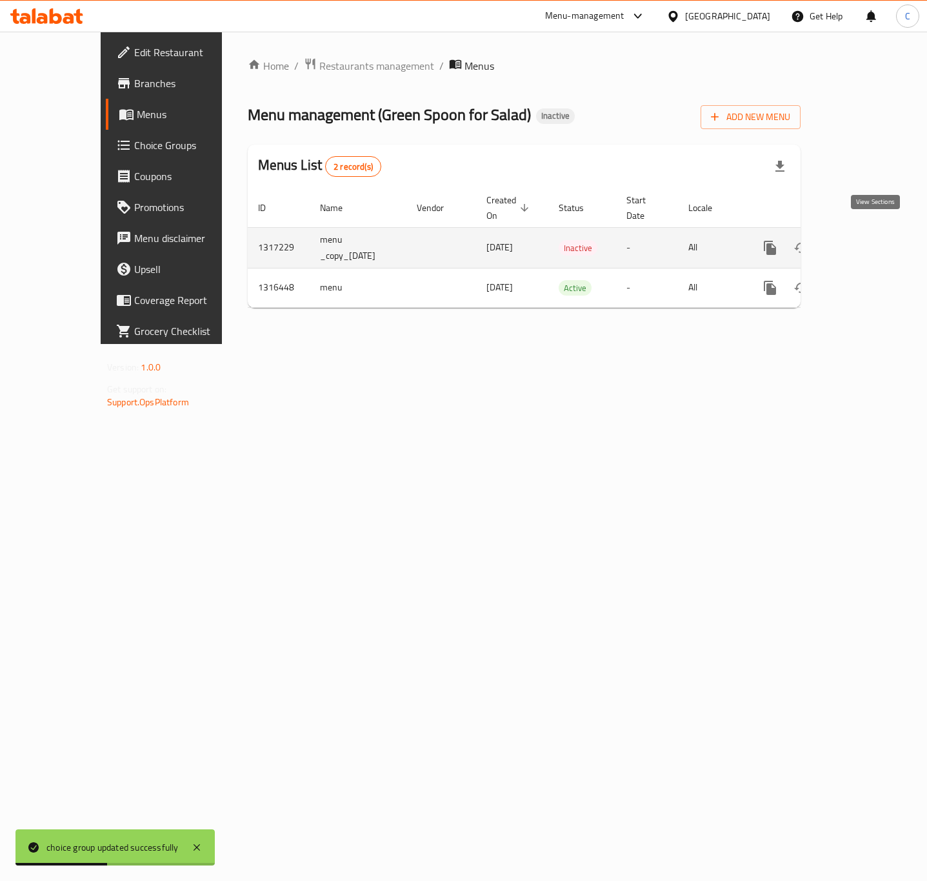
click at [871, 240] on icon "enhanced table" at bounding box center [863, 247] width 15 height 15
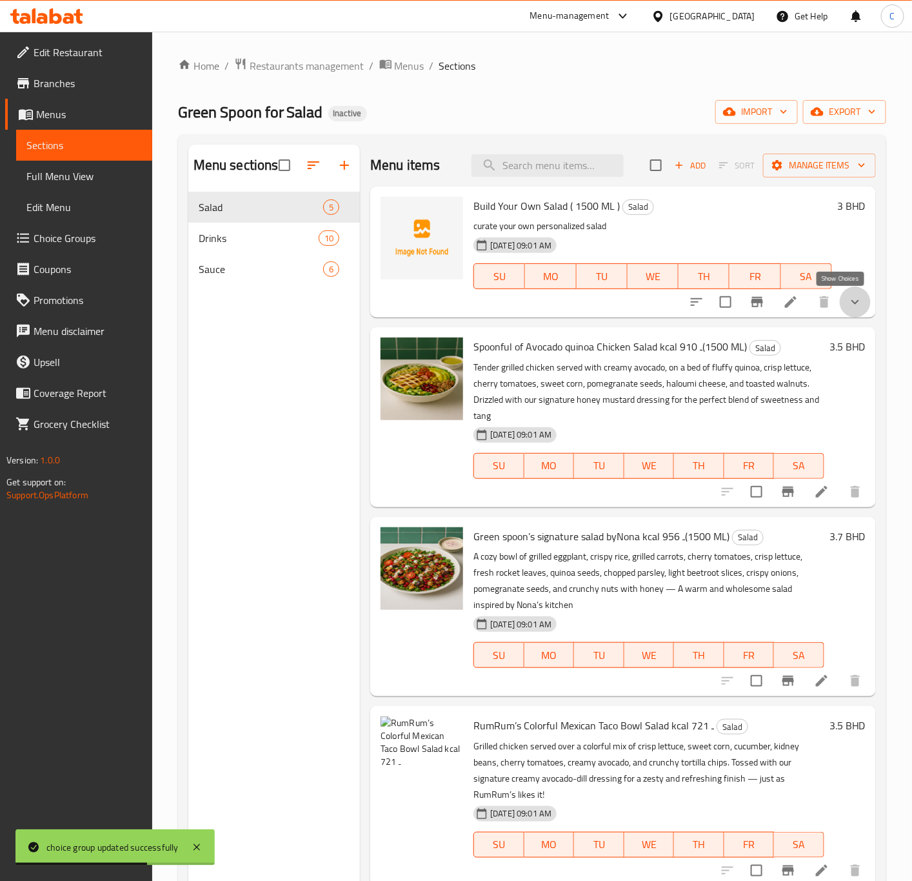
click at [848, 304] on icon "show more" at bounding box center [855, 301] width 15 height 15
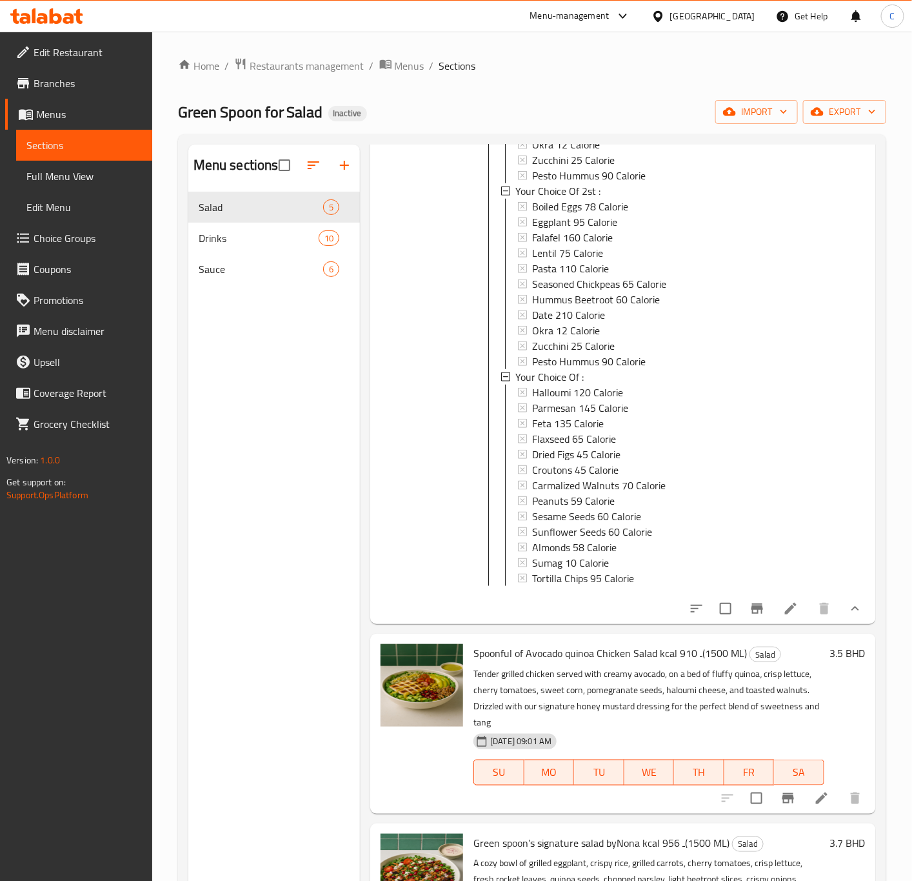
scroll to position [2363, 0]
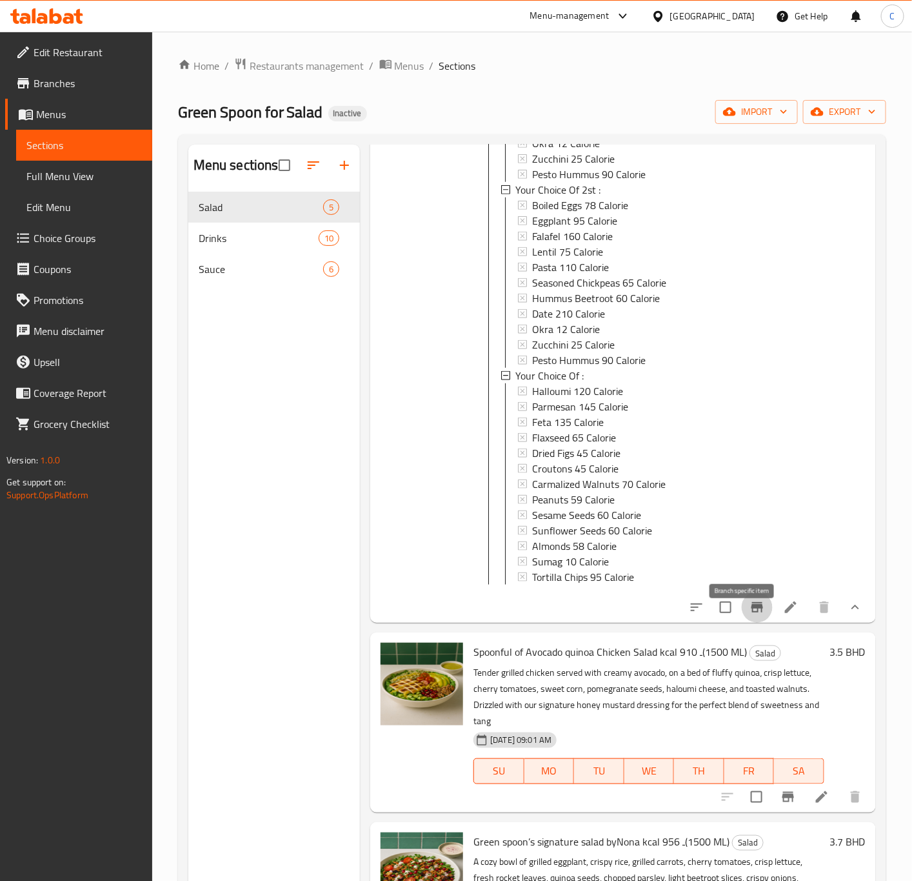
click at [750, 615] on icon "Branch-specific-item" at bounding box center [757, 606] width 15 height 15
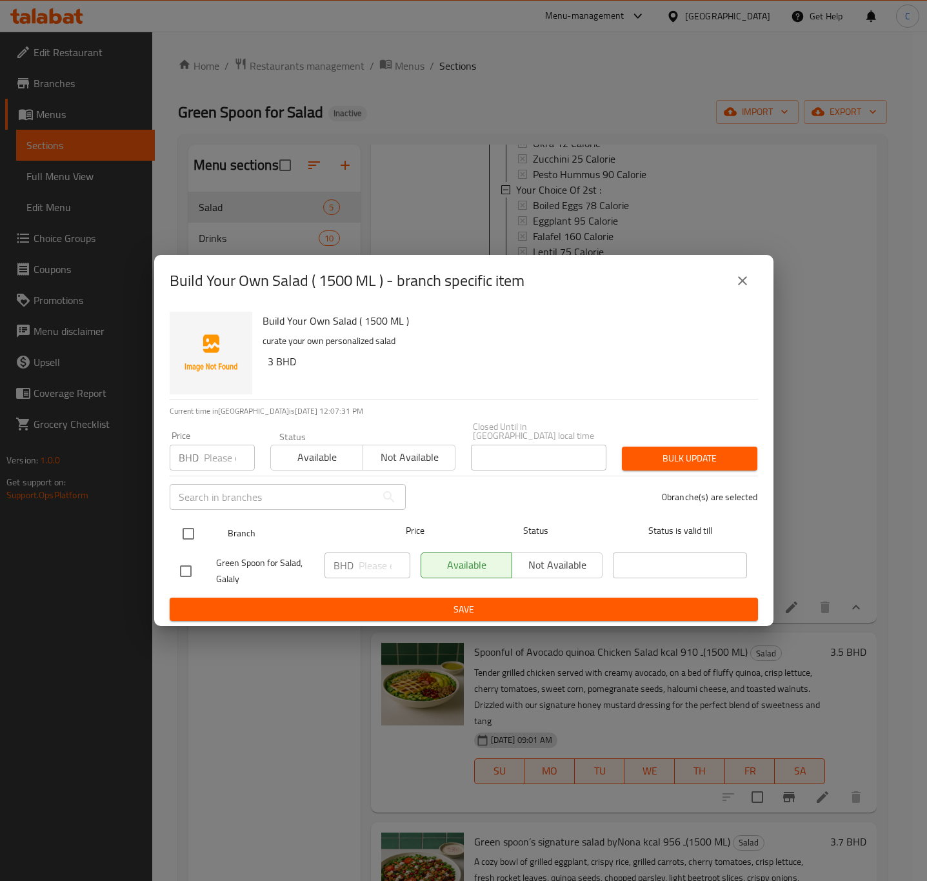
click at [196, 527] on input "checkbox" at bounding box center [188, 533] width 27 height 27
checkbox input "true"
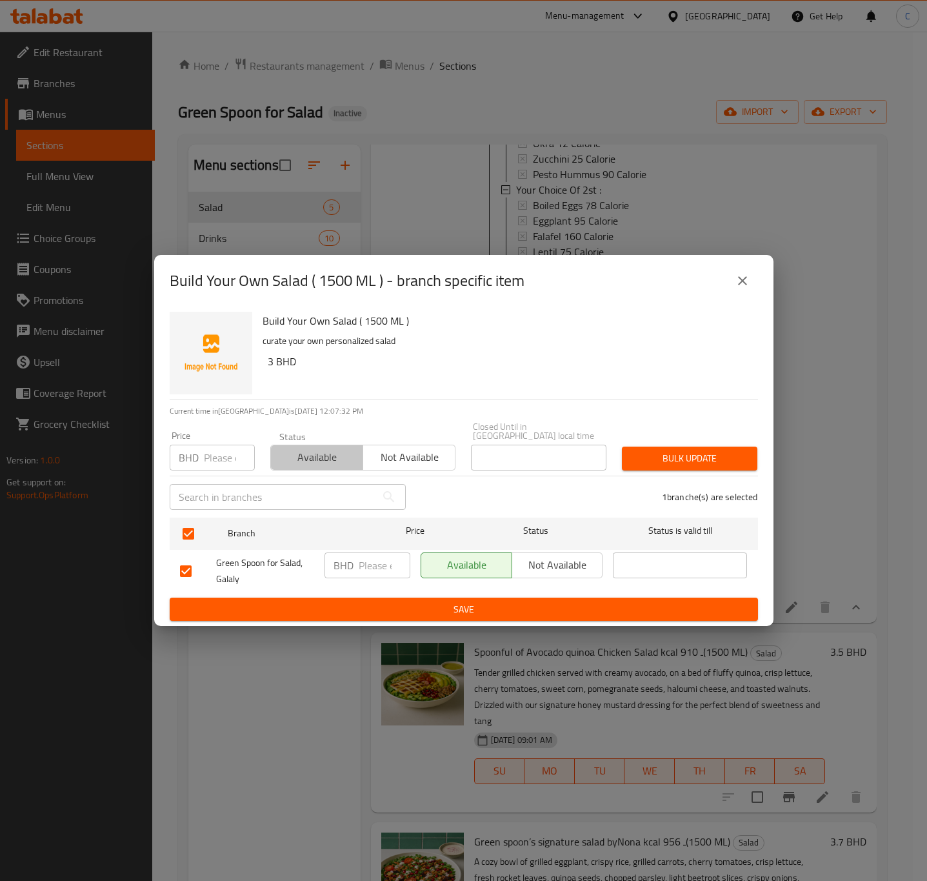
click at [317, 457] on span "Available" at bounding box center [317, 457] width 82 height 19
click at [717, 451] on span "Bulk update" at bounding box center [689, 458] width 115 height 16
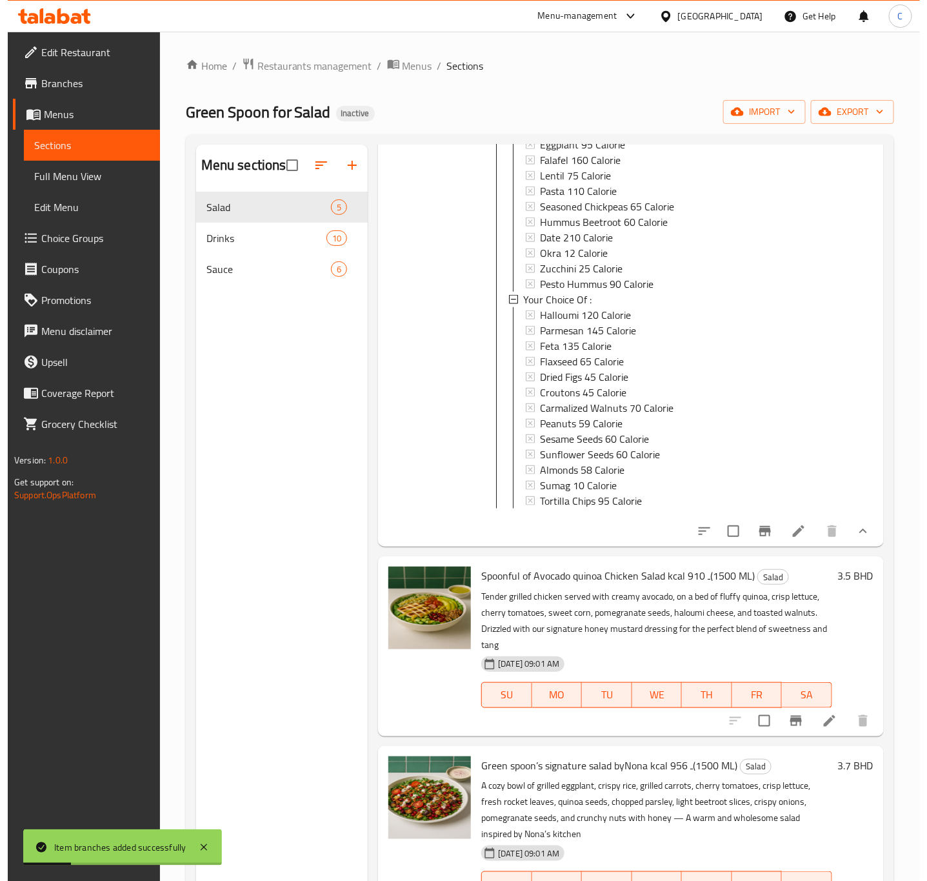
scroll to position [2441, 0]
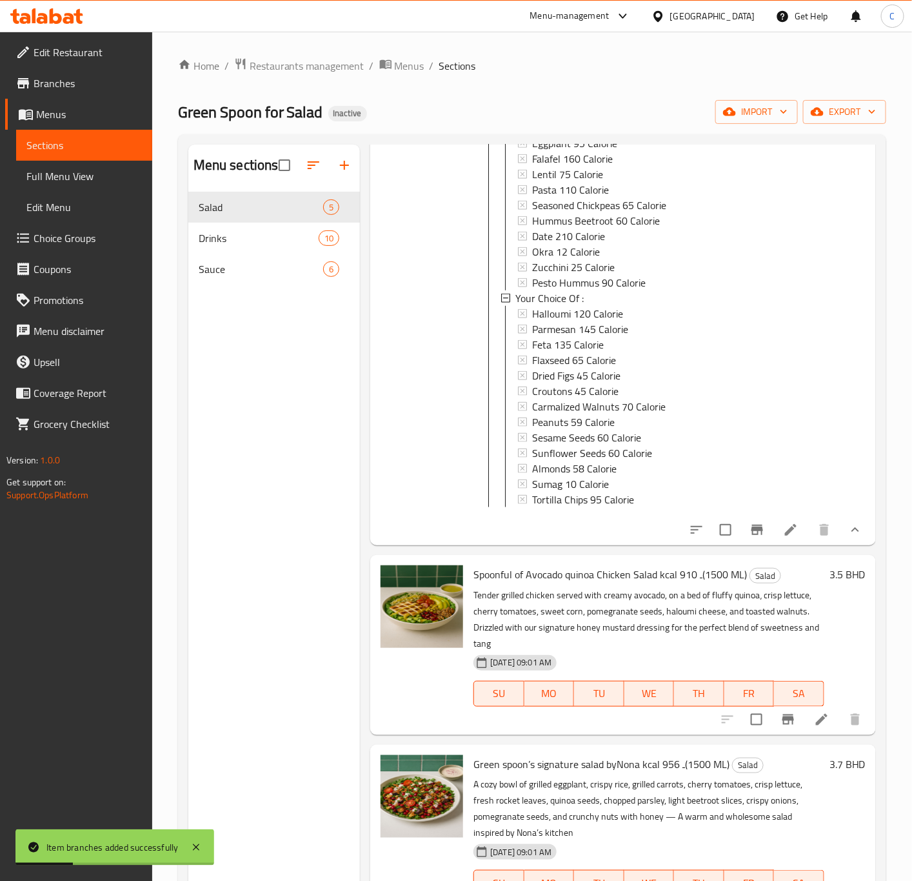
click at [788, 541] on li at bounding box center [791, 529] width 36 height 23
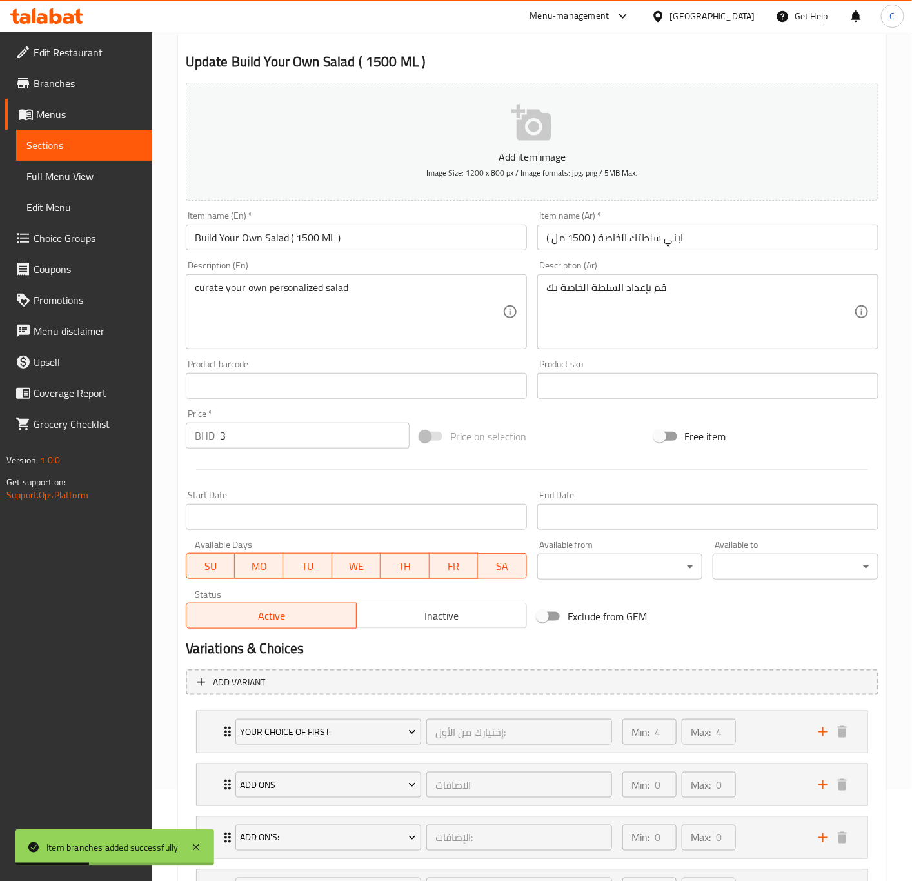
scroll to position [377, 0]
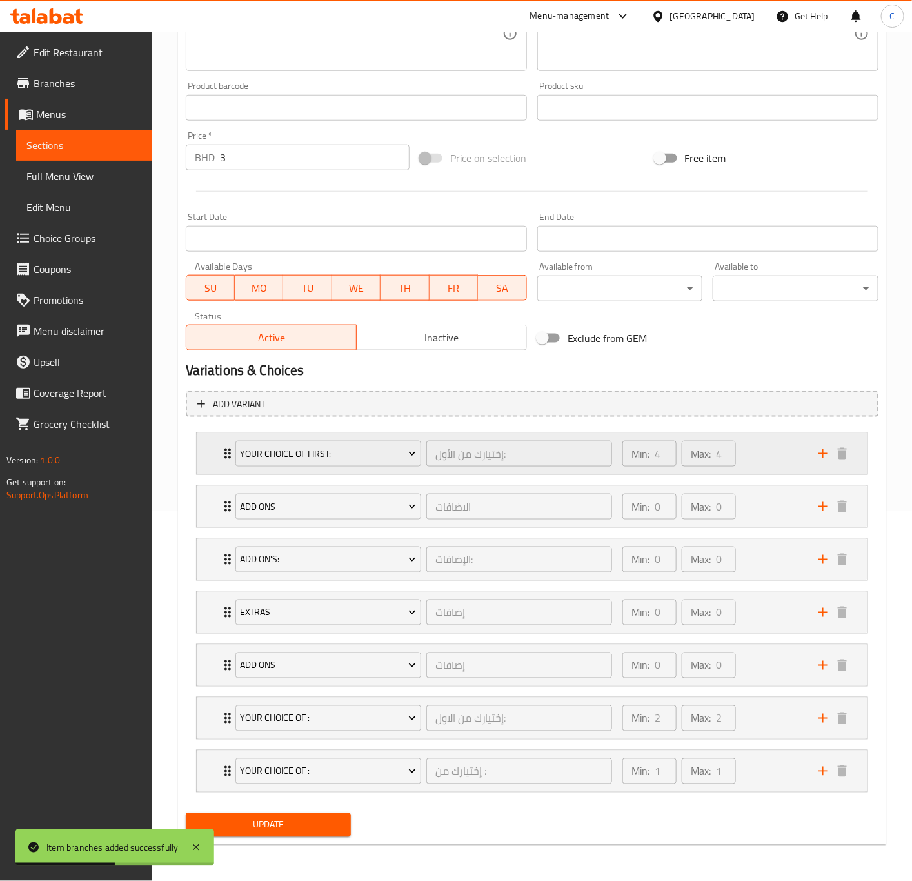
click at [769, 443] on div "Min: 4 ​ Max: 4 ​" at bounding box center [713, 453] width 196 height 41
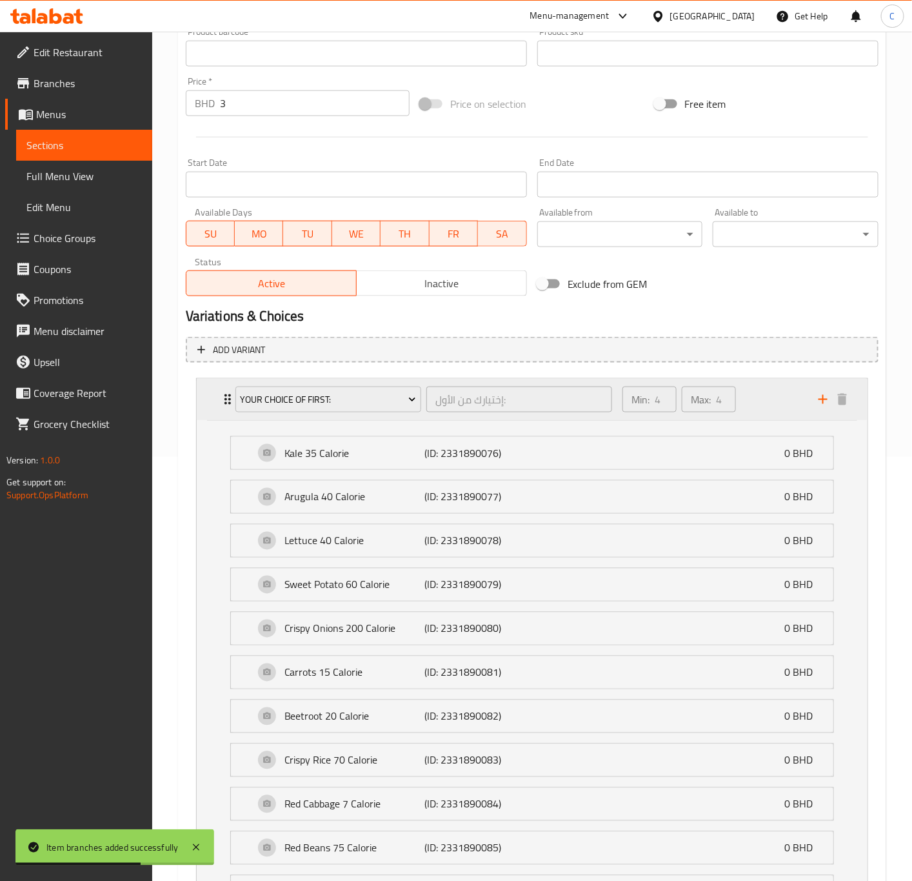
scroll to position [423, 0]
click at [765, 412] on div "Min: 4 ​ Max: 4 ​" at bounding box center [713, 400] width 196 height 41
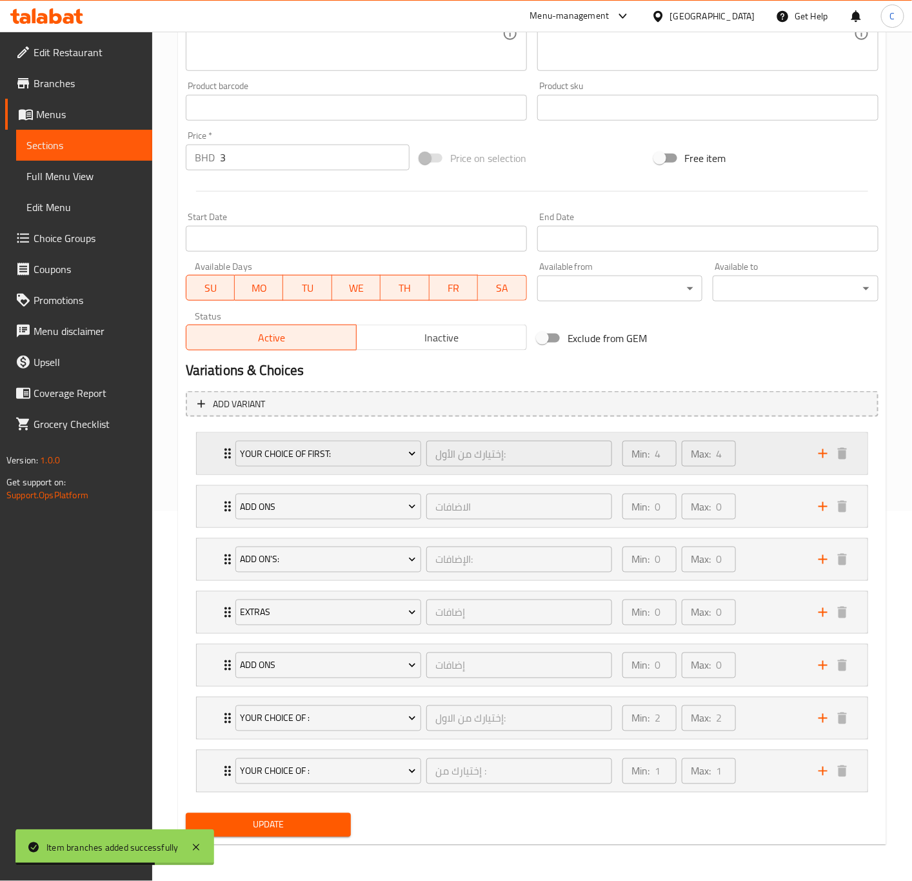
scroll to position [377, 0]
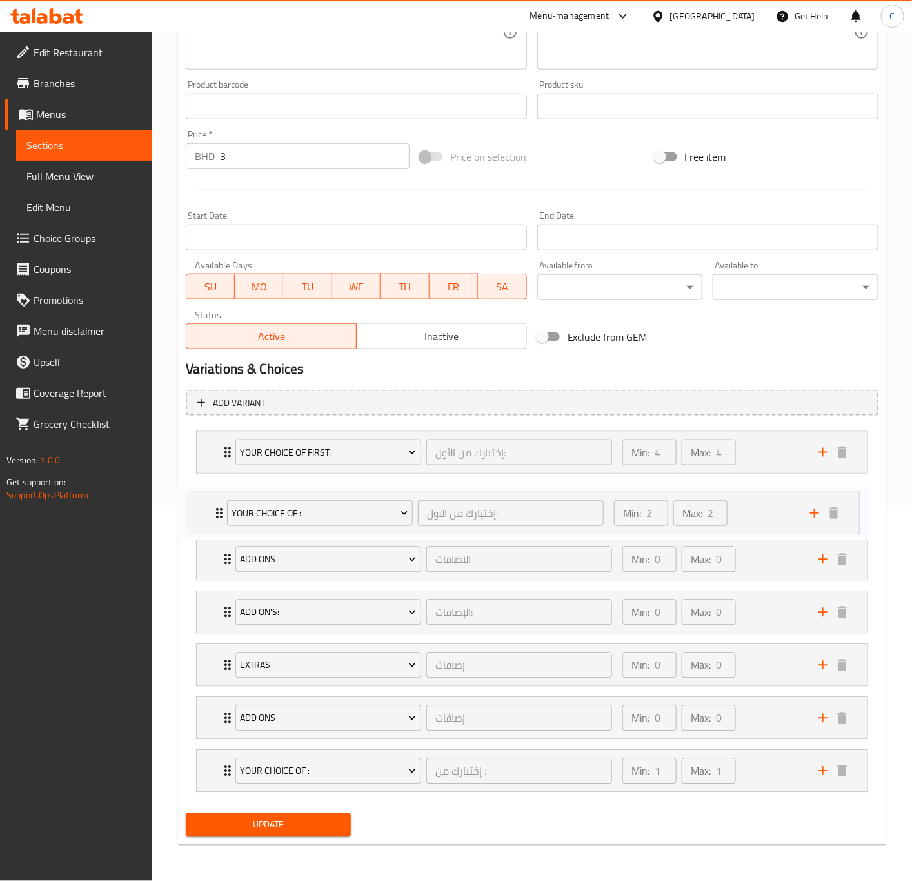
drag, startPoint x: 232, startPoint y: 715, endPoint x: 213, endPoint y: 486, distance: 229.2
click at [213, 486] on div "Your Choice Of first: إختيارك من الأول: ​ Min: 4 ​ Max: 4 ​ Kale 35 Calorie (ID…" at bounding box center [532, 612] width 693 height 372
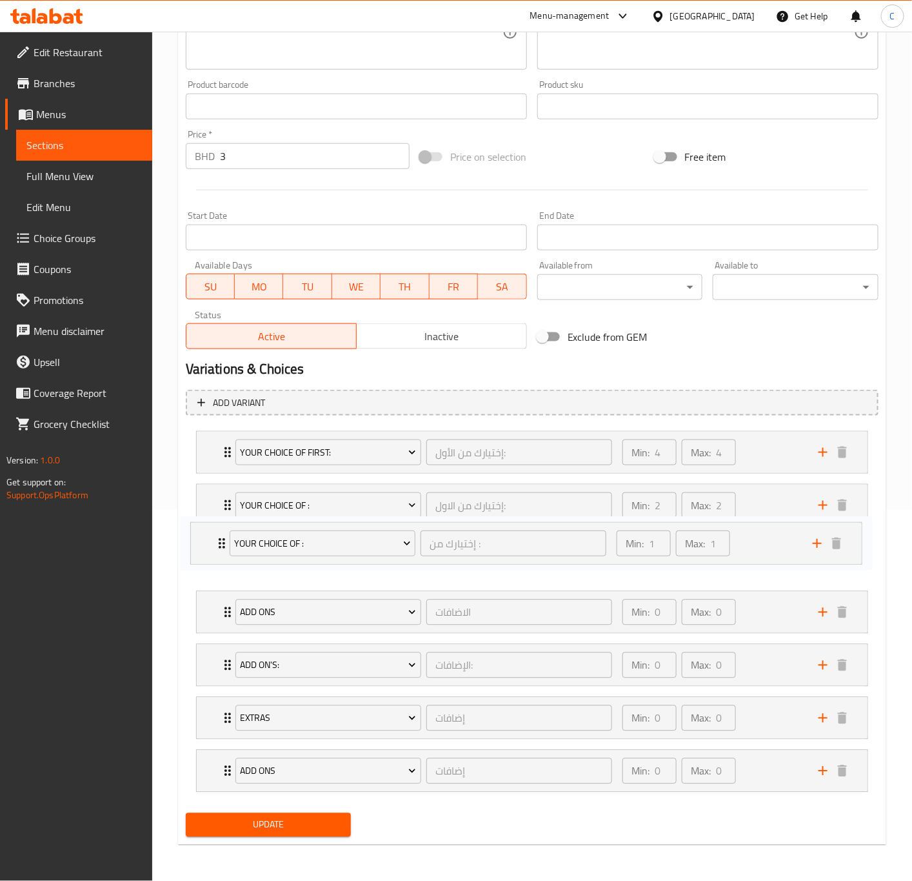
drag, startPoint x: 223, startPoint y: 765, endPoint x: 215, endPoint y: 532, distance: 232.4
click at [215, 532] on div "Your Choice Of first: إختيارك من الأول: ​ Min: 4 ​ Max: 4 ​ Kale 35 Calorie (ID…" at bounding box center [532, 612] width 693 height 372
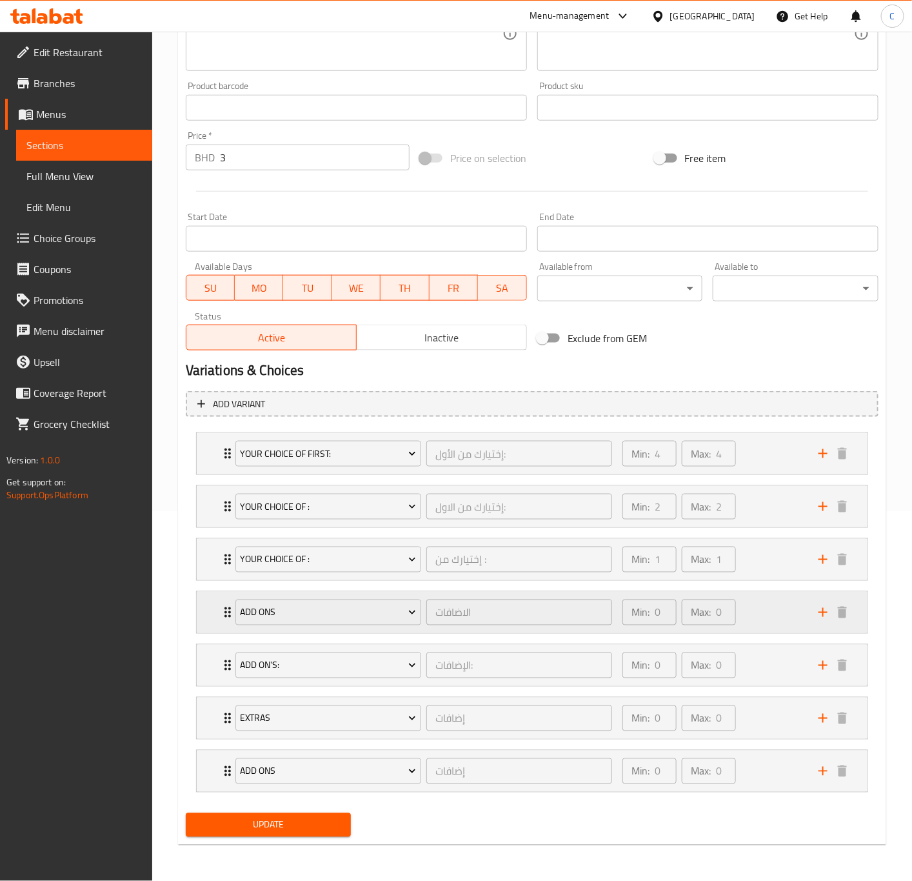
click at [759, 605] on div "Min: 0 ​ Max: 0 ​" at bounding box center [713, 612] width 196 height 41
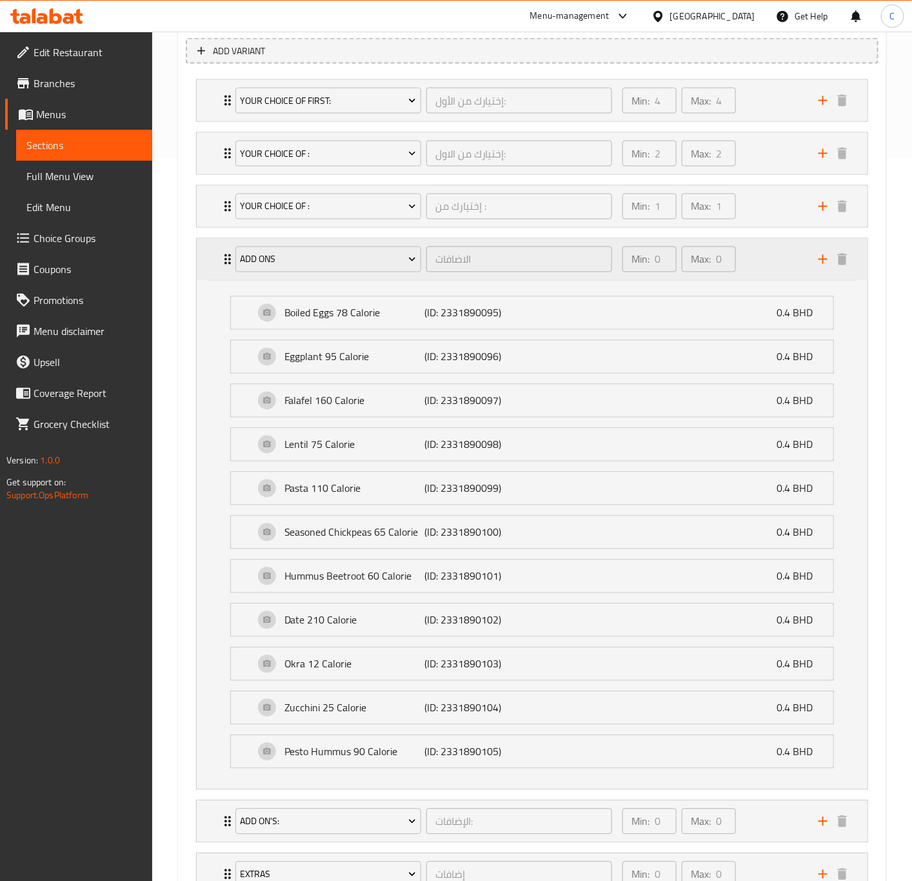
scroll to position [893, 0]
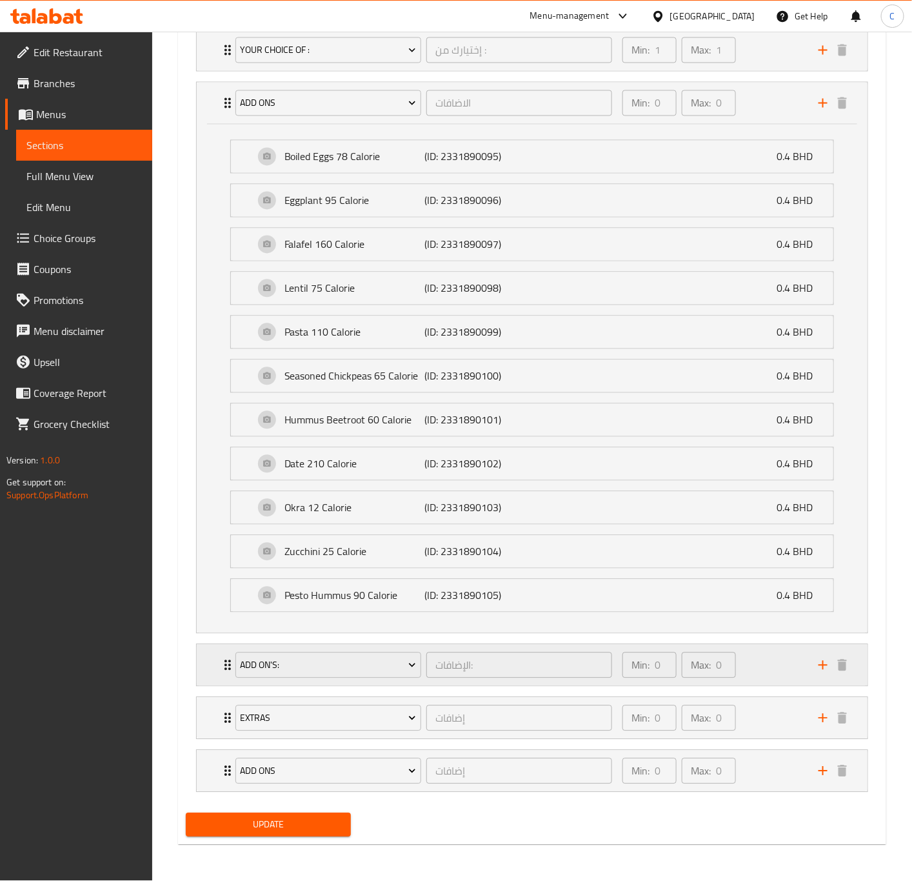
click at [763, 660] on div "Min: 0 ​ Max: 0 ​" at bounding box center [713, 665] width 196 height 41
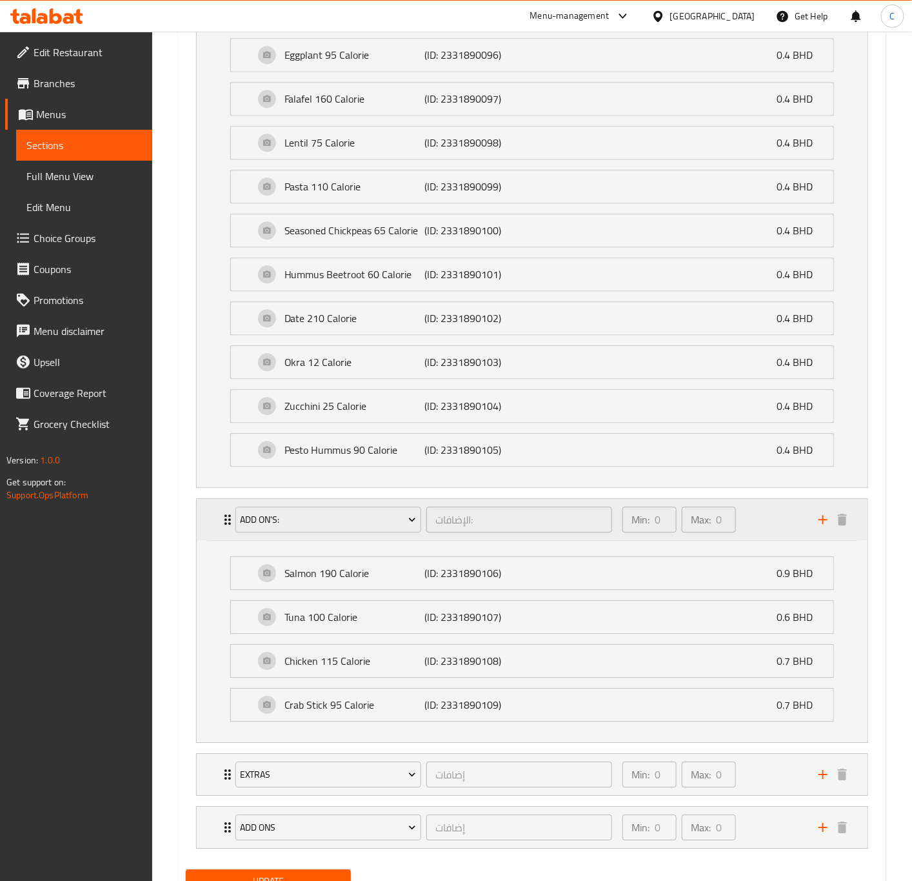
scroll to position [1098, 0]
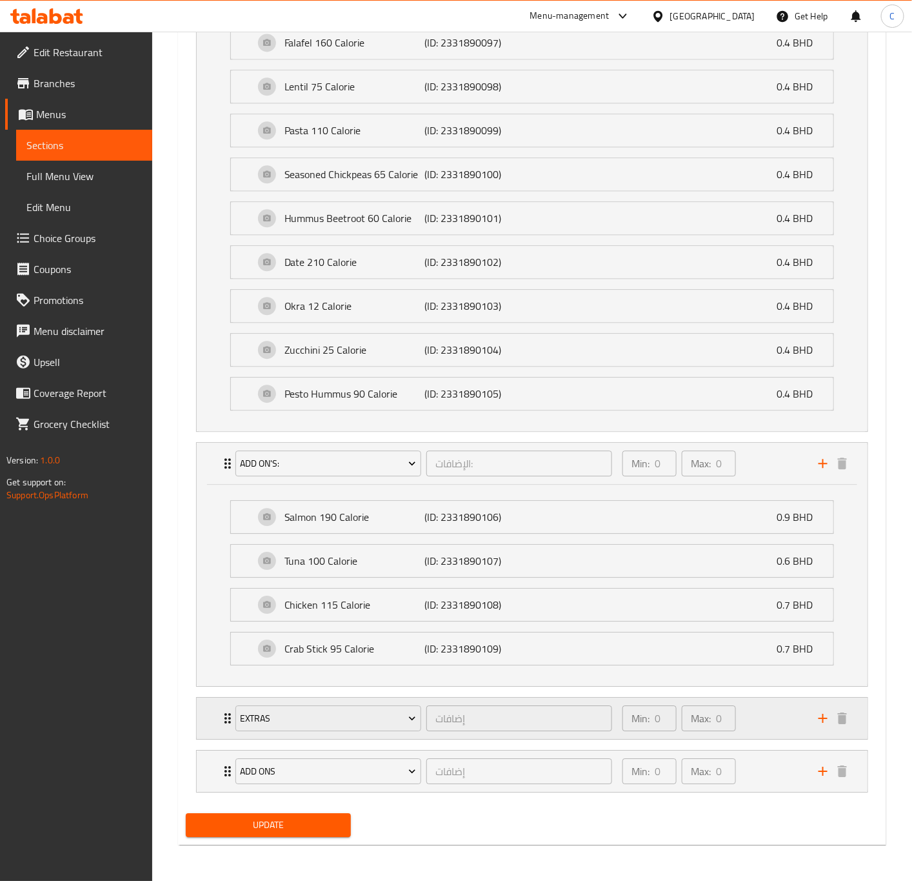
click at [774, 722] on div "Min: 0 ​ Max: 0 ​" at bounding box center [713, 717] width 196 height 41
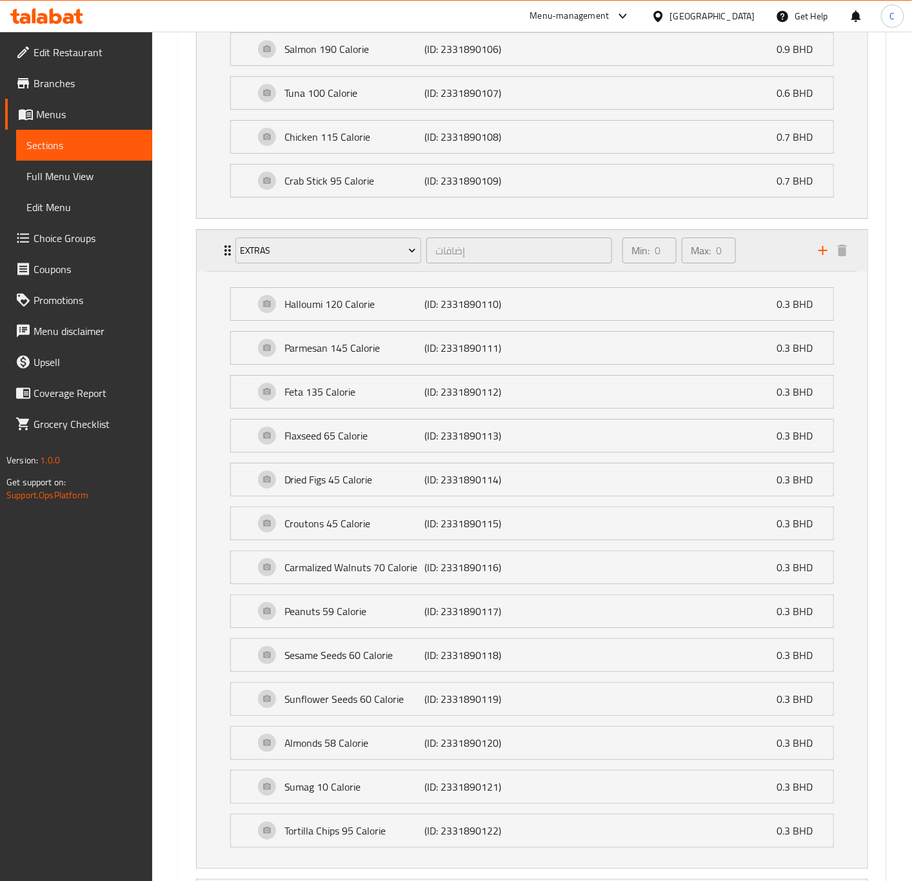
scroll to position [1702, 0]
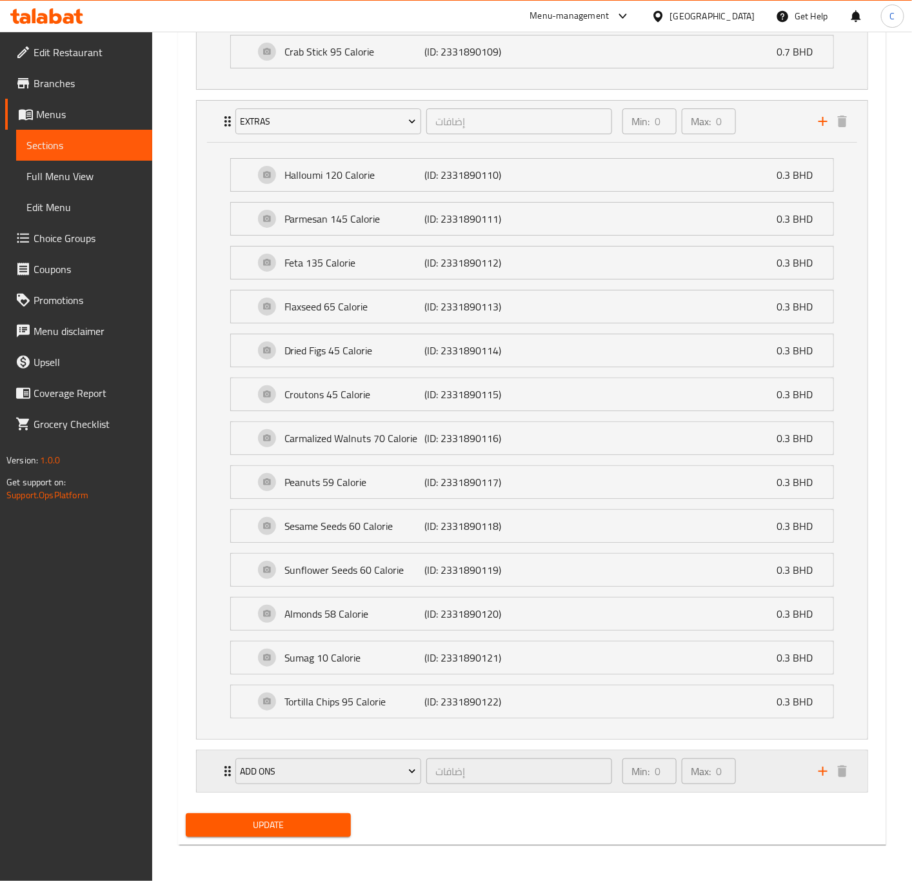
click at [777, 774] on div "Min: 0 ​ Max: 0 ​" at bounding box center [713, 770] width 196 height 41
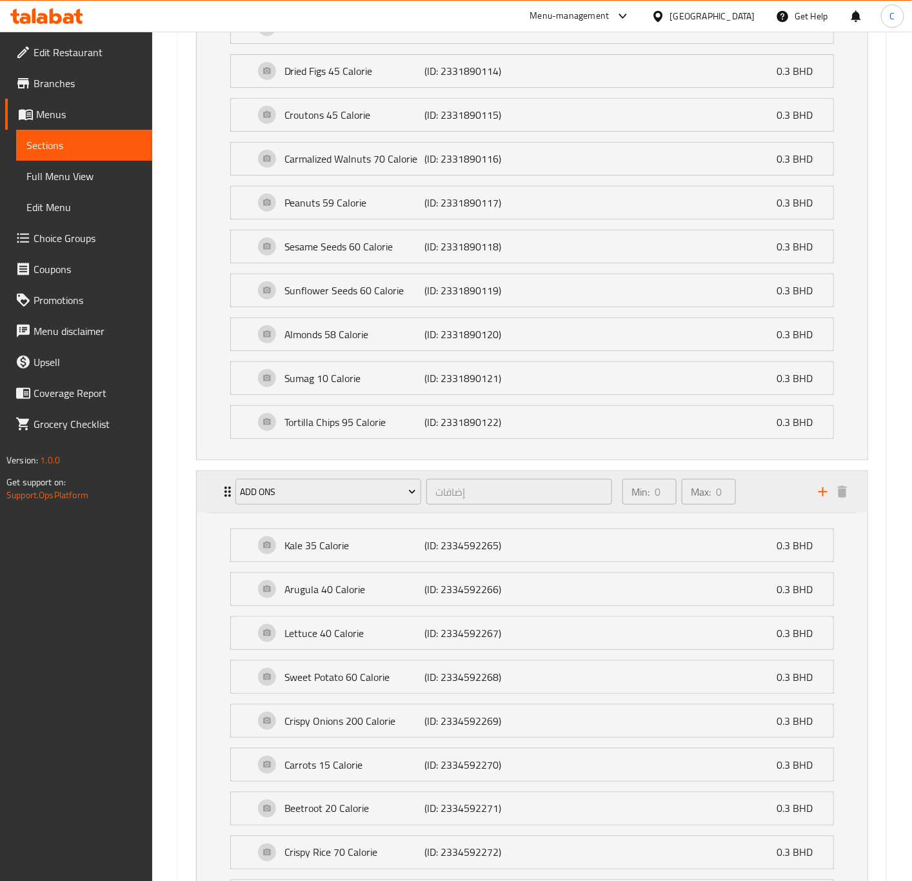
scroll to position [1958, 0]
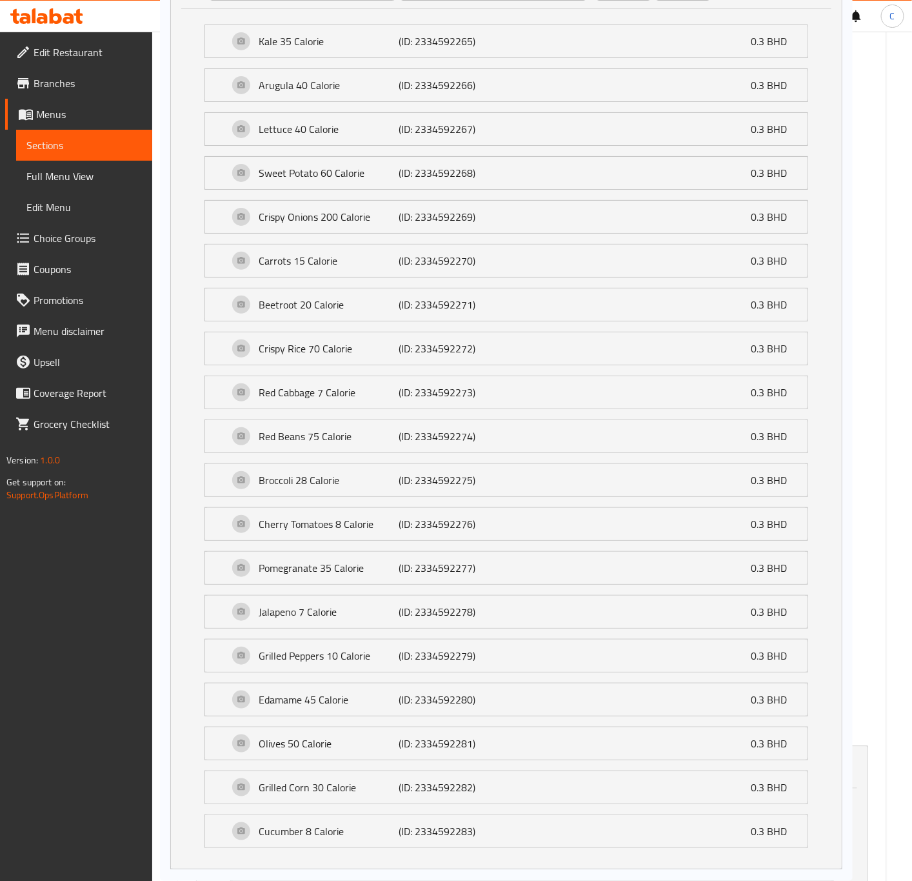
drag, startPoint x: 219, startPoint y: 517, endPoint x: 196, endPoint y: -21, distance: 538.6
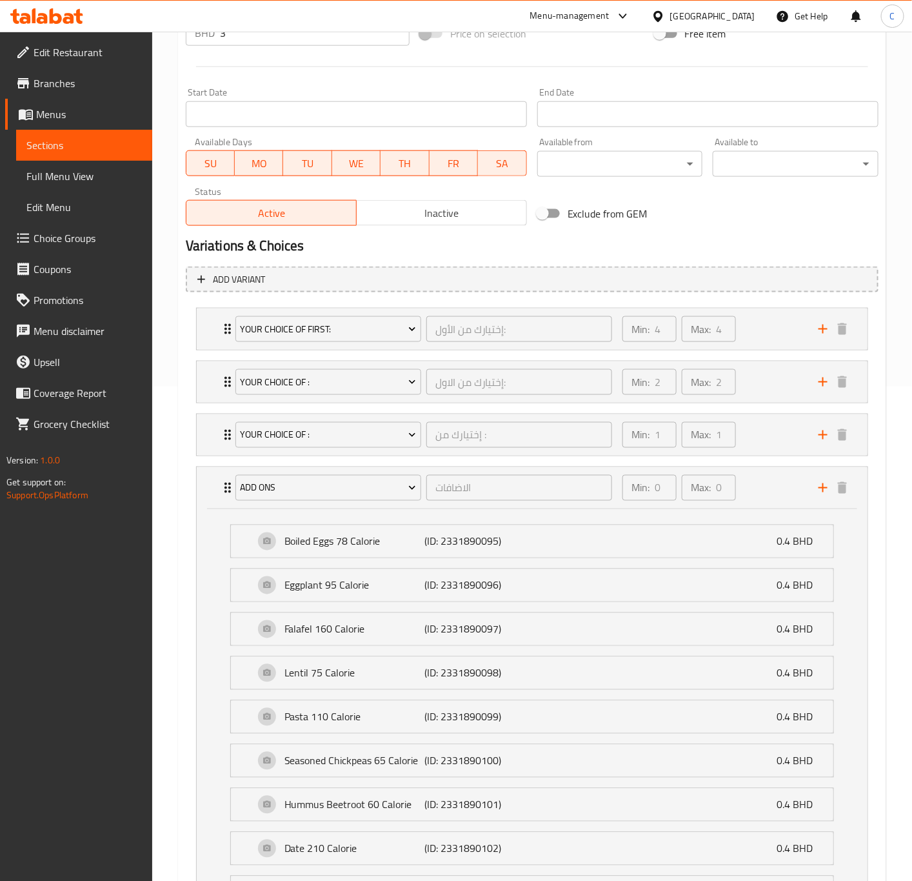
scroll to position [496, 0]
click at [217, 326] on div "Your Choice Of first: إختيارك من الأول: ​ Min: 4 ​ Max: 4 ​" at bounding box center [532, 326] width 671 height 41
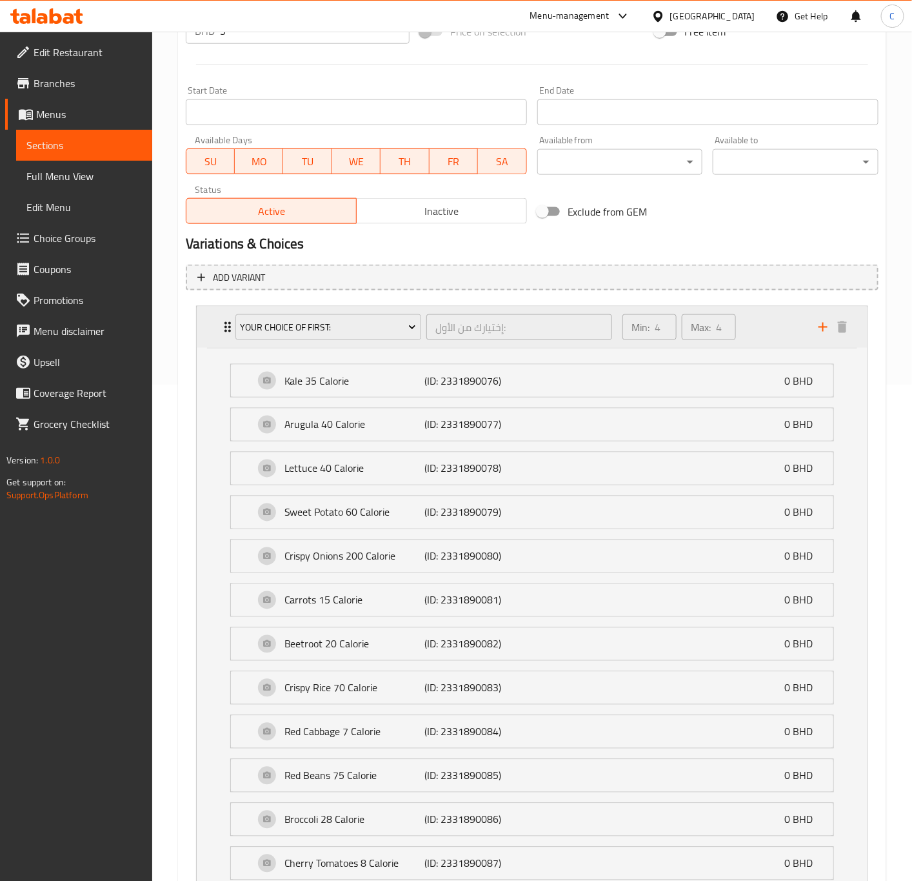
click at [217, 326] on div "Your Choice Of first: إختيارك من الأول: ​ Min: 4 ​ Max: 4 ​" at bounding box center [532, 326] width 671 height 41
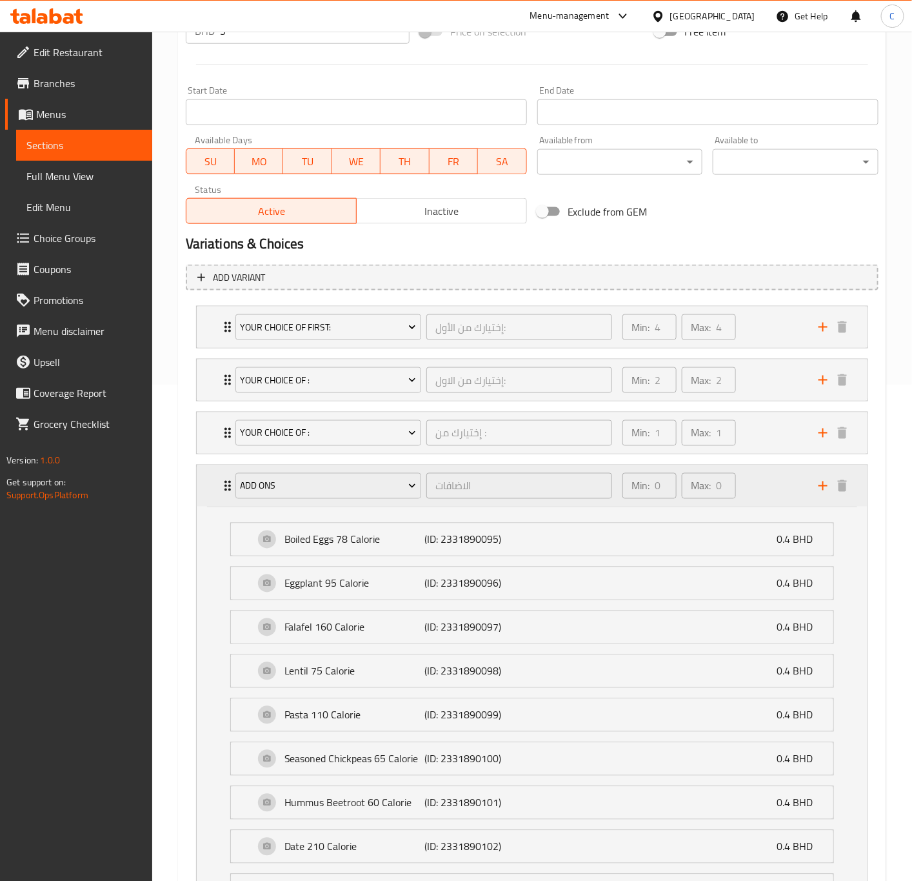
click at [214, 483] on div "add ons الاضافات ​ Min: 0 ​ Max: 0 ​" at bounding box center [532, 485] width 671 height 41
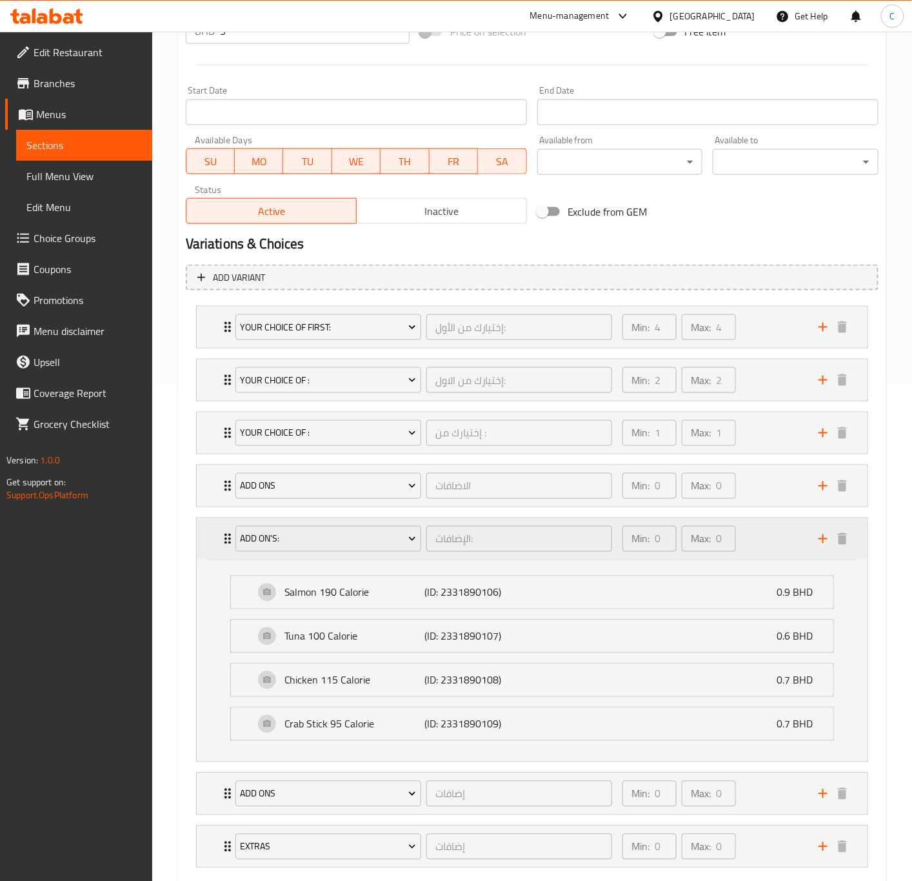
click at [215, 525] on div "Add On's: الإضافات: ​ Min: 0 ​ Max: 0 ​" at bounding box center [532, 538] width 671 height 41
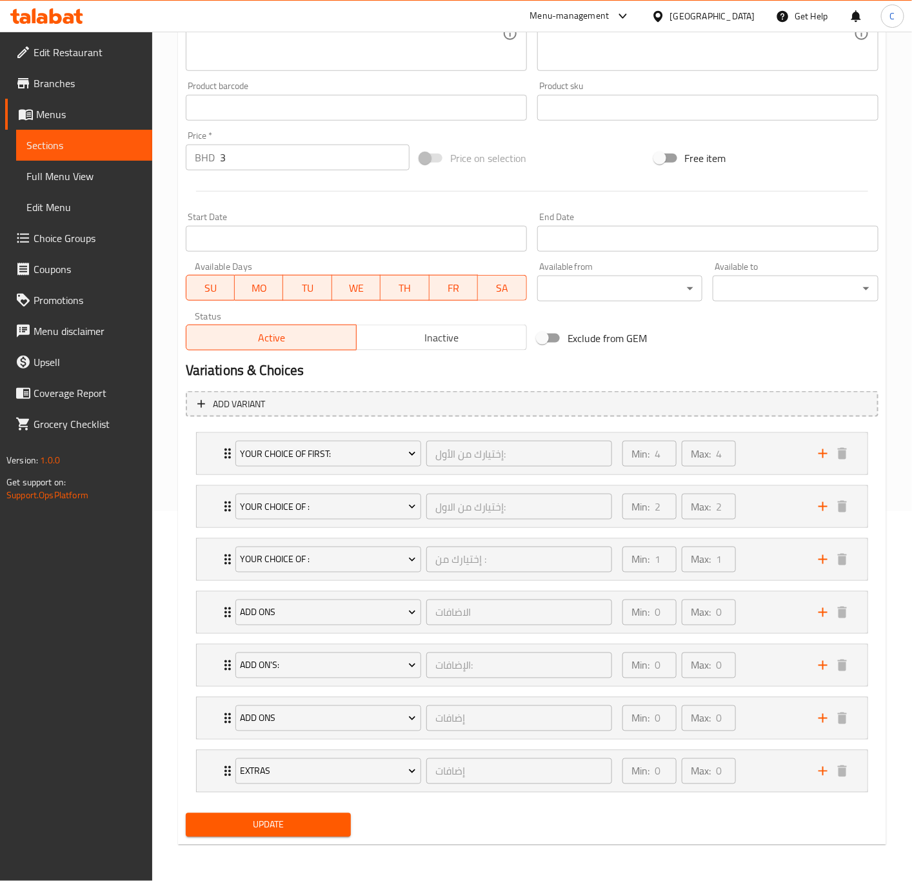
scroll to position [377, 0]
click at [225, 725] on div "add ons إضافات ​ Min: 0 ​ Max: 0 ​" at bounding box center [536, 717] width 632 height 41
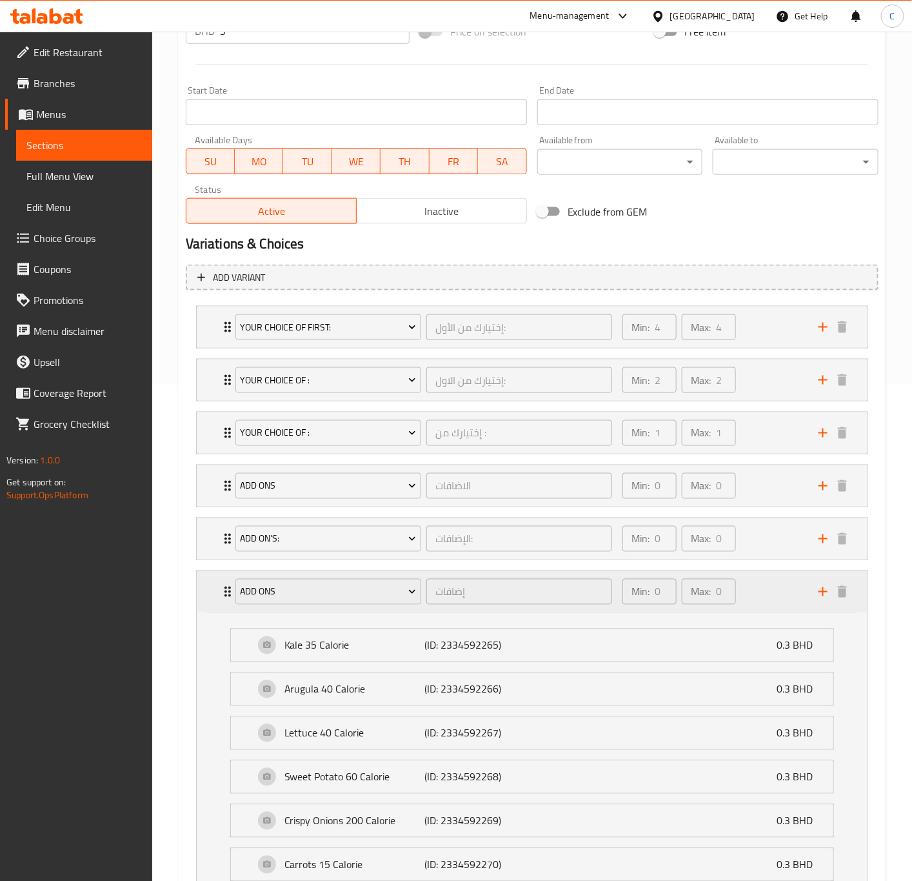
click at [212, 604] on div "add ons إضافات ​ Min: 0 ​ Max: 0 ​" at bounding box center [532, 591] width 671 height 41
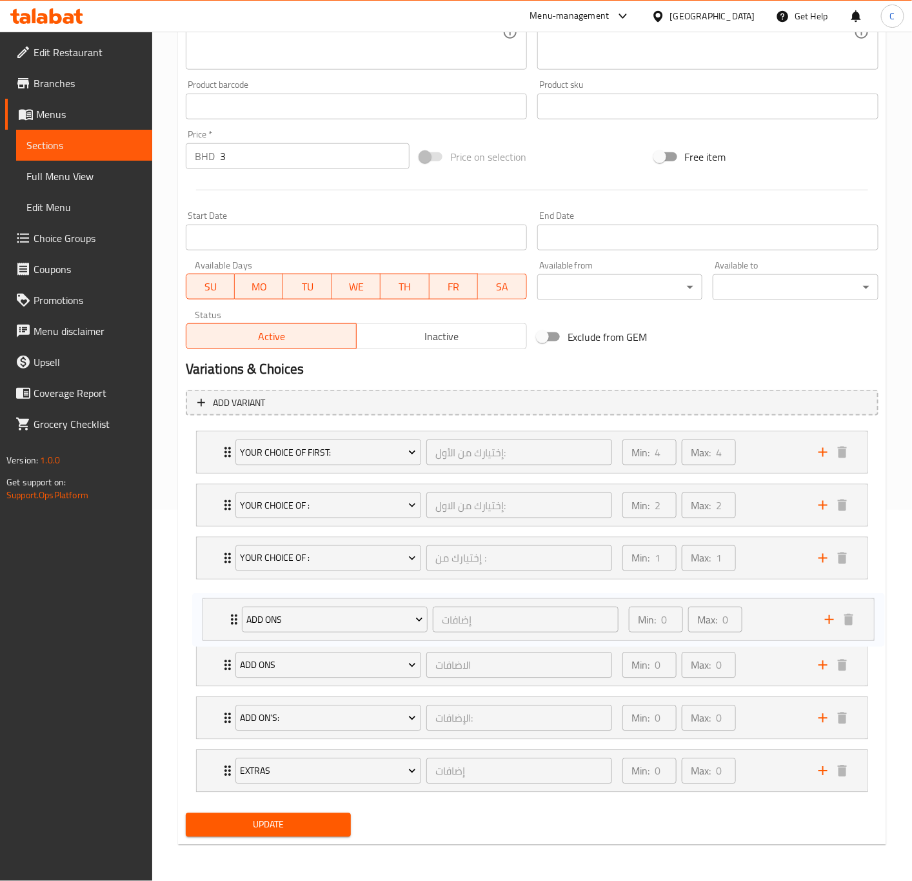
drag, startPoint x: 221, startPoint y: 708, endPoint x: 227, endPoint y: 597, distance: 111.8
click at [227, 597] on div "Your Choice Of first: إختيارك من الأول: ​ Min: 4 ​ Max: 4 ​ Kale 35 Calorie (ID…" at bounding box center [532, 612] width 693 height 372
click at [219, 510] on div "Your Choice Of : إختيارك من الاول: ​ Min: 2 ​ Max: 2 ​" at bounding box center [532, 506] width 671 height 41
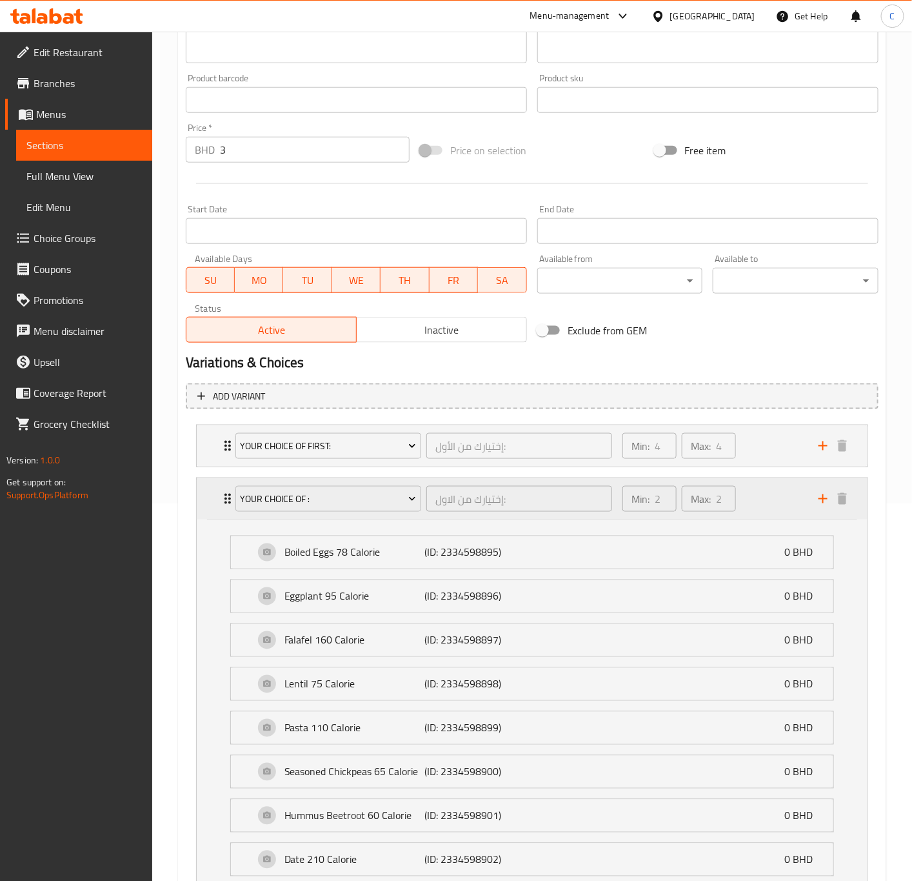
click at [219, 510] on div "Your Choice Of : إختيارك من الاول: ​ Min: 2 ​ Max: 2 ​" at bounding box center [532, 498] width 671 height 41
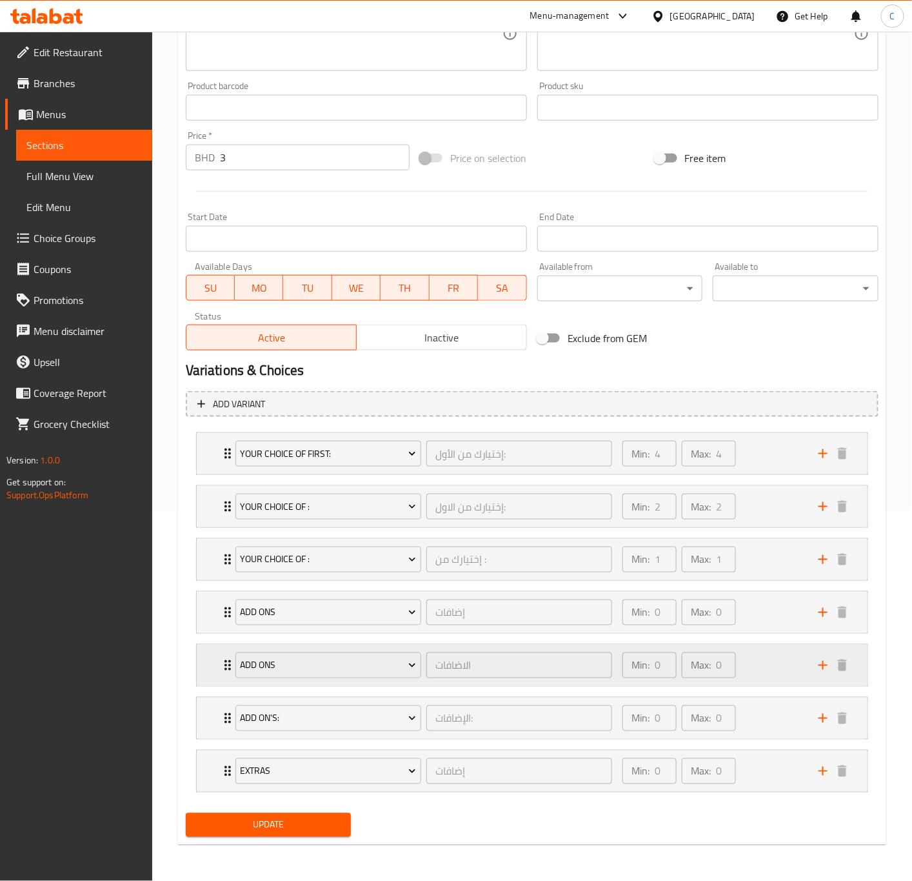
click at [216, 654] on div "add ons الاضافات ​ Min: 0 ​ Max: 0 ​" at bounding box center [532, 665] width 671 height 41
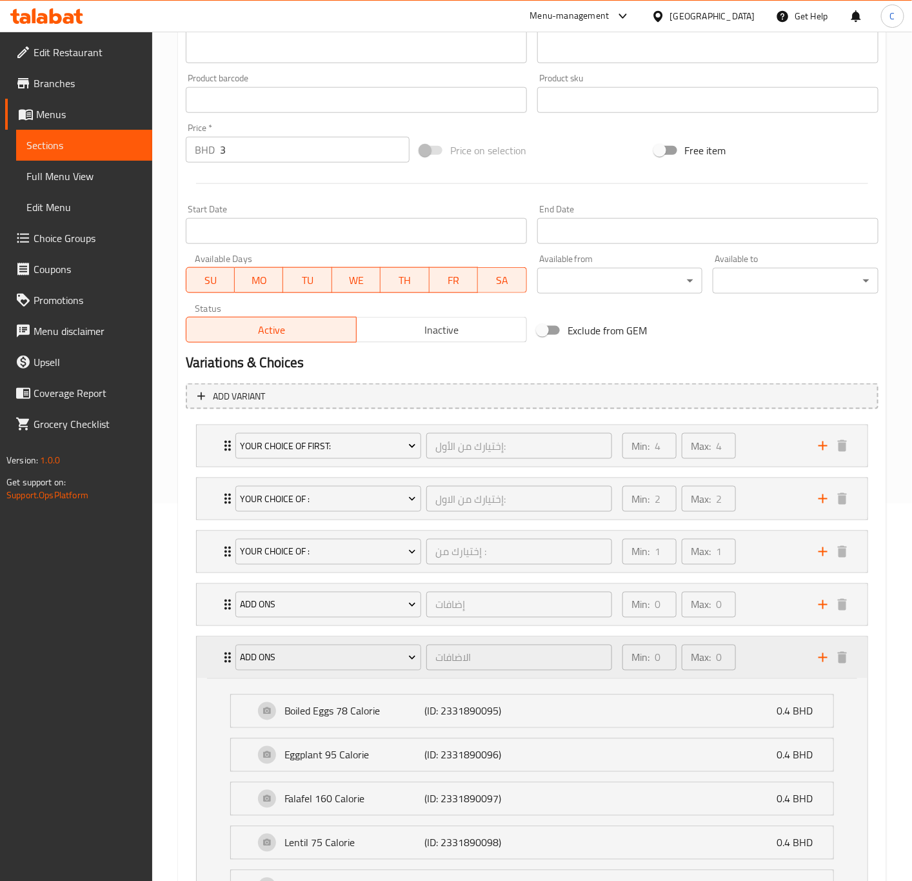
click at [216, 654] on div "add ons الاضافات ​ Min: 0 ​ Max: 0 ​" at bounding box center [532, 657] width 671 height 41
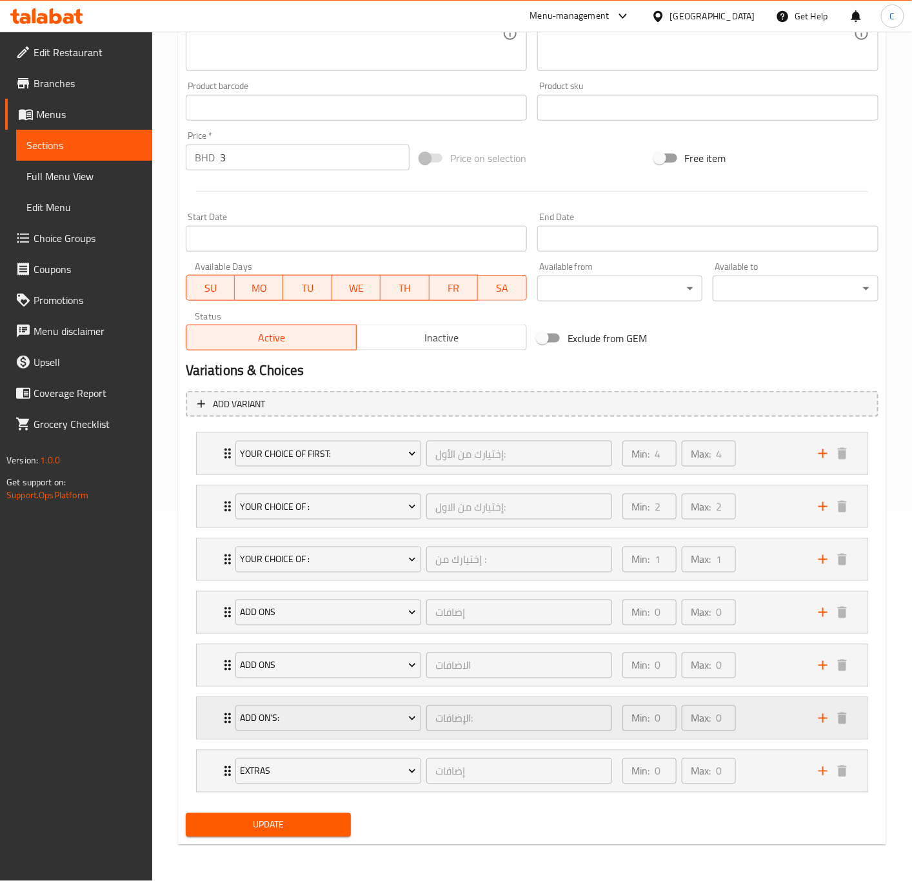
click at [216, 720] on div "Add On's: الإضافات: ​ Min: 0 ​ Max: 0 ​" at bounding box center [532, 717] width 671 height 41
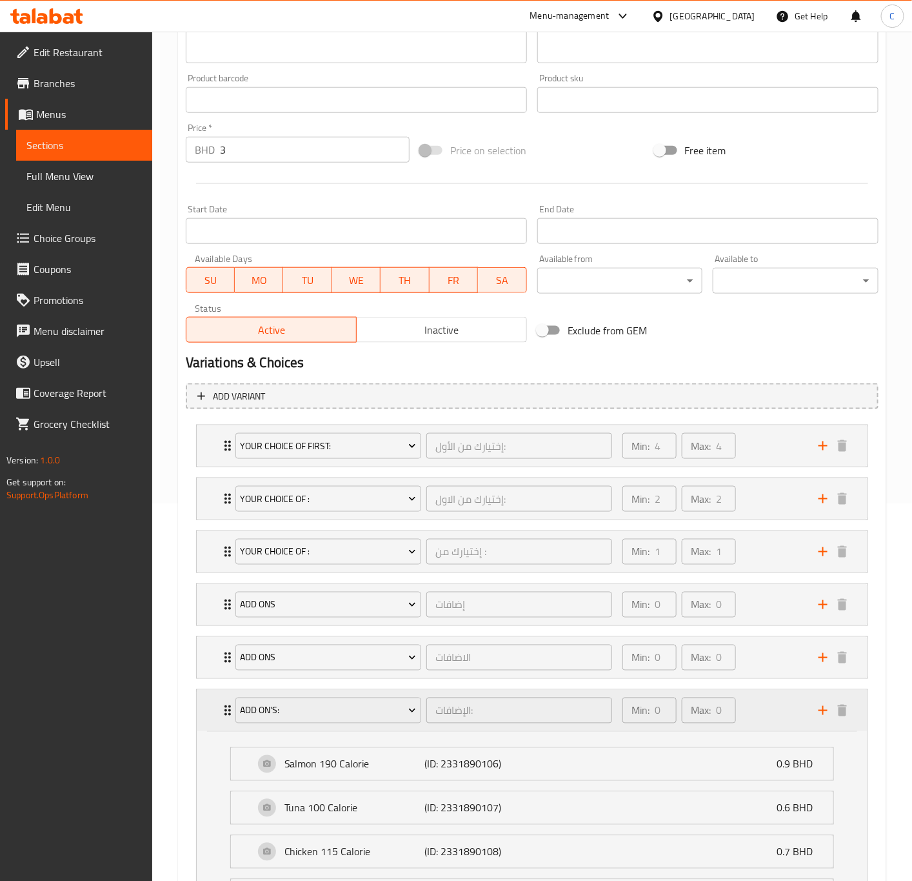
click at [216, 720] on div "Add On's: الإضافات: ​ Min: 0 ​ Max: 0 ​" at bounding box center [532, 710] width 671 height 41
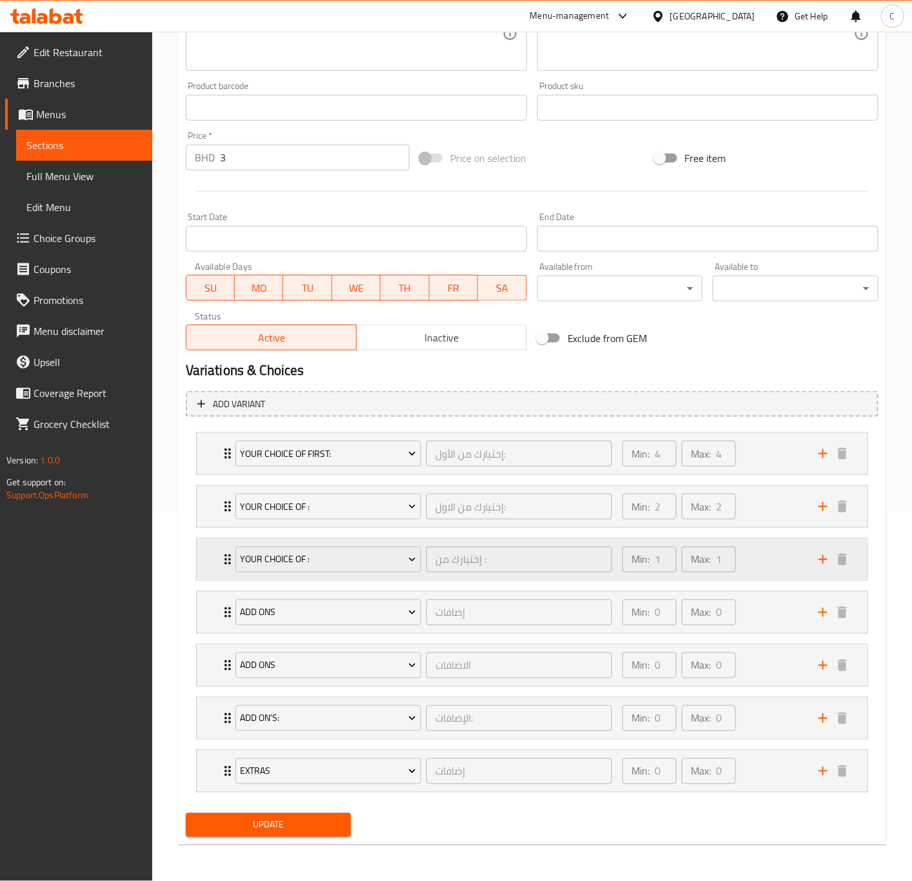
click at [206, 563] on div "Your Choice Of : إختيارك من : ​ Min: 1 ​ Max: 1 ​" at bounding box center [532, 559] width 671 height 41
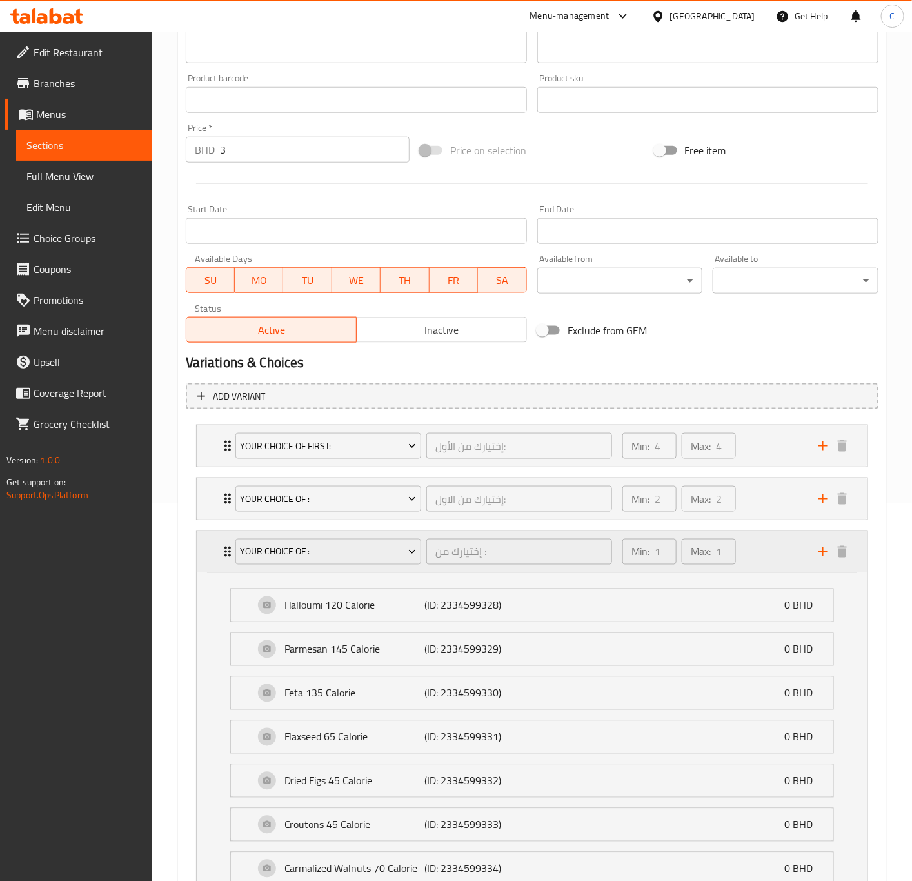
click at [206, 563] on div "Your Choice Of : إختيارك من : ​ Min: 1 ​ Max: 1 ​" at bounding box center [532, 551] width 671 height 41
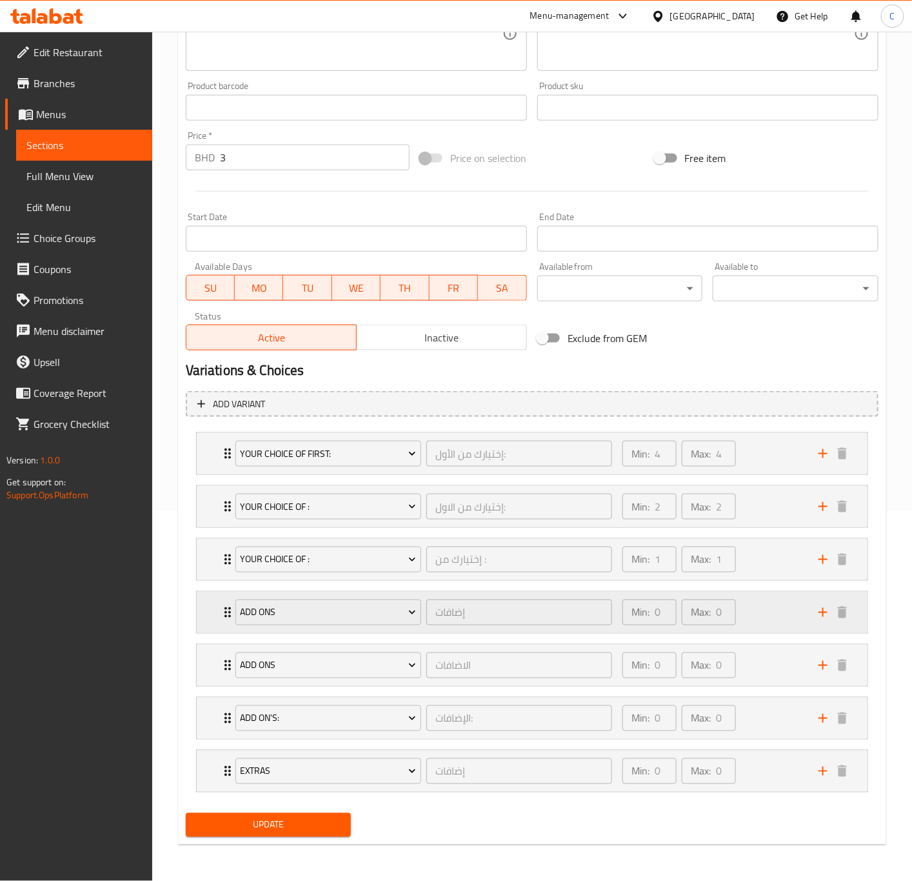
click at [215, 602] on div "add ons إضافات ​ Min: 0 ​ Max: 0 ​" at bounding box center [532, 612] width 671 height 41
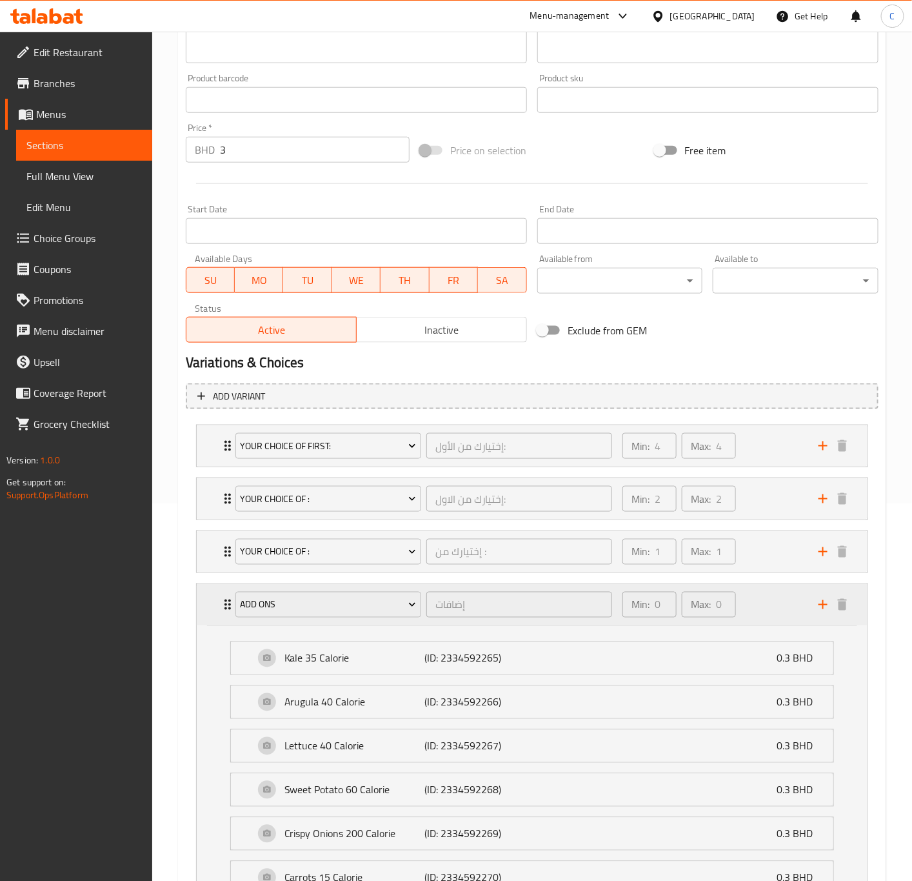
click at [215, 602] on div "add ons إضافات ​ Min: 0 ​ Max: 0 ​" at bounding box center [532, 604] width 671 height 41
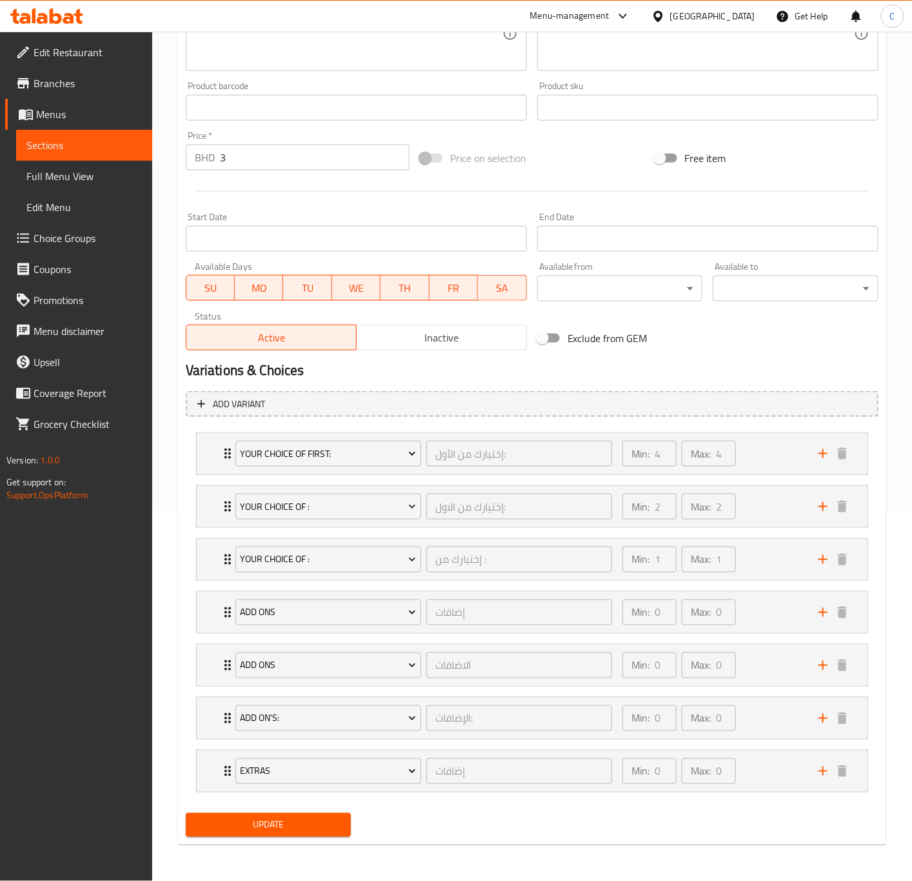
click at [223, 692] on li "Add On's: الإضافات: ​ Min: 0 ​ Max: 0 ​ Salmon 190 Calorie (ID: 2331890106) 0.9…" at bounding box center [532, 718] width 693 height 53
click at [219, 686] on li "add ons الاضافات ​ Min: 0 ​ Max: 0 ​ Boiled Eggs 78 Calorie (ID: 2331890095) 0.…" at bounding box center [532, 665] width 693 height 53
click at [215, 672] on div "add ons الاضافات ​ Min: 0 ​ Max: 0 ​" at bounding box center [532, 665] width 671 height 41
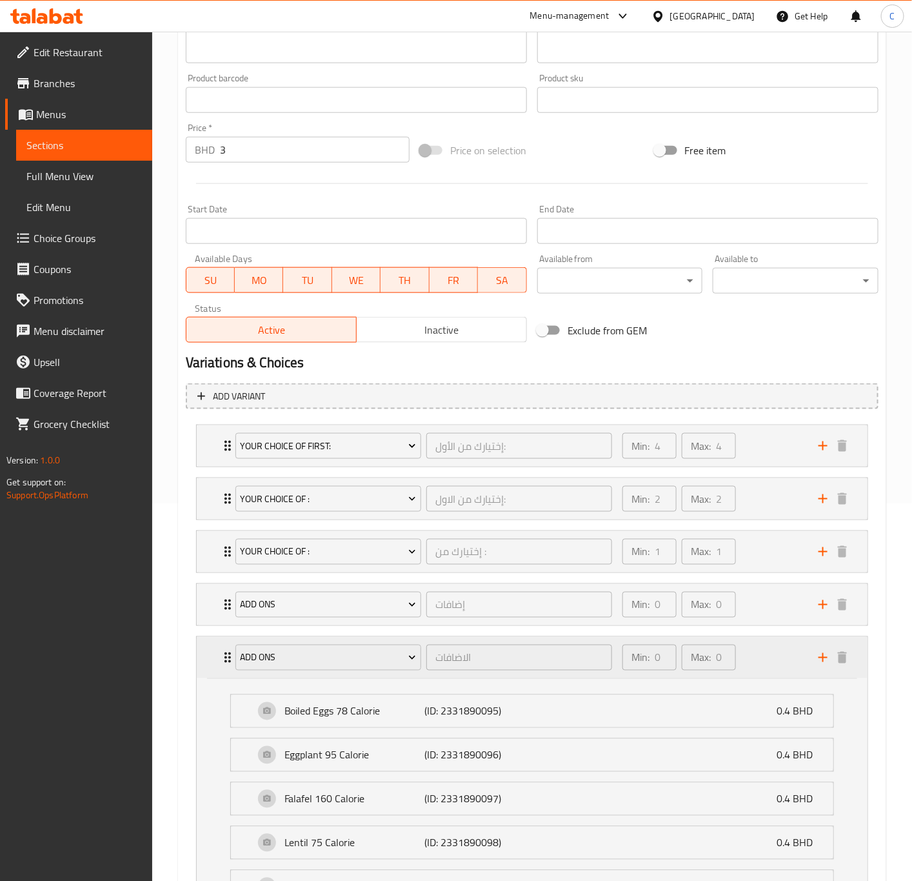
click at [215, 672] on div "add ons الاضافات ​ Min: 0 ​ Max: 0 ​" at bounding box center [532, 657] width 671 height 41
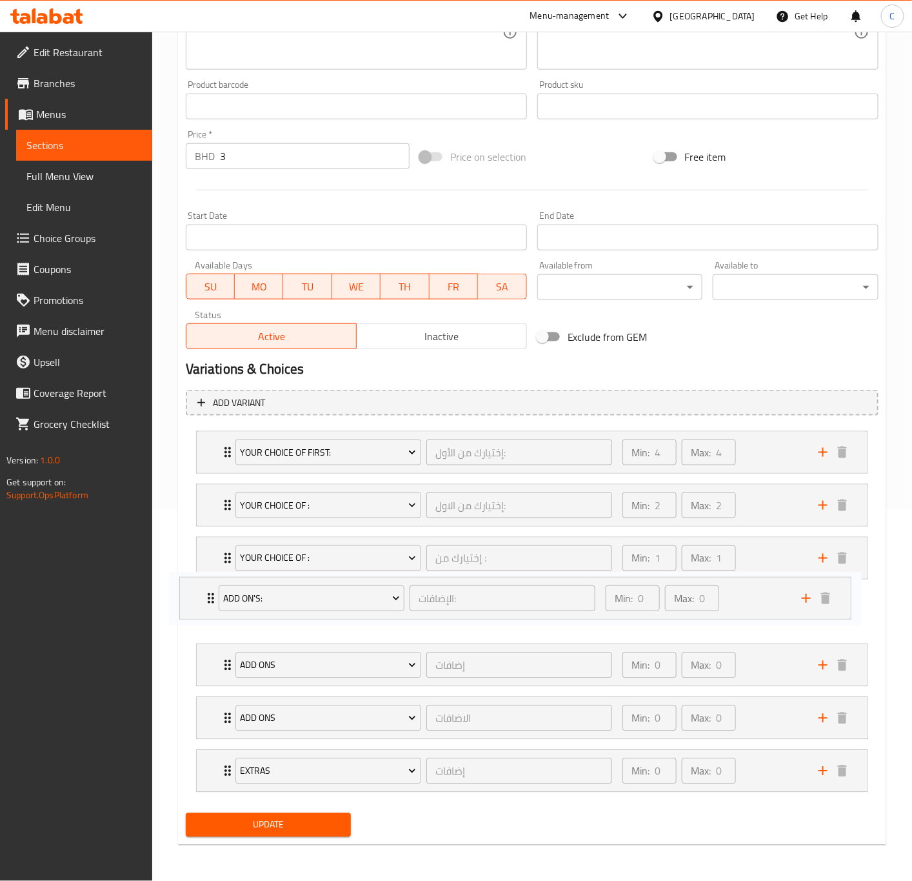
drag, startPoint x: 214, startPoint y: 721, endPoint x: 196, endPoint y: 601, distance: 121.3
click at [196, 601] on div "Your Choice Of first: إختيارك من الأول: ​ Min: 4 ​ Max: 4 ​ Kale 35 Calorie (ID…" at bounding box center [532, 612] width 693 height 372
click at [196, 602] on div "Your Choice Of first: إختيارك من الأول: ​ Min: 4 ​ Max: 4 ​ Kale 35 Calorie (ID…" at bounding box center [532, 612] width 693 height 372
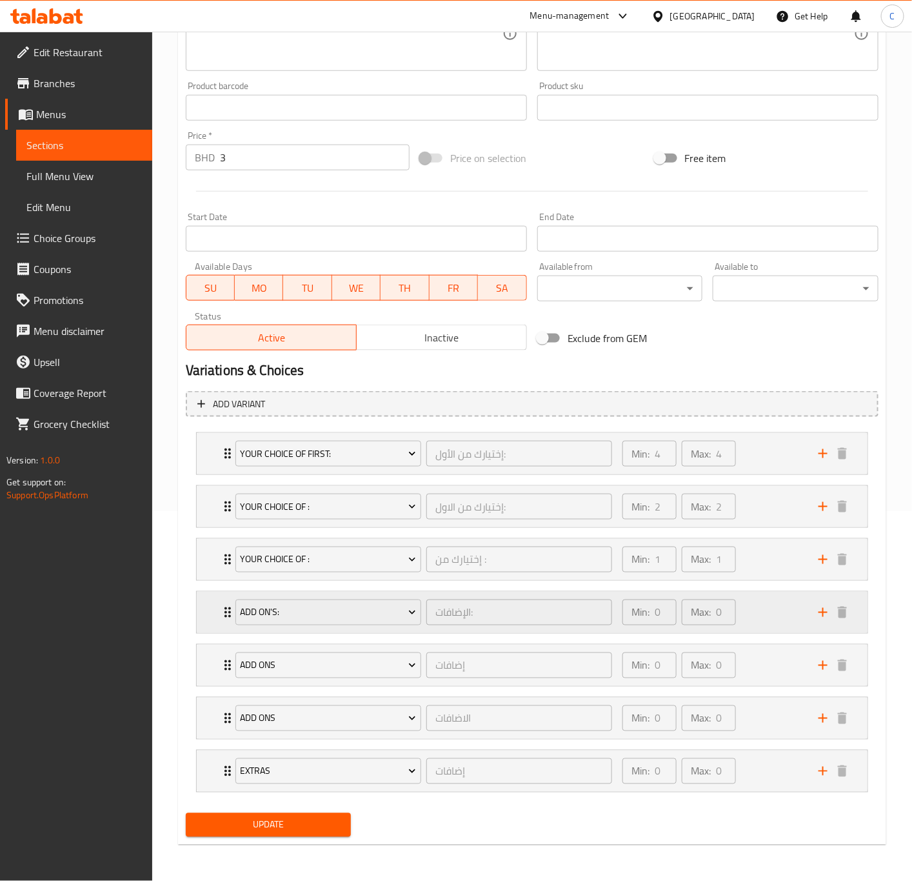
click at [208, 605] on div "Add On's: الإضافات: ​ Min: 0 ​ Max: 0 ​" at bounding box center [532, 612] width 671 height 41
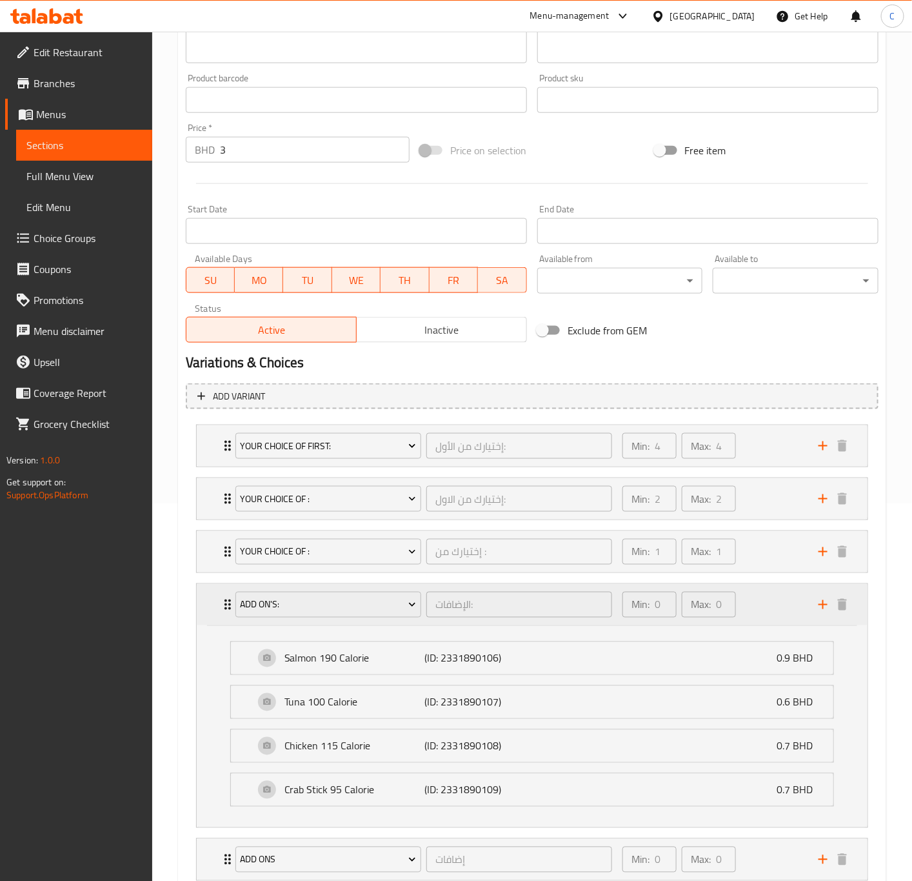
click at [208, 605] on div "Add On's: الإضافات: ​ Min: 0 ​ Max: 0 ​" at bounding box center [532, 604] width 671 height 41
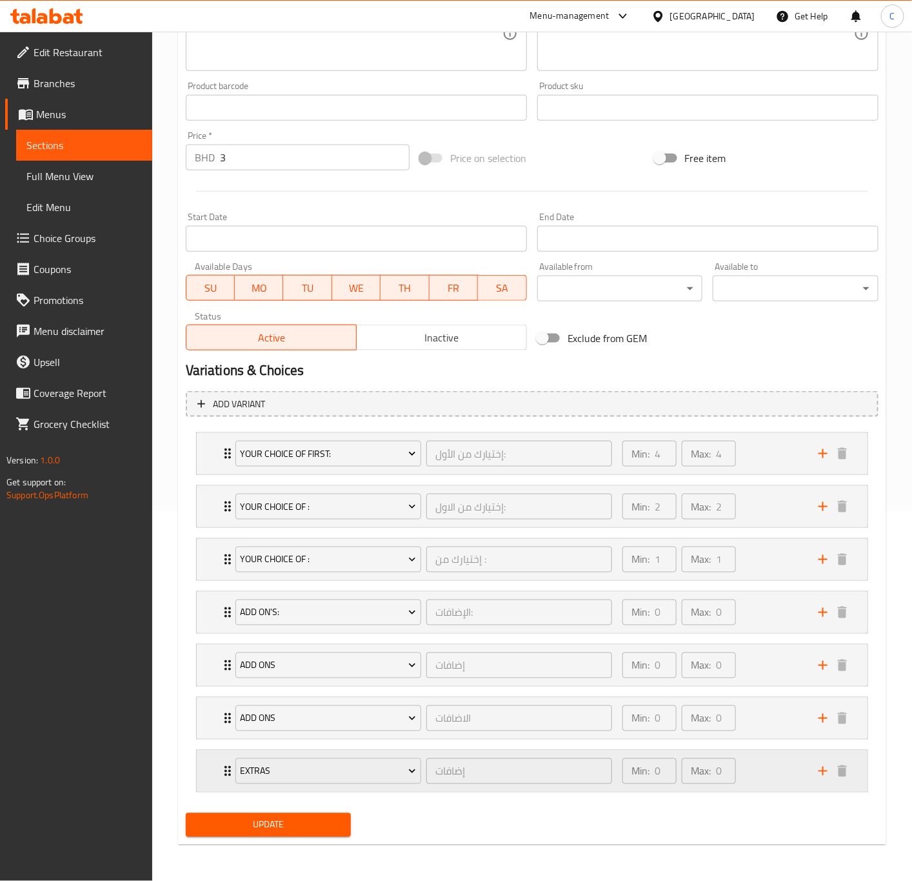
click at [213, 765] on div "Extras إضافات ​ Min: 0 ​ Max: 0 ​" at bounding box center [532, 770] width 671 height 41
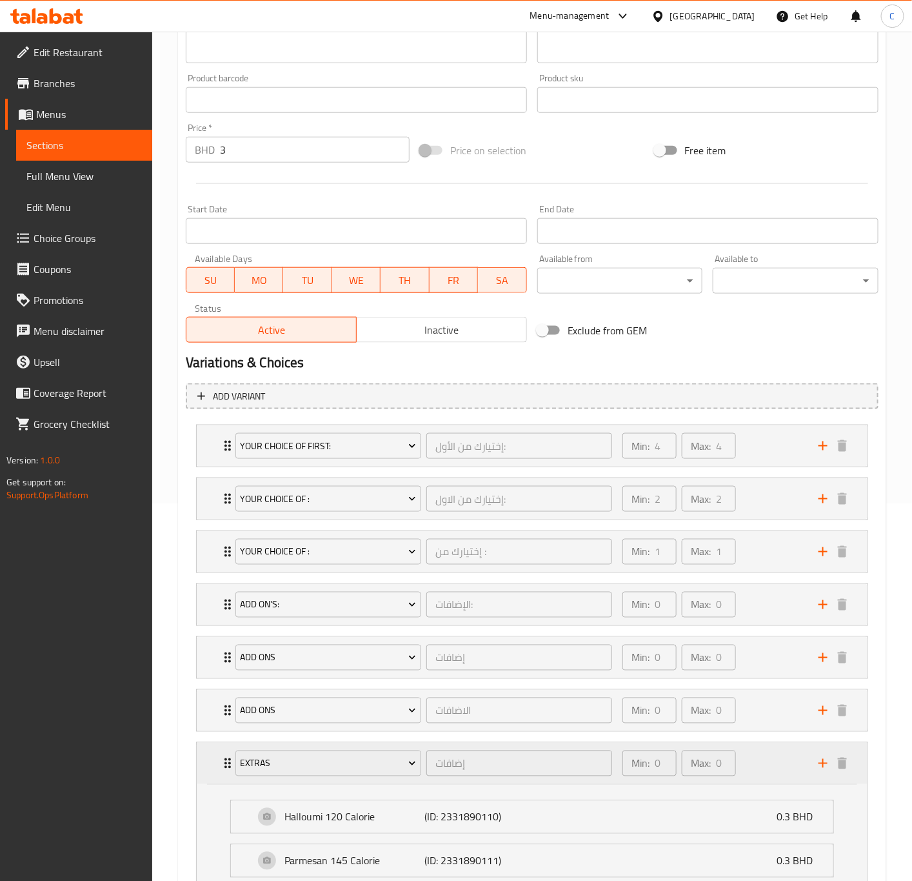
click at [213, 765] on div "Extras إضافات ​ Min: 0 ​ Max: 0 ​" at bounding box center [532, 763] width 671 height 41
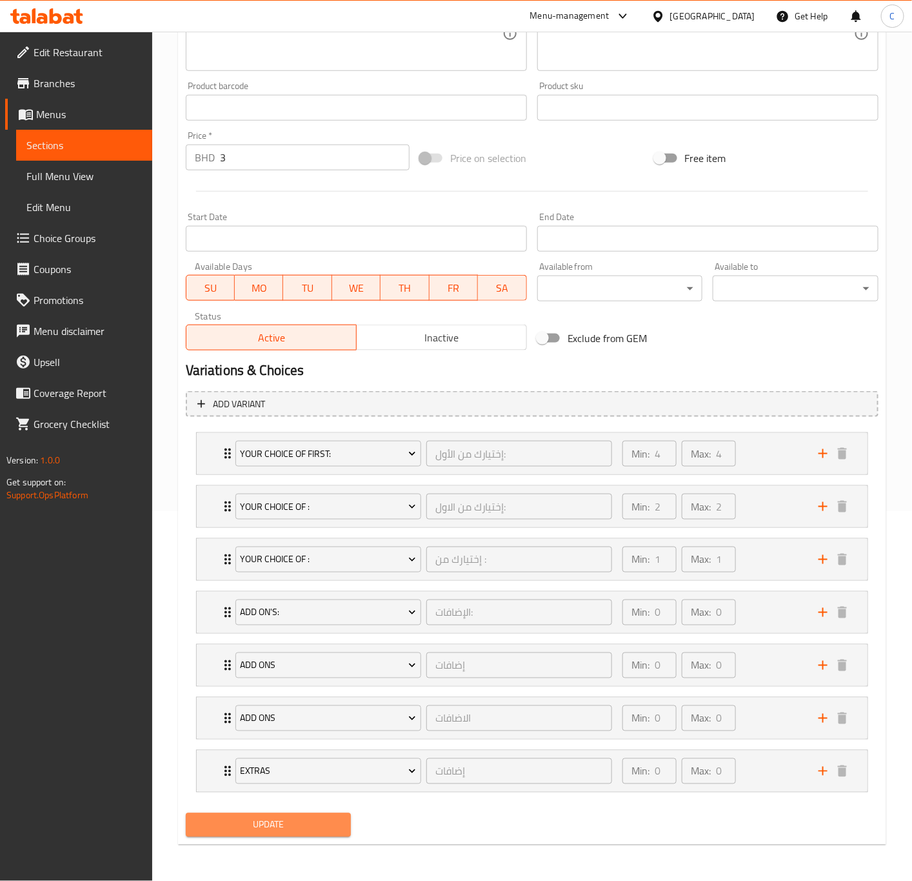
click at [304, 825] on span "Update" at bounding box center [268, 825] width 145 height 16
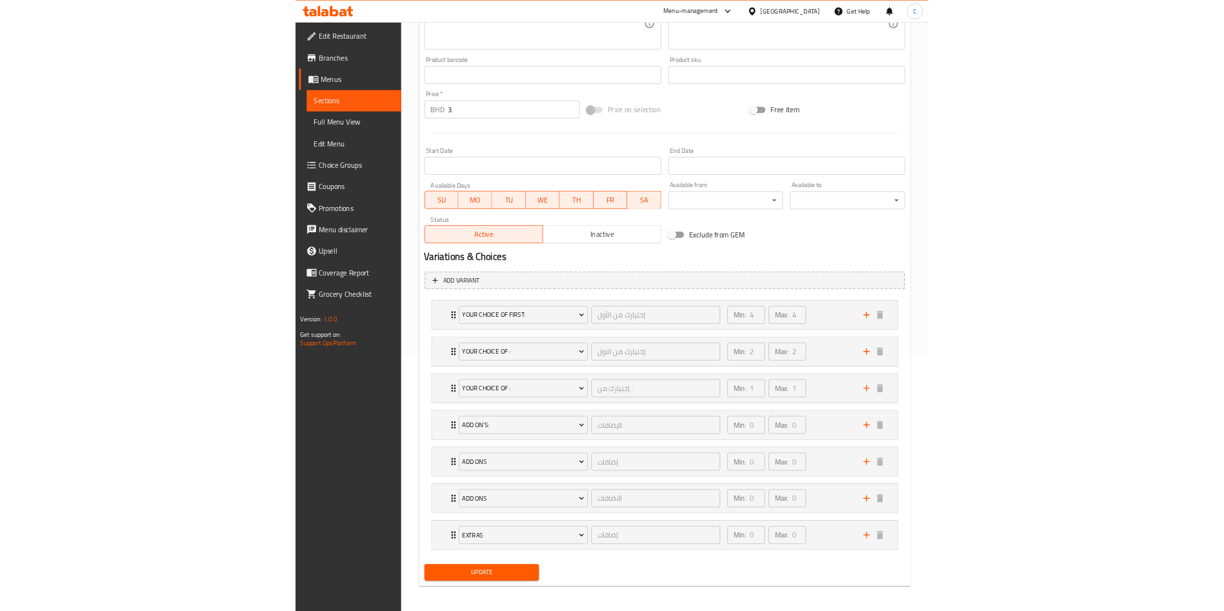
scroll to position [368, 0]
